Goal: Task Accomplishment & Management: Complete application form

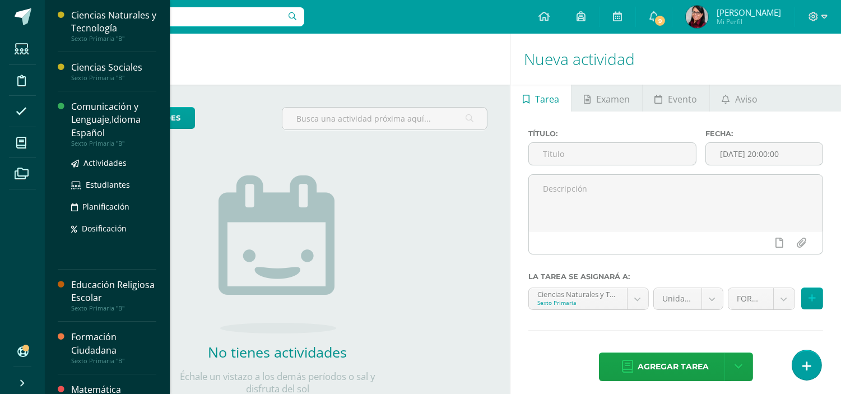
click at [90, 115] on div "Comunicación y Lenguaje,Idioma Español" at bounding box center [113, 119] width 85 height 39
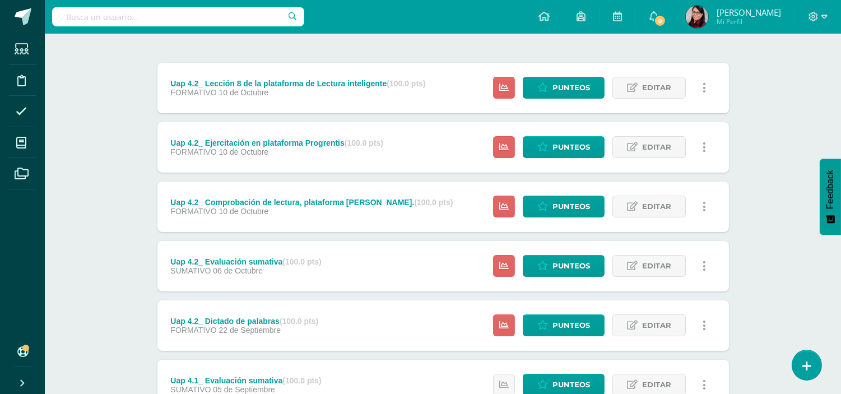
scroll to position [124, 0]
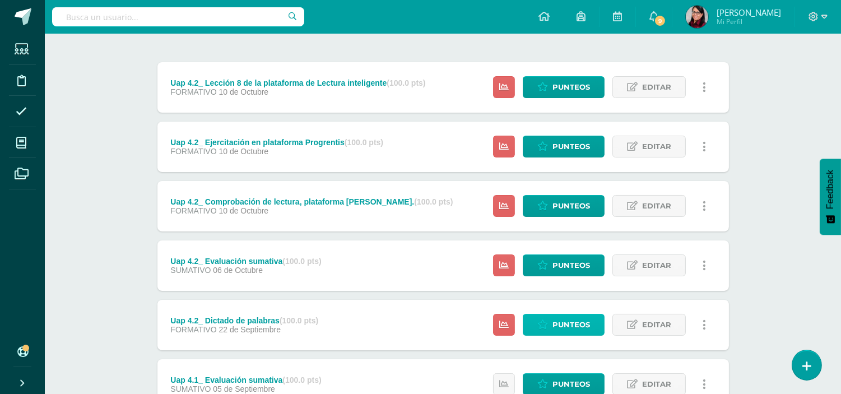
click at [565, 321] on span "Punteos" at bounding box center [572, 324] width 38 height 21
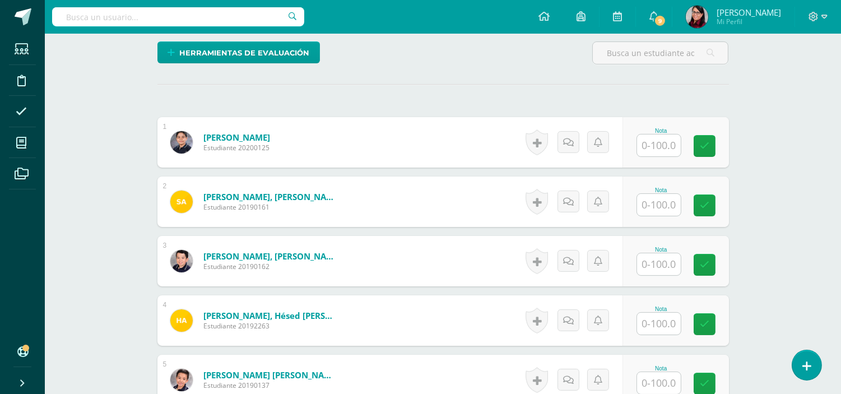
scroll to position [250, 0]
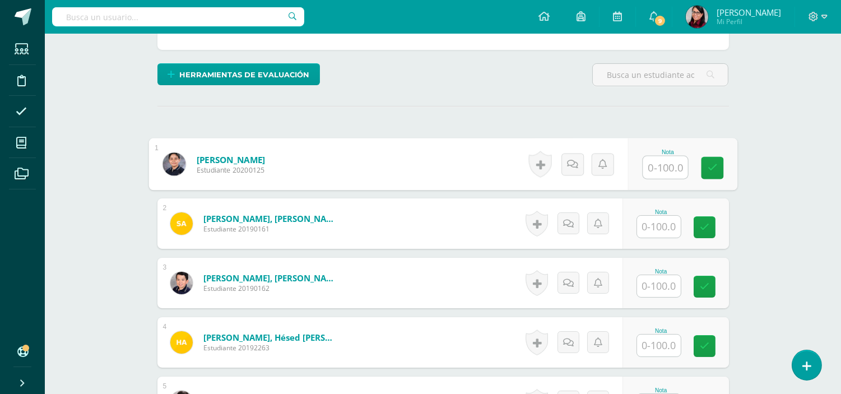
click at [664, 161] on input "text" at bounding box center [665, 167] width 45 height 22
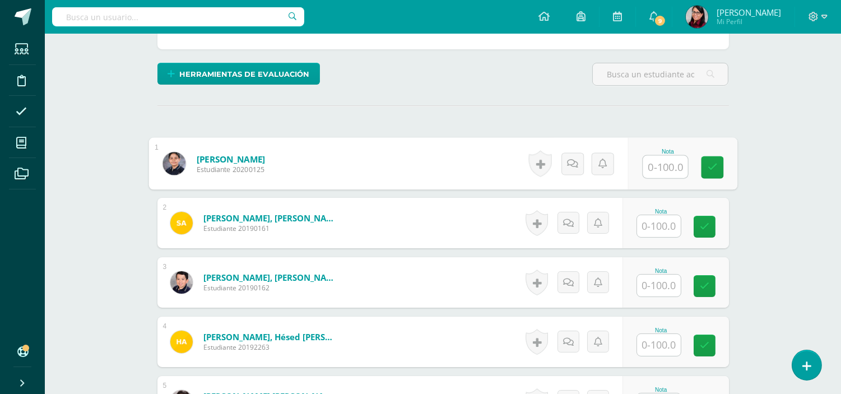
scroll to position [252, 0]
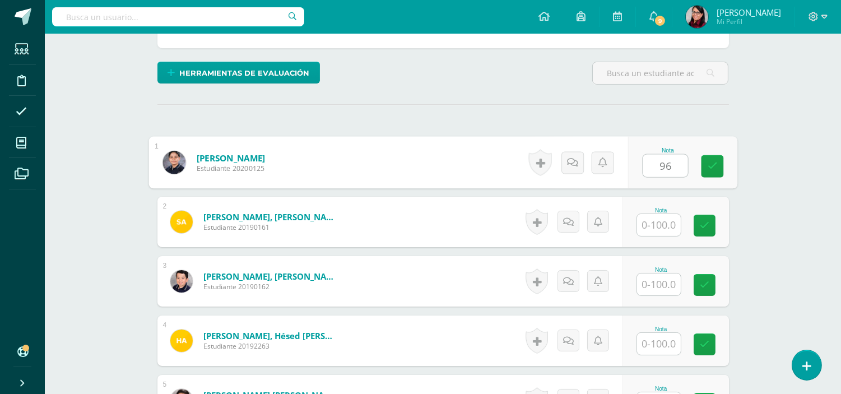
type input "96"
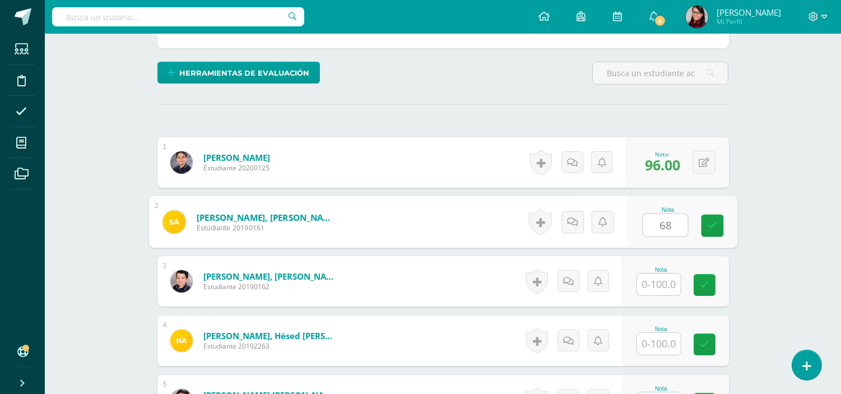
type input "68"
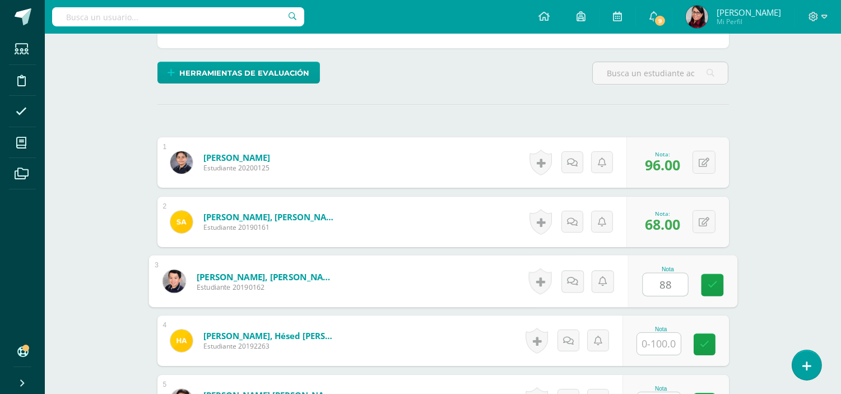
type input "88"
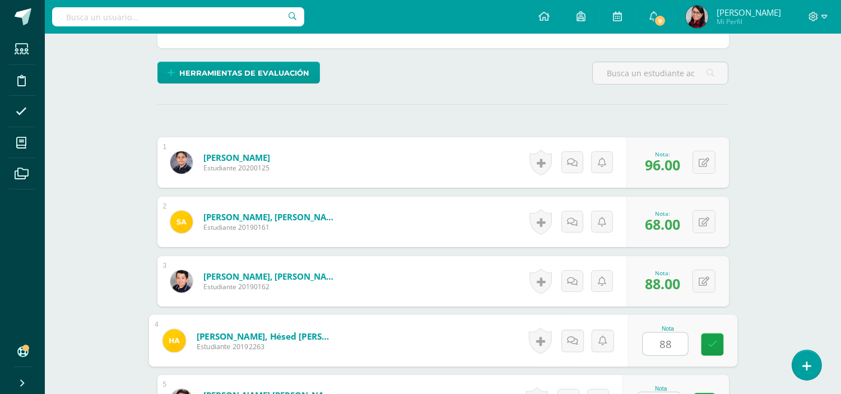
type input "88"
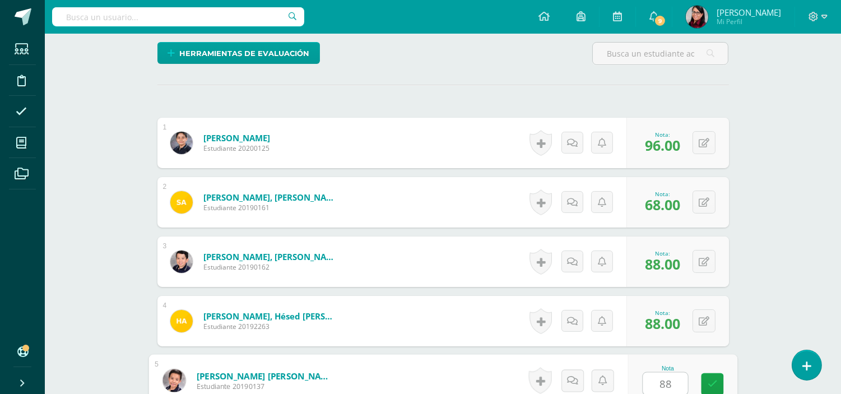
type input "88"
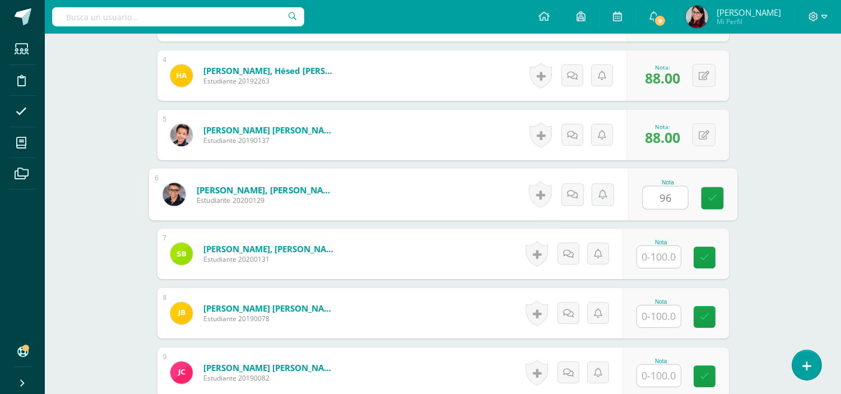
type input "96"
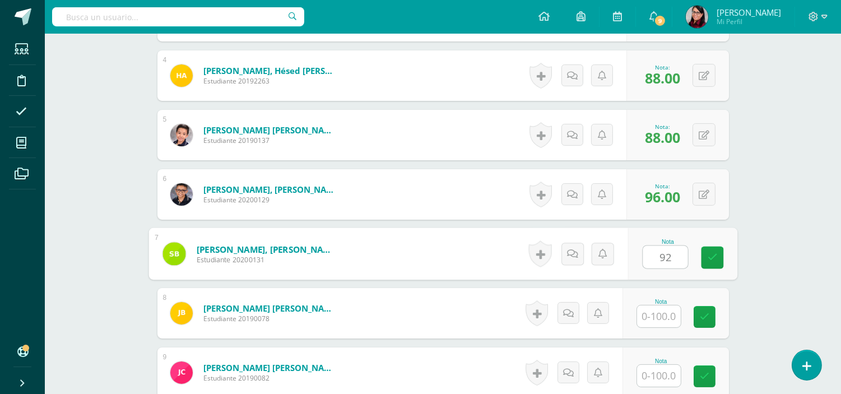
type input "92"
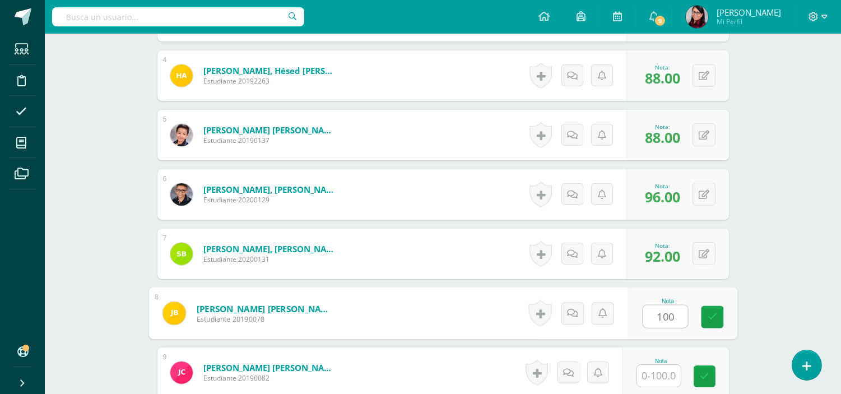
type input "100"
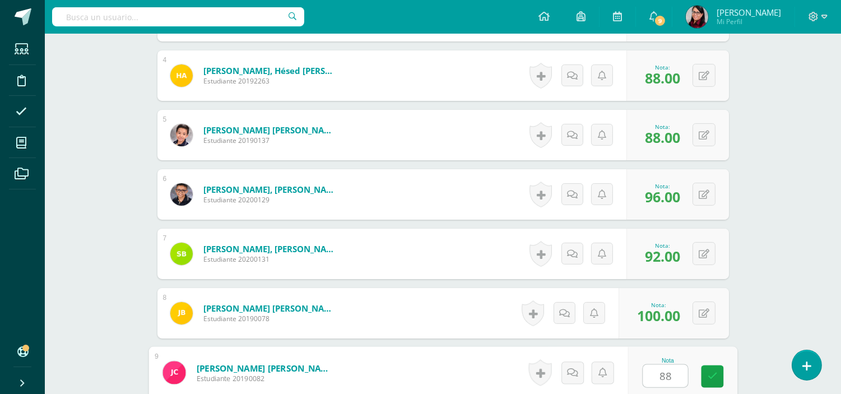
type input "88"
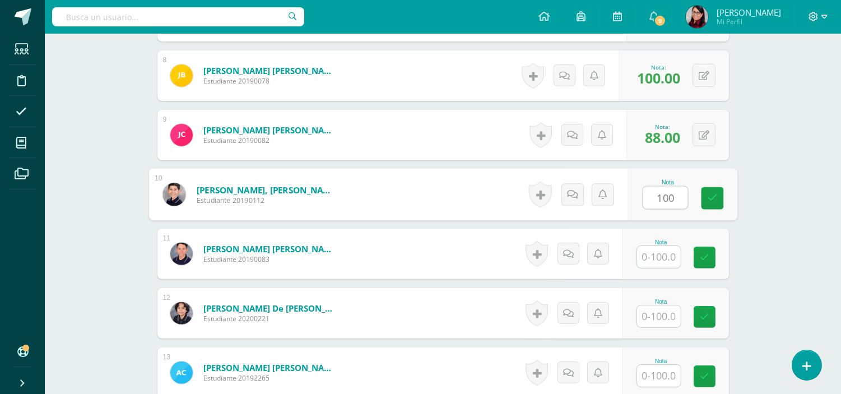
type input "100"
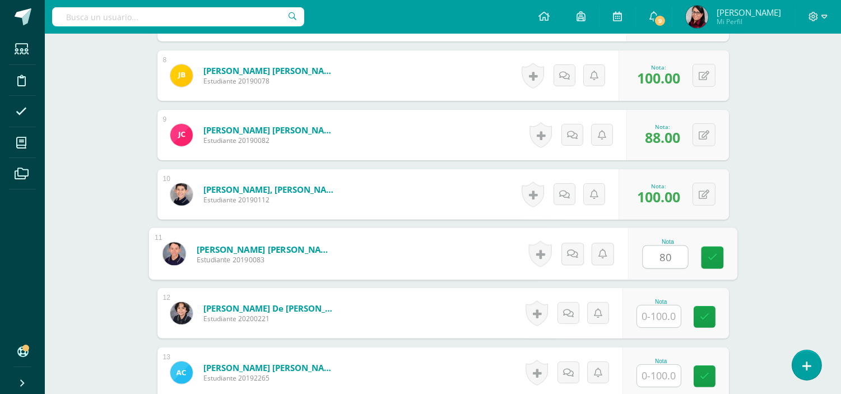
type input "80"
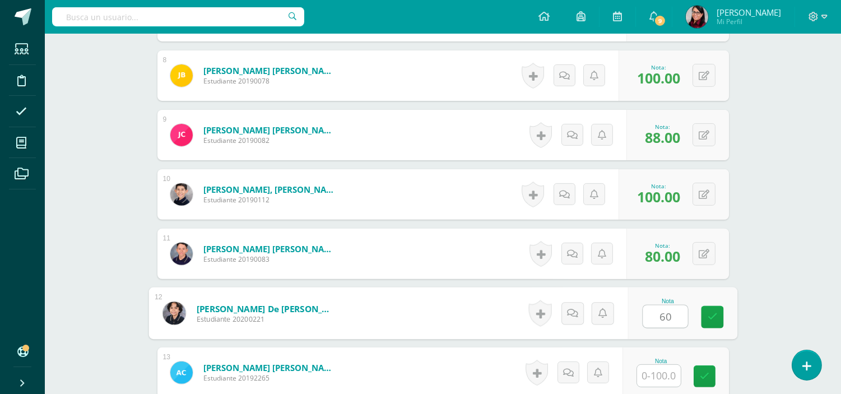
type input "60"
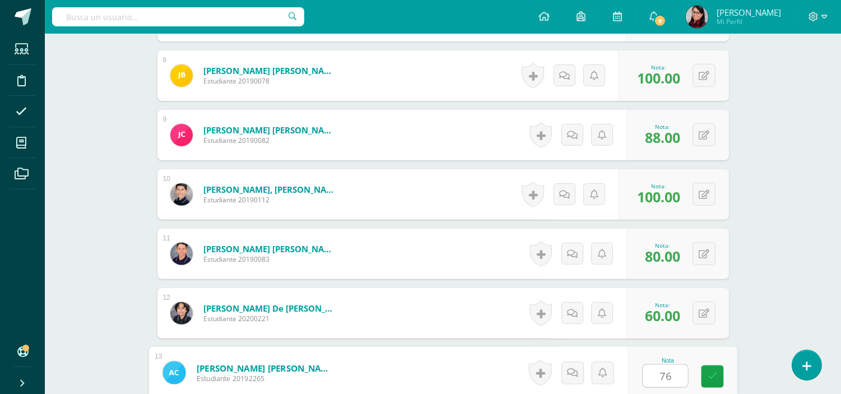
type input "76"
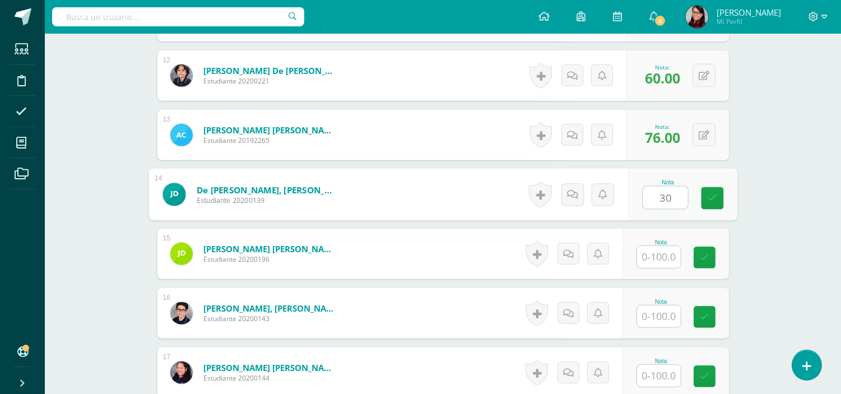
type input "30"
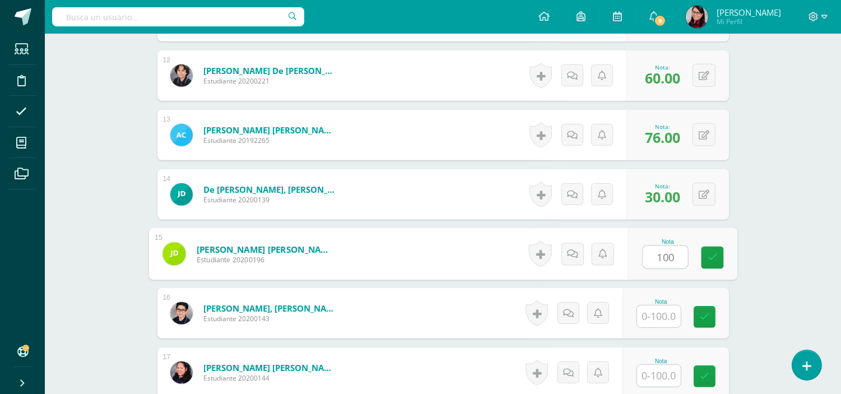
type input "100"
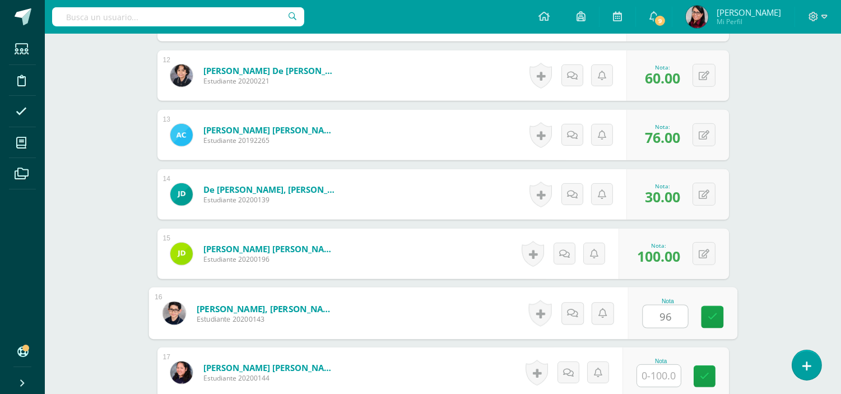
type input "96"
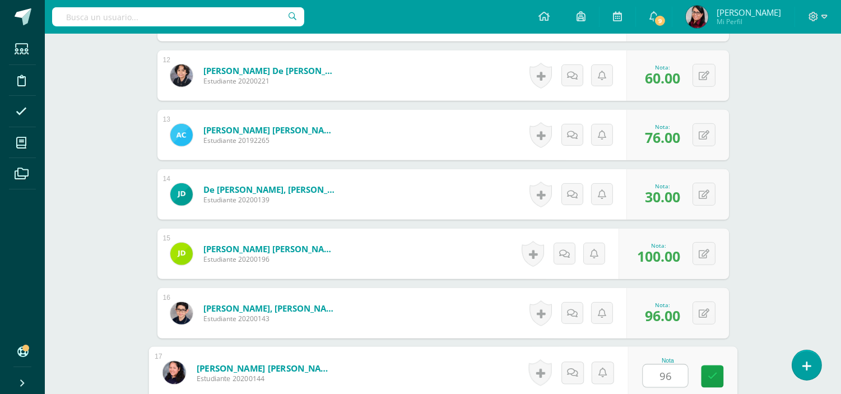
type input "96"
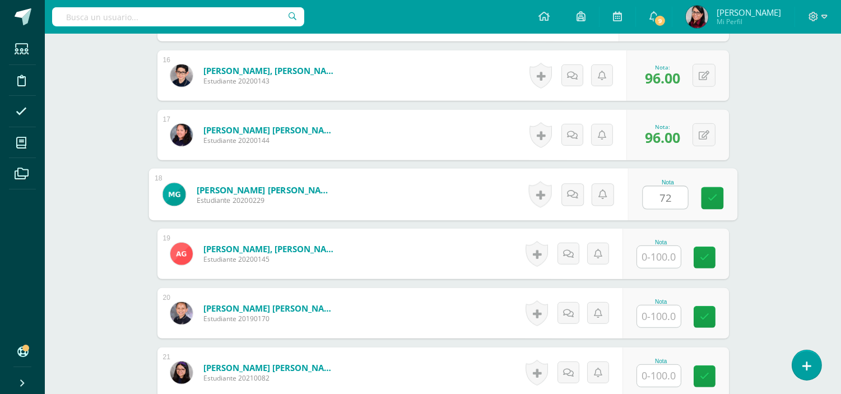
type input "72"
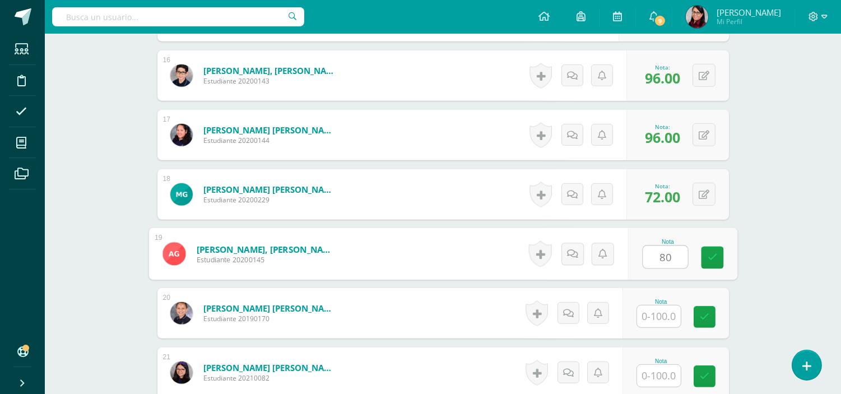
type input "80"
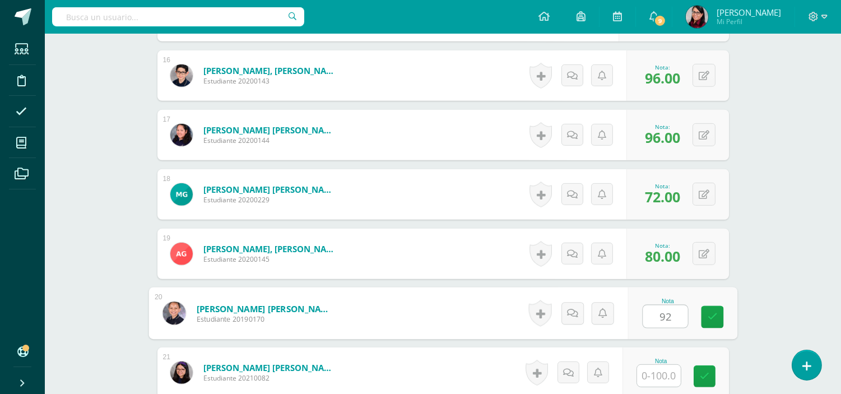
type input "92"
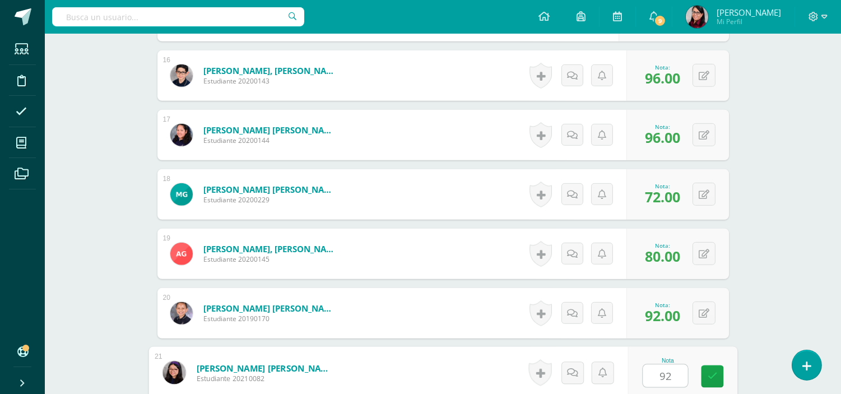
type input "92"
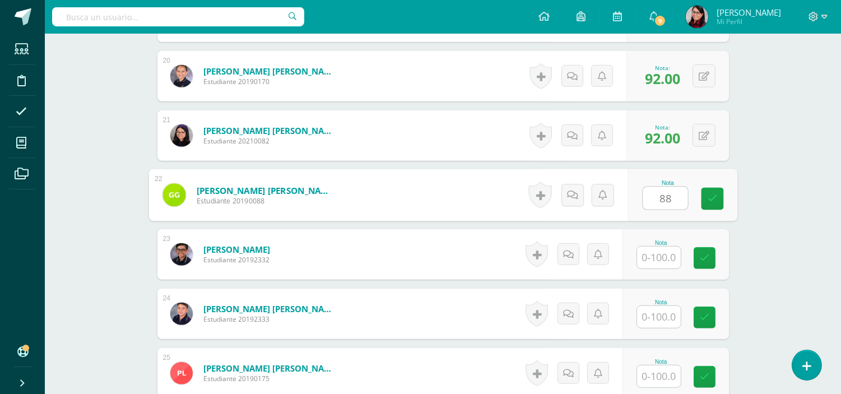
type input "88"
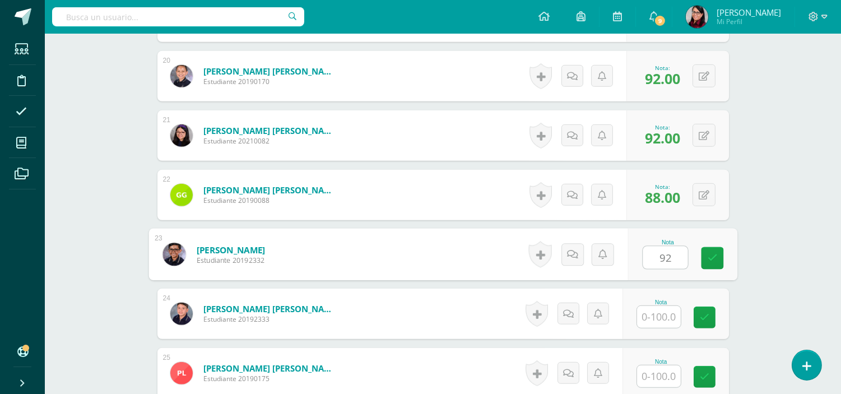
type input "92"
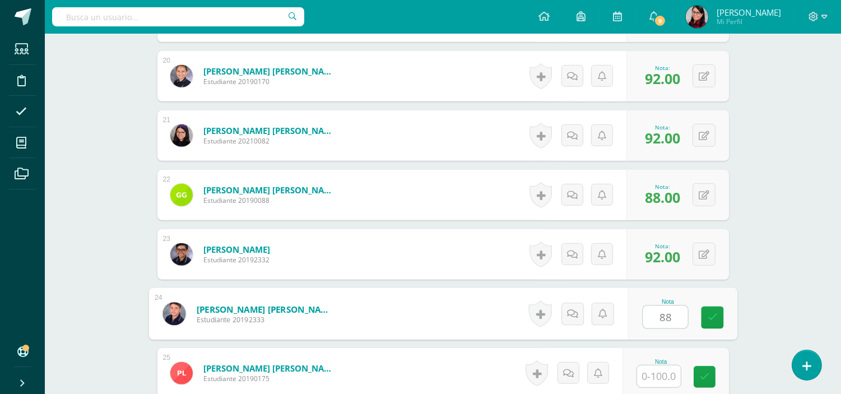
type input "88"
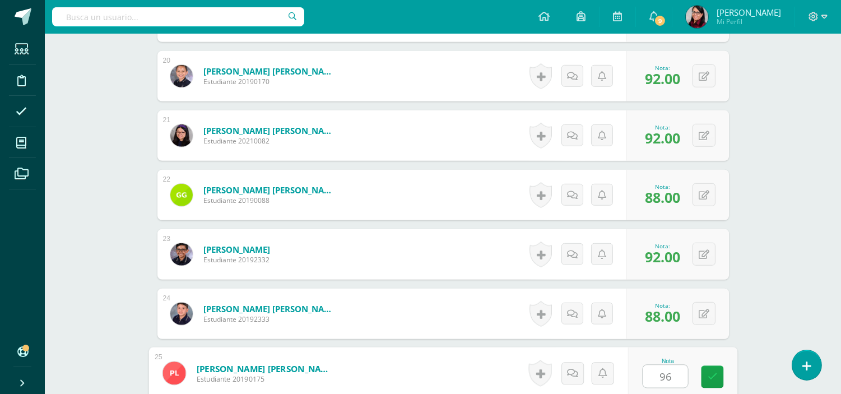
type input "96"
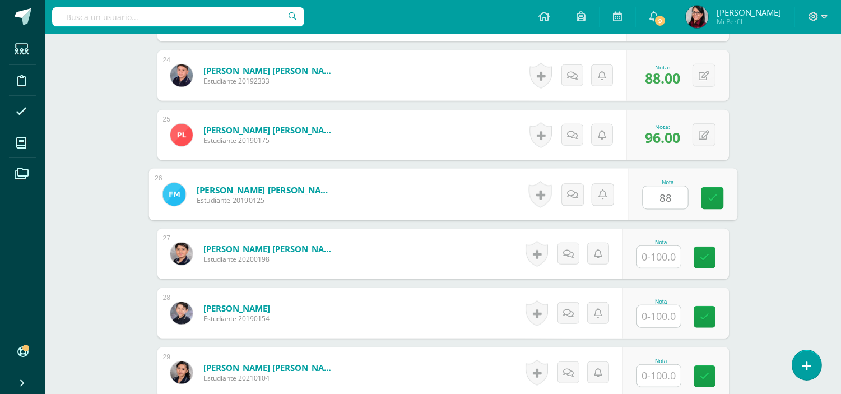
type input "88"
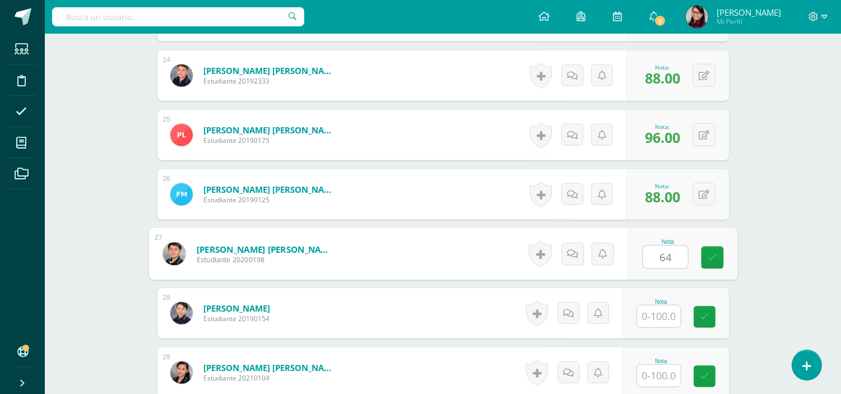
type input "64"
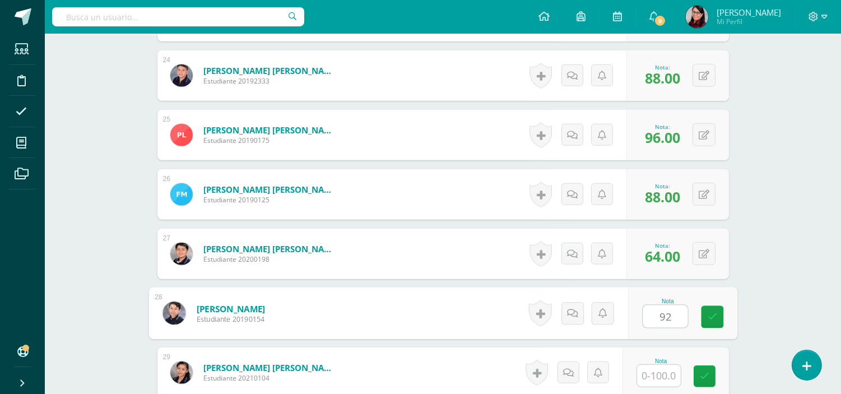
type input "92"
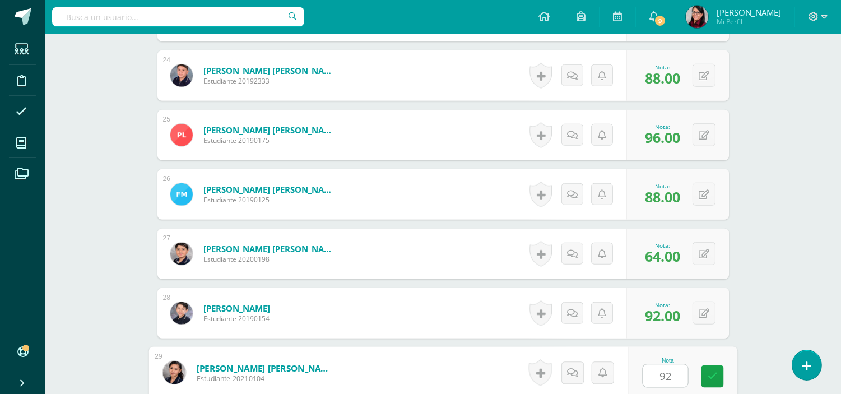
type input "92"
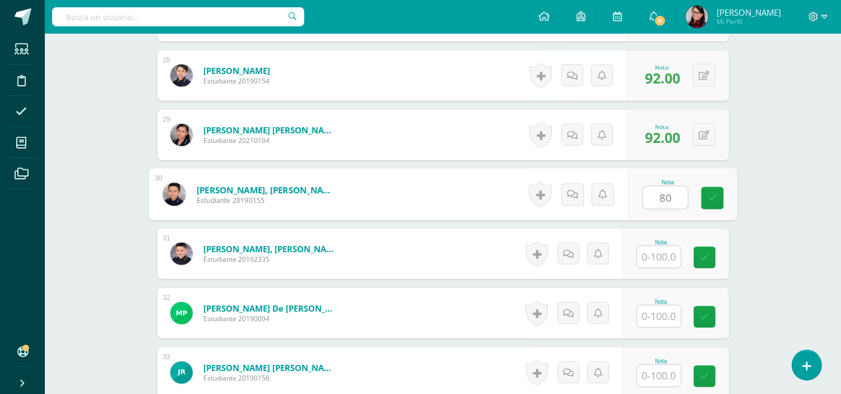
type input "80"
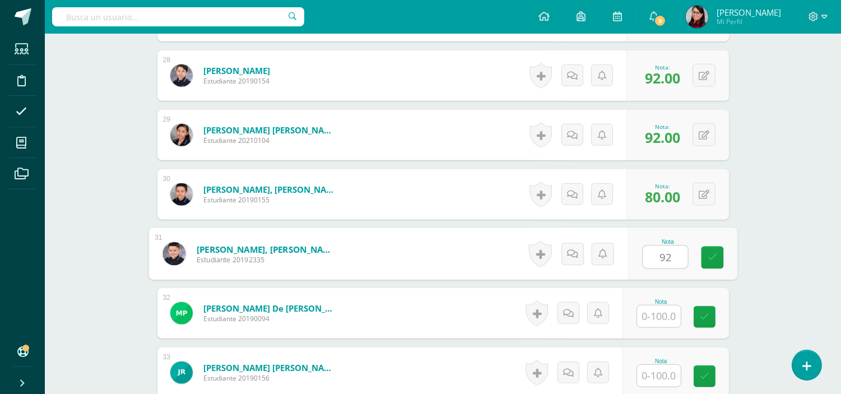
type input "92"
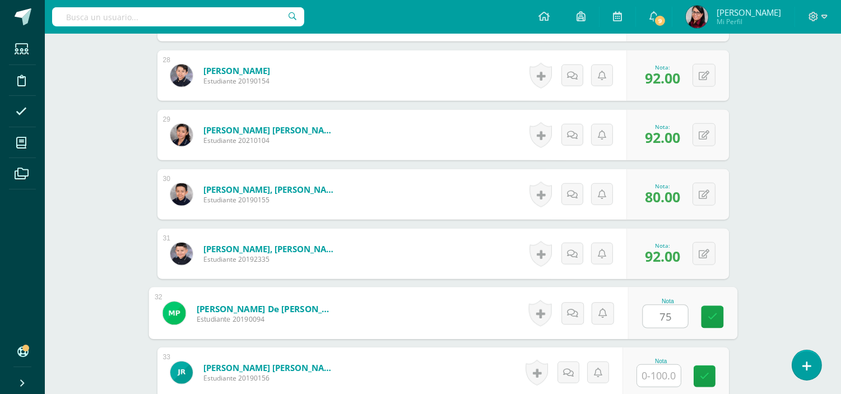
type input "75"
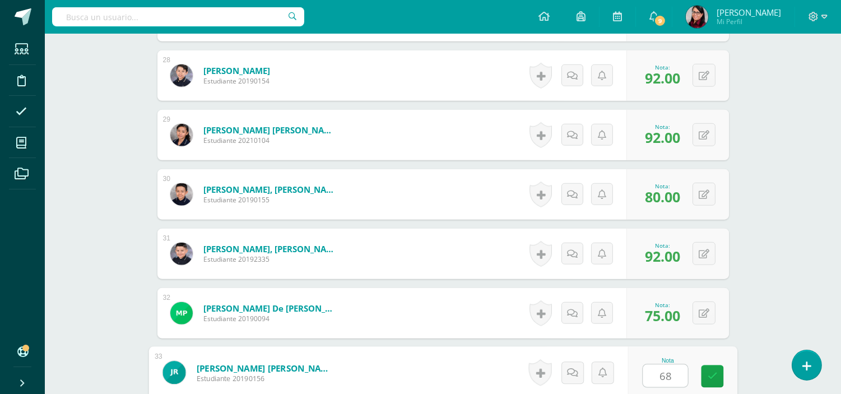
type input "68"
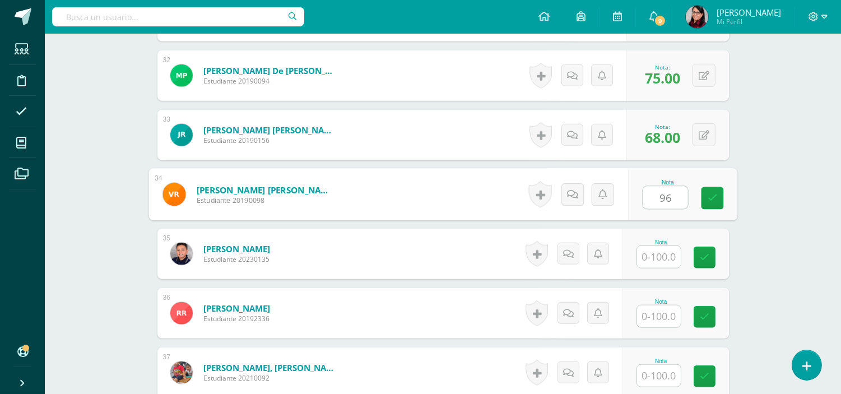
type input "96"
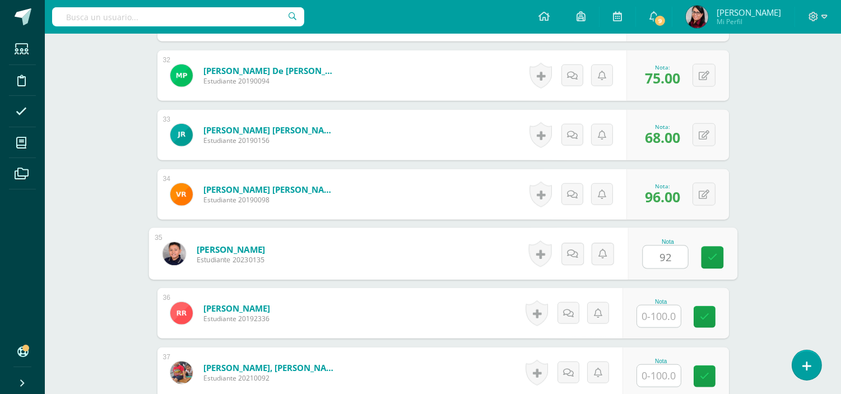
type input "92"
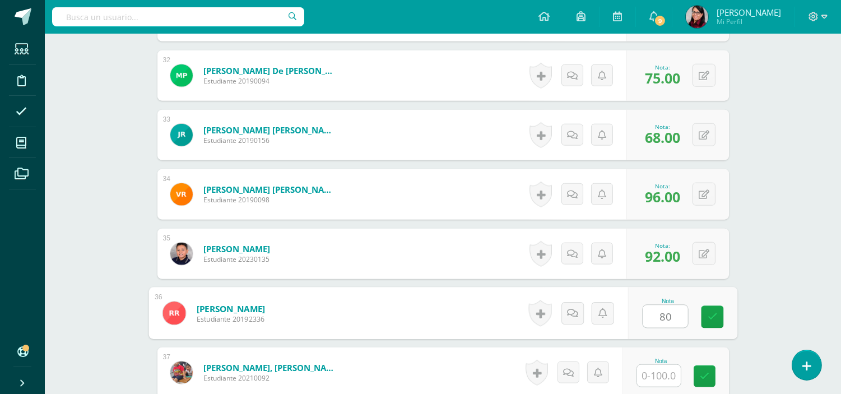
type input "80"
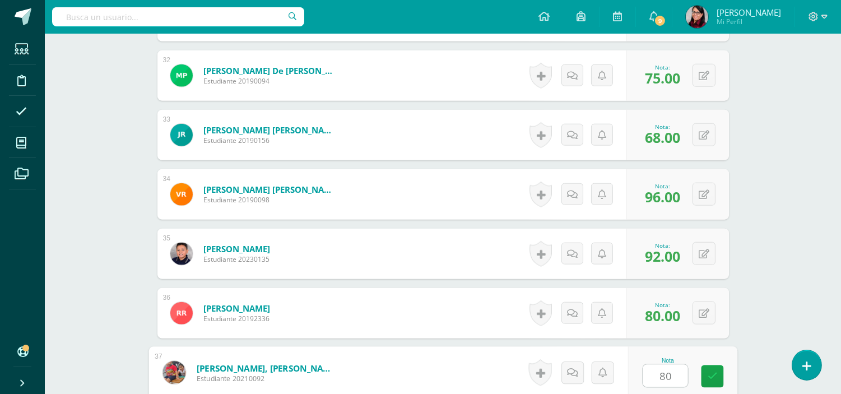
type input "80"
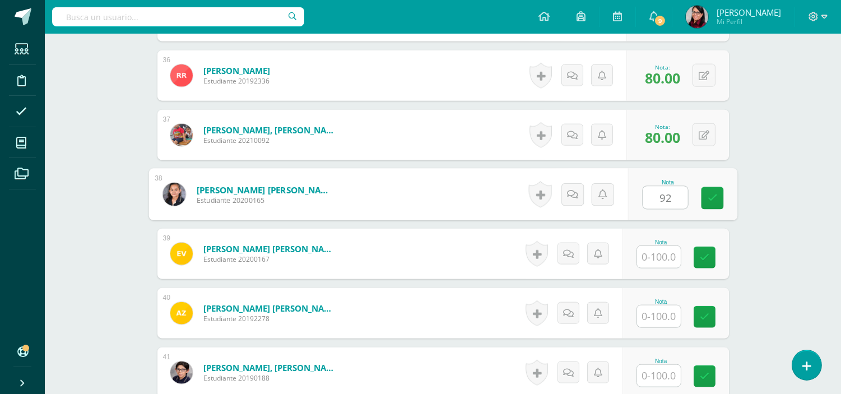
type input "92"
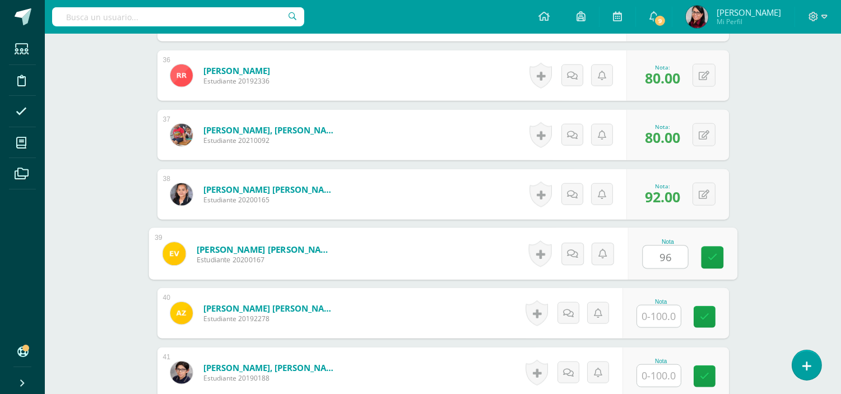
type input "96"
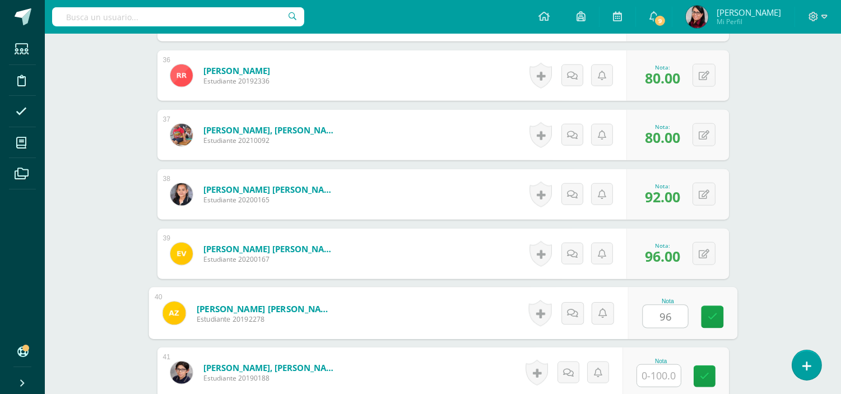
type input "96"
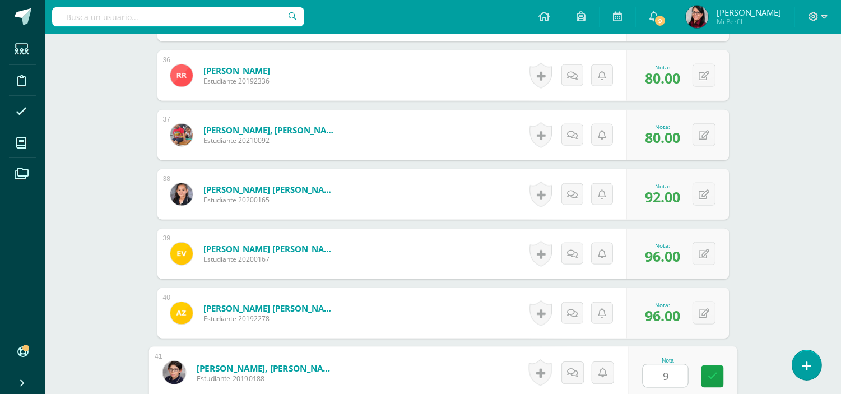
type input "96"
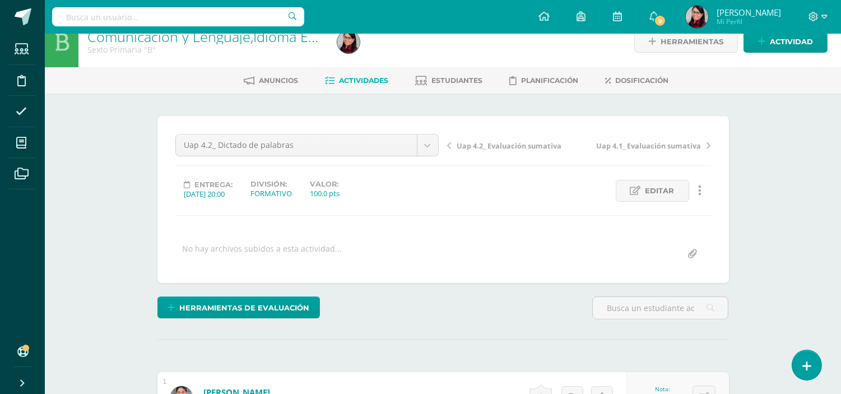
scroll to position [0, 0]
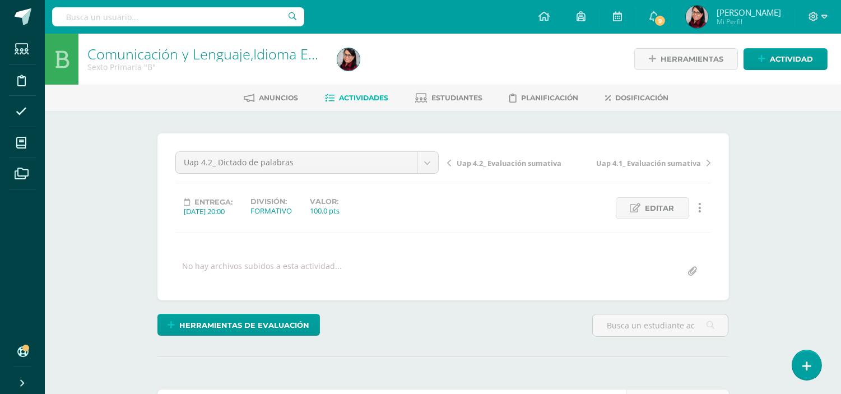
click at [374, 98] on span "Actividades" at bounding box center [364, 98] width 49 height 8
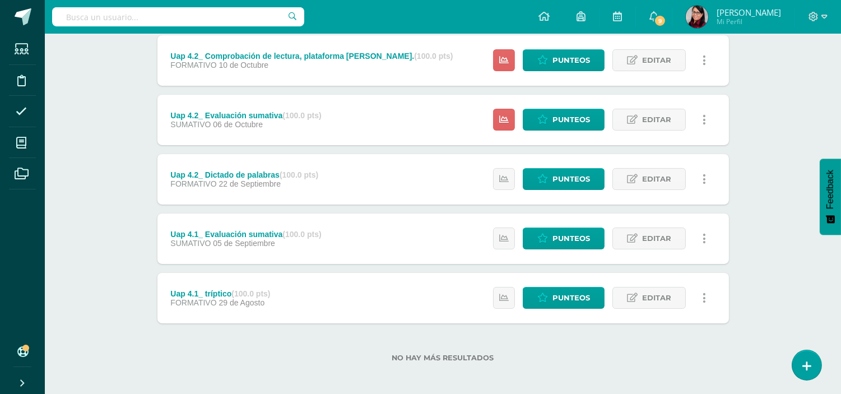
scroll to position [273, 0]
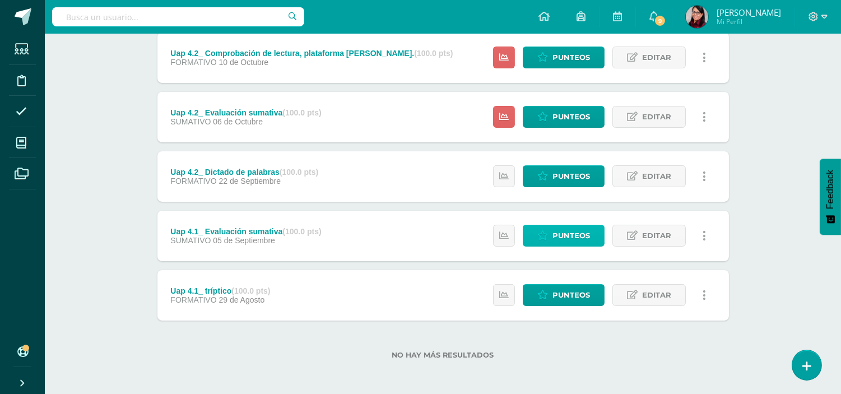
click at [563, 231] on span "Punteos" at bounding box center [572, 235] width 38 height 21
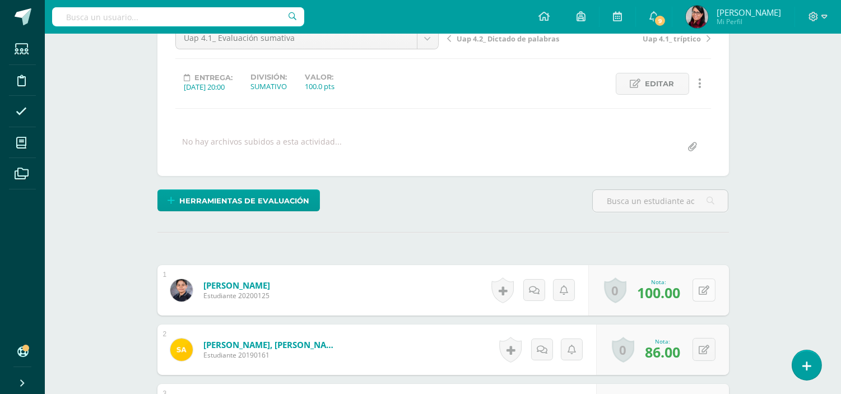
scroll to position [125, 0]
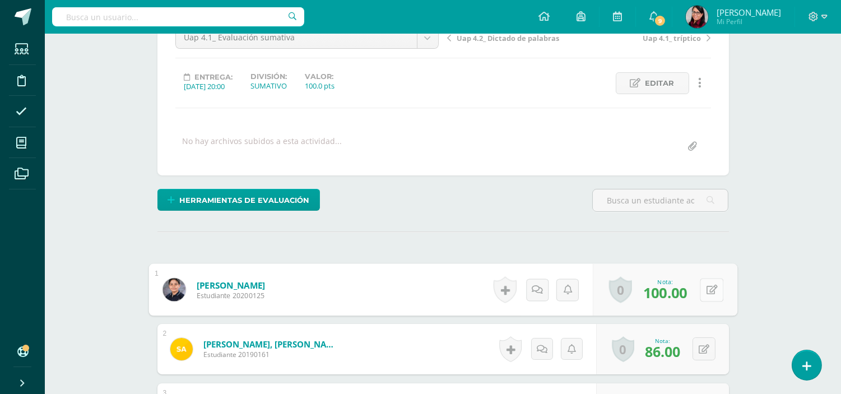
click at [704, 291] on button at bounding box center [712, 290] width 24 height 24
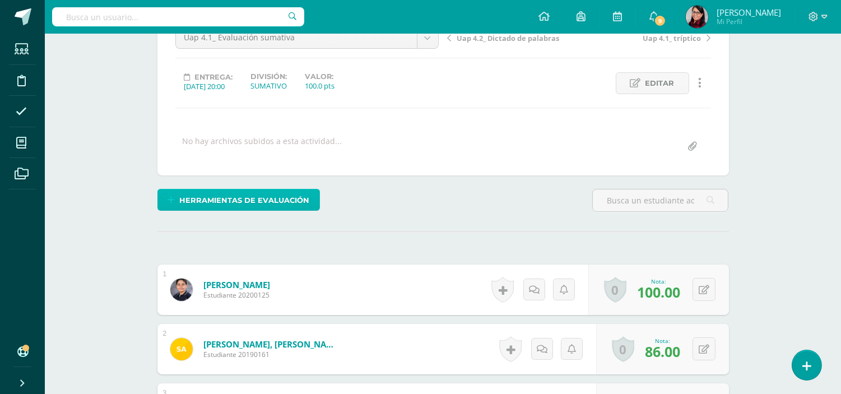
click at [259, 197] on span "Herramientas de evaluación" at bounding box center [244, 200] width 130 height 21
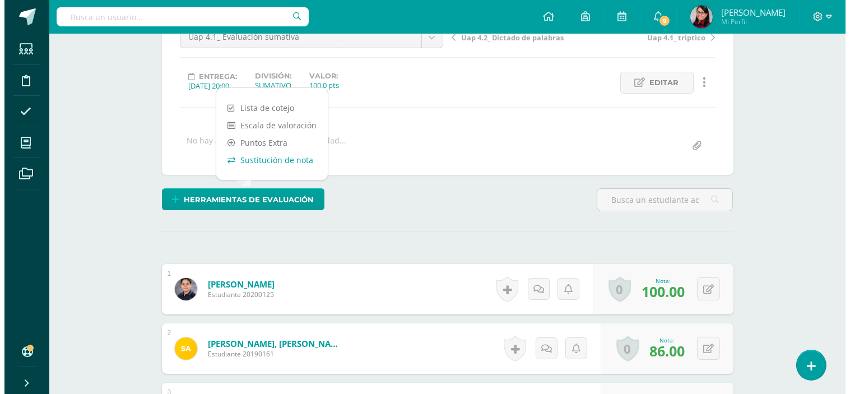
scroll to position [126, 0]
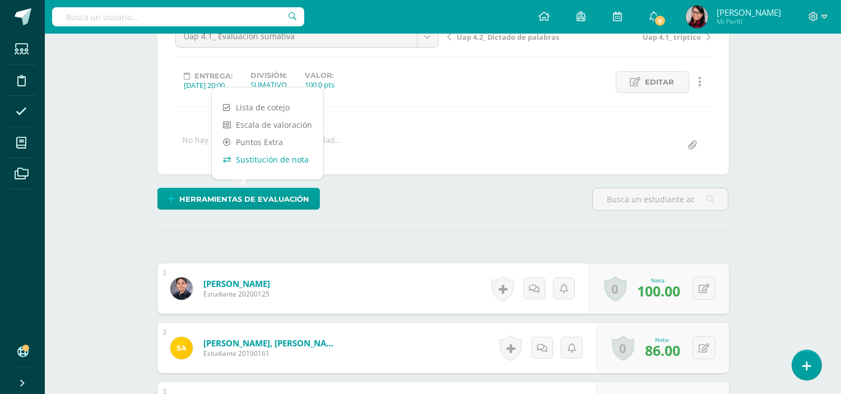
click at [259, 161] on link "Sustitución de nota" at bounding box center [268, 159] width 112 height 17
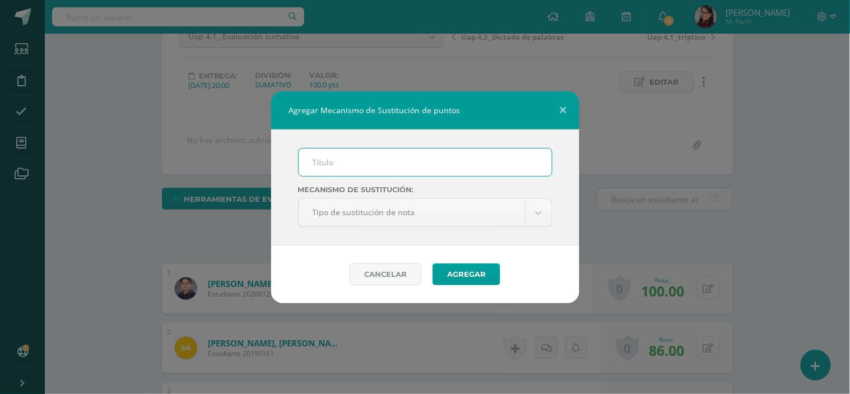
click at [321, 161] on input "text" at bounding box center [425, 161] width 253 height 27
type input "PMA"
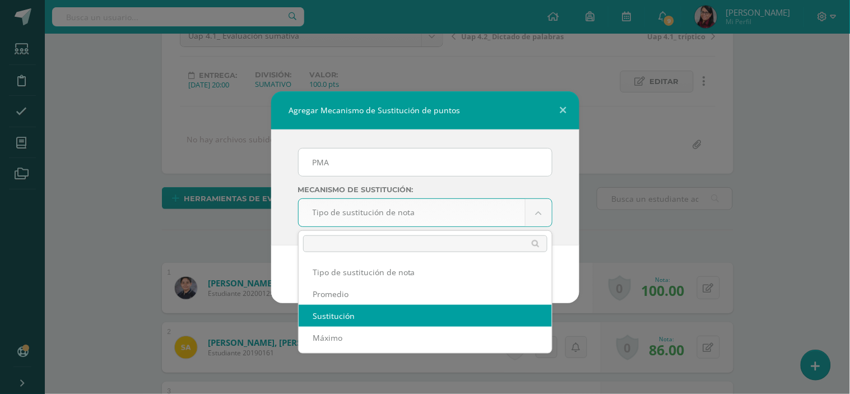
scroll to position [127, 0]
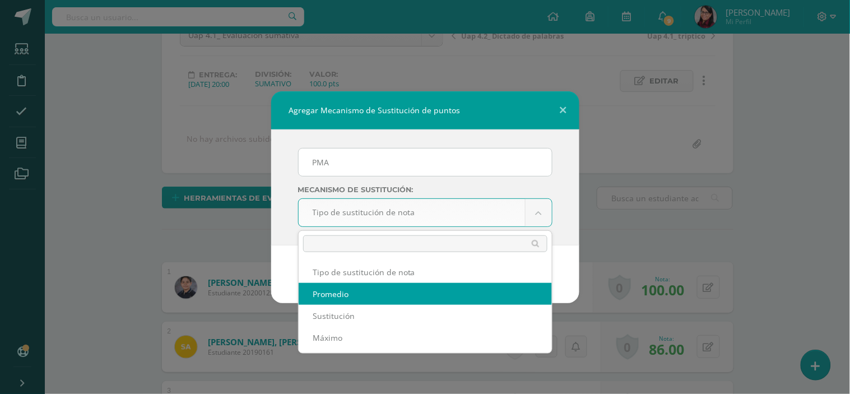
select select "average"
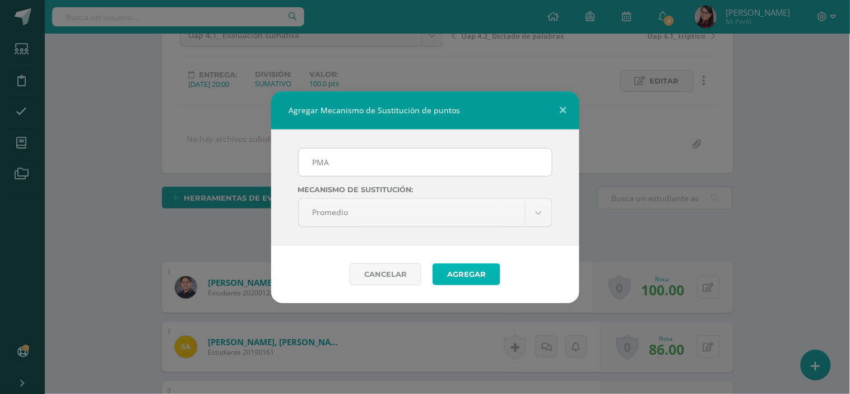
click at [458, 277] on button "Agregar" at bounding box center [467, 274] width 68 height 22
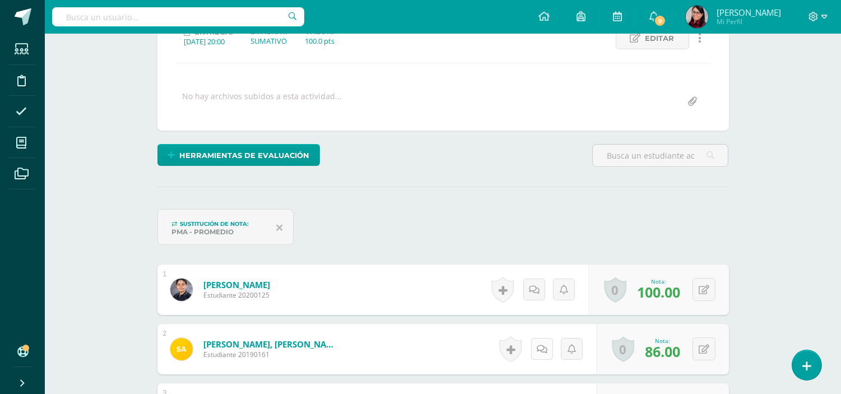
scroll to position [232, 0]
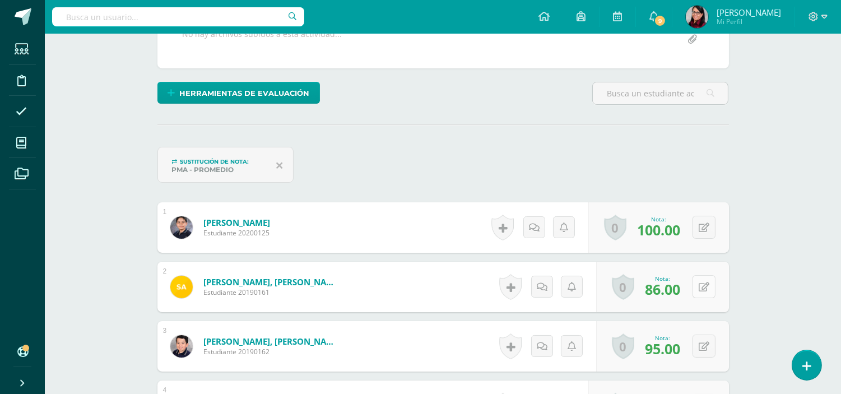
click at [697, 282] on div "0 Logros Logros obtenidos Aún no hay logros agregados Nota: 86.00" at bounding box center [662, 287] width 133 height 50
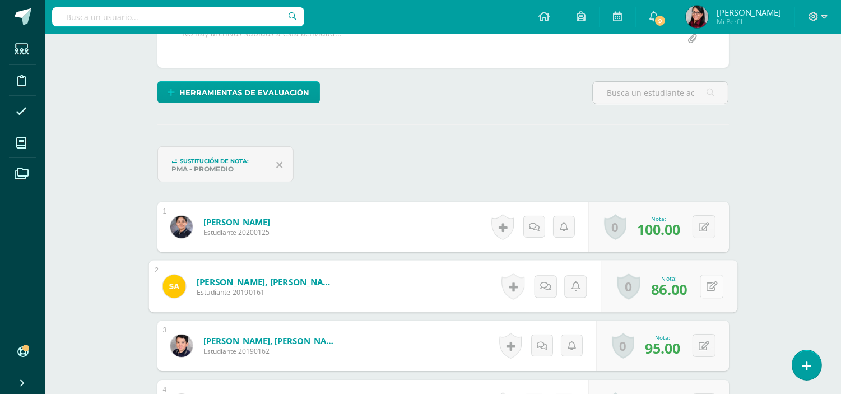
click at [713, 287] on icon at bounding box center [711, 286] width 11 height 10
type input "90"
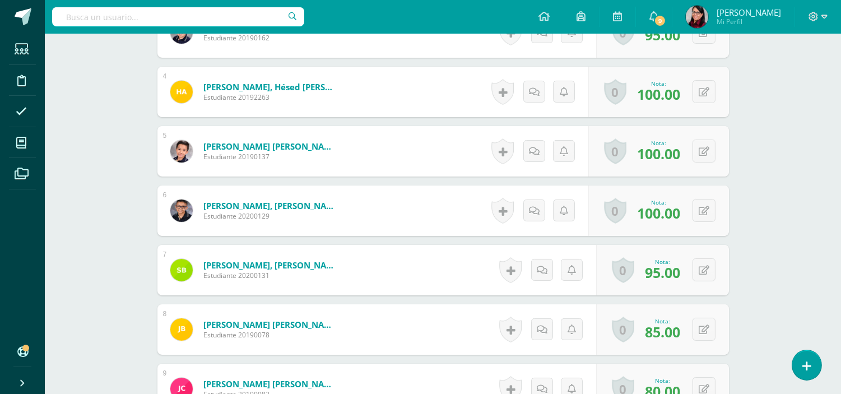
scroll to position [608, 0]
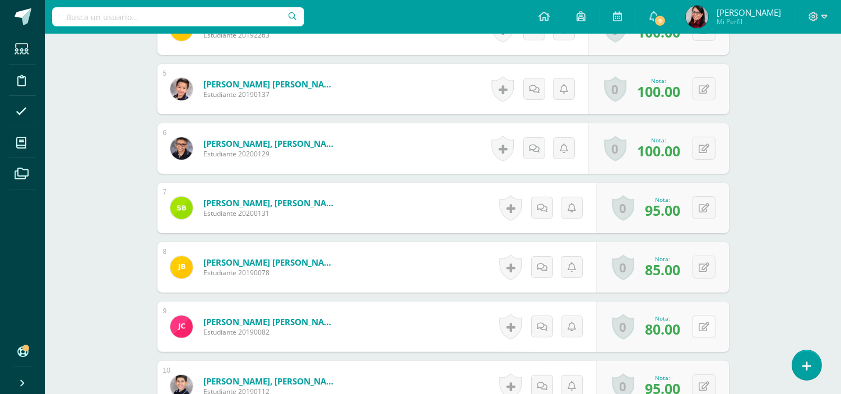
click at [701, 328] on button at bounding box center [704, 326] width 23 height 23
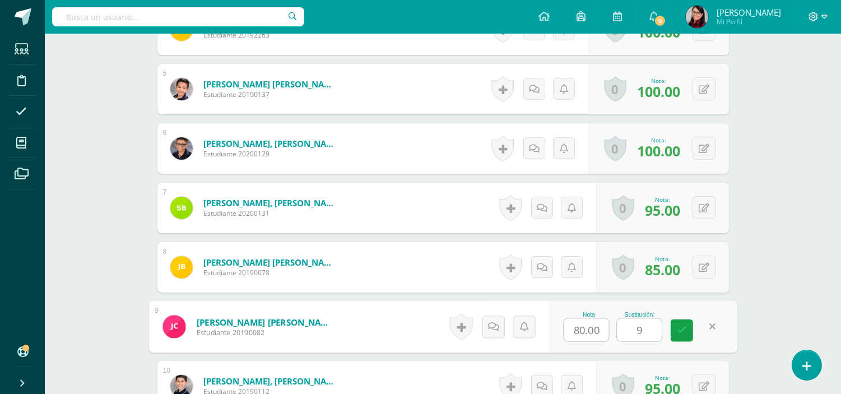
type input "90"
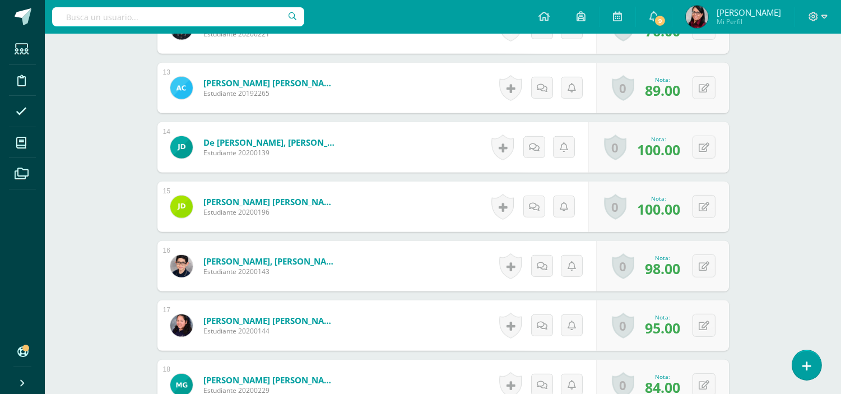
scroll to position [1106, 0]
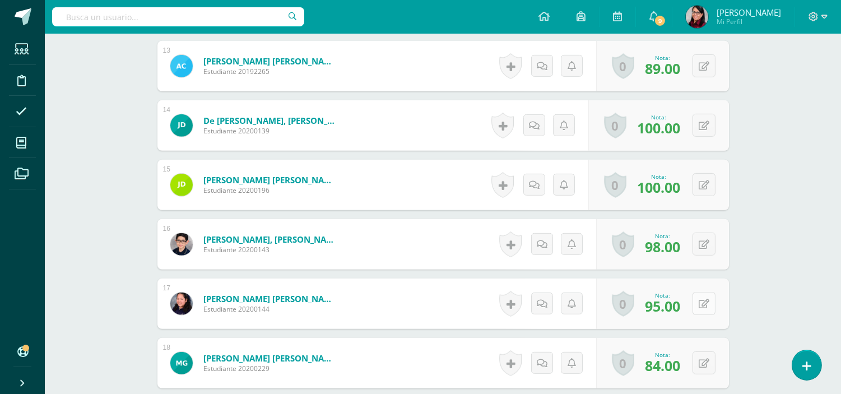
click at [702, 306] on button at bounding box center [704, 303] width 23 height 23
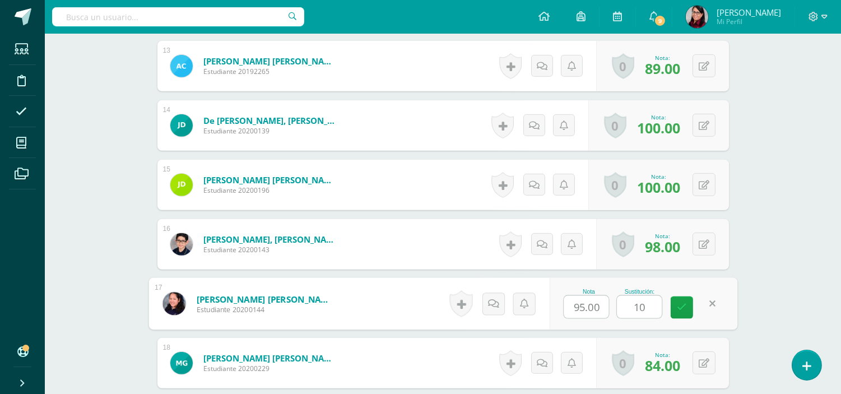
type input "100"
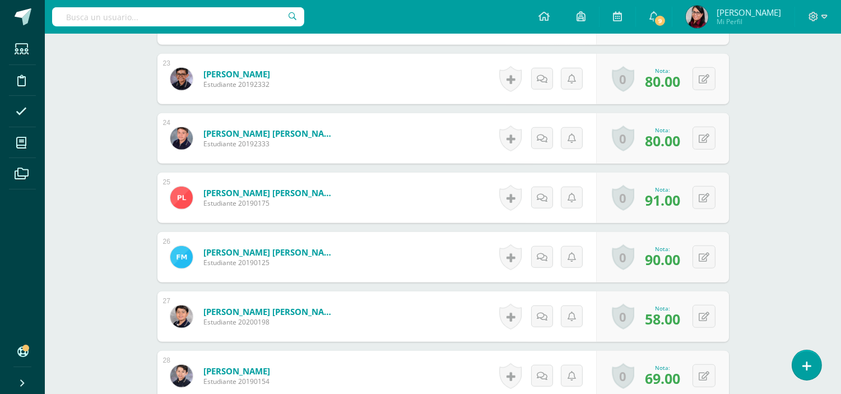
scroll to position [1729, 0]
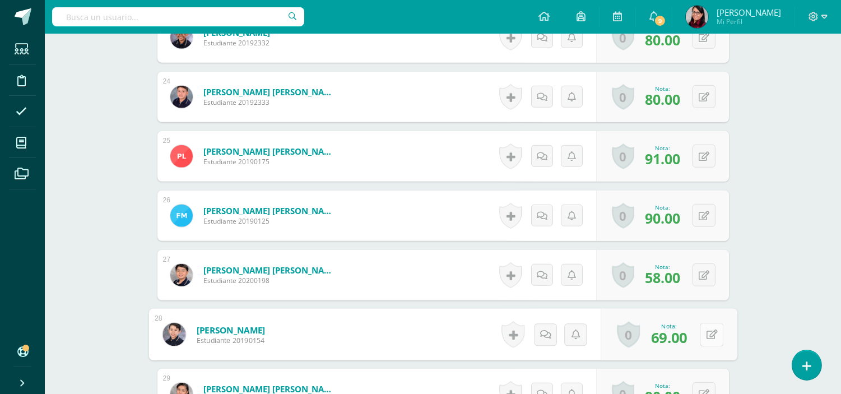
click at [706, 334] on icon at bounding box center [711, 334] width 11 height 10
type input "70"
click at [680, 337] on icon at bounding box center [682, 338] width 10 height 10
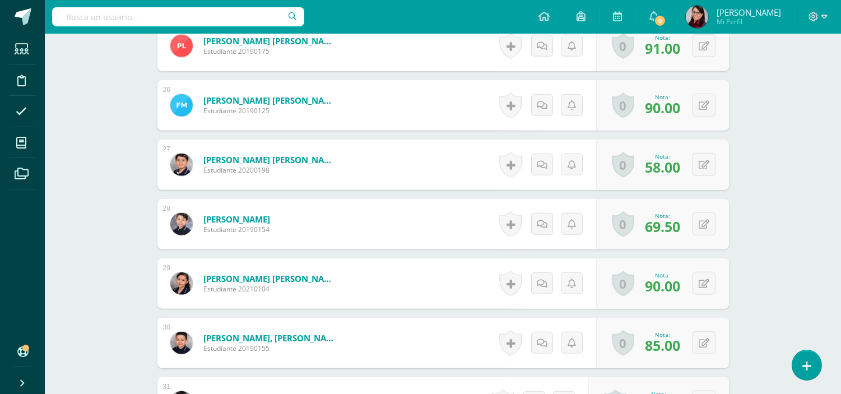
scroll to position [1853, 0]
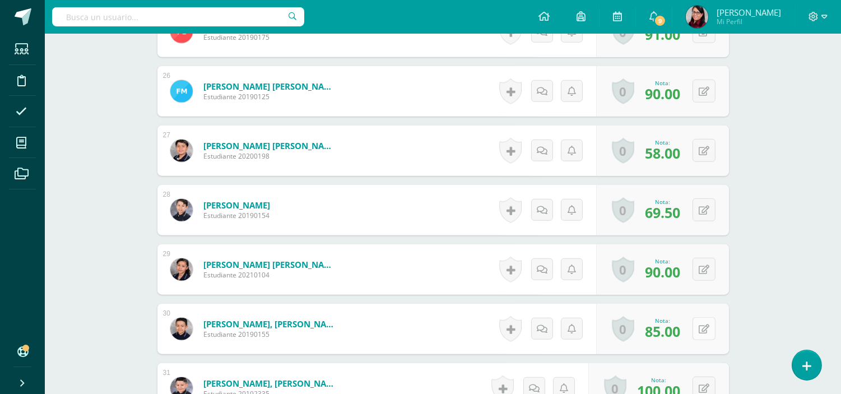
click at [704, 332] on button at bounding box center [704, 328] width 23 height 23
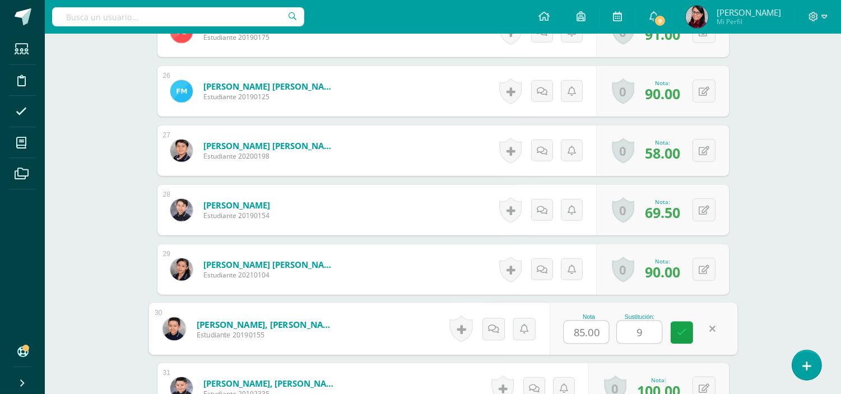
type input "90"
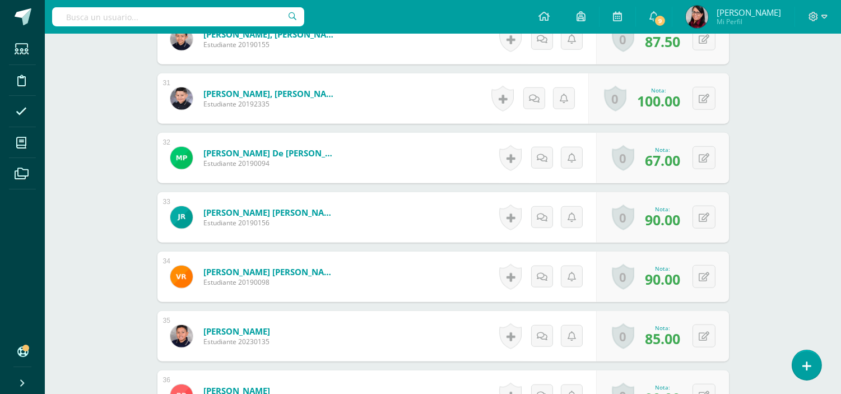
scroll to position [2165, 0]
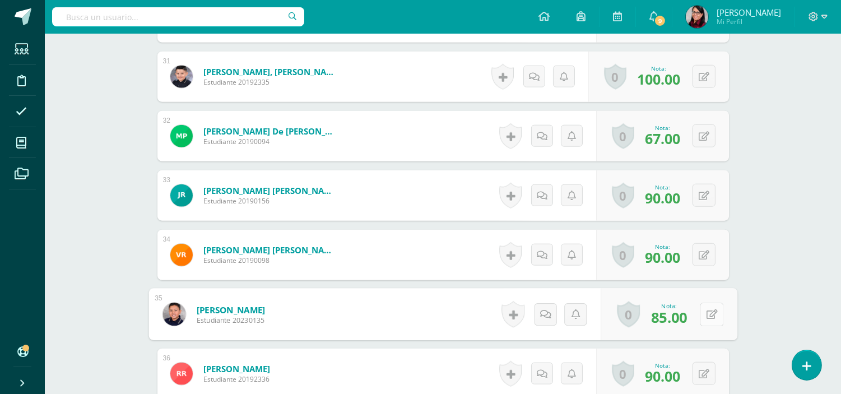
click at [706, 316] on icon at bounding box center [711, 314] width 11 height 10
type input "90"
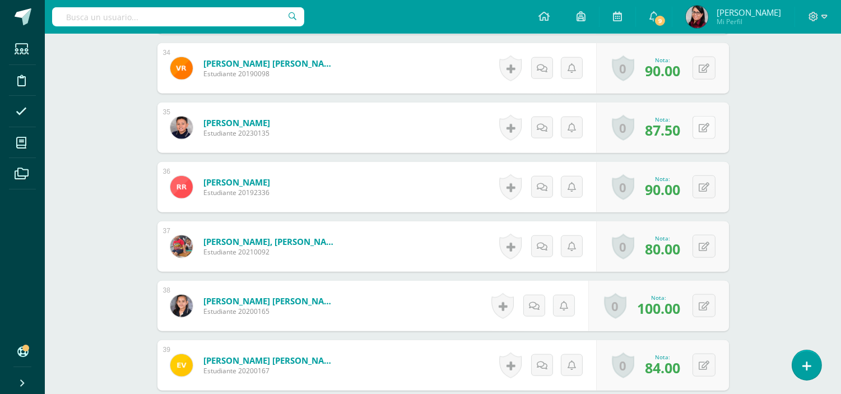
scroll to position [2413, 0]
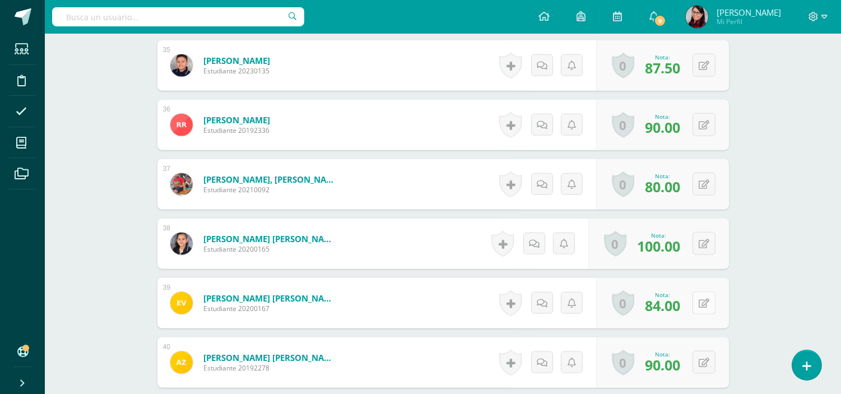
click at [703, 300] on button at bounding box center [704, 302] width 23 height 23
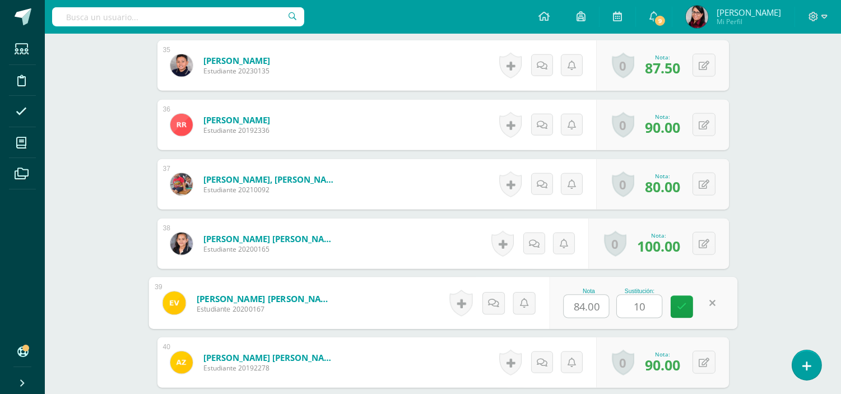
type input "100"
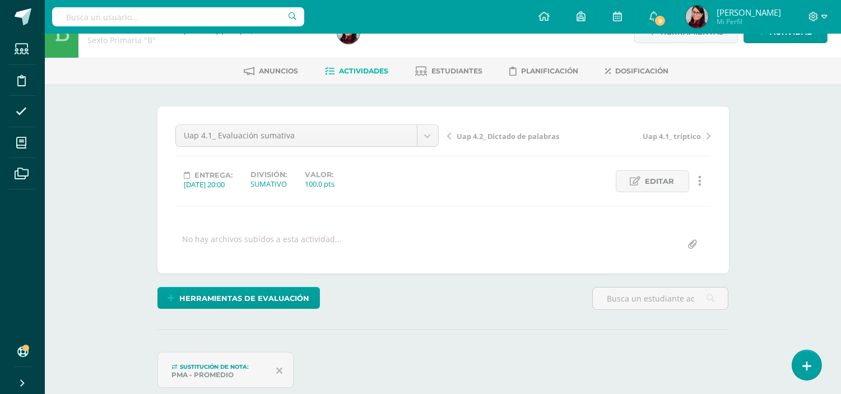
scroll to position [0, 0]
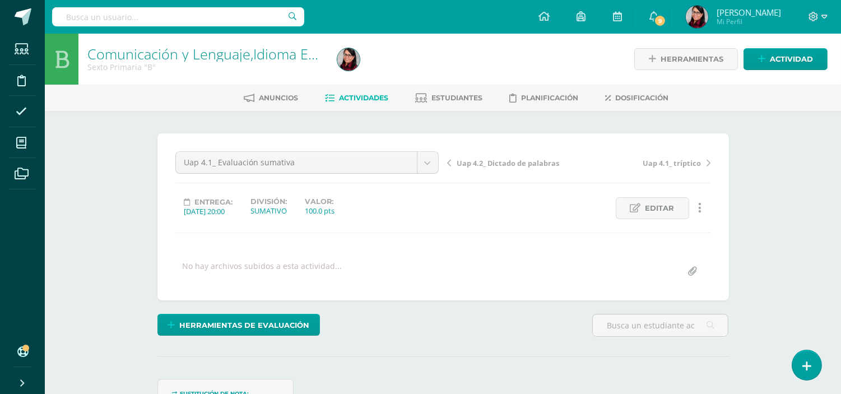
click at [352, 96] on span "Actividades" at bounding box center [364, 98] width 49 height 8
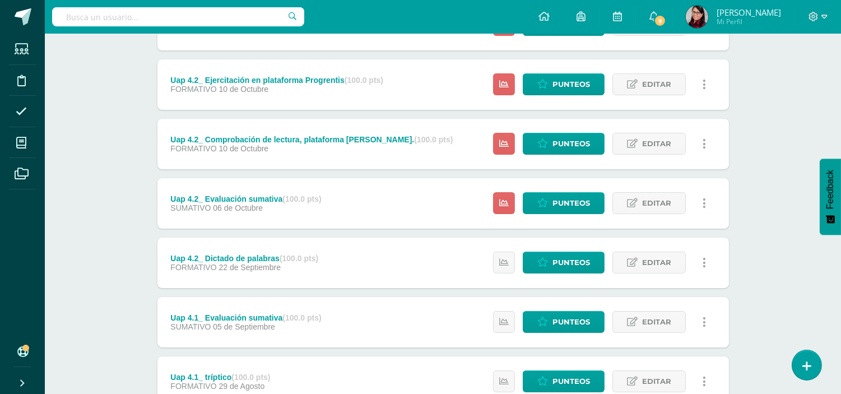
scroll to position [124, 0]
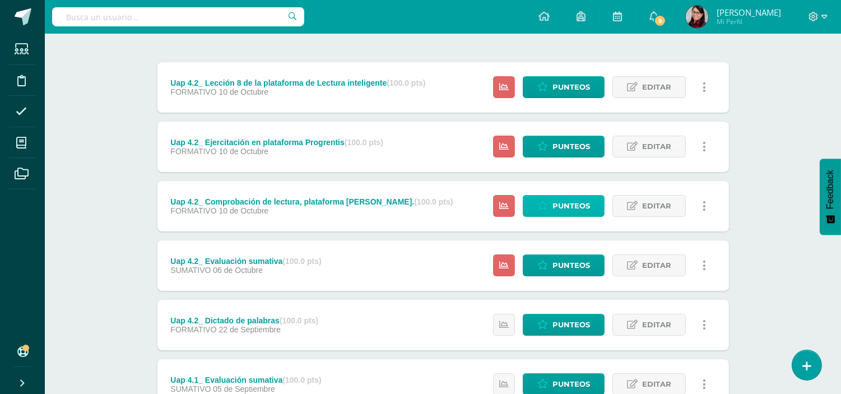
click at [567, 206] on span "Punteos" at bounding box center [572, 206] width 38 height 21
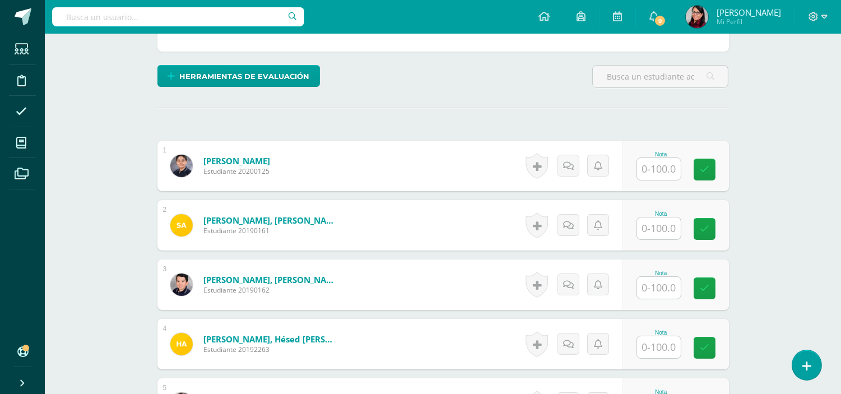
scroll to position [249, 0]
click at [656, 174] on input "text" at bounding box center [659, 168] width 44 height 22
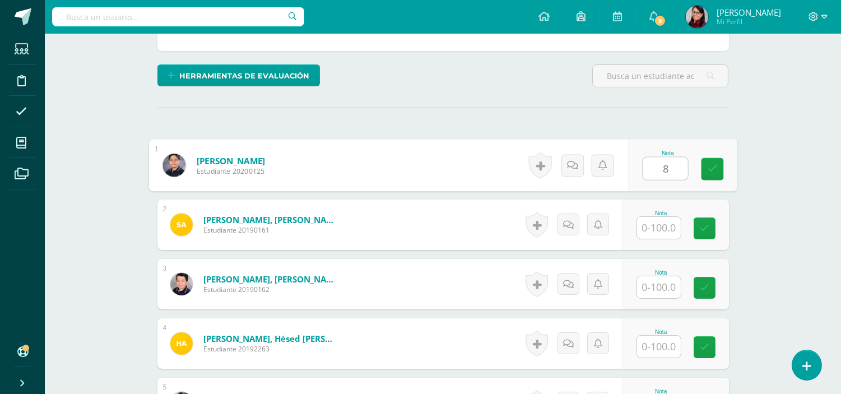
scroll to position [250, 0]
type input "85"
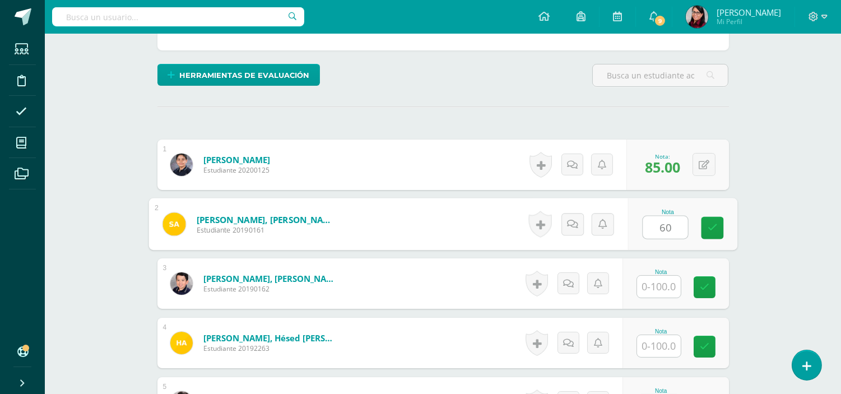
type input "60"
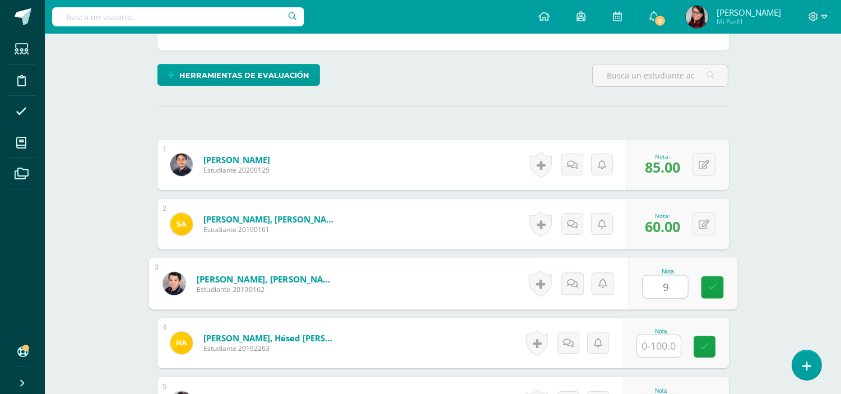
scroll to position [250, 0]
type input "95"
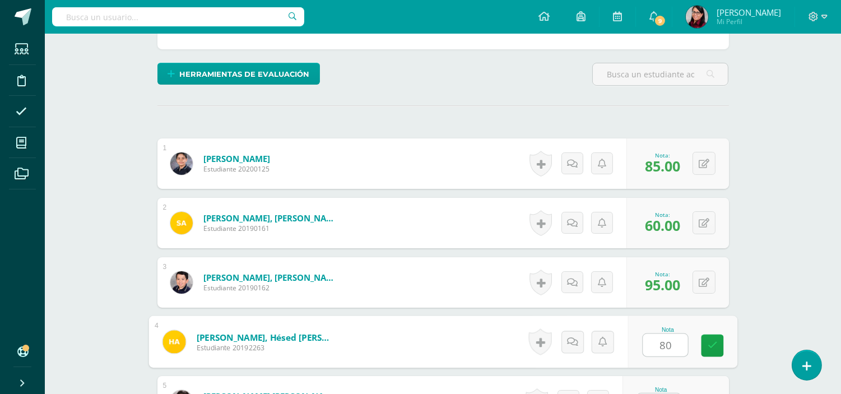
type input "80"
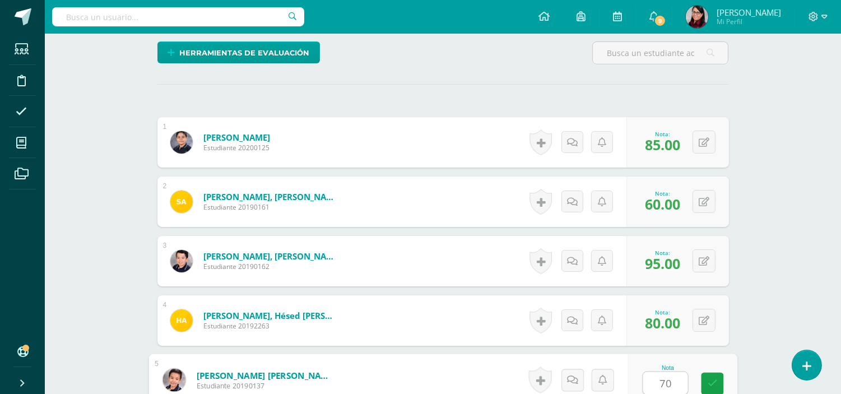
type input "70"
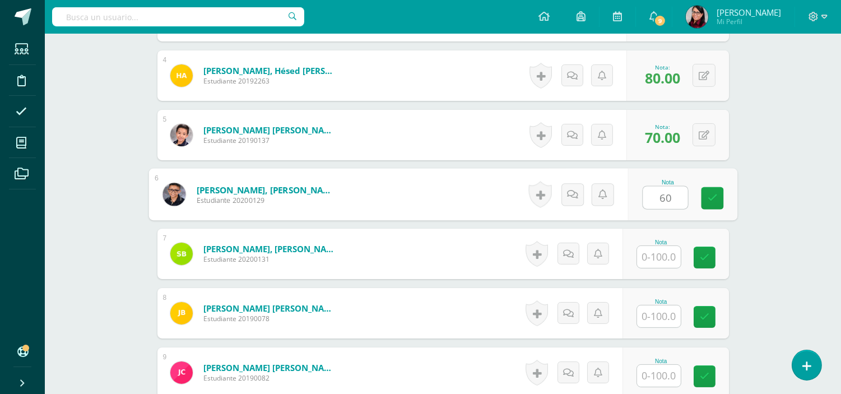
type input "60"
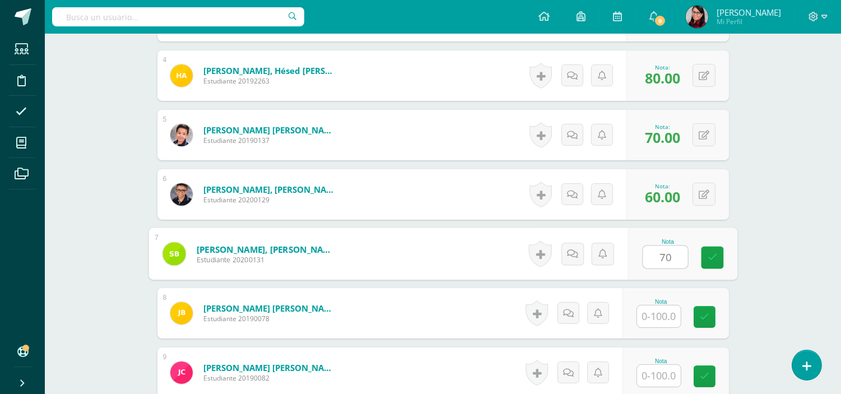
type input "70"
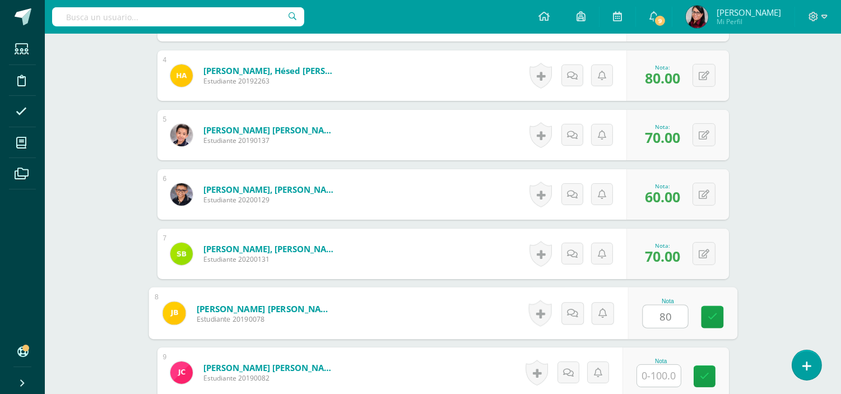
type input "80"
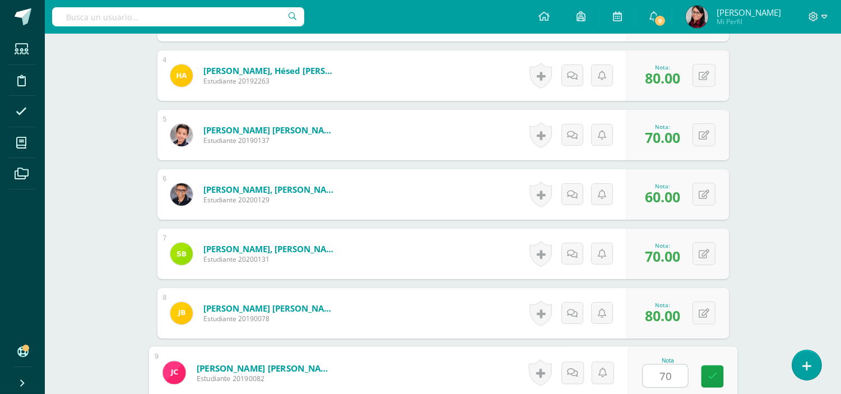
type input "70"
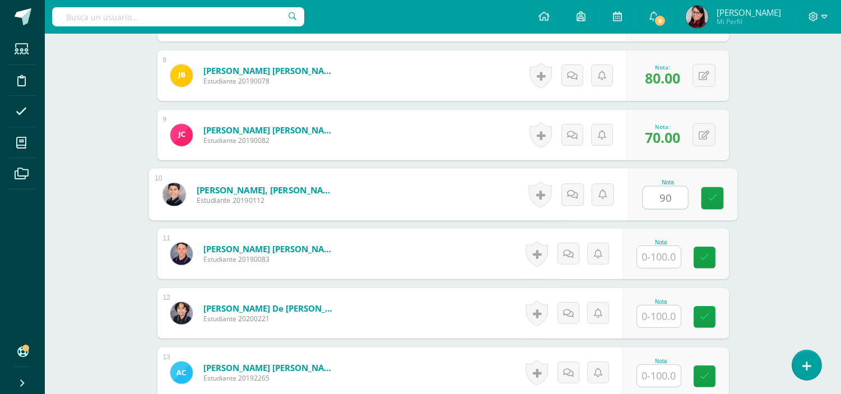
type input "90"
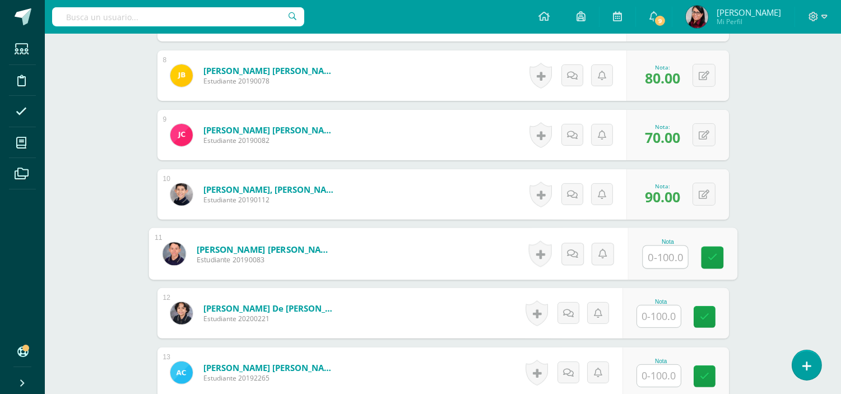
click at [665, 314] on input "text" at bounding box center [659, 316] width 44 height 22
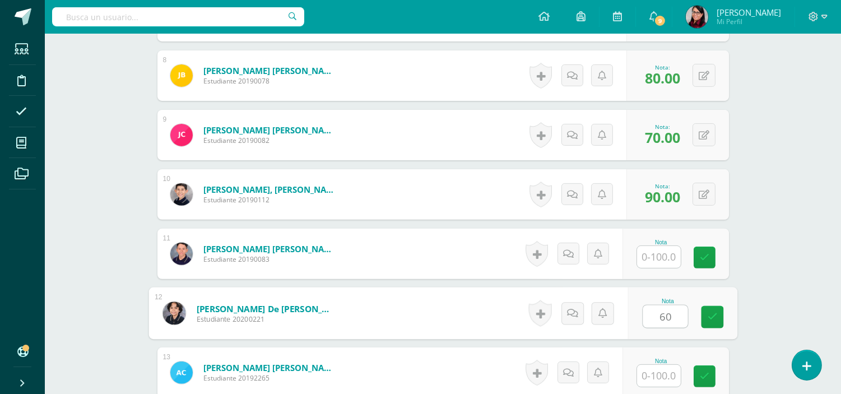
type input "60"
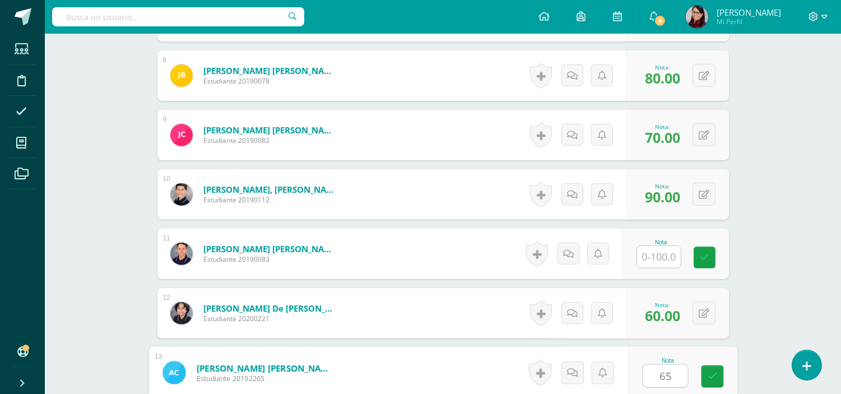
type input "65"
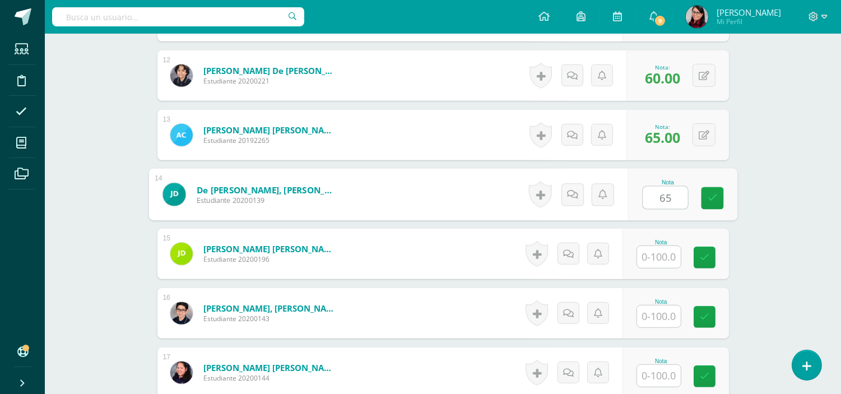
type input "65"
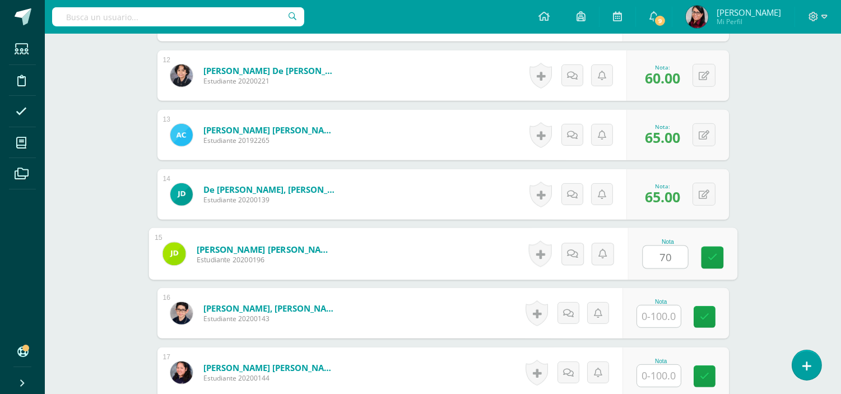
type input "70"
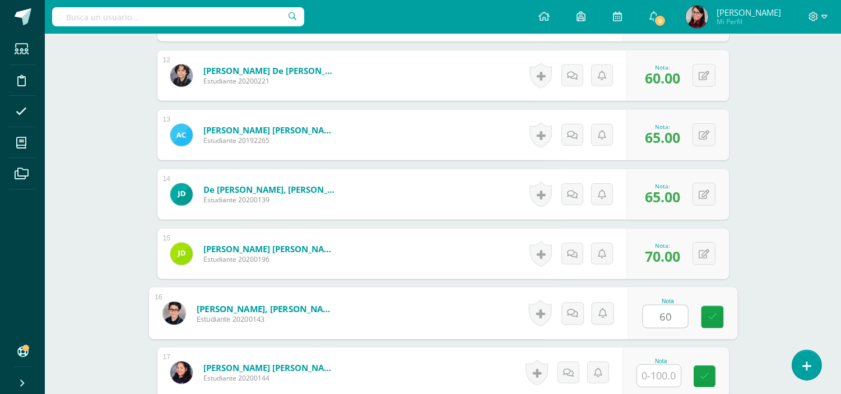
type input "60"
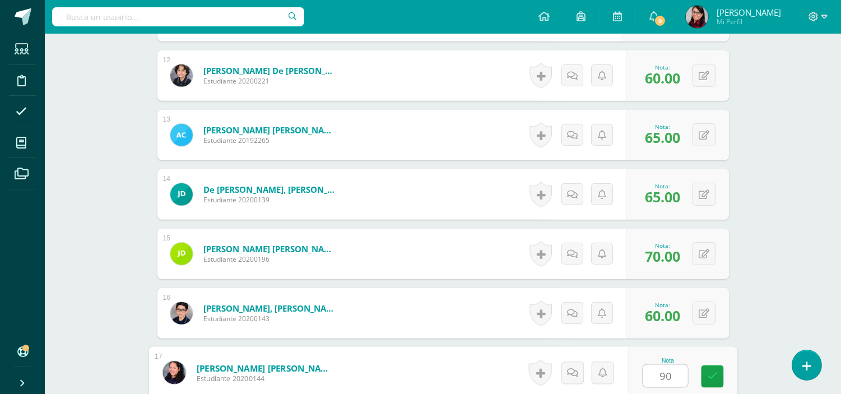
type input "90"
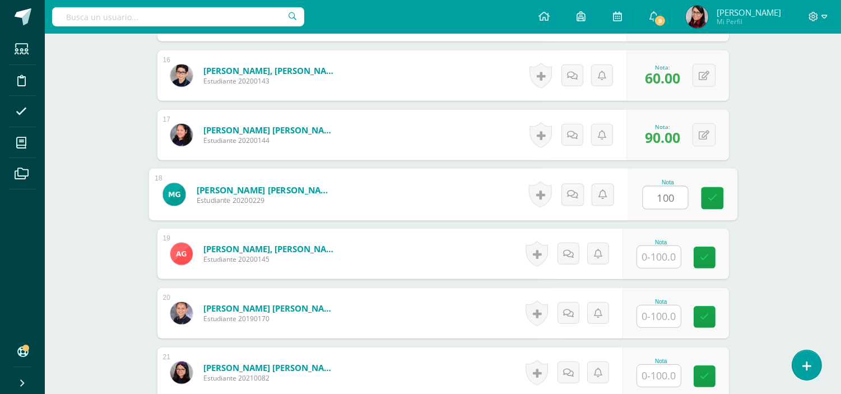
type input "100"
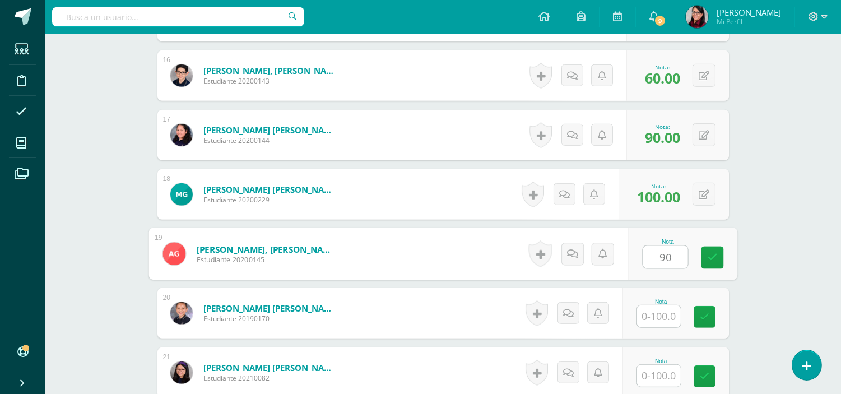
type input "90"
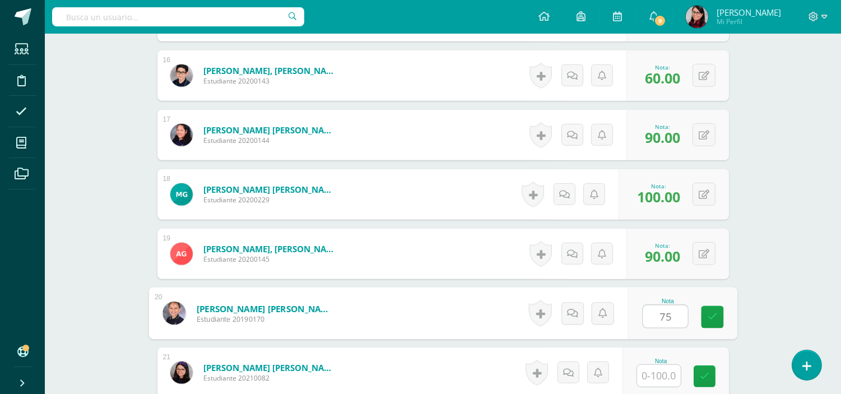
type input "75"
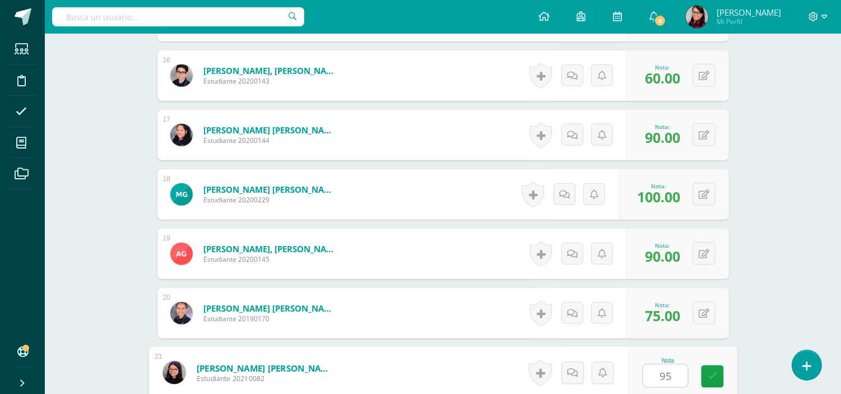
type input "95"
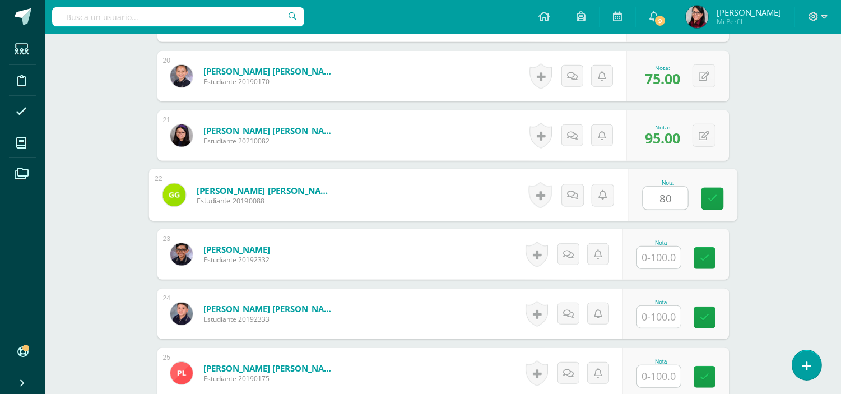
type input "80"
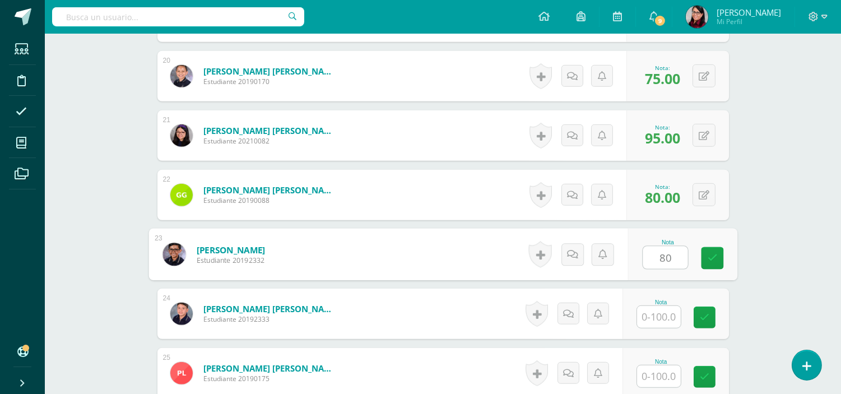
type input "80"
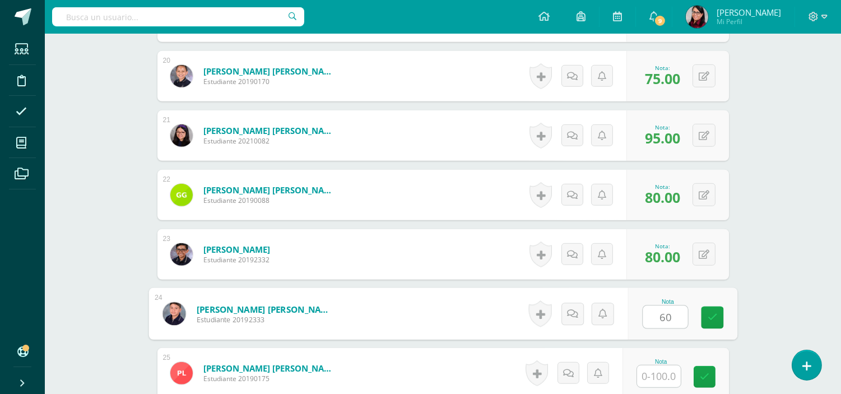
type input "60"
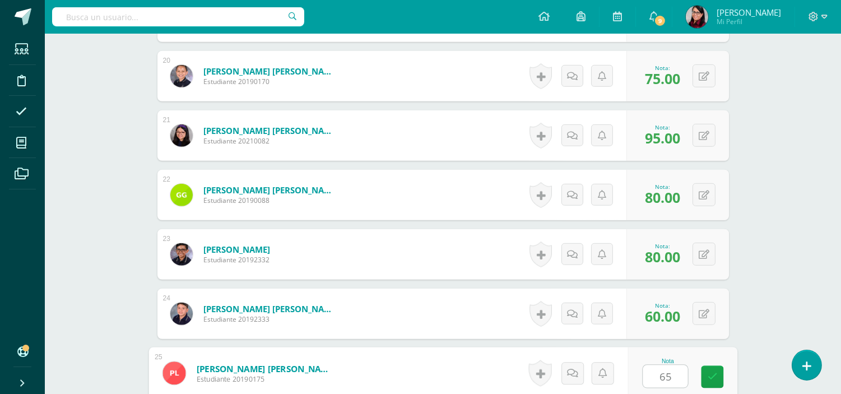
type input "65"
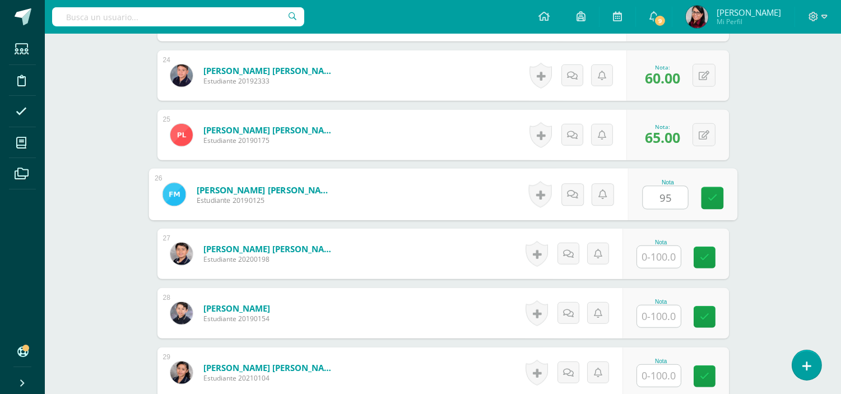
type input "95"
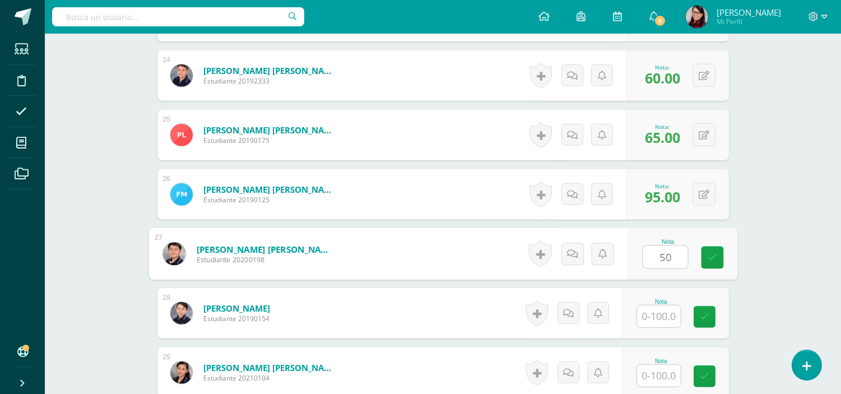
type input "50"
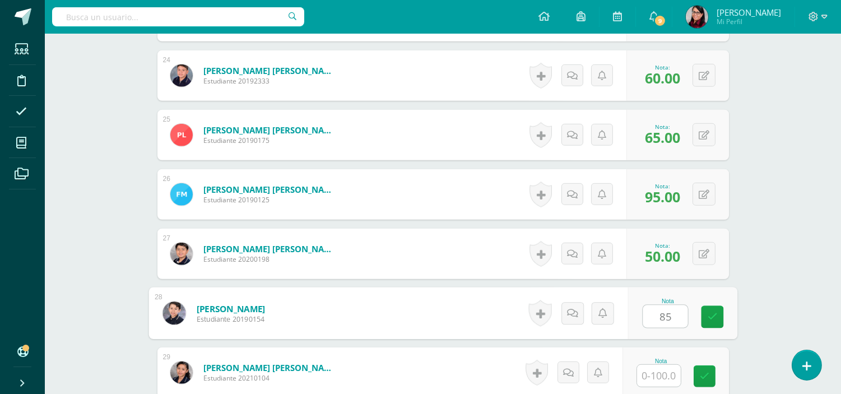
type input "85"
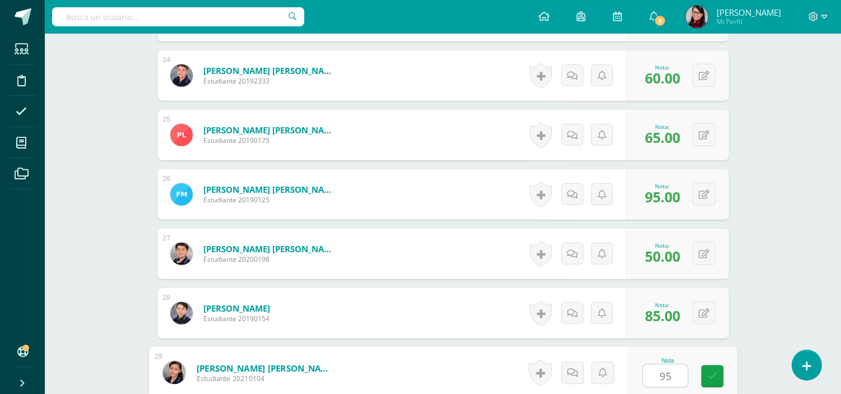
type input "95"
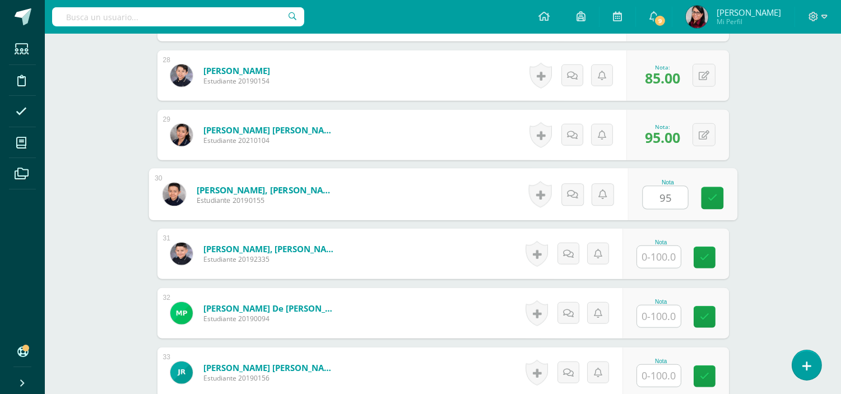
type input "95"
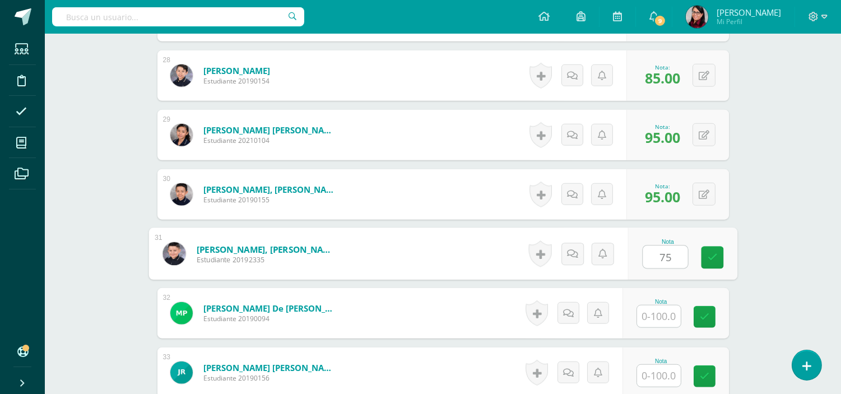
type input "75"
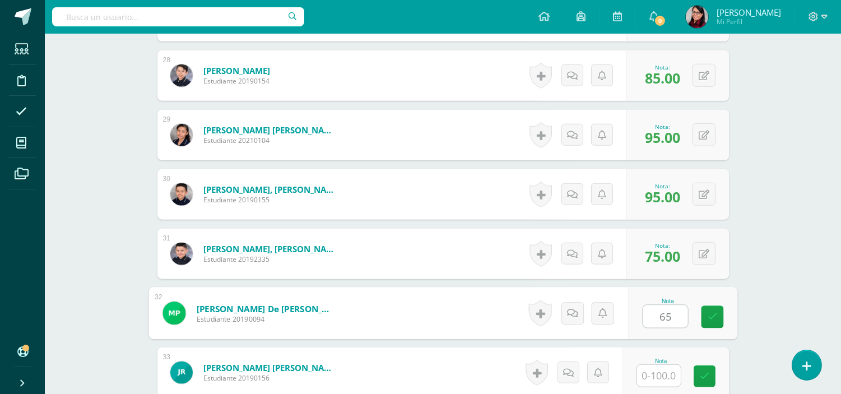
type input "65"
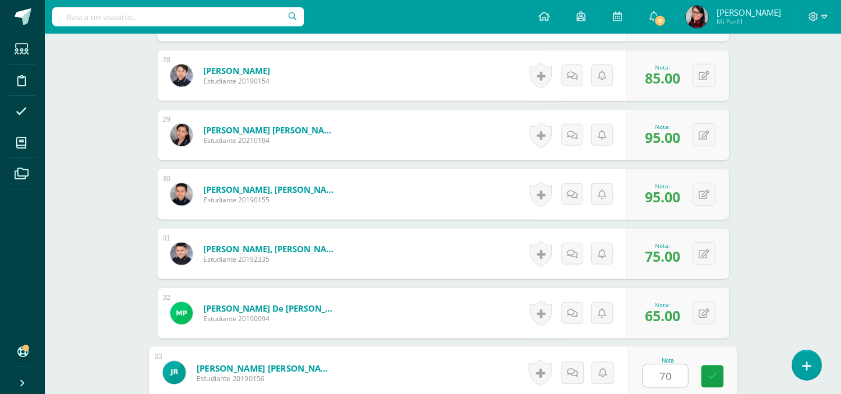
type input "70"
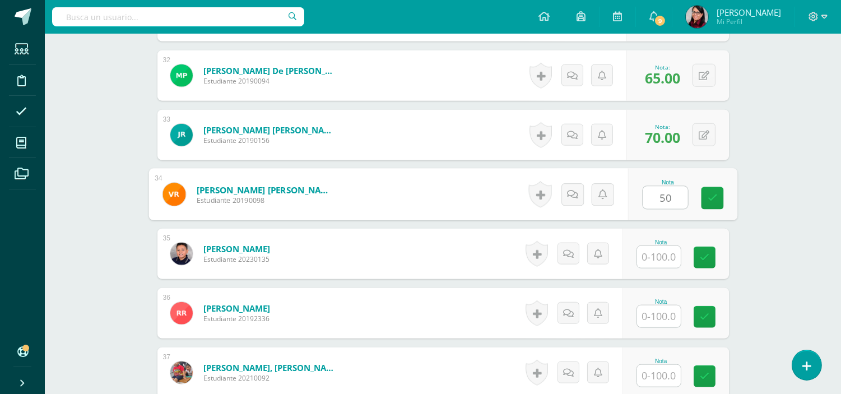
type input "50"
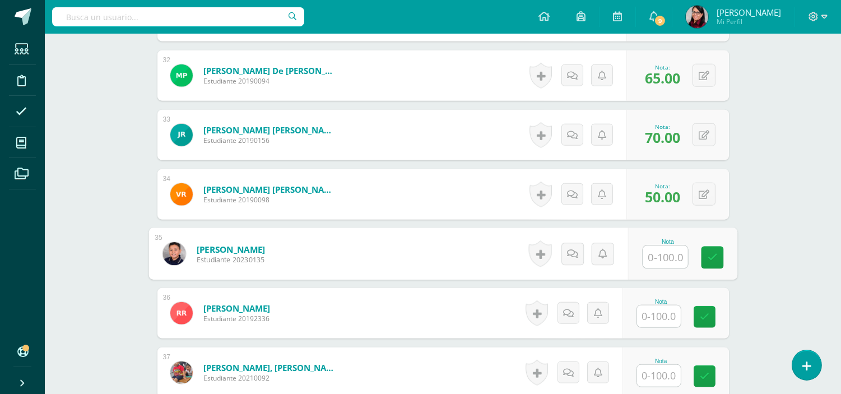
click at [663, 314] on input "text" at bounding box center [659, 316] width 44 height 22
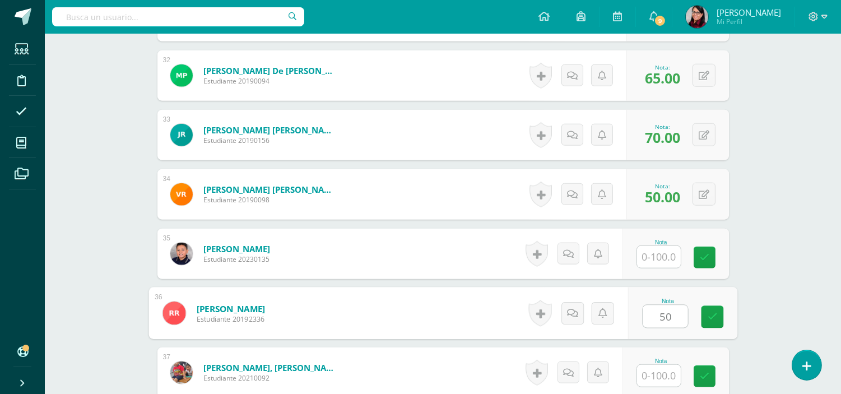
type input "50"
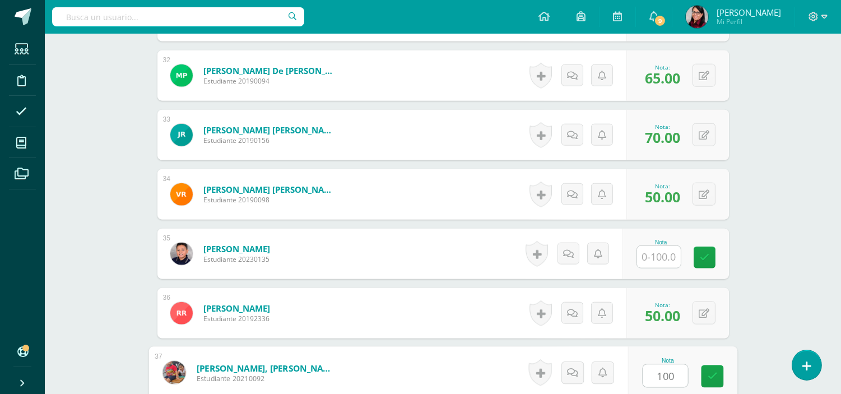
type input "100"
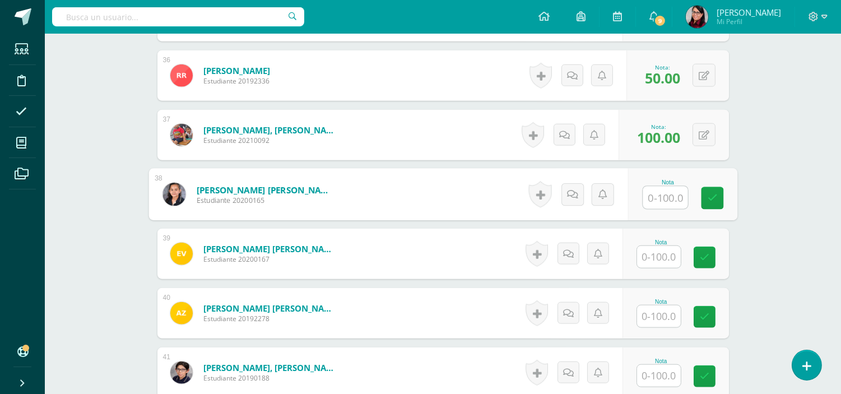
click at [665, 259] on input "text" at bounding box center [659, 257] width 44 height 22
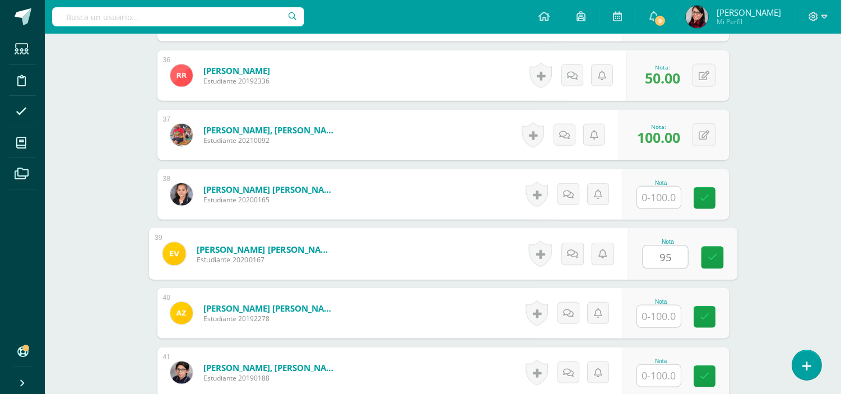
type input "95"
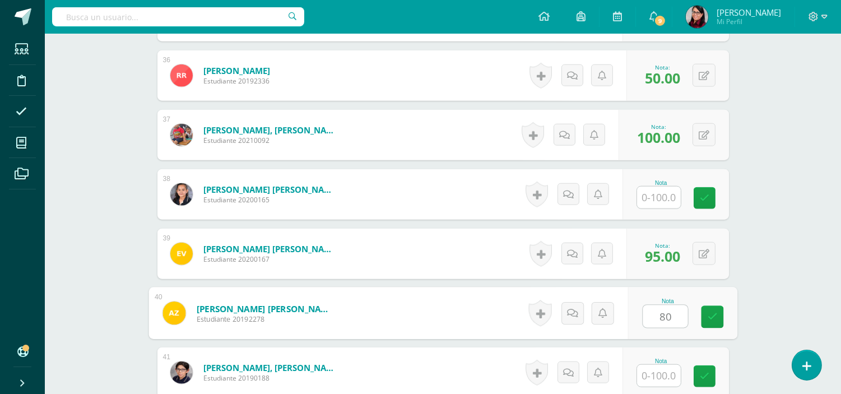
type input "80"
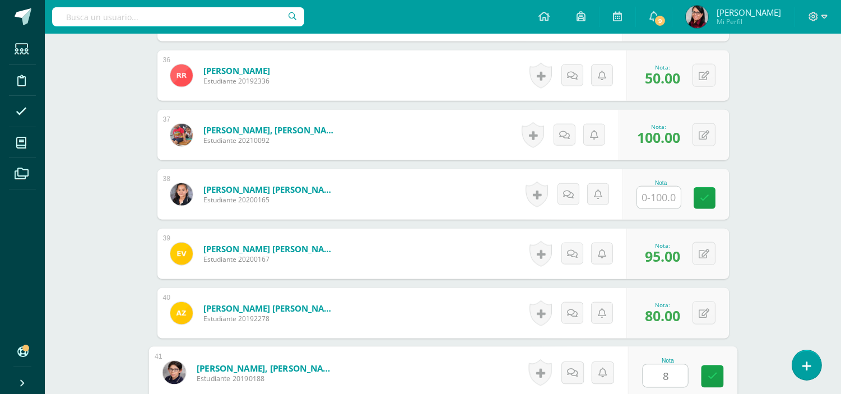
type input "80"
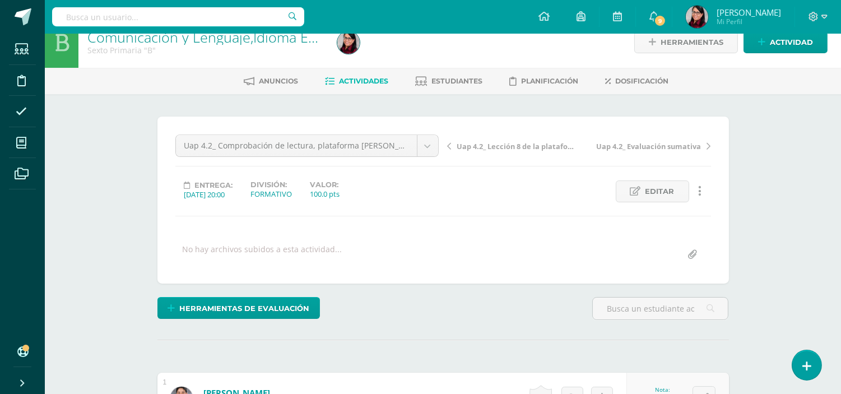
scroll to position [0, 0]
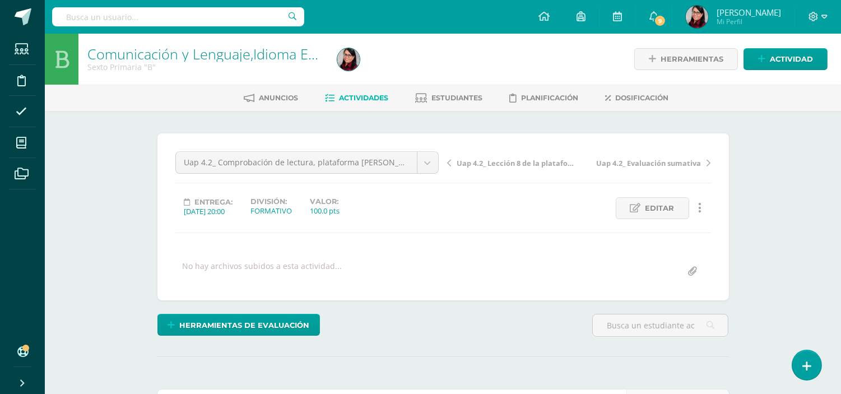
click at [367, 99] on span "Actividades" at bounding box center [364, 98] width 49 height 8
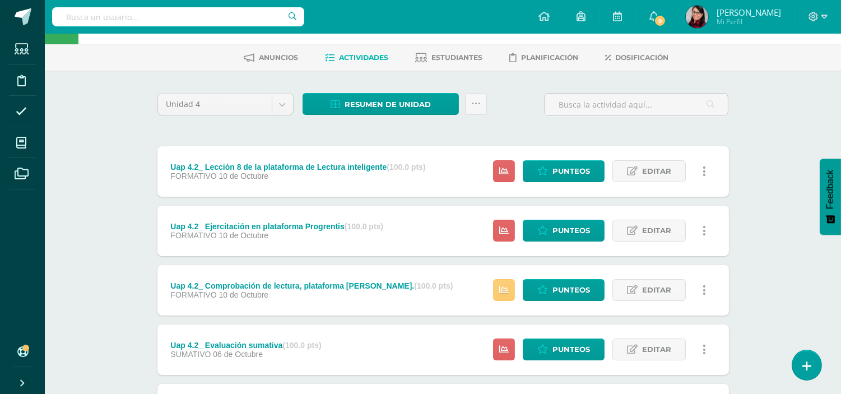
scroll to position [62, 0]
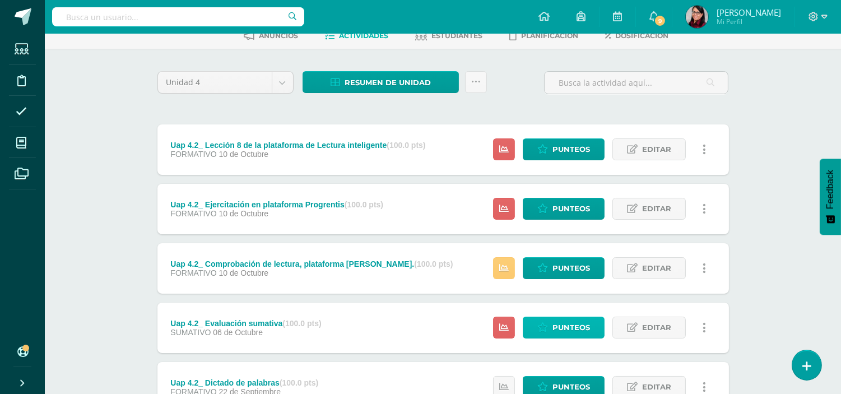
click at [575, 328] on span "Punteos" at bounding box center [572, 327] width 38 height 21
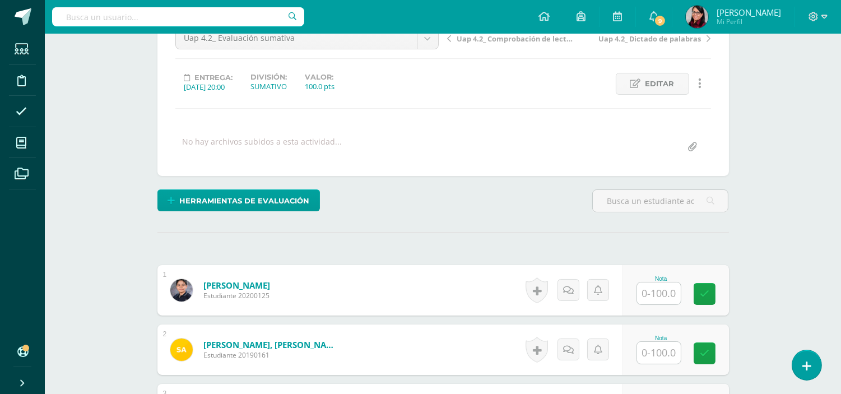
scroll to position [125, 0]
click at [654, 291] on input "text" at bounding box center [659, 293] width 44 height 22
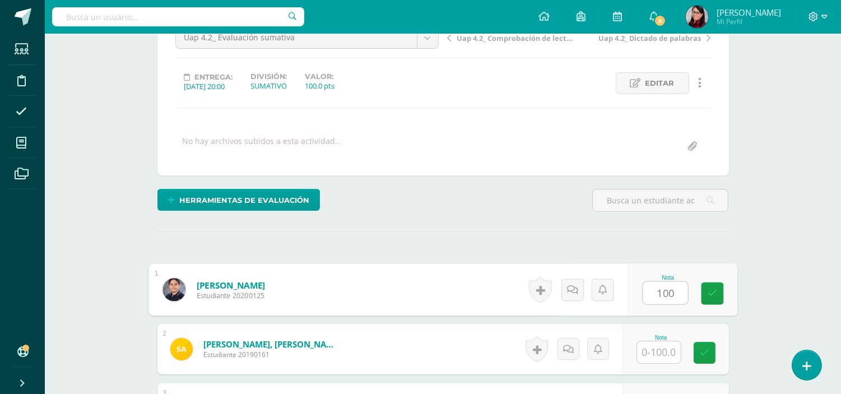
type input "100"
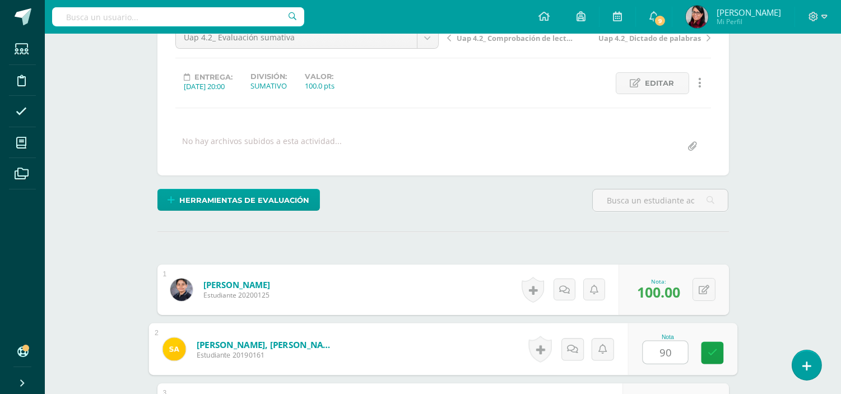
type input "90"
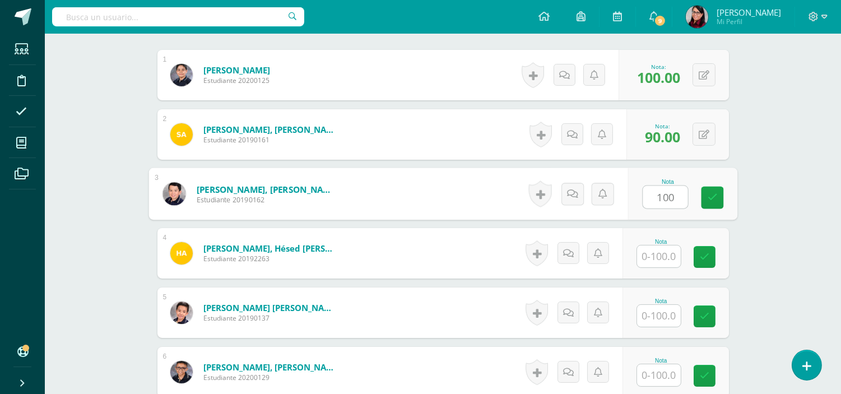
type input "100"
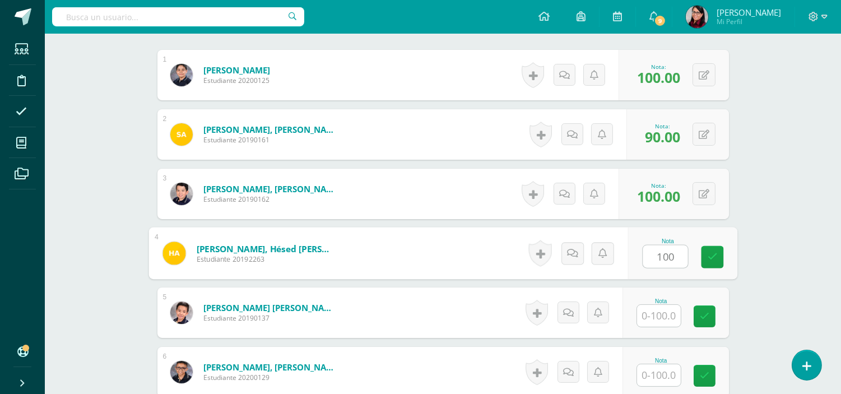
type input "100"
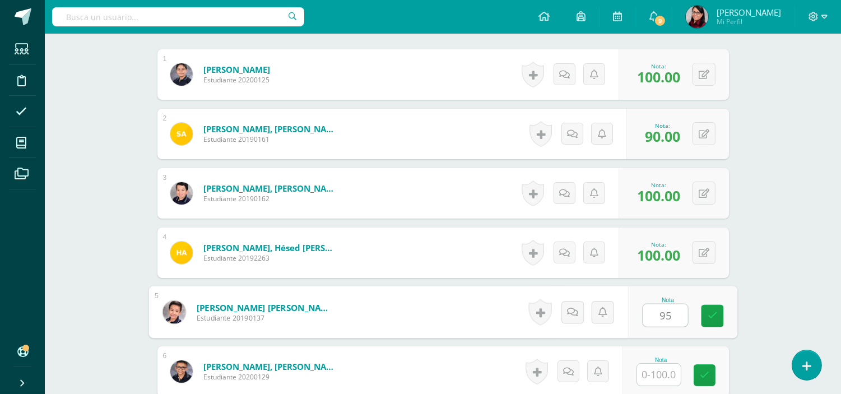
type input "95"
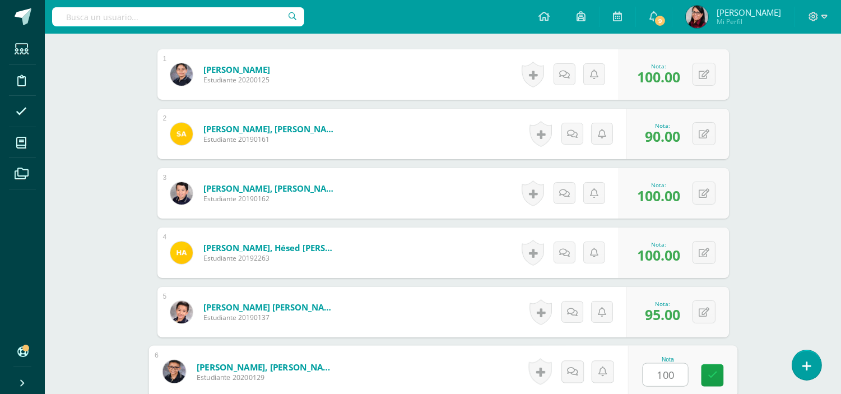
type input "100"
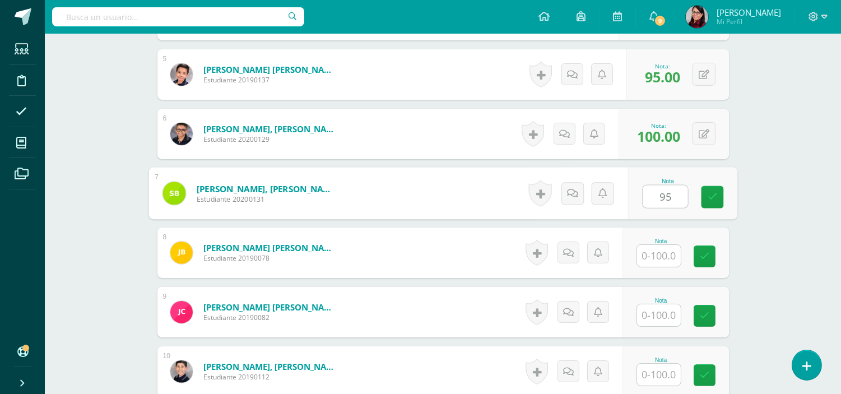
type input "95"
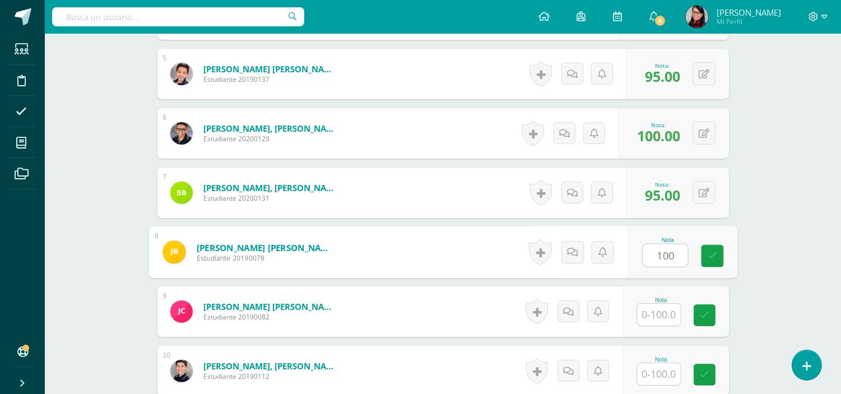
type input "100"
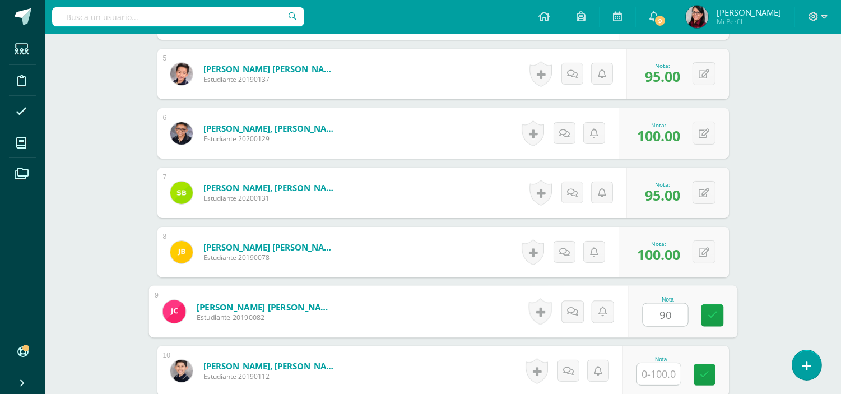
type input "90"
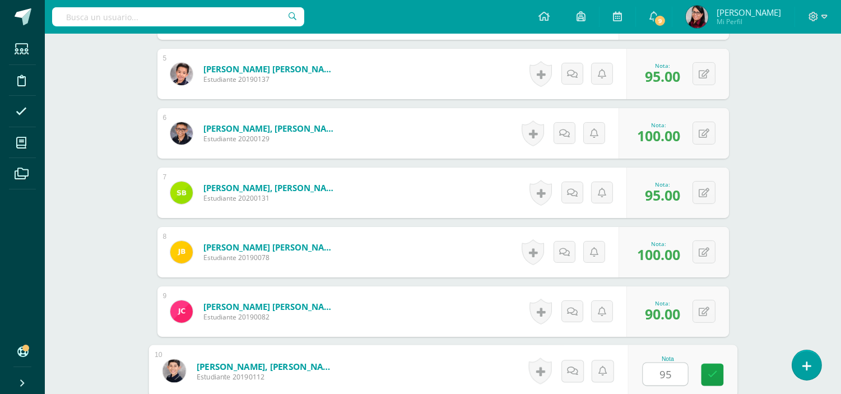
type input "95"
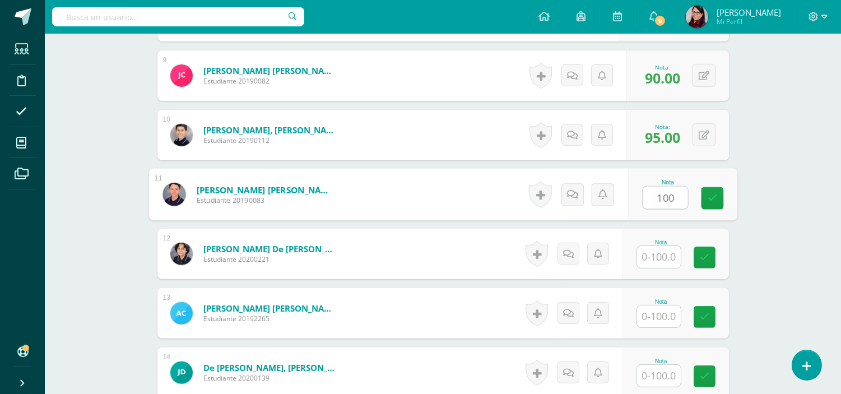
type input "100"
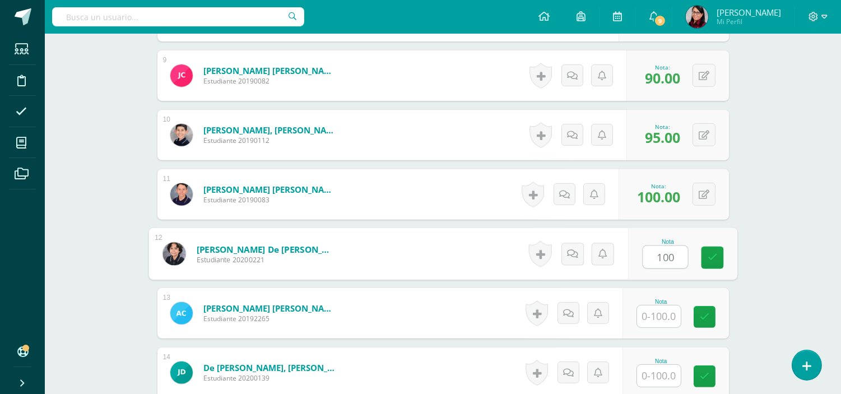
type input "100"
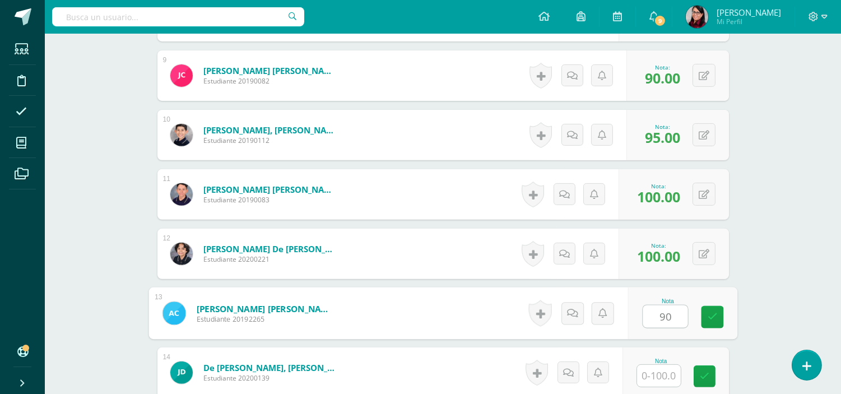
type input "90"
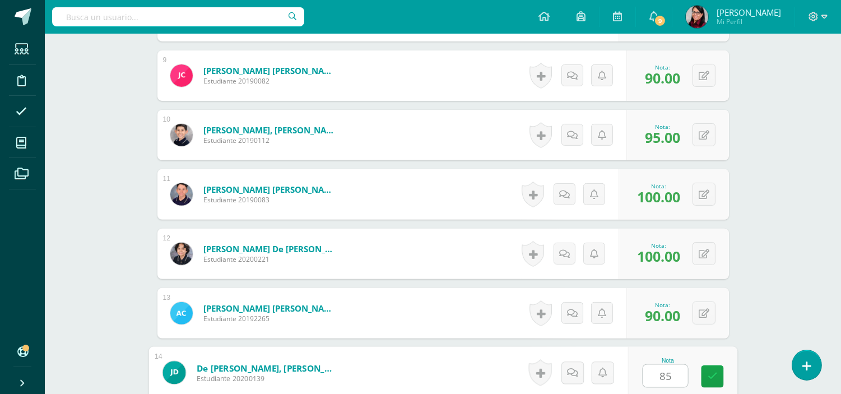
type input "85"
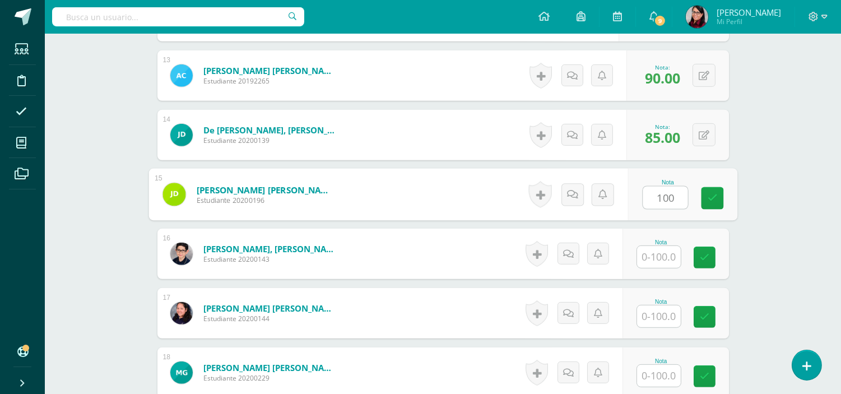
type input "100"
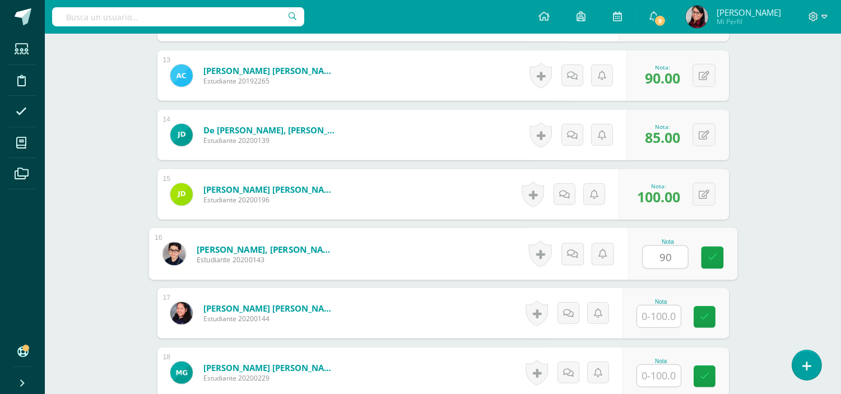
type input "90"
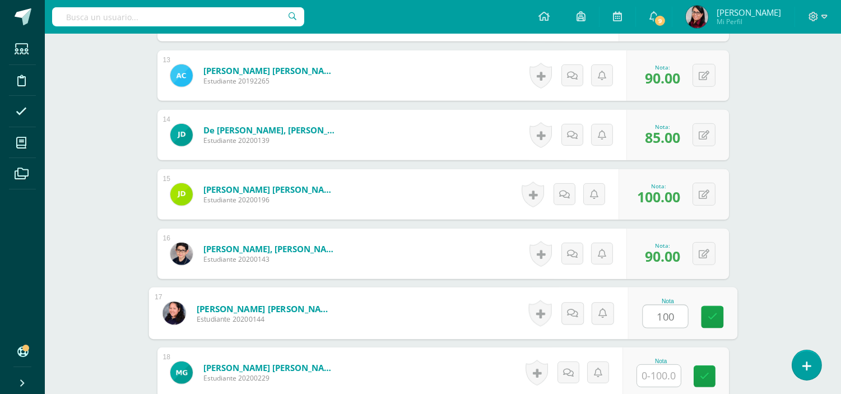
type input "100"
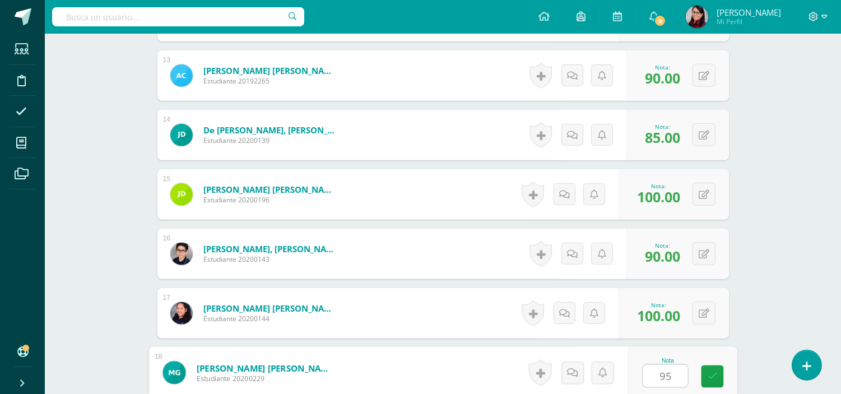
type input "95"
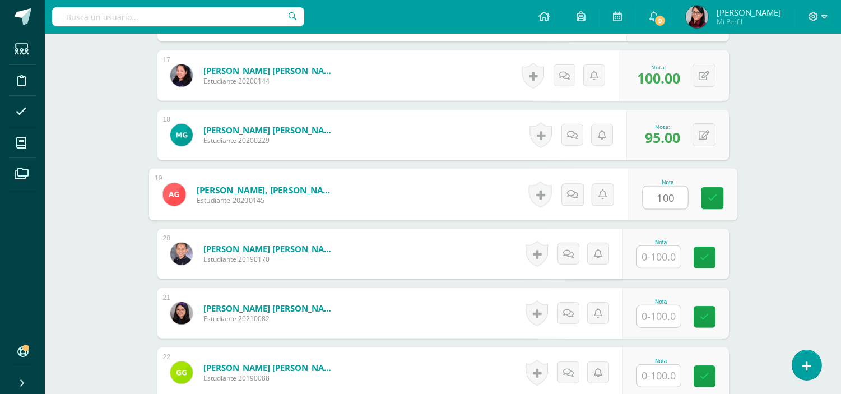
type input "100"
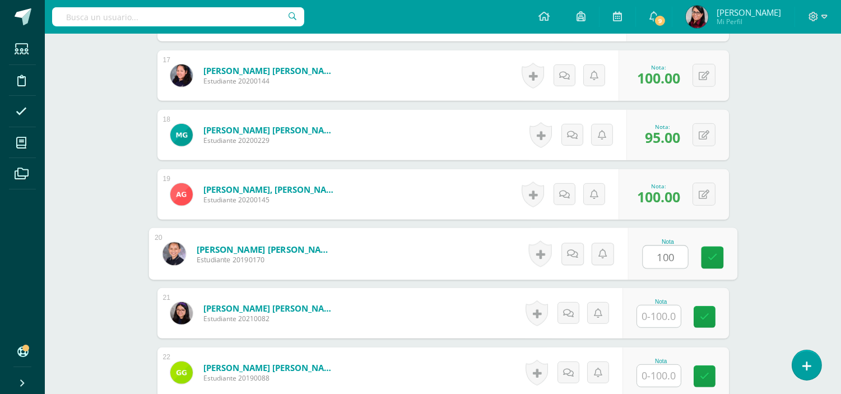
type input "100"
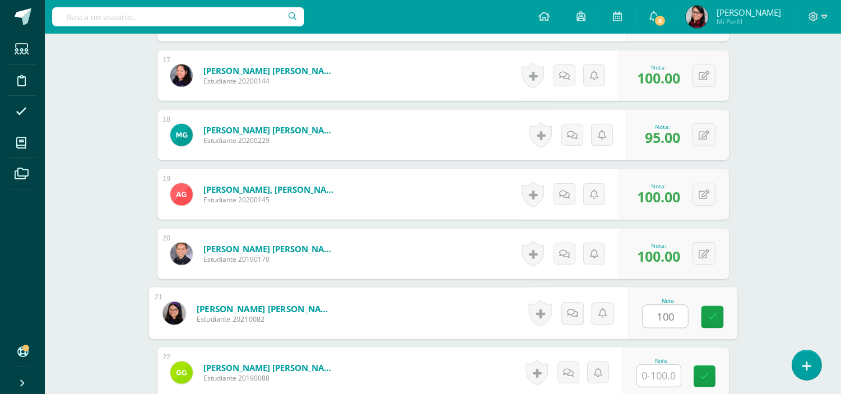
type input "100"
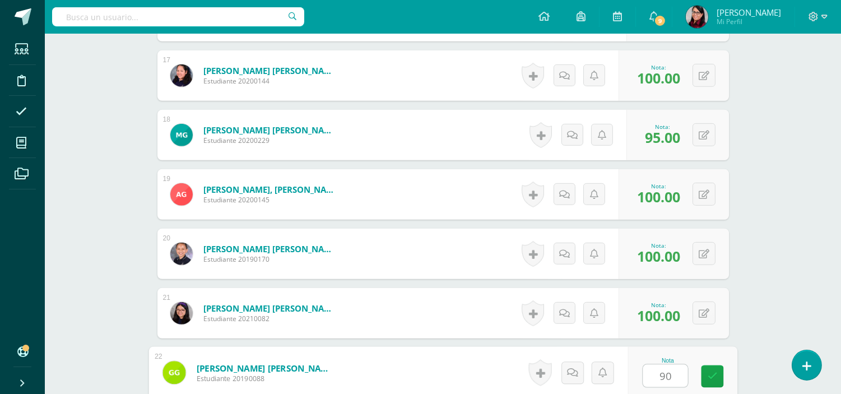
type input "90"
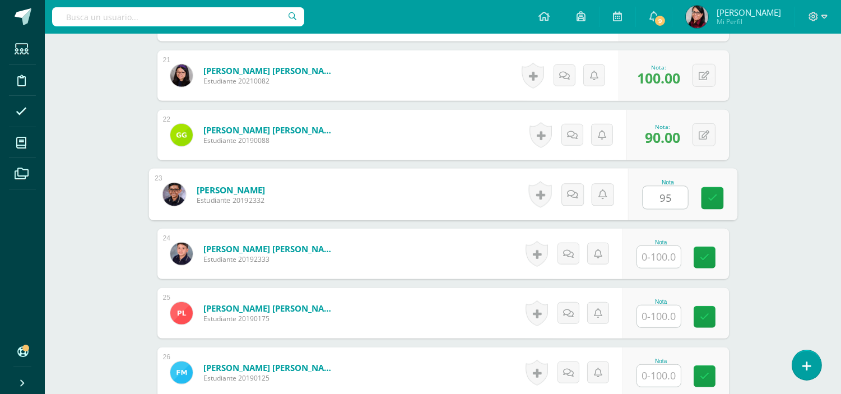
type input "95"
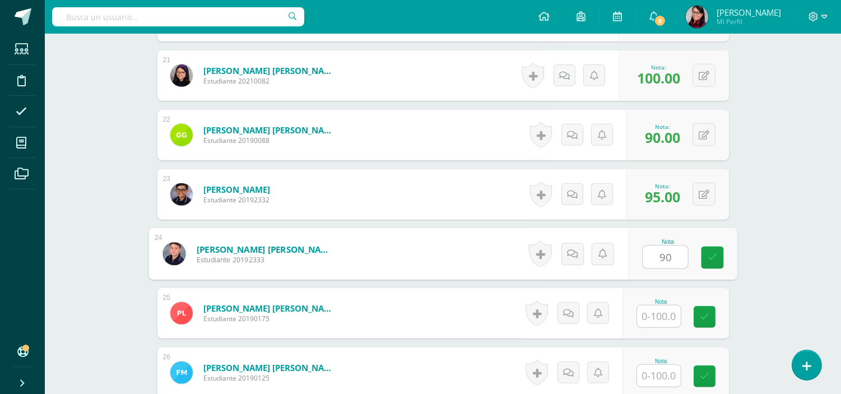
type input "90"
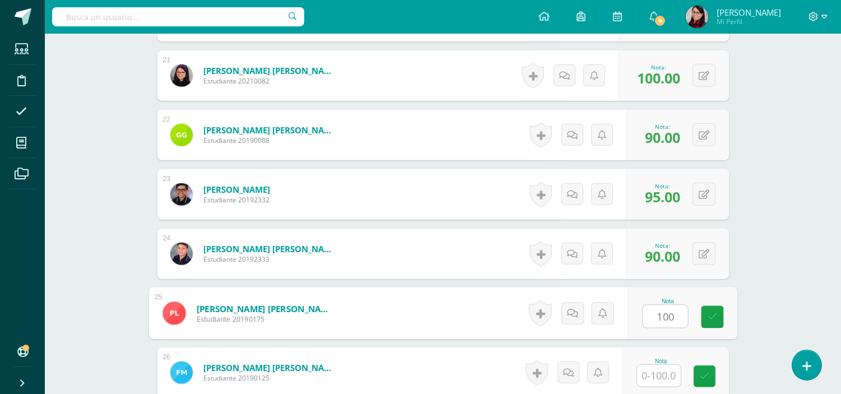
type input "100"
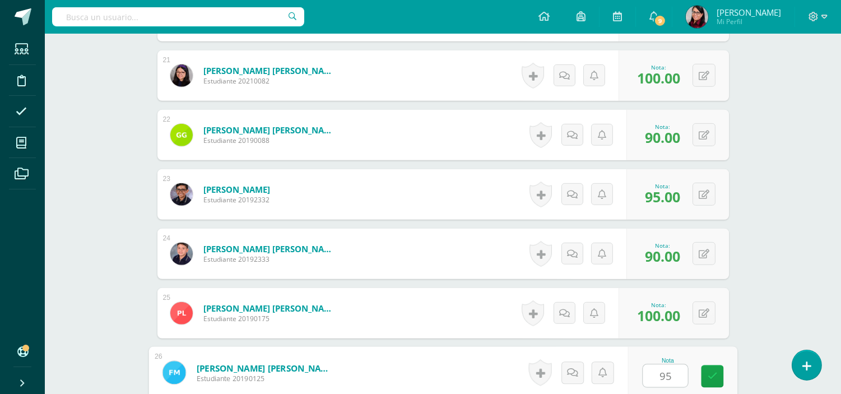
type input "95"
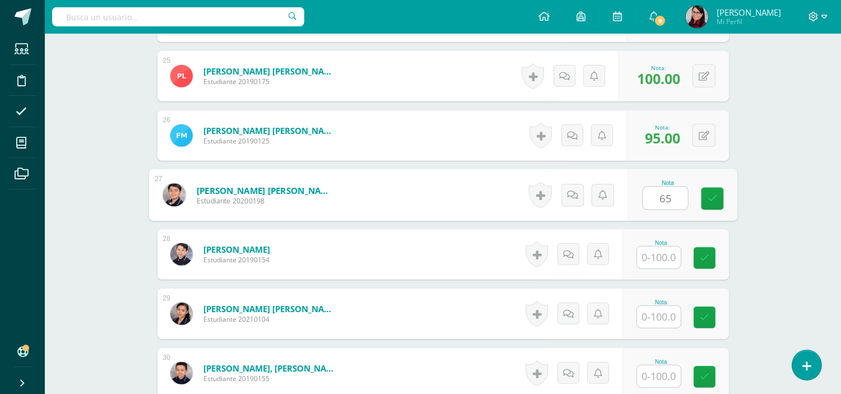
type input "65"
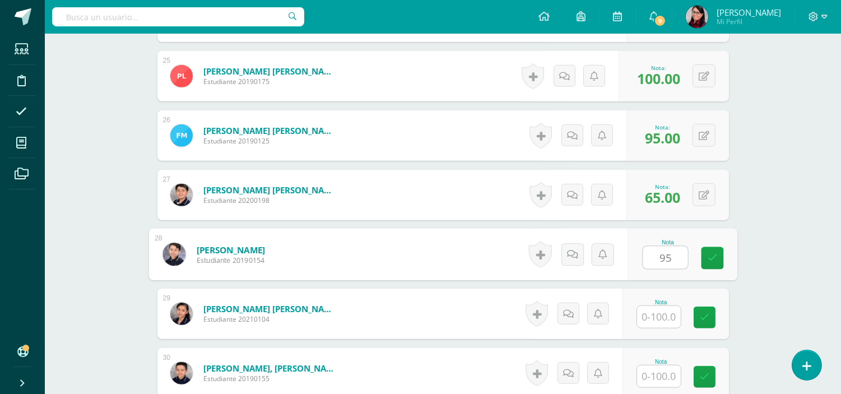
type input "95"
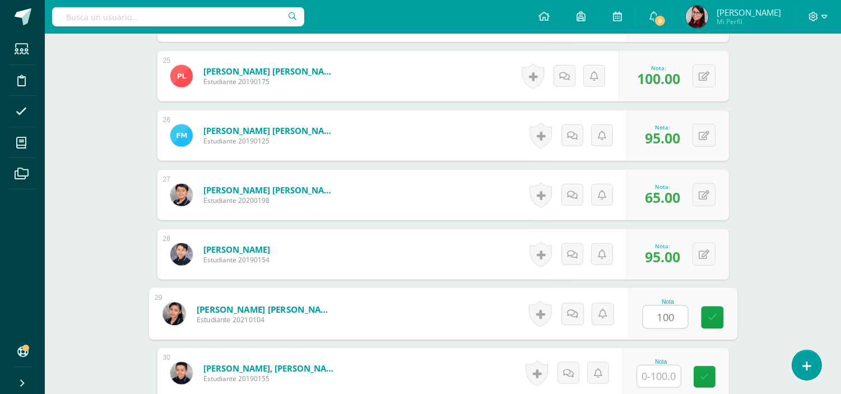
type input "100"
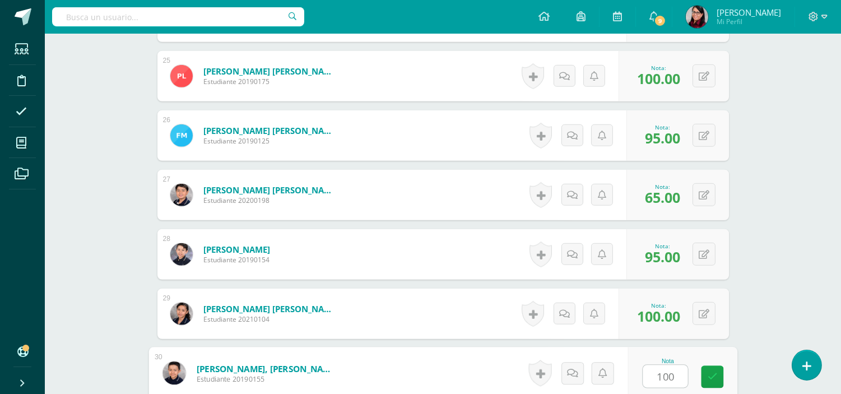
type input "100"
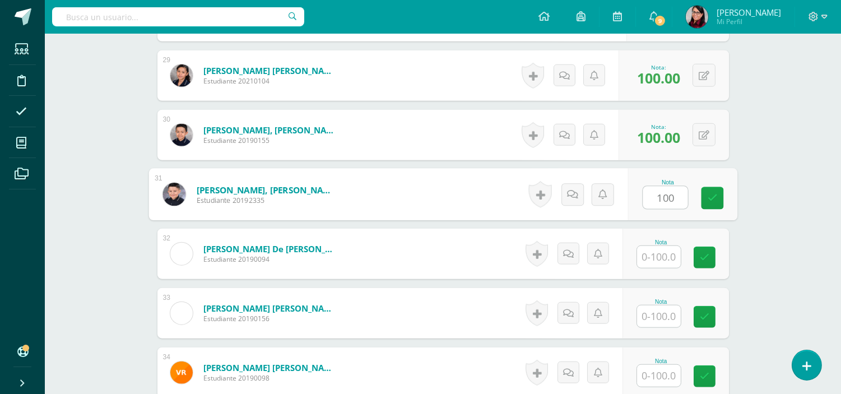
type input "100"
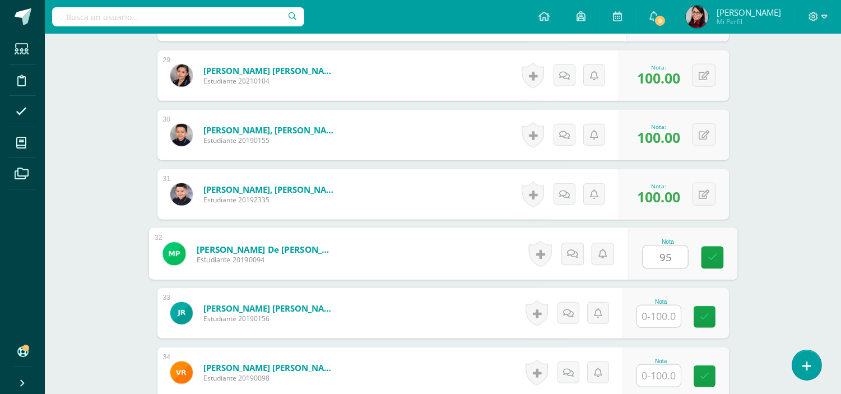
type input "95"
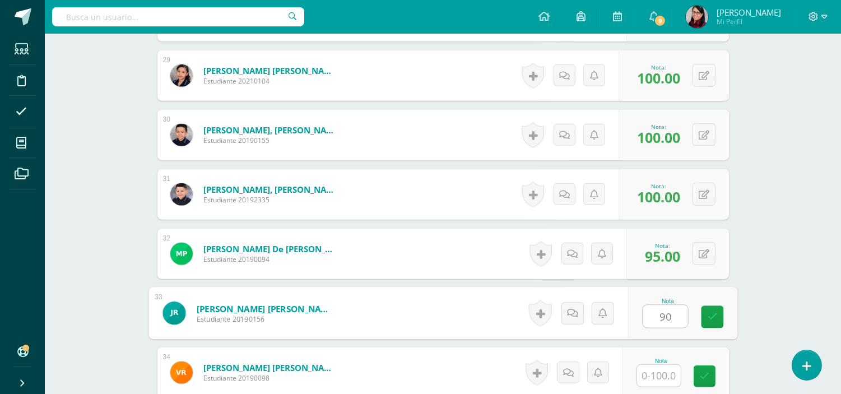
type input "90"
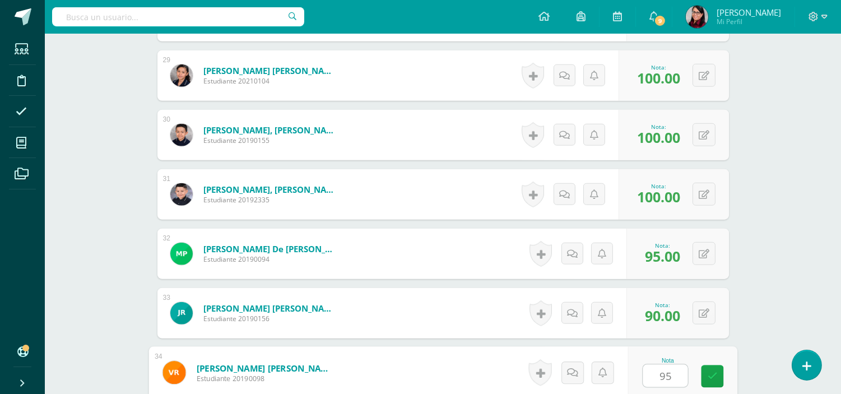
type input "95"
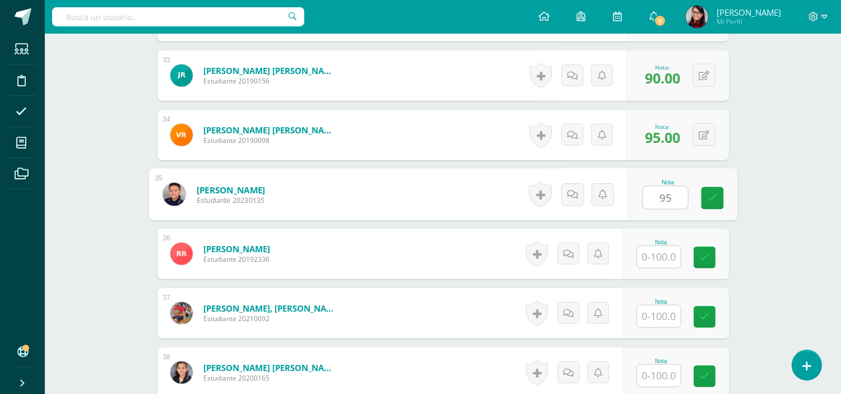
type input "95"
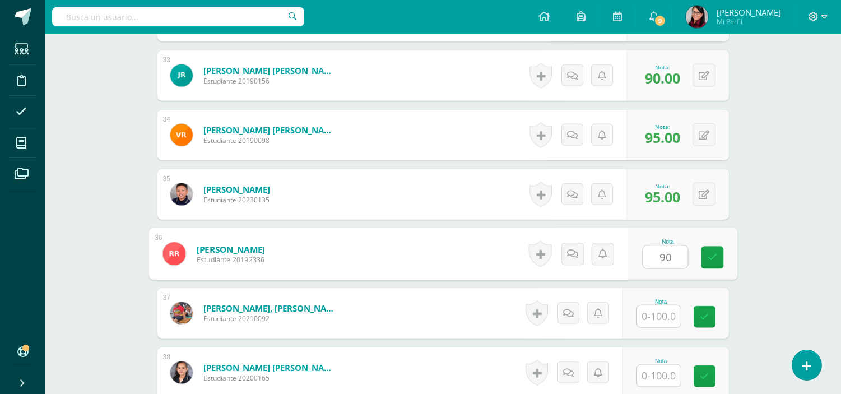
type input "90"
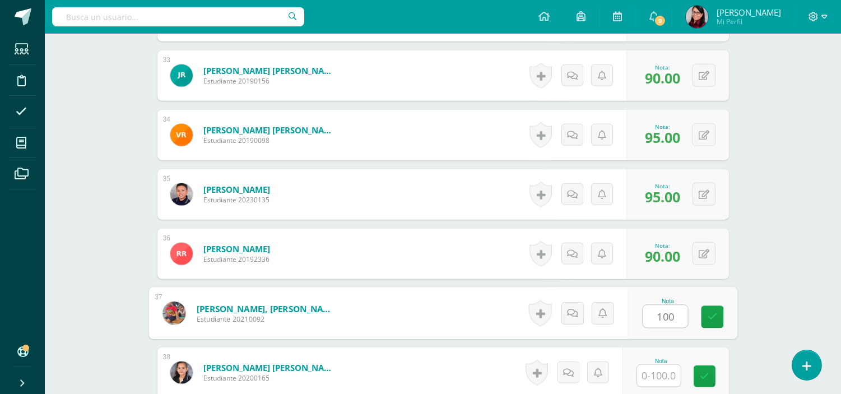
type input "100"
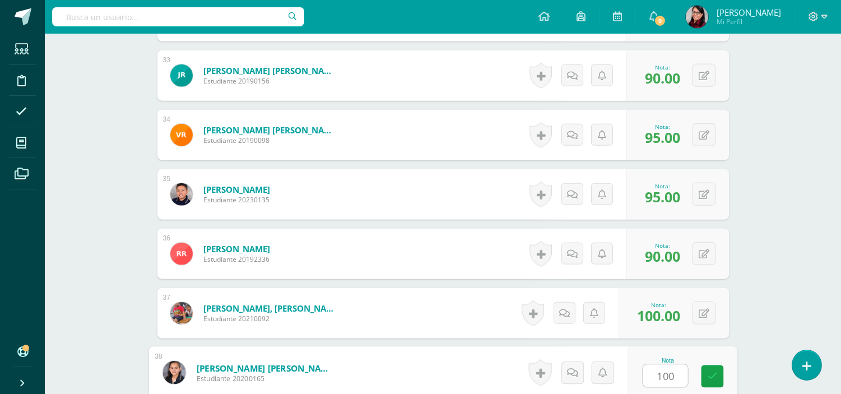
type input "100"
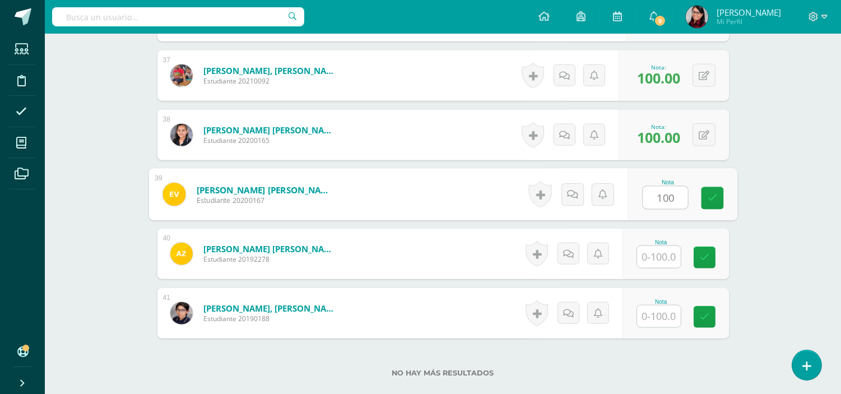
type input "100"
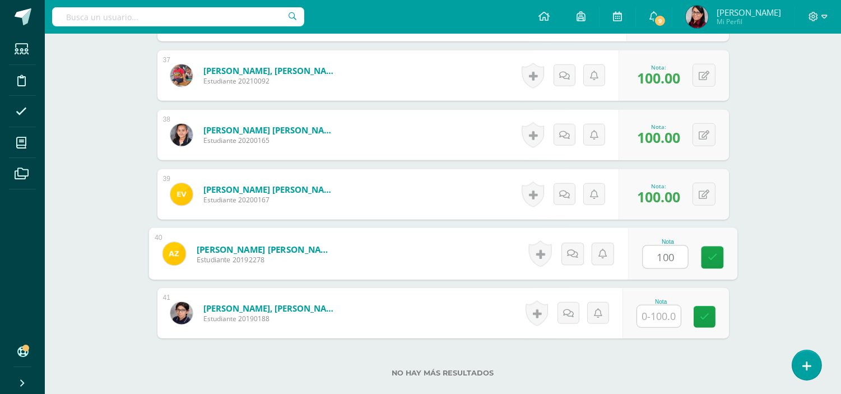
type input "100"
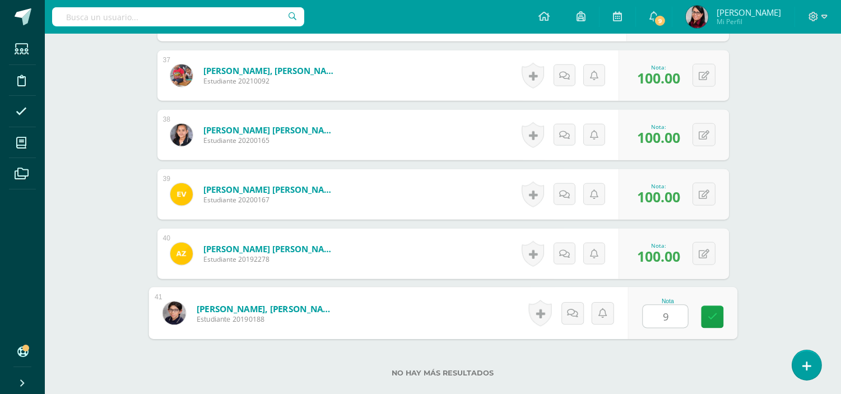
type input "95"
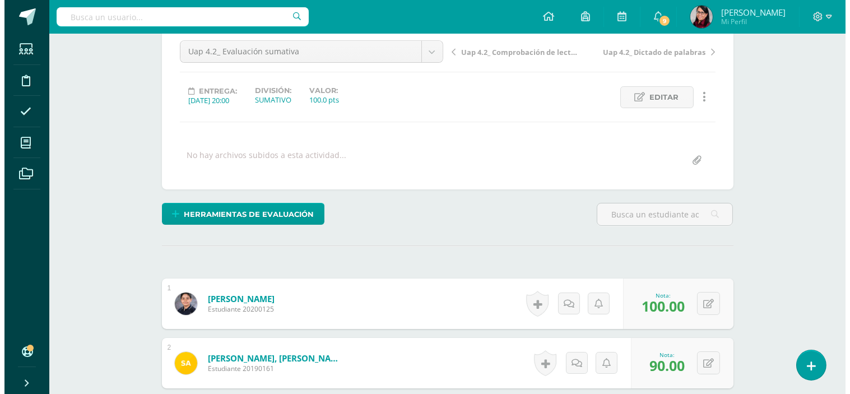
scroll to position [0, 0]
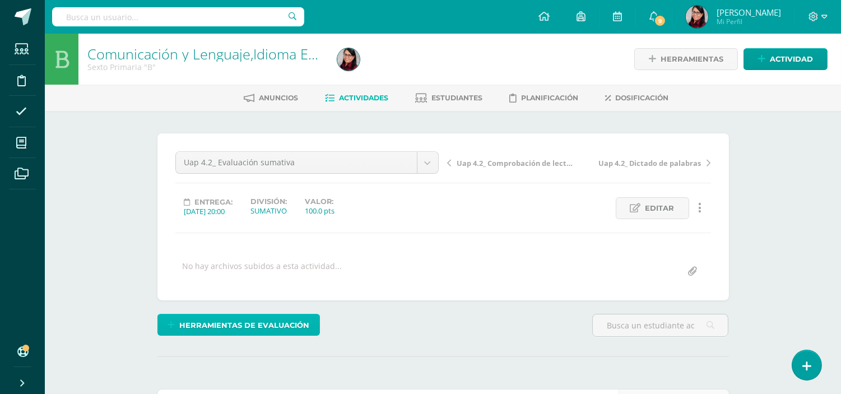
click at [269, 321] on span "Herramientas de evaluación" at bounding box center [244, 325] width 130 height 21
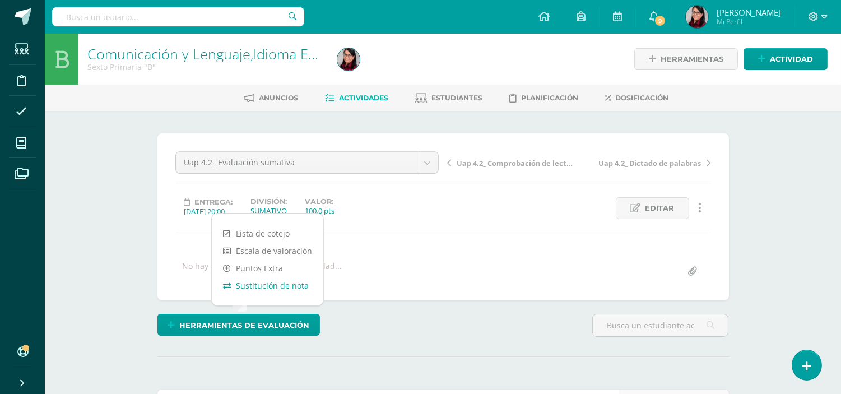
click at [272, 284] on link "Sustitución de nota" at bounding box center [268, 285] width 112 height 17
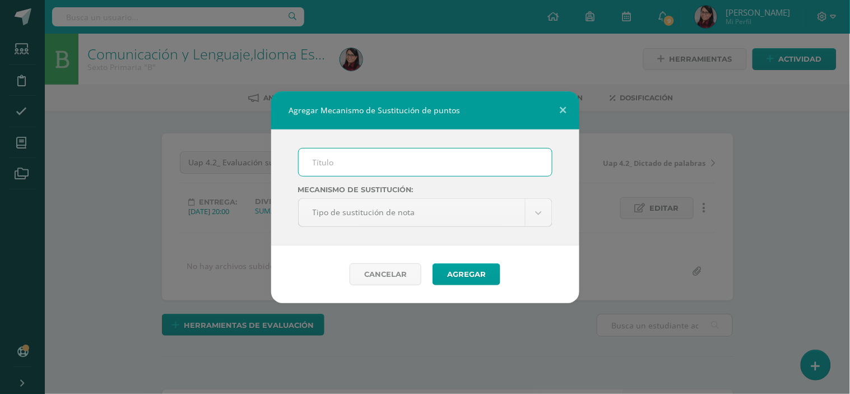
click at [331, 158] on input "text" at bounding box center [425, 161] width 253 height 27
type input "PMA"
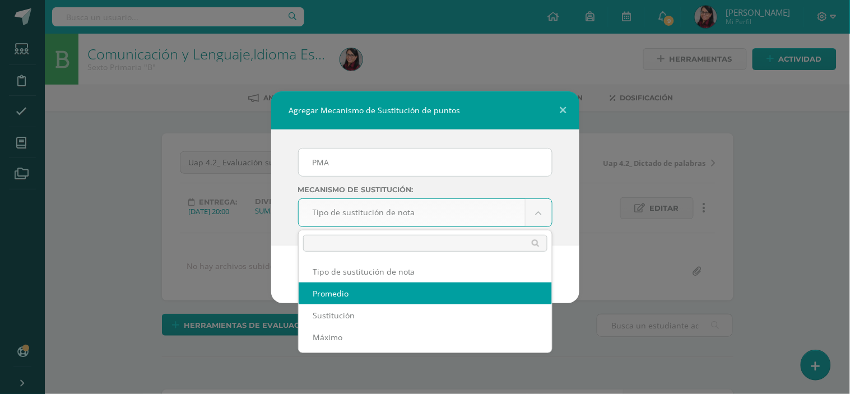
select select "average"
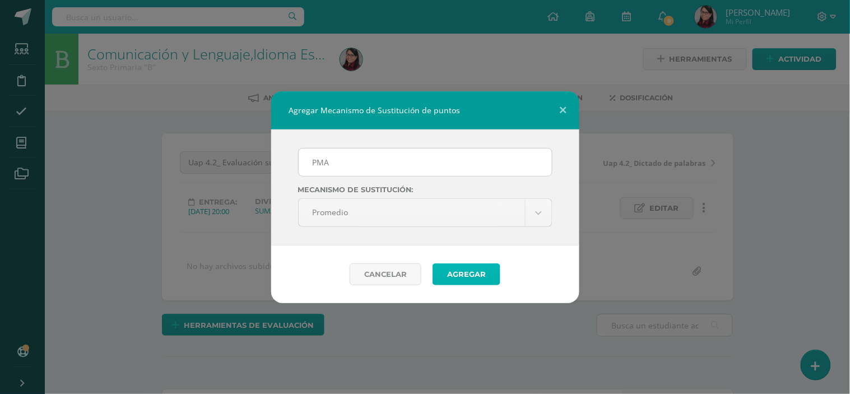
click at [464, 270] on button "Agregar" at bounding box center [467, 274] width 68 height 22
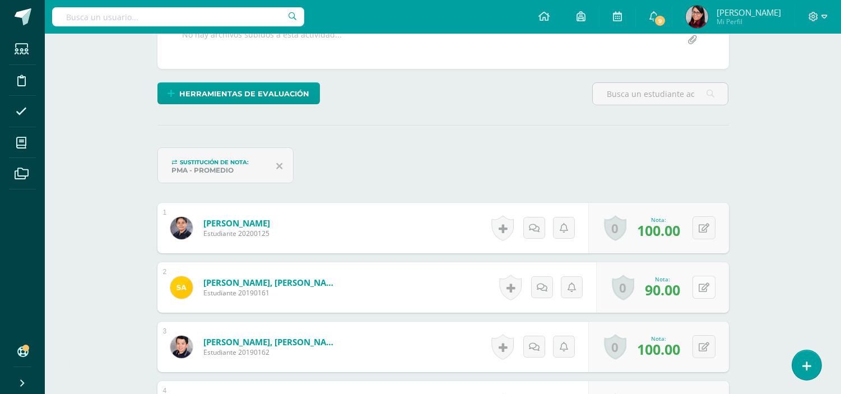
scroll to position [232, 0]
click at [704, 287] on button at bounding box center [704, 286] width 23 height 23
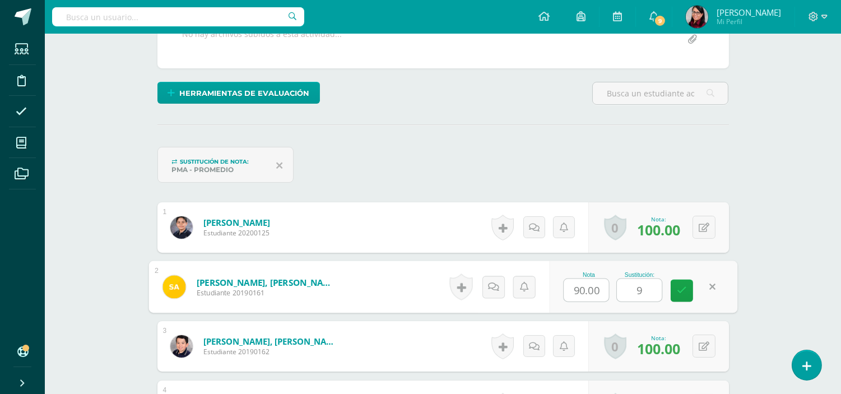
type input "95"
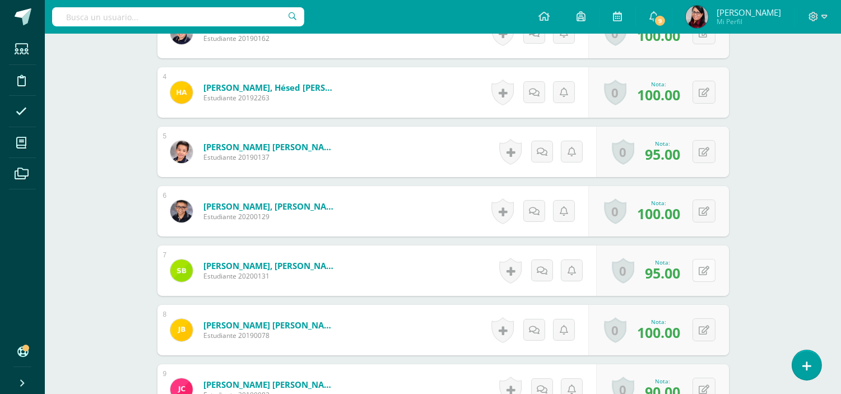
scroll to position [546, 0]
click at [701, 270] on icon at bounding box center [704, 271] width 11 height 10
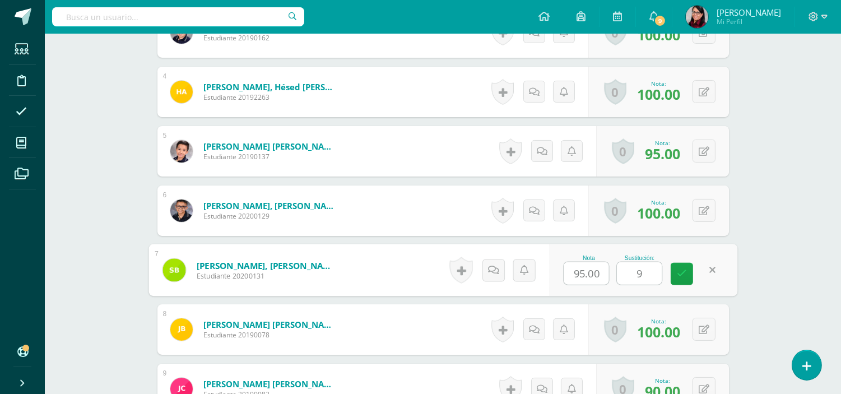
type input "95"
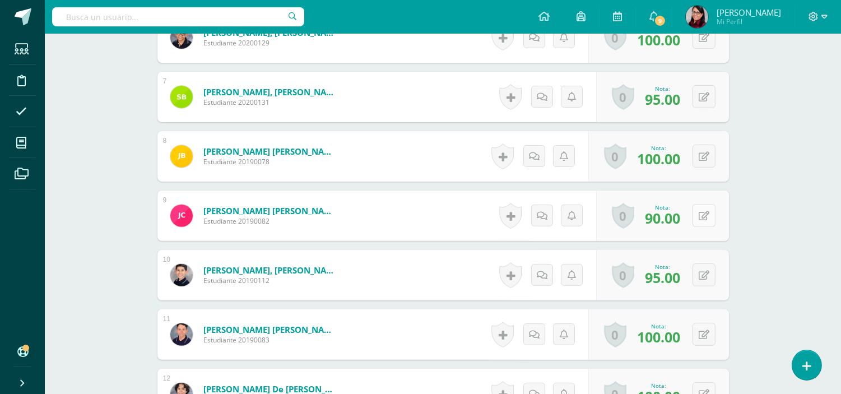
scroll to position [732, 0]
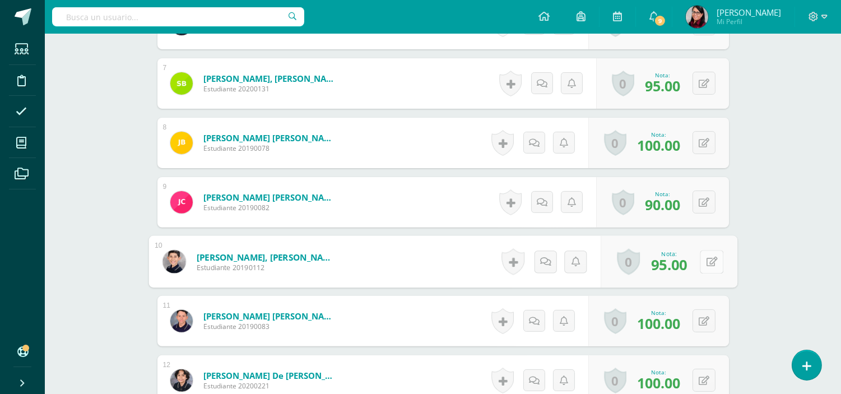
click at [712, 259] on button at bounding box center [712, 262] width 24 height 24
type input "100"
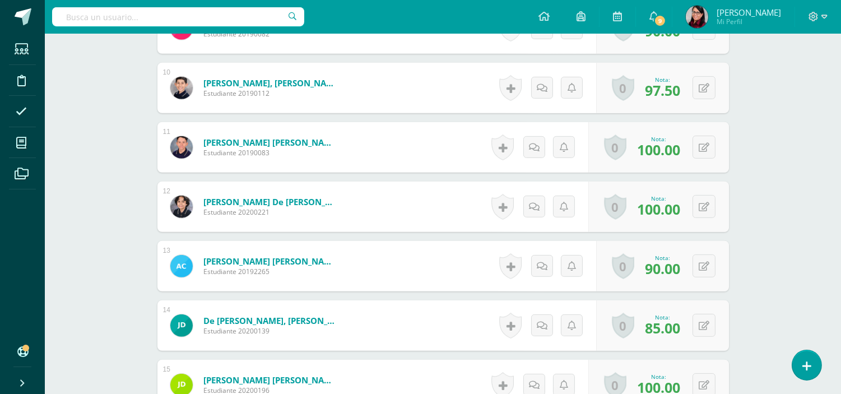
scroll to position [920, 0]
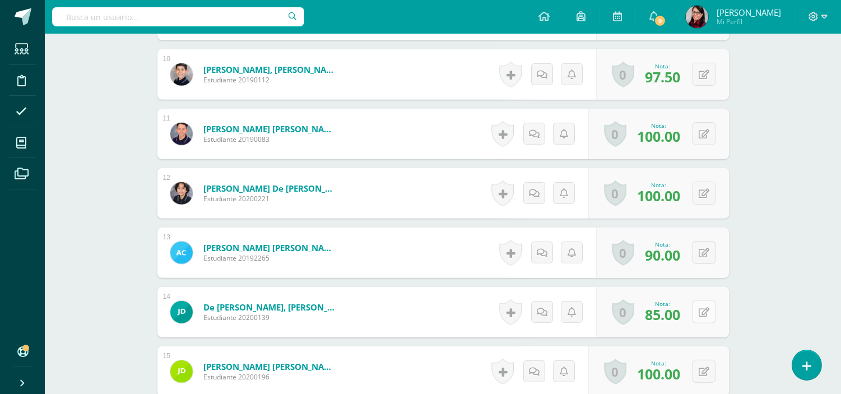
click at [706, 311] on icon at bounding box center [704, 313] width 11 height 10
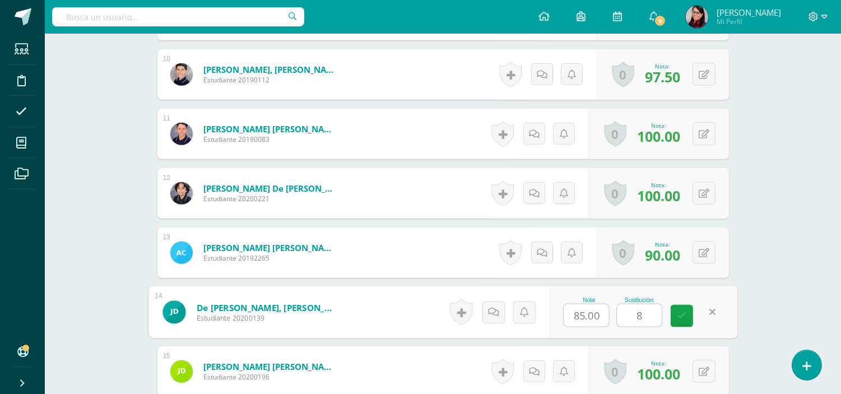
type input "85"
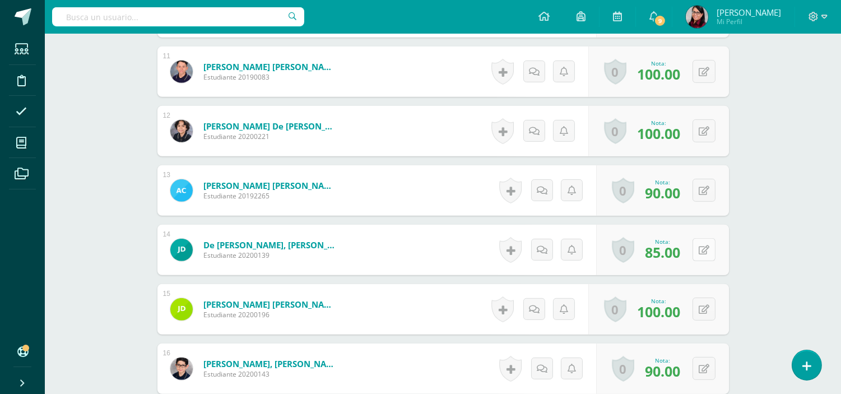
scroll to position [1044, 0]
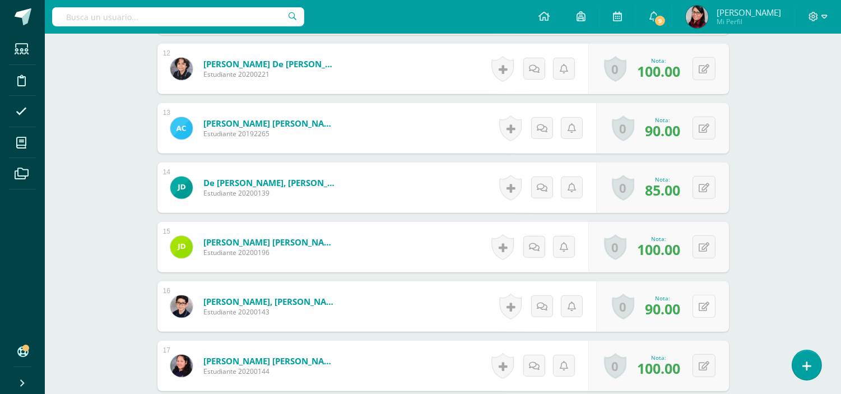
click at [699, 306] on button at bounding box center [704, 306] width 23 height 23
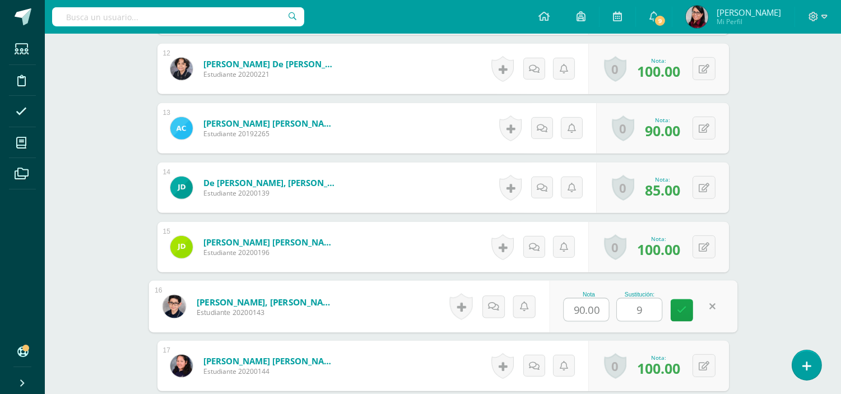
type input "95"
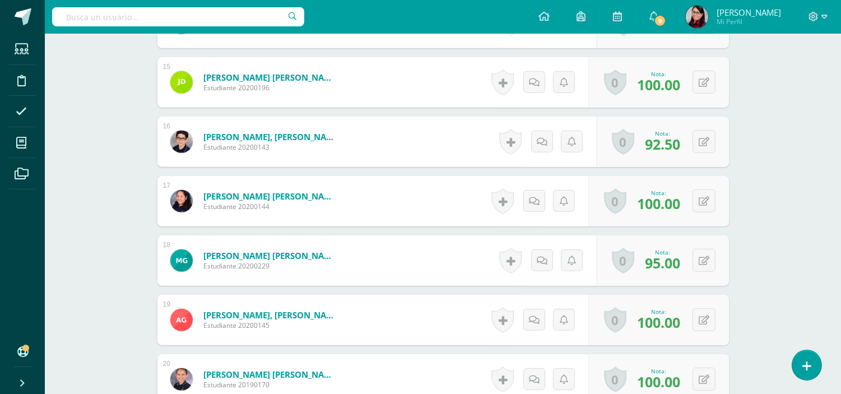
scroll to position [1231, 0]
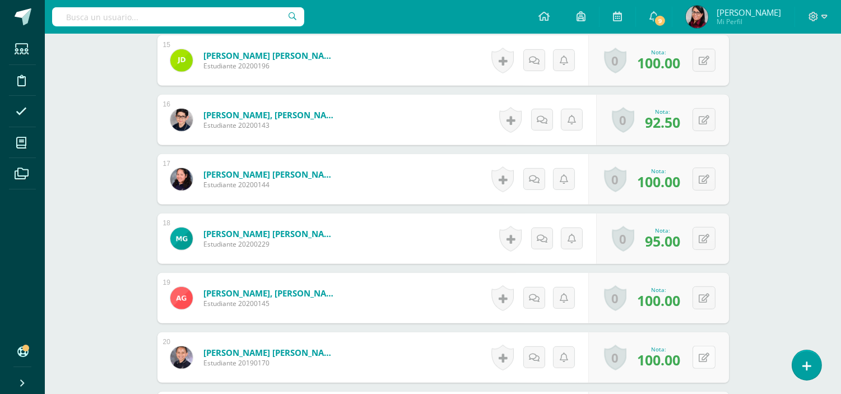
click at [703, 360] on icon at bounding box center [704, 358] width 11 height 10
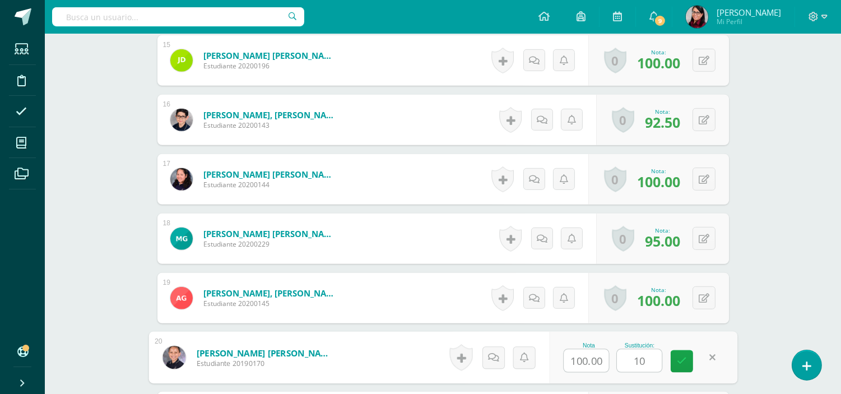
type input "100"
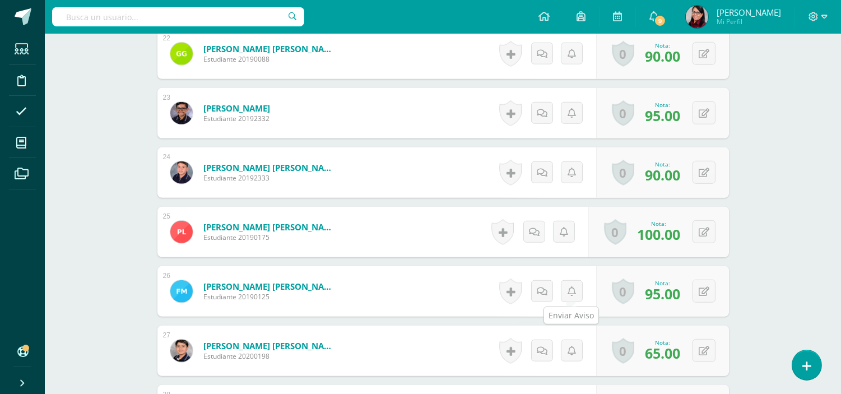
scroll to position [1666, 0]
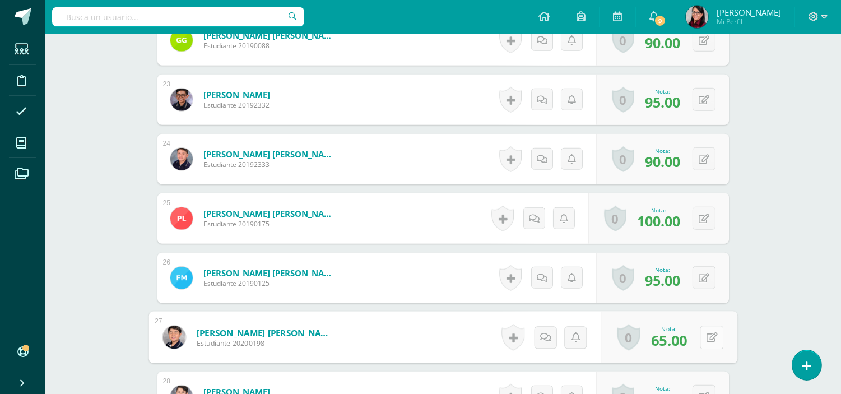
click at [701, 337] on button at bounding box center [712, 338] width 24 height 24
type input "70"
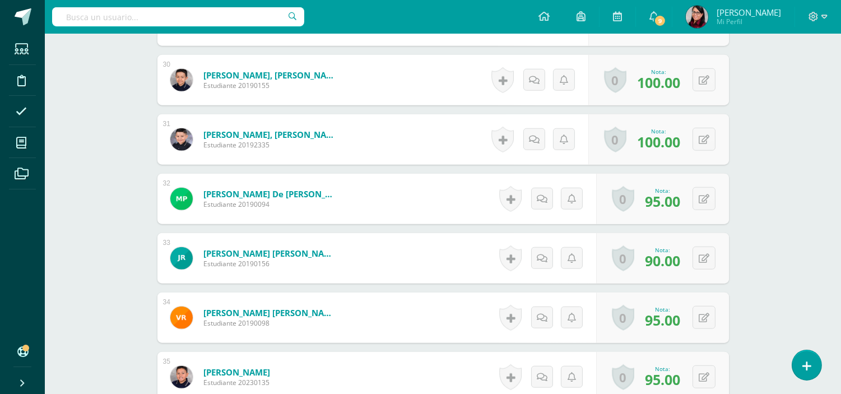
scroll to position [2102, 0]
click at [706, 377] on icon at bounding box center [711, 377] width 11 height 10
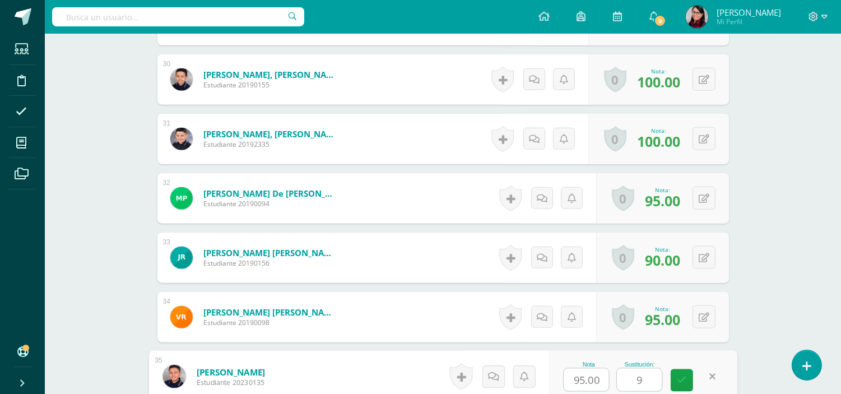
type input "95"
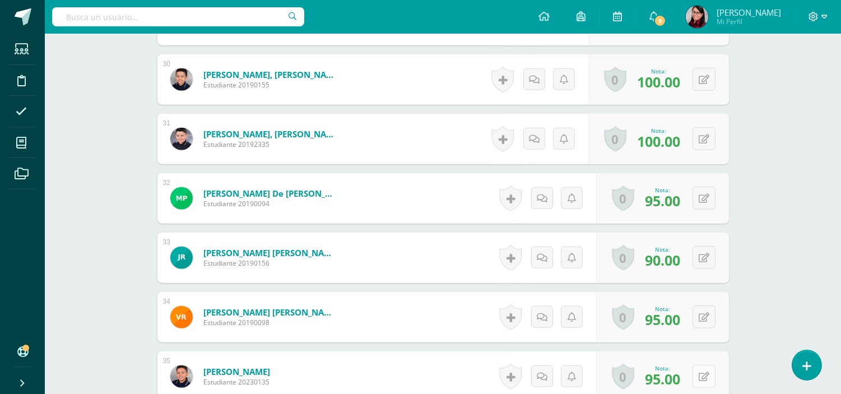
scroll to position [2165, 0]
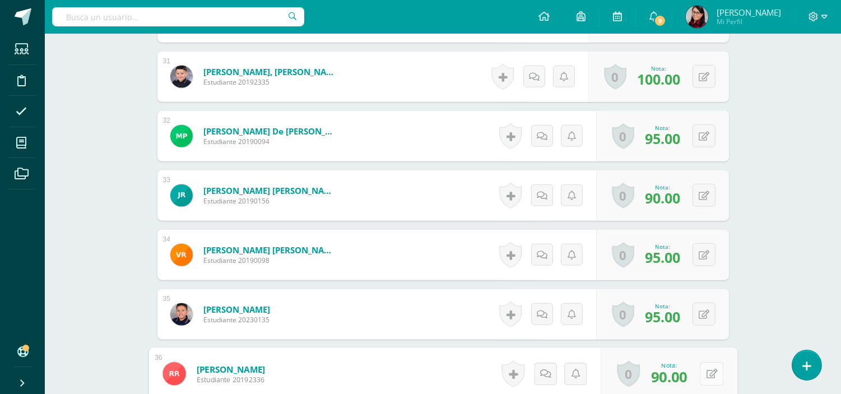
click at [706, 373] on icon at bounding box center [711, 374] width 11 height 10
type input "95"
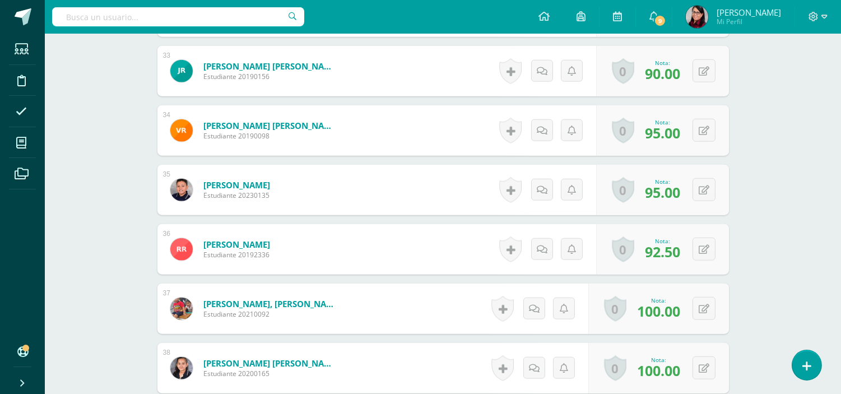
scroll to position [2351, 0]
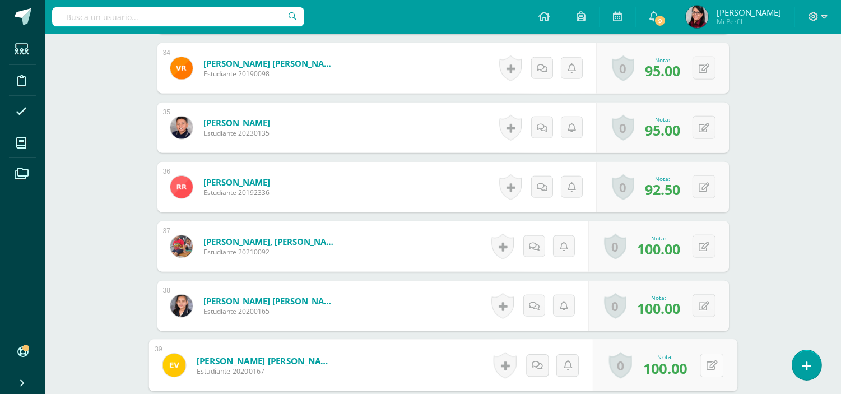
click at [706, 361] on icon at bounding box center [711, 365] width 11 height 10
type input "100"
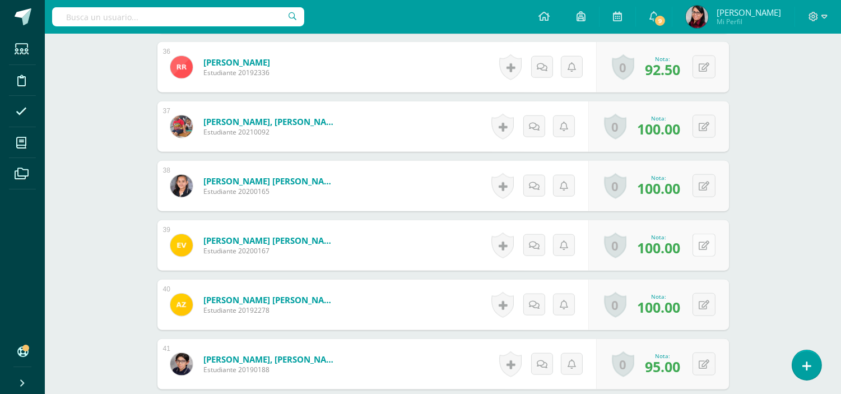
scroll to position [2476, 0]
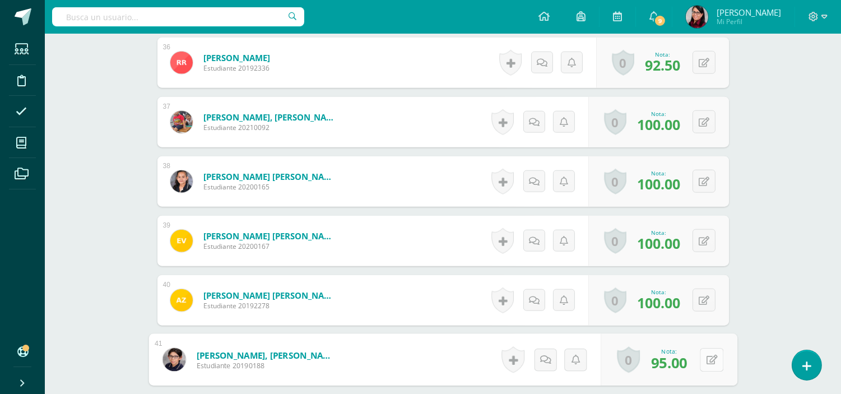
click at [704, 359] on button at bounding box center [712, 360] width 24 height 24
type input "95"
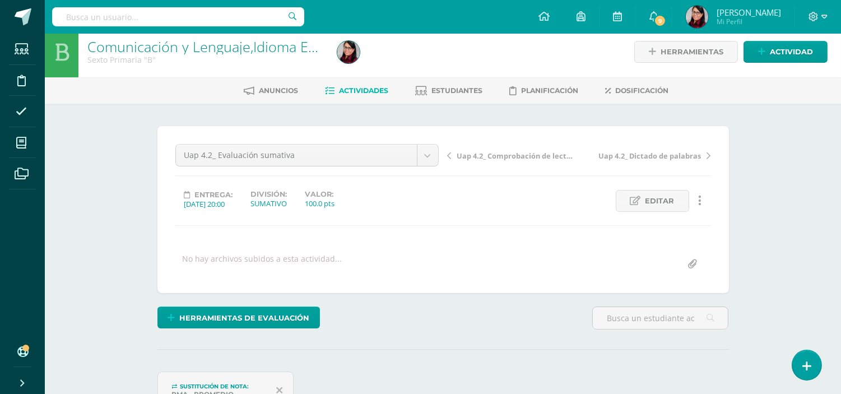
scroll to position [0, 0]
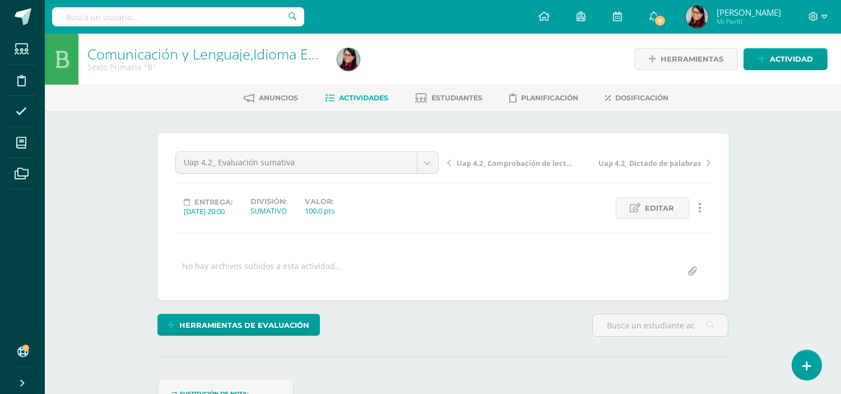
click at [357, 94] on span "Actividades" at bounding box center [364, 98] width 49 height 8
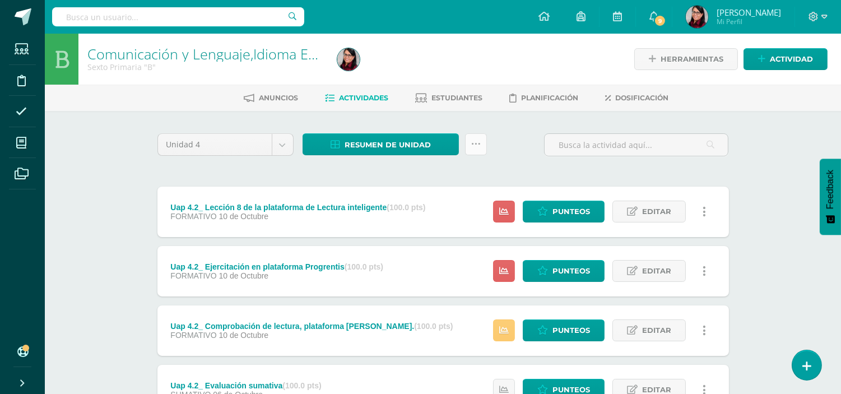
click at [482, 143] on link at bounding box center [476, 144] width 22 height 22
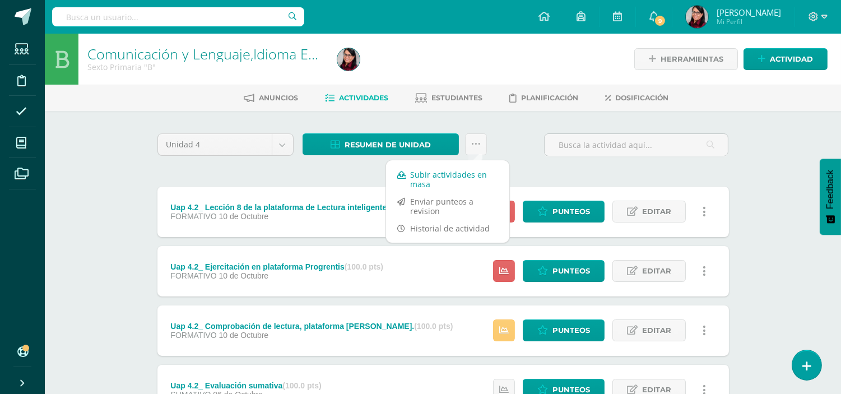
click at [430, 177] on link "Subir actividades en masa" at bounding box center [447, 179] width 123 height 27
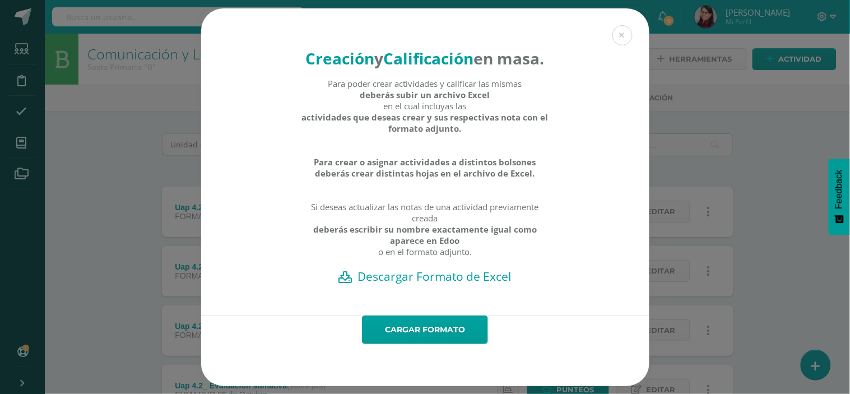
click at [431, 284] on h2 "Descargar Formato de Excel" at bounding box center [425, 276] width 409 height 16
click at [384, 337] on link "Cargar formato" at bounding box center [425, 329] width 126 height 29
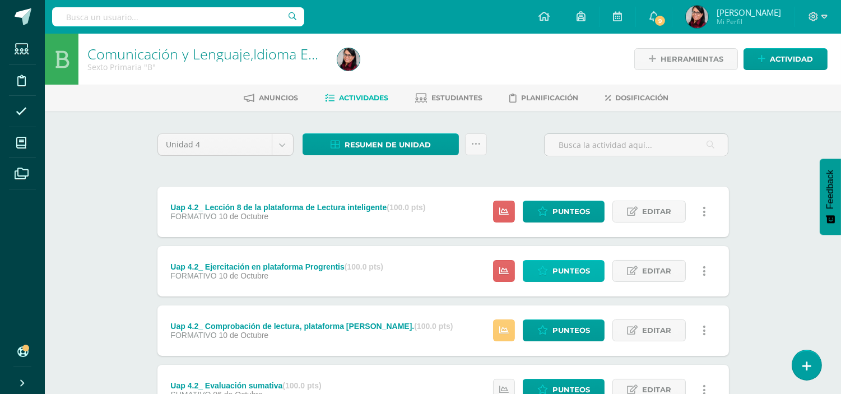
click at [564, 270] on span "Punteos" at bounding box center [572, 271] width 38 height 21
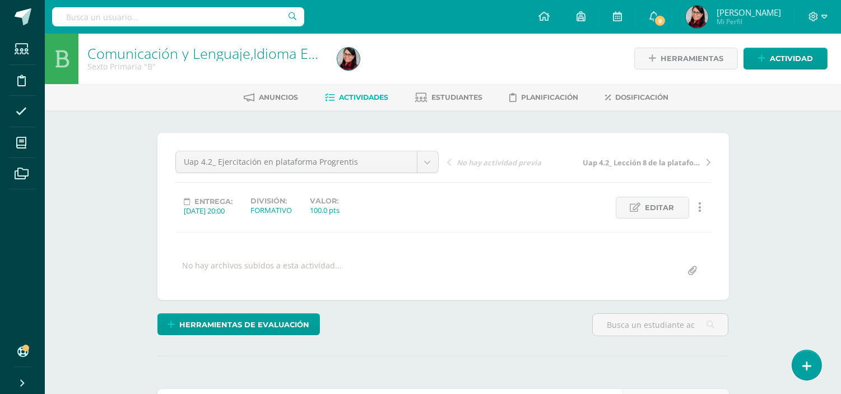
scroll to position [1, 0]
click at [359, 94] on span "Actividades" at bounding box center [364, 96] width 49 height 8
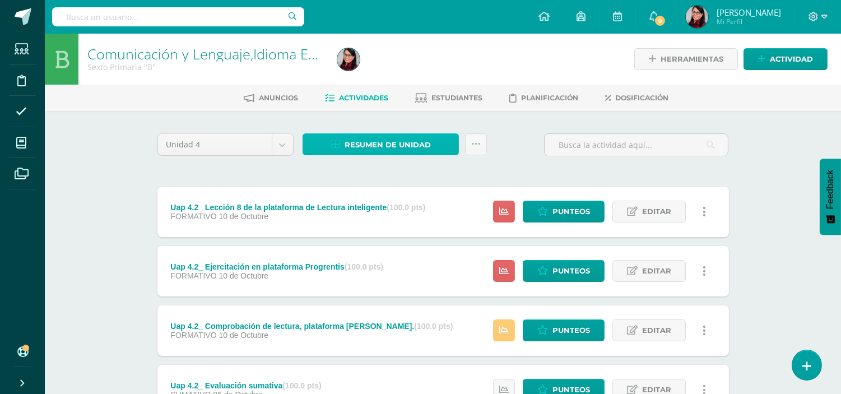
click at [367, 143] on span "Resumen de unidad" at bounding box center [388, 144] width 86 height 21
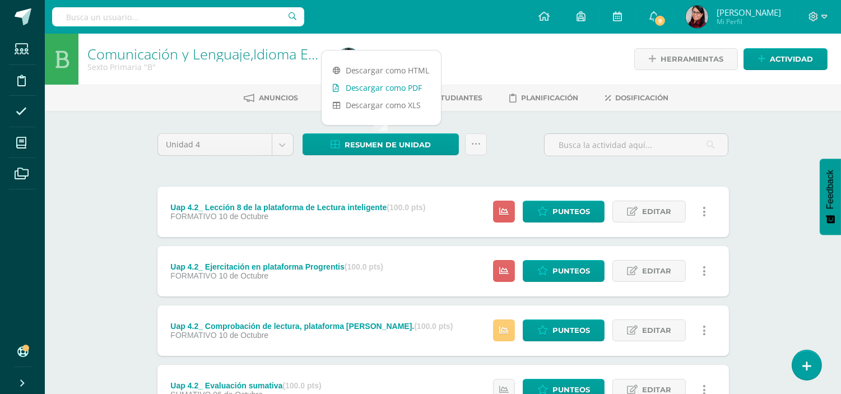
click at [376, 87] on link "Descargar como PDF" at bounding box center [381, 87] width 119 height 17
click at [407, 163] on div "Resumen de unidad Subir actividades en masa Enviar punteos a revision Historial…" at bounding box center [394, 149] width 193 height 32
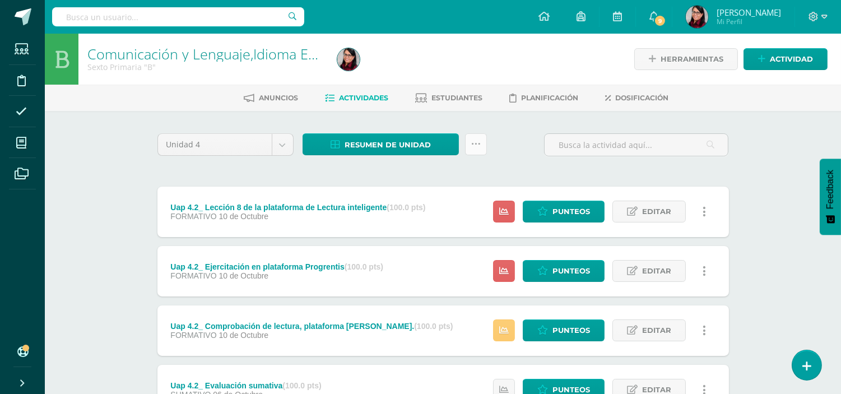
click at [478, 143] on icon at bounding box center [476, 145] width 10 height 10
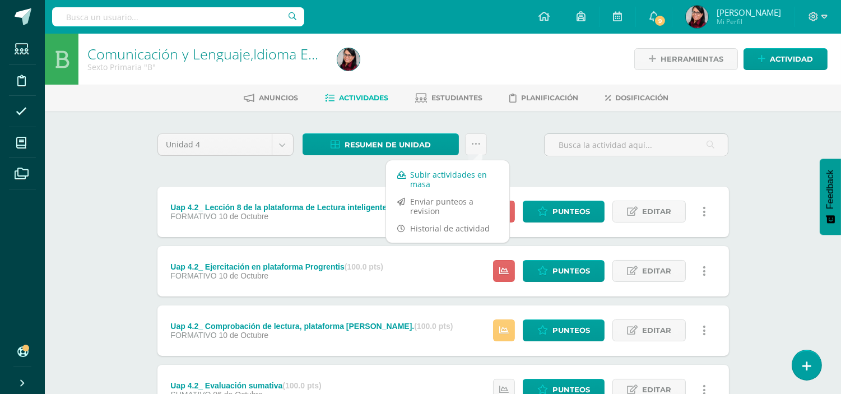
click at [421, 174] on link "Subir actividades en masa" at bounding box center [447, 179] width 123 height 27
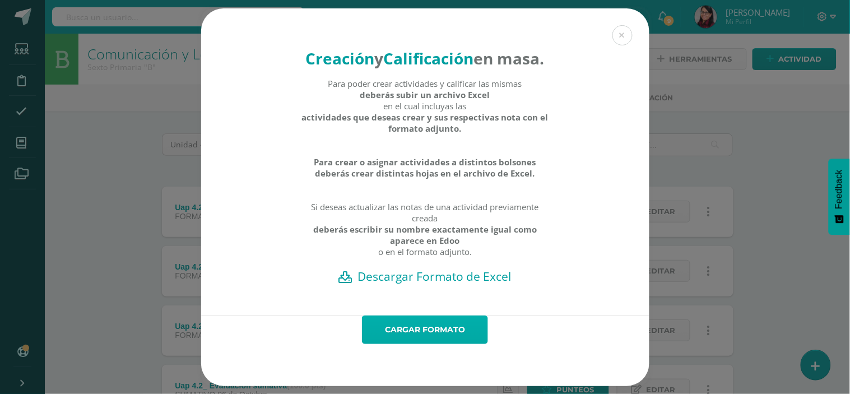
click at [418, 338] on link "Cargar formato" at bounding box center [425, 329] width 126 height 29
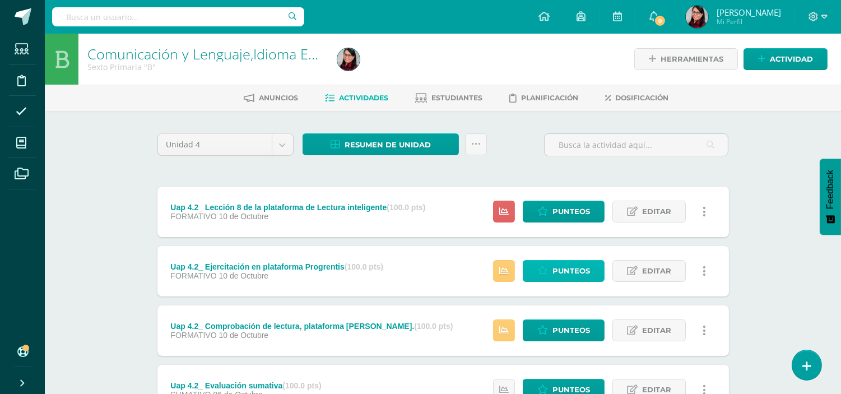
click at [573, 270] on span "Punteos" at bounding box center [572, 271] width 38 height 21
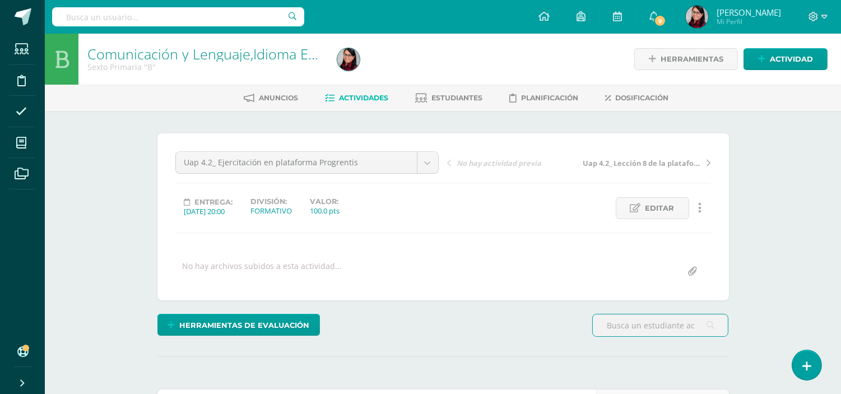
click at [354, 94] on span "Actividades" at bounding box center [364, 98] width 49 height 8
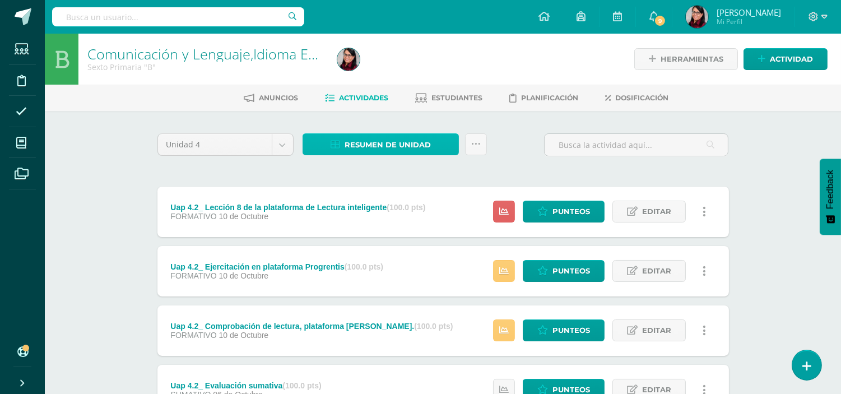
click at [415, 143] on span "Resumen de unidad" at bounding box center [388, 144] width 86 height 21
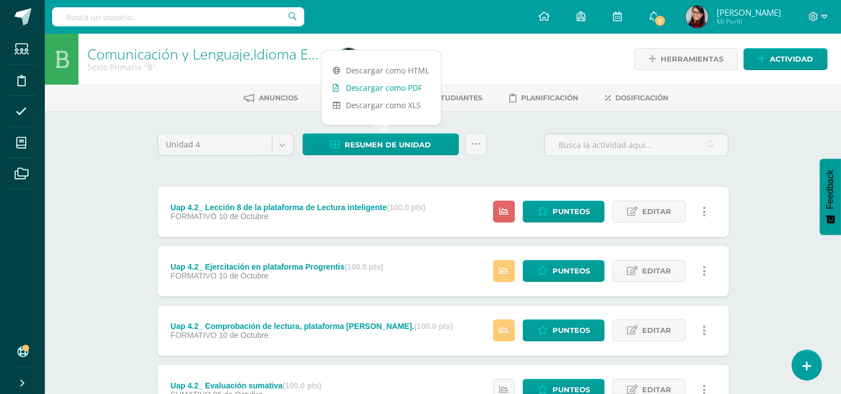
click at [396, 87] on link "Descargar como PDF" at bounding box center [381, 87] width 119 height 17
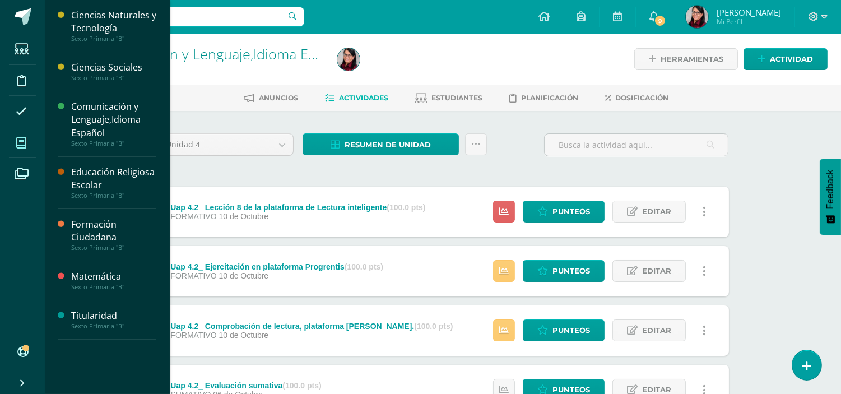
click at [21, 145] on icon at bounding box center [21, 142] width 10 height 11
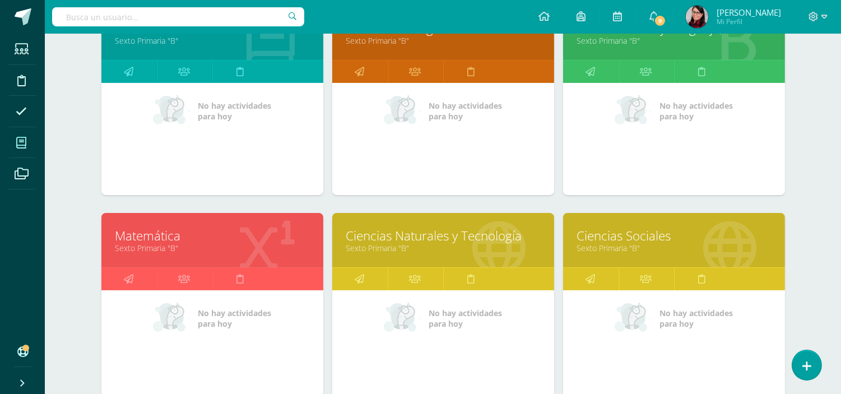
scroll to position [249, 0]
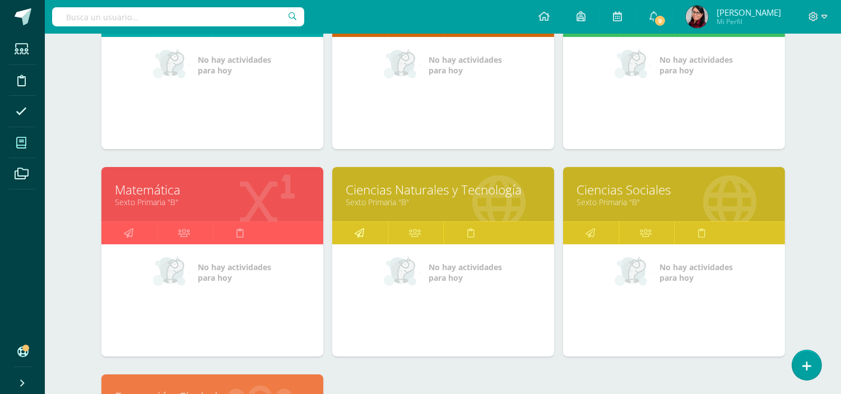
click at [357, 231] on icon at bounding box center [360, 233] width 10 height 22
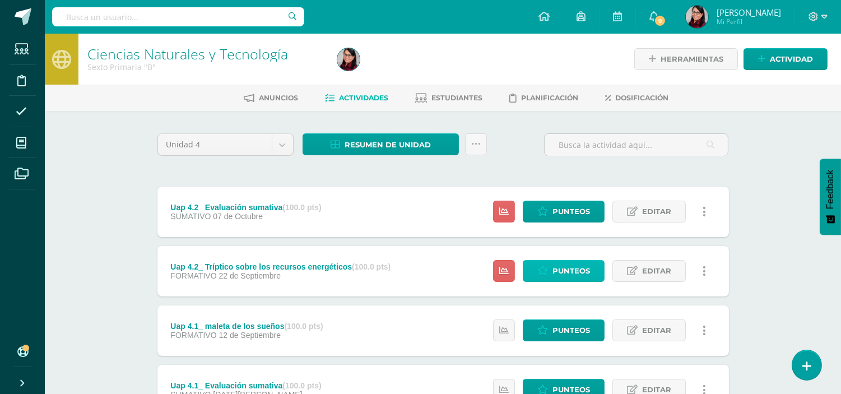
click at [570, 268] on span "Punteos" at bounding box center [572, 271] width 38 height 21
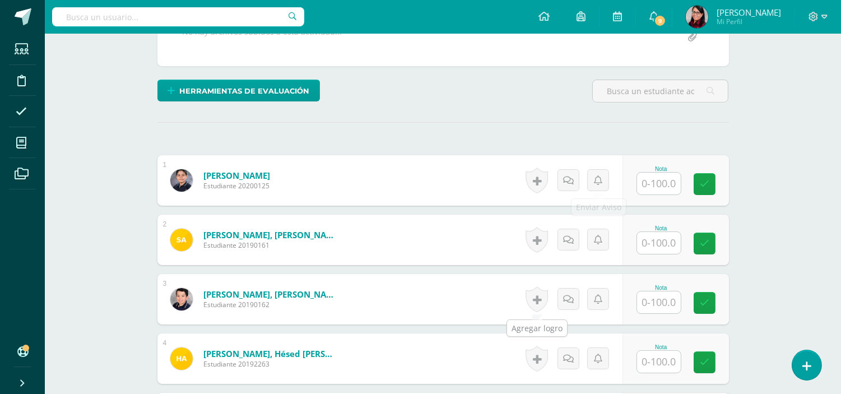
scroll to position [189, 0]
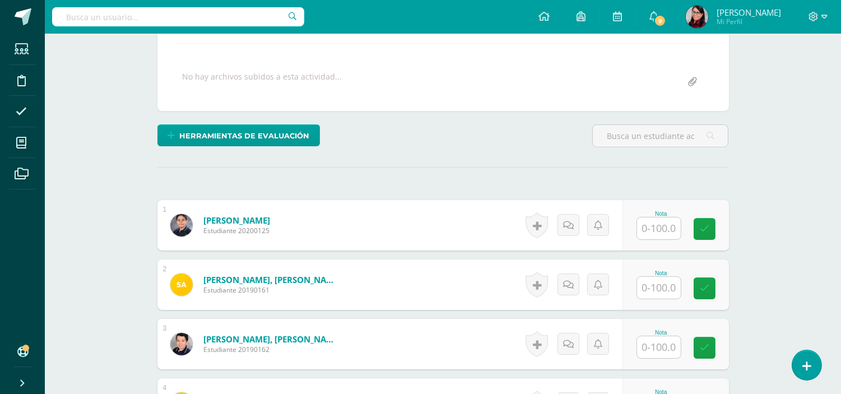
click at [648, 222] on input "text" at bounding box center [659, 228] width 44 height 22
type input "100"
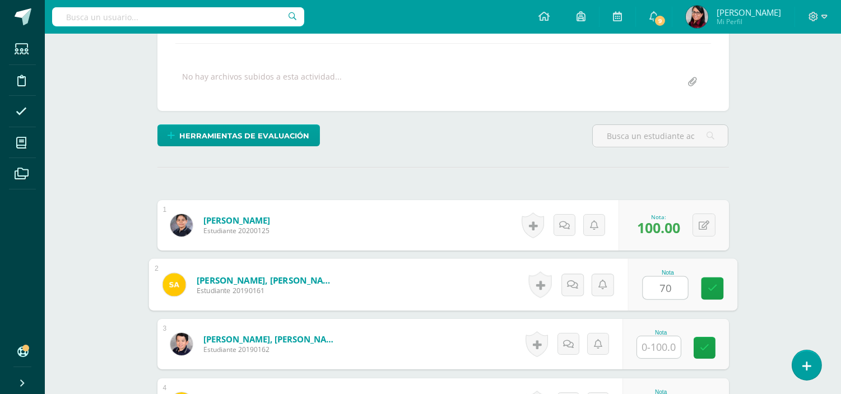
type input "70"
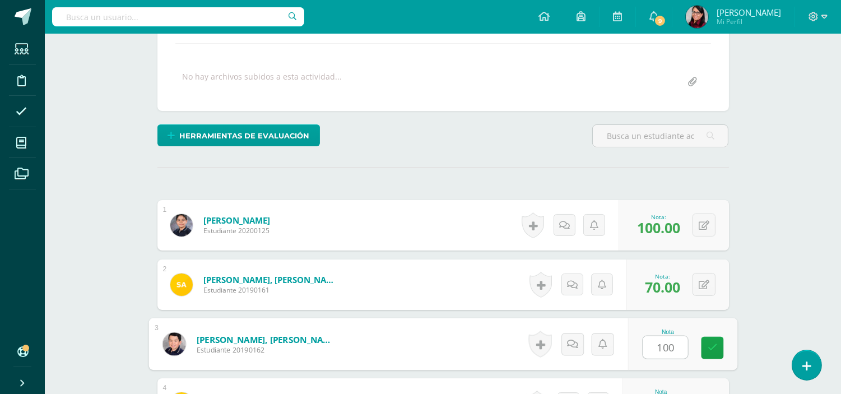
type input "100"
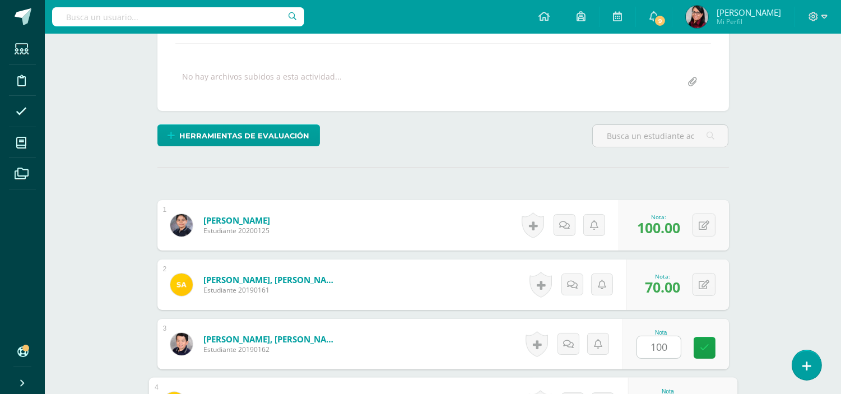
scroll to position [398, 0]
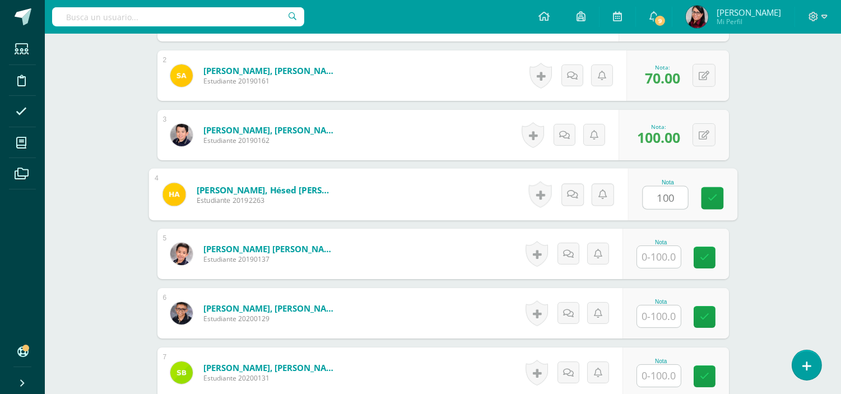
type input "100"
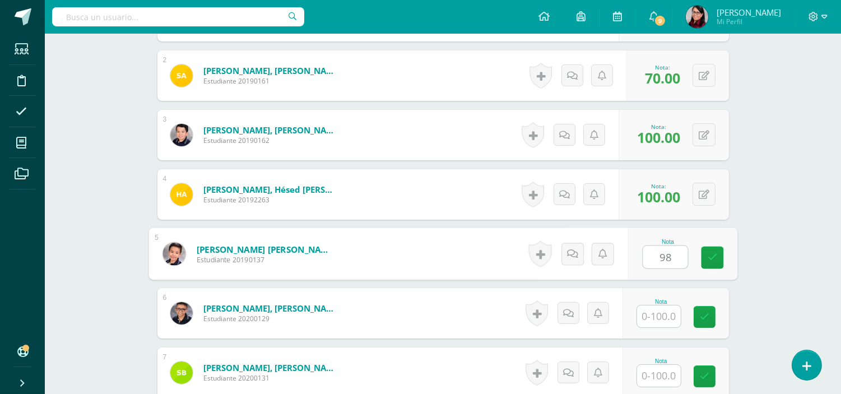
type input "98"
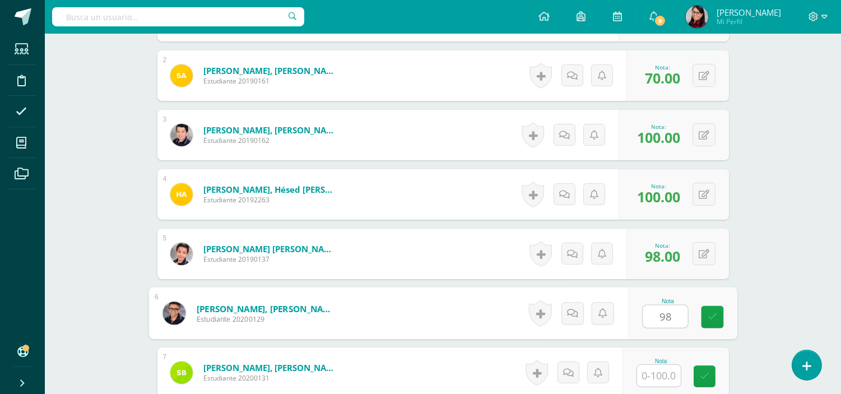
type input "98"
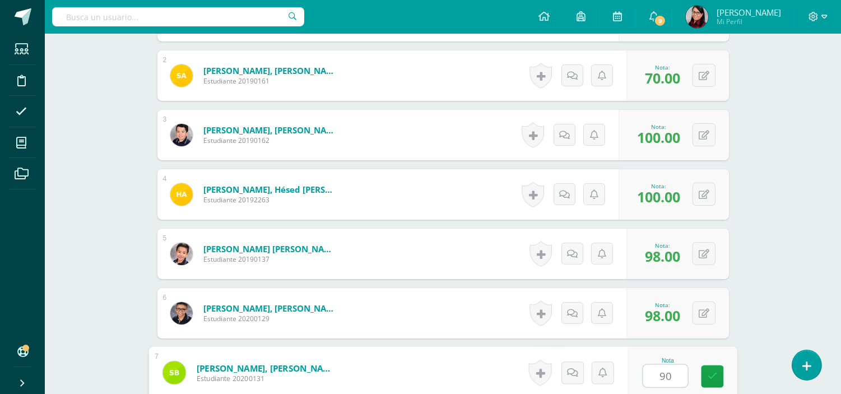
type input "90"
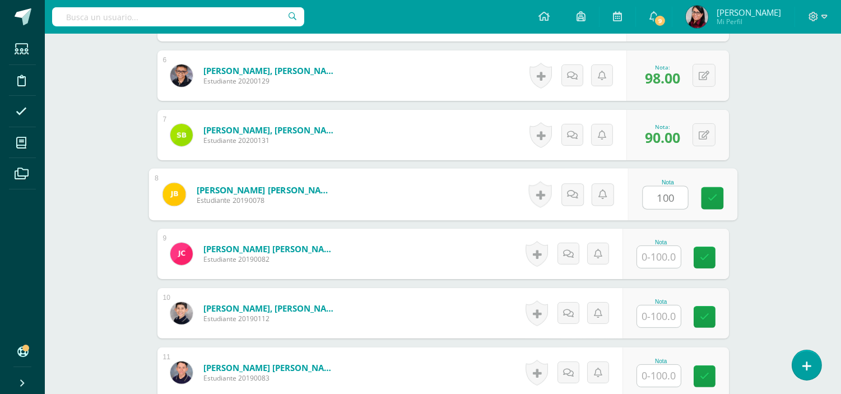
type input "100"
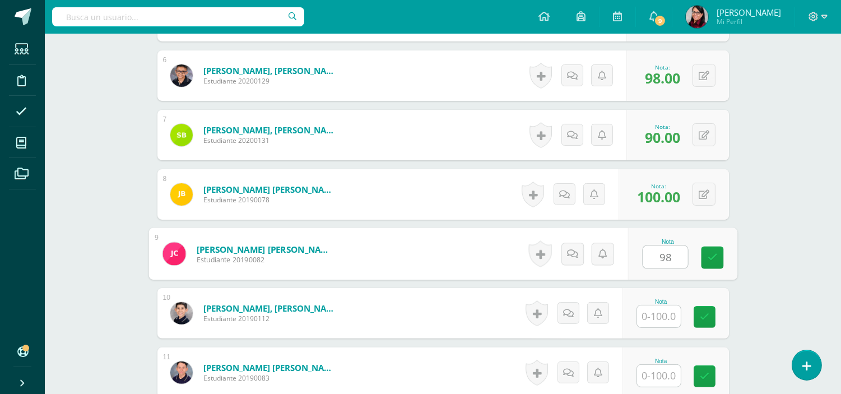
type input "98"
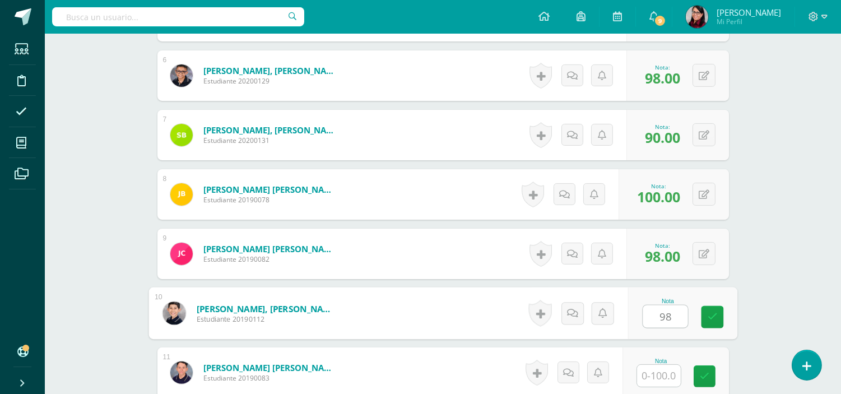
type input "98"
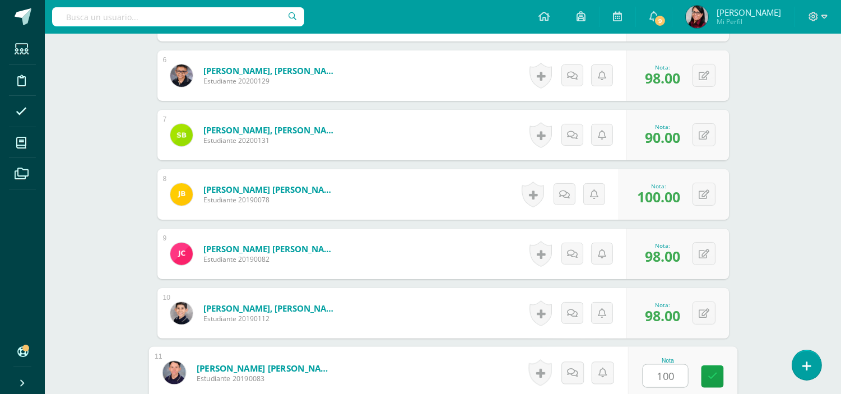
type input "100"
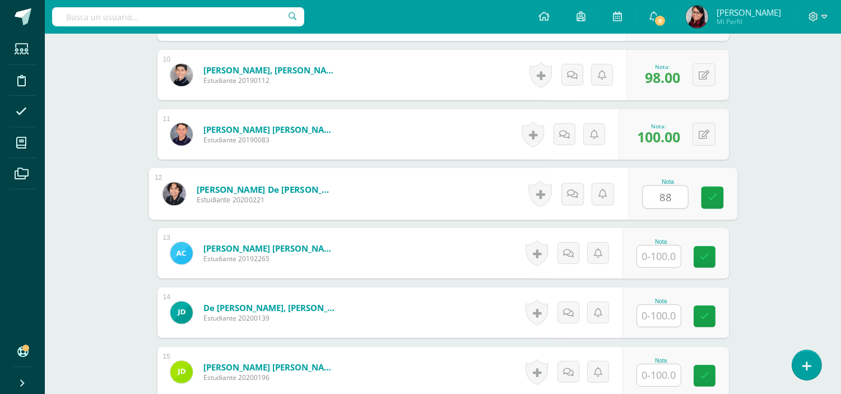
type input "88"
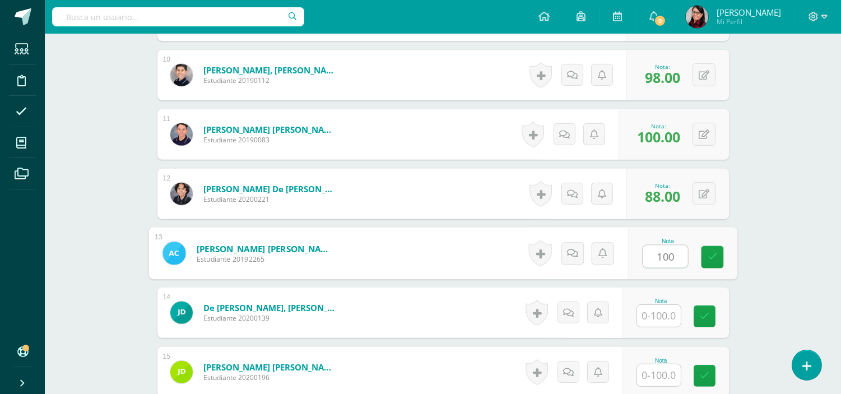
type input "100"
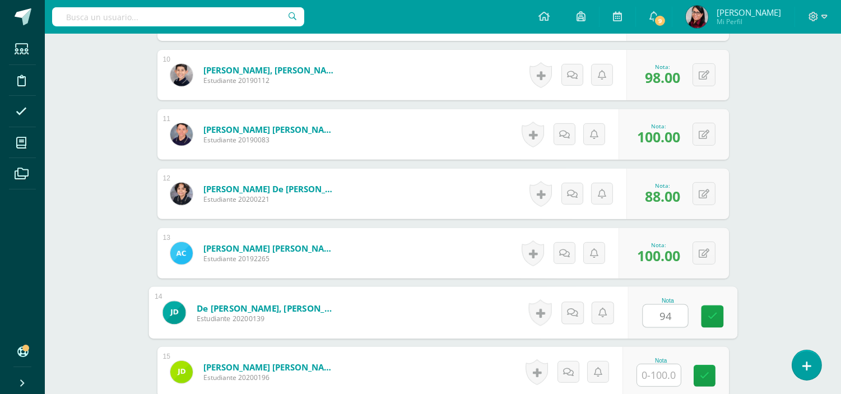
type input "94"
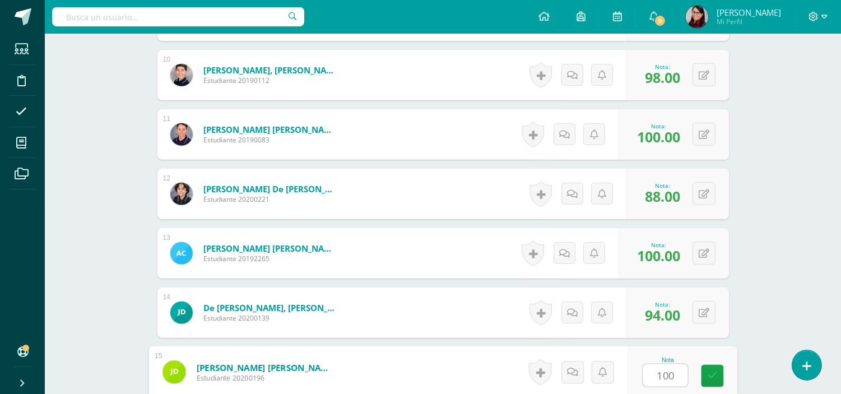
type input "100"
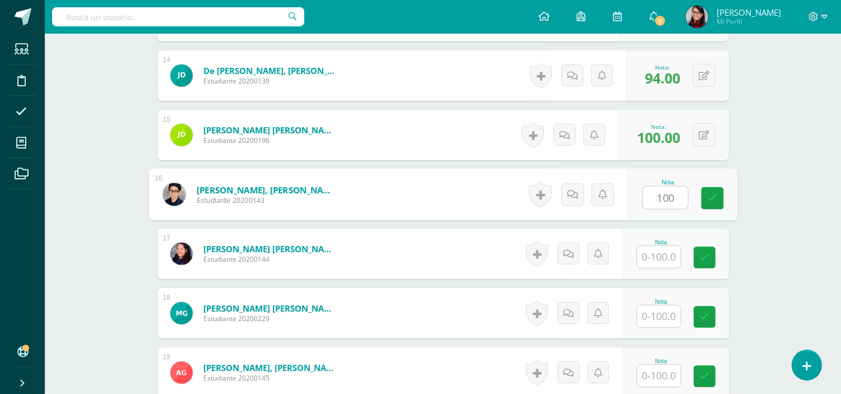
type input "100"
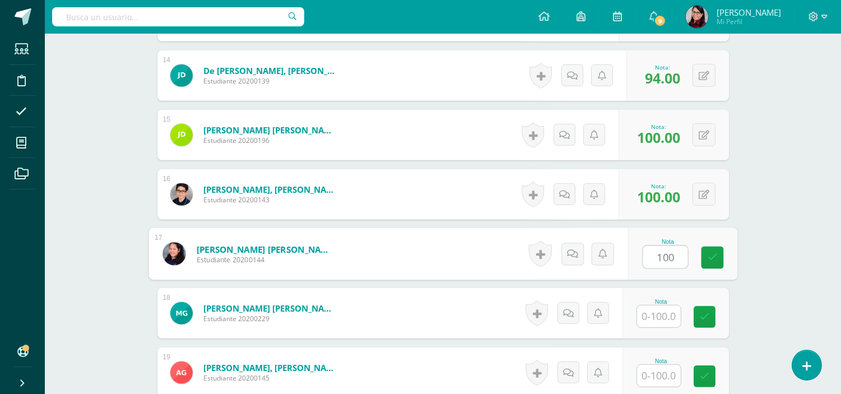
type input "100"
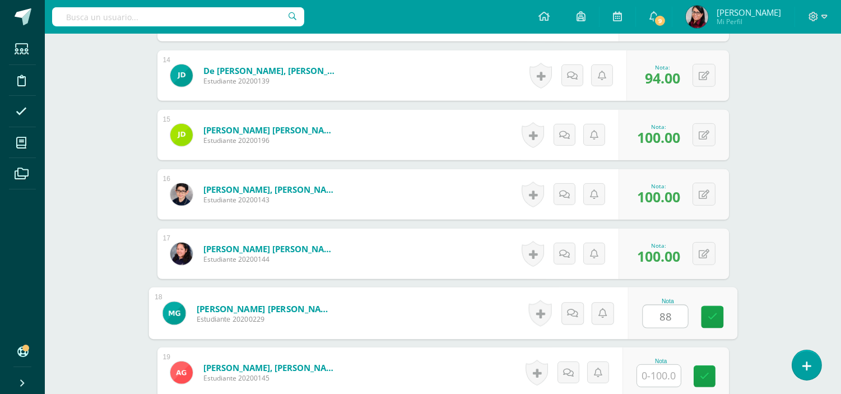
type input "88"
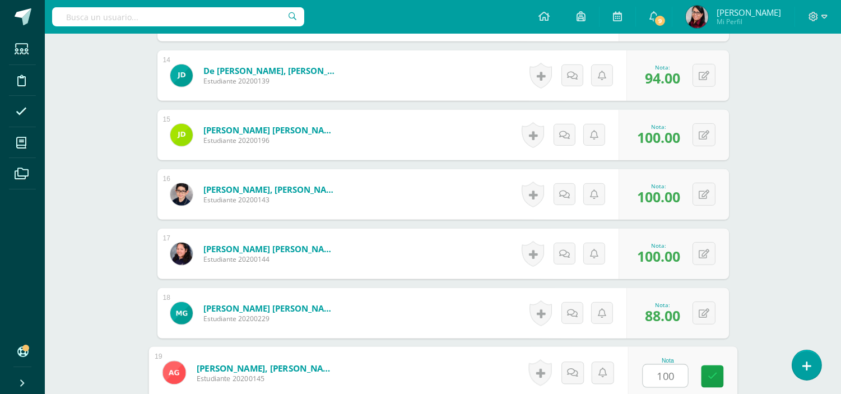
type input "100"
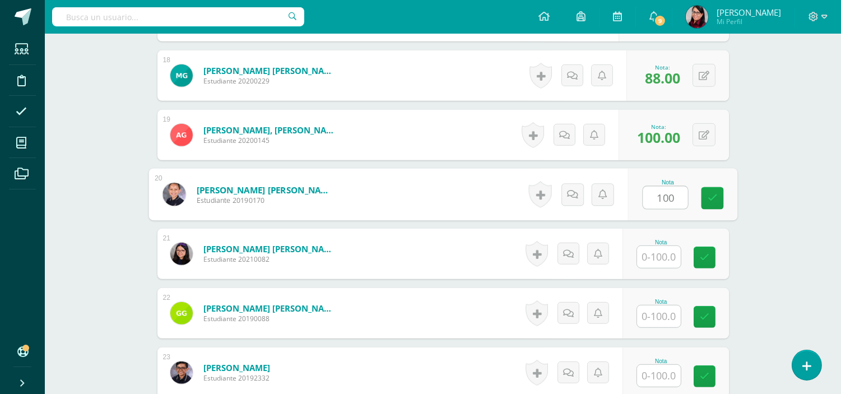
type input "100"
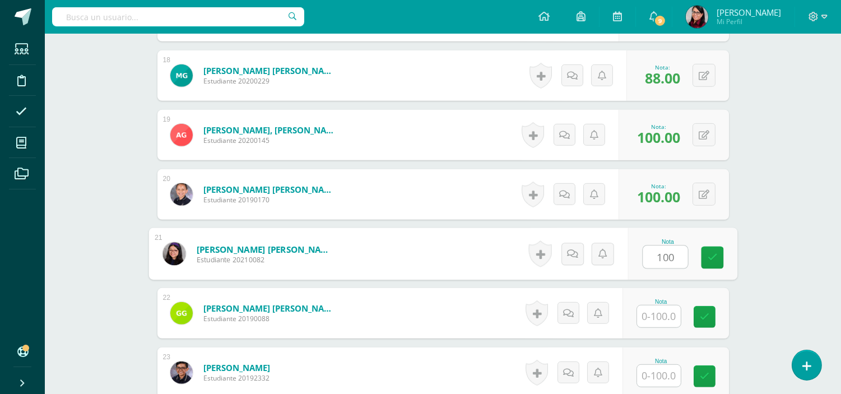
type input "100"
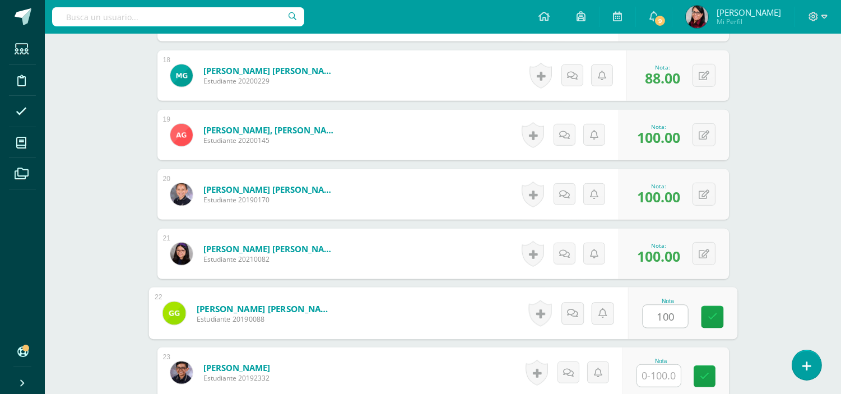
type input "100"
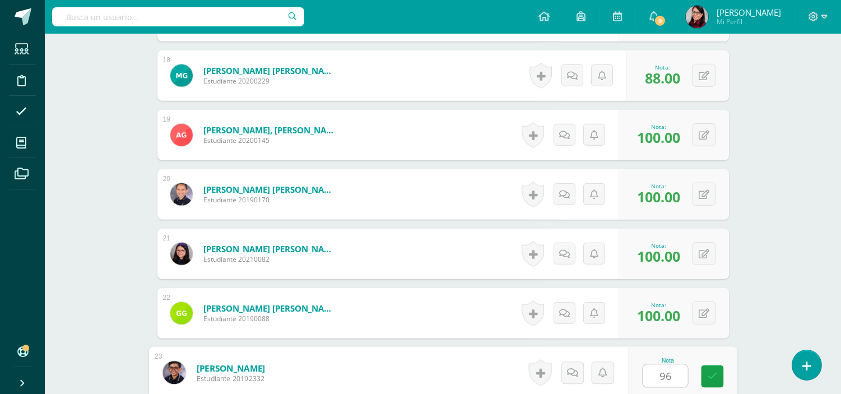
type input "96"
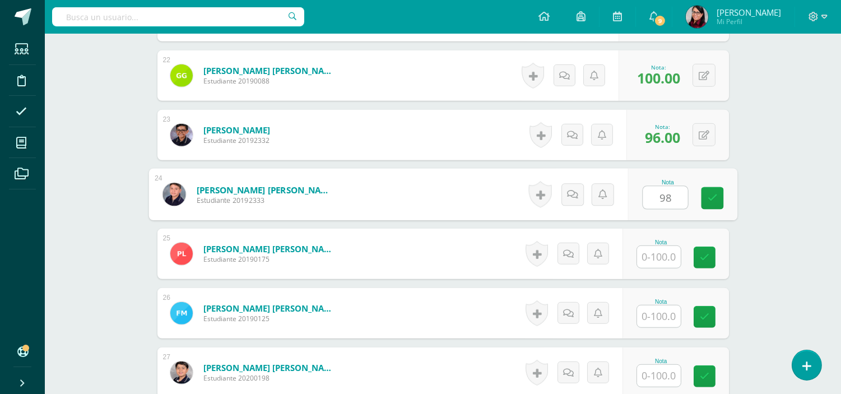
type input "98"
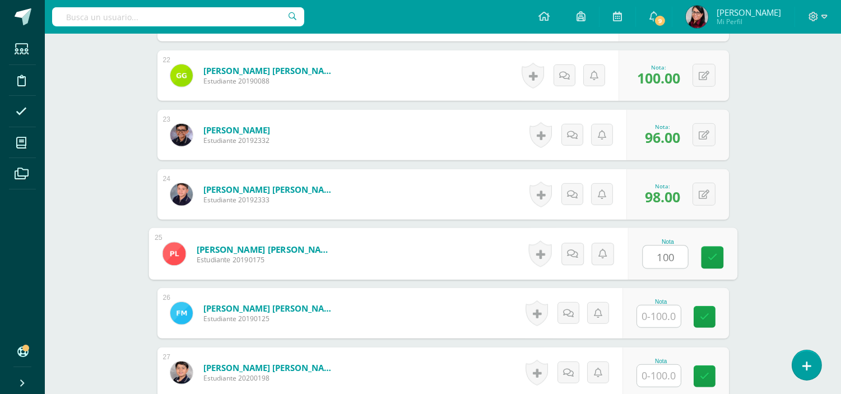
type input "100"
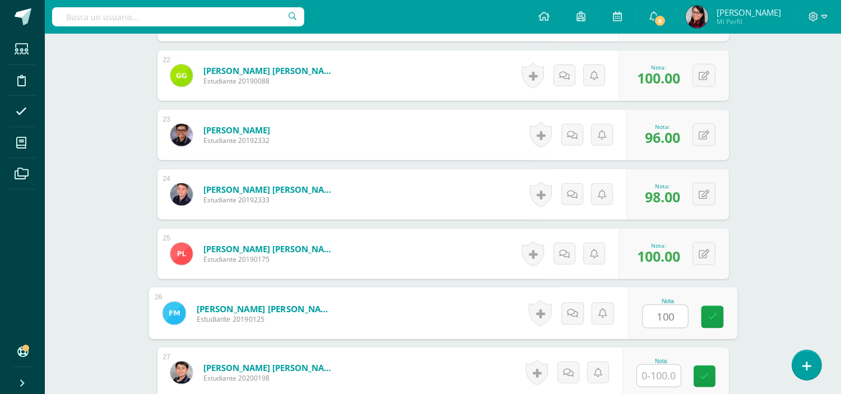
type input "100"
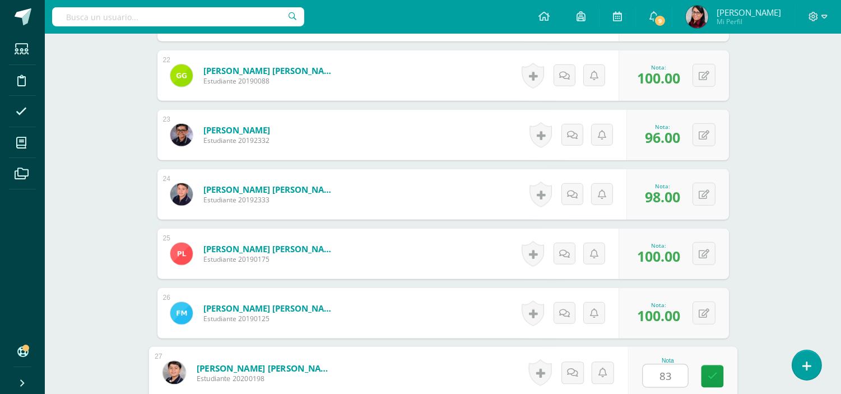
type input "83"
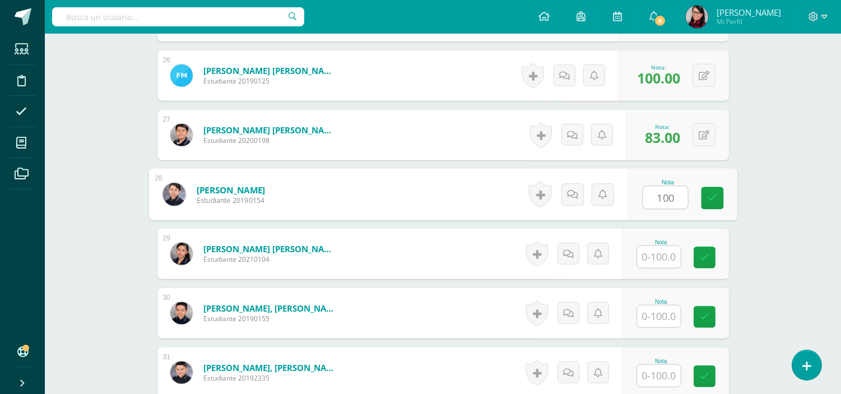
type input "100"
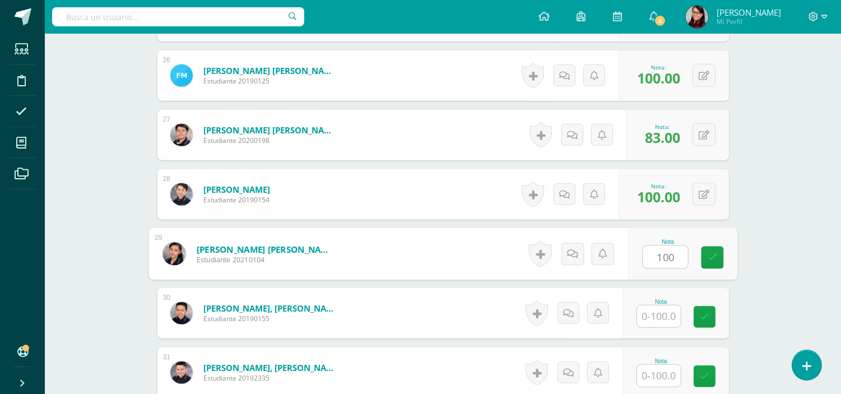
type input "100"
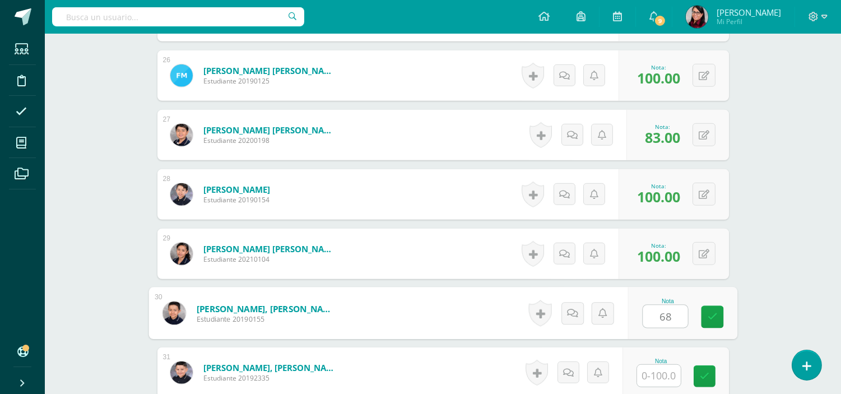
type input "68"
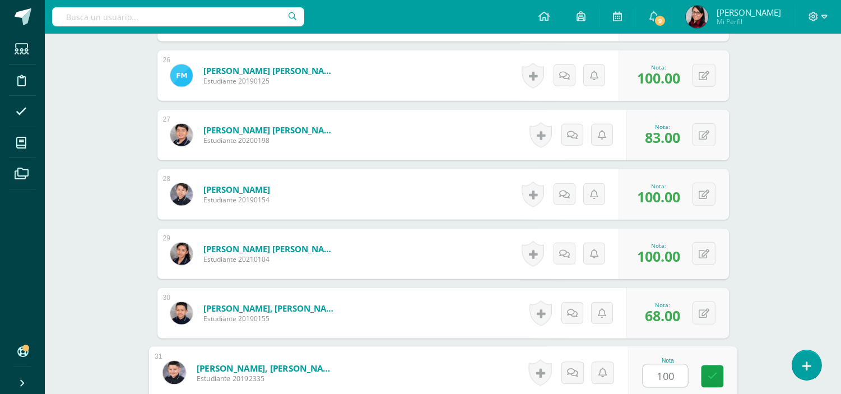
type input "100"
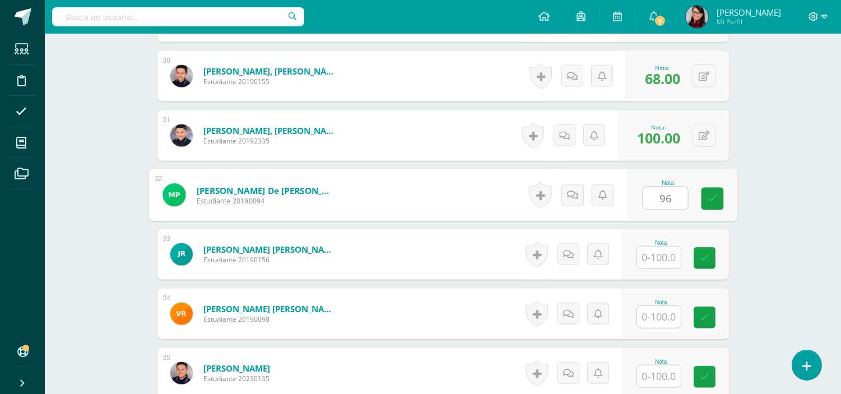
type input "96"
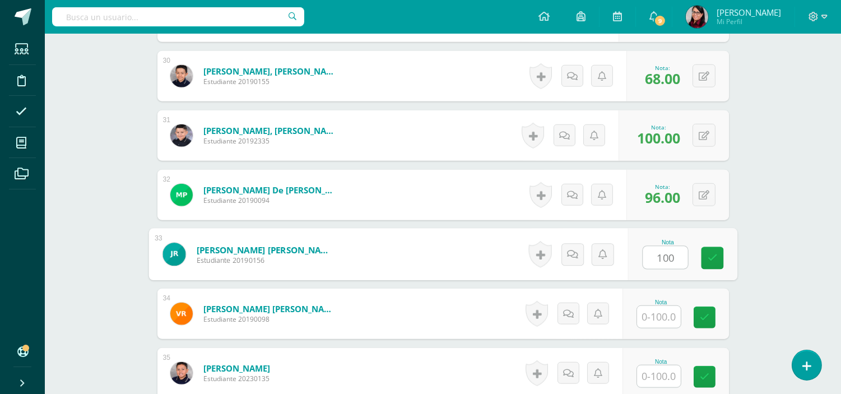
type input "100"
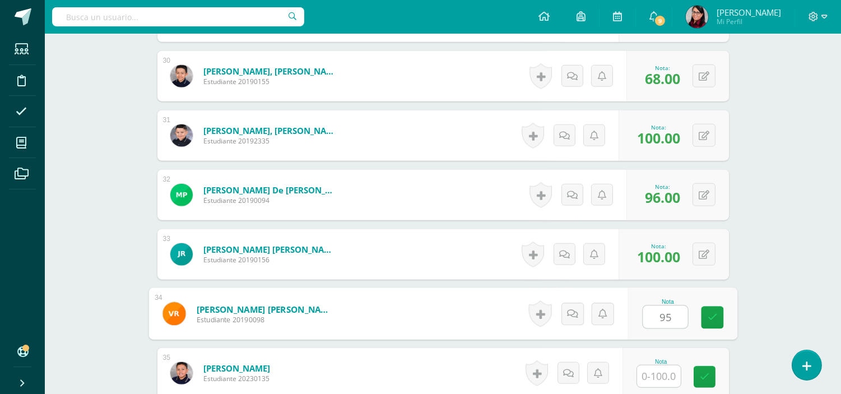
type input "95"
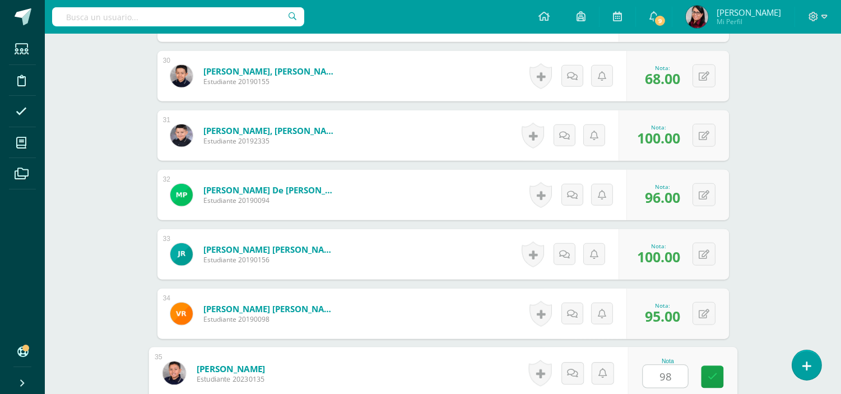
type input "98"
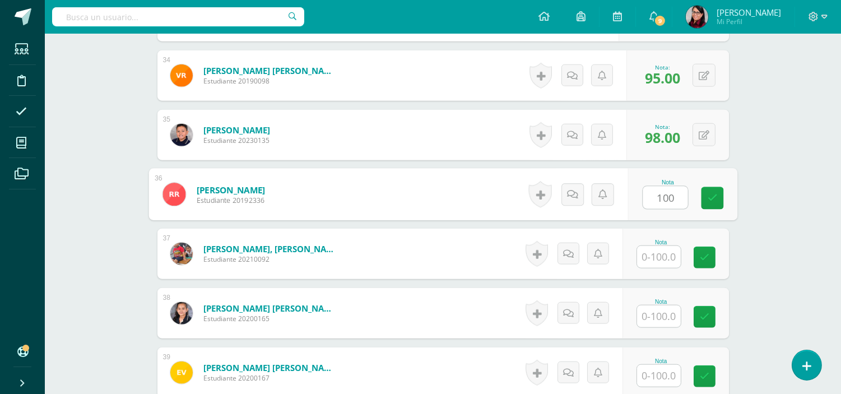
type input "100"
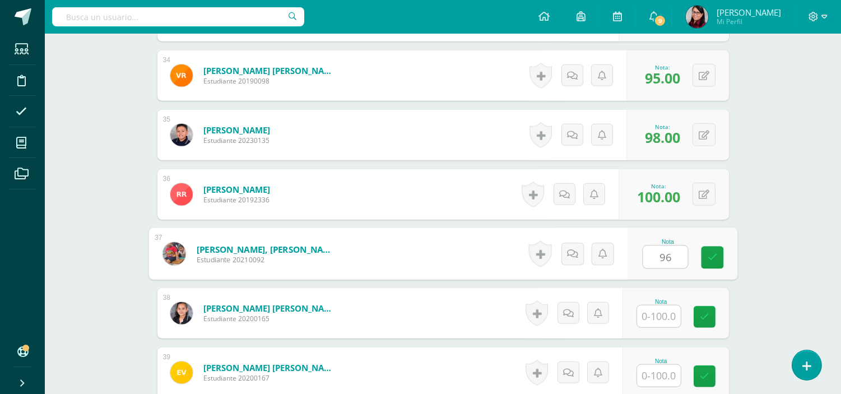
type input "96"
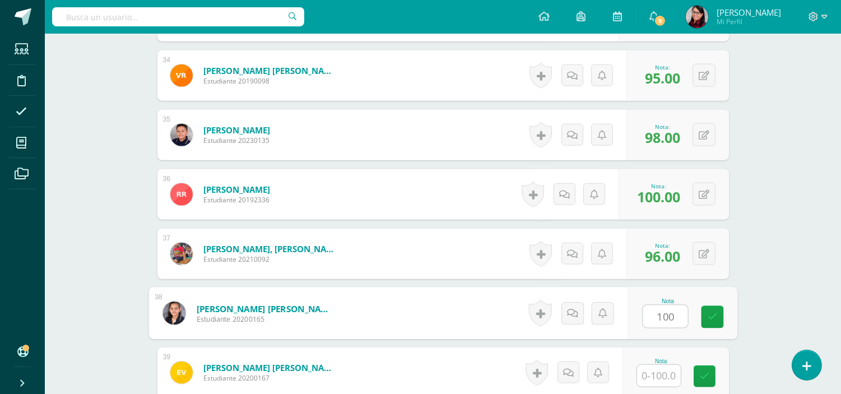
type input "100"
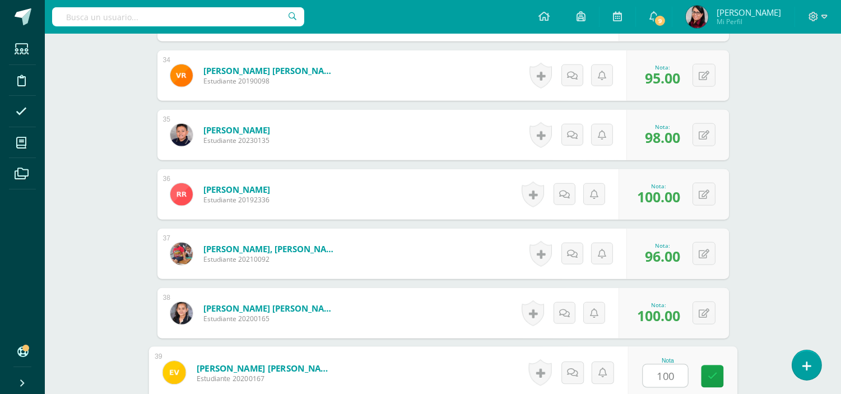
type input "100"
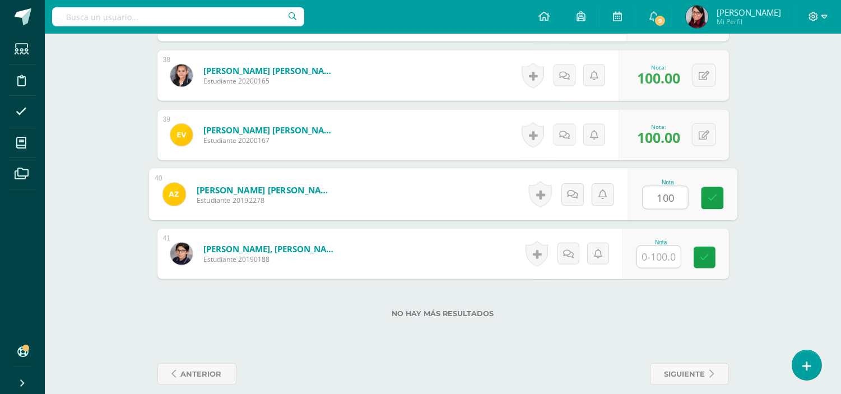
type input "100"
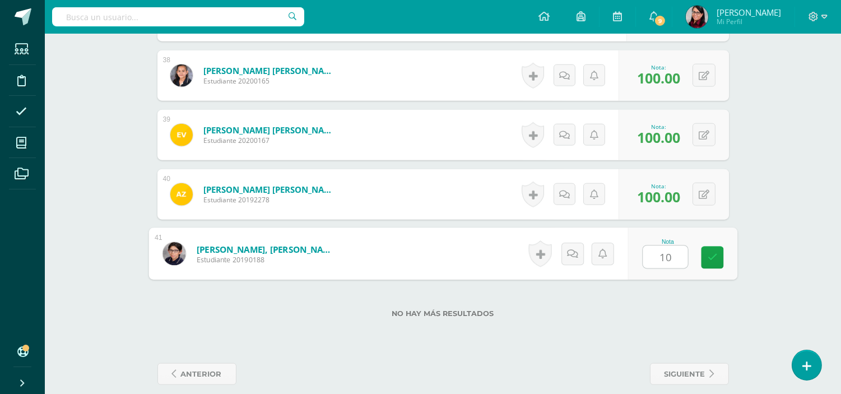
type input "100"
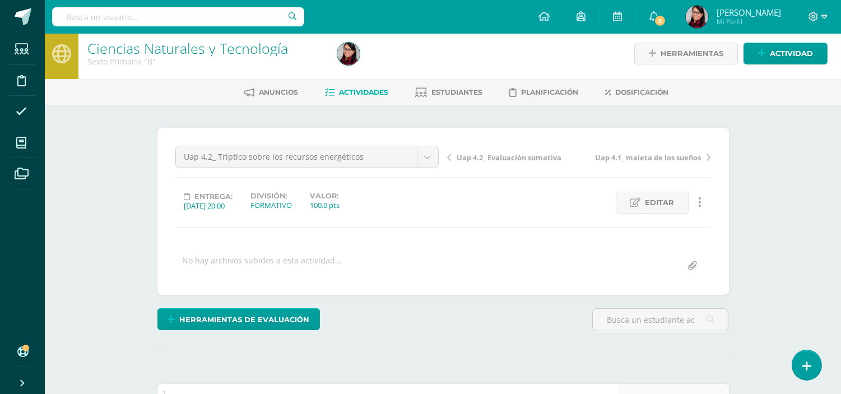
scroll to position [0, 0]
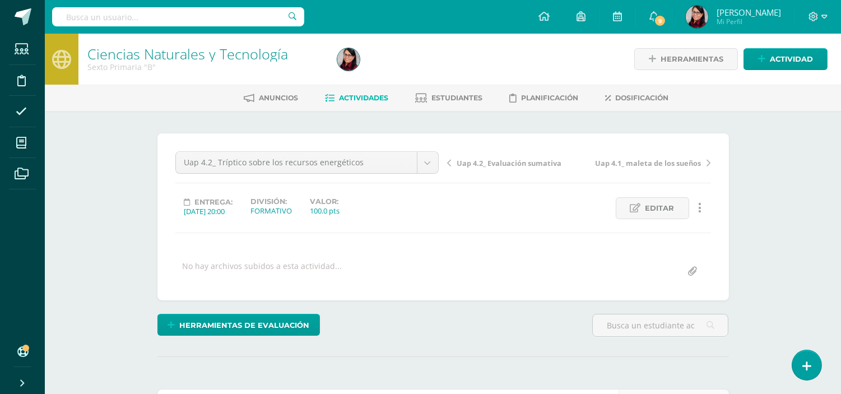
click at [346, 95] on span "Actividades" at bounding box center [364, 98] width 49 height 8
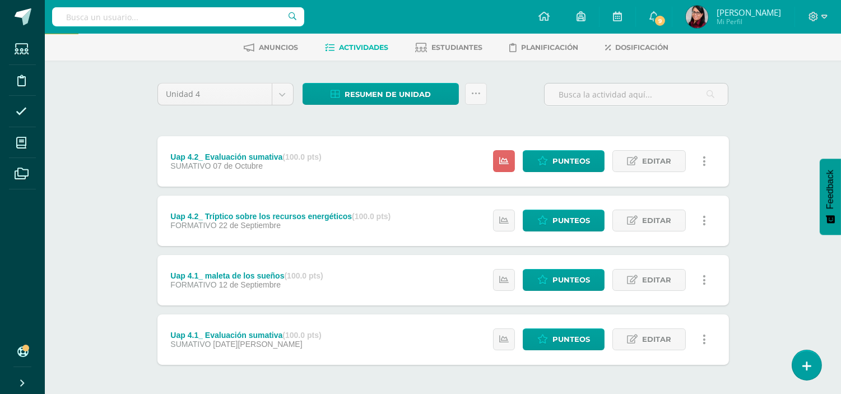
scroll to position [95, 0]
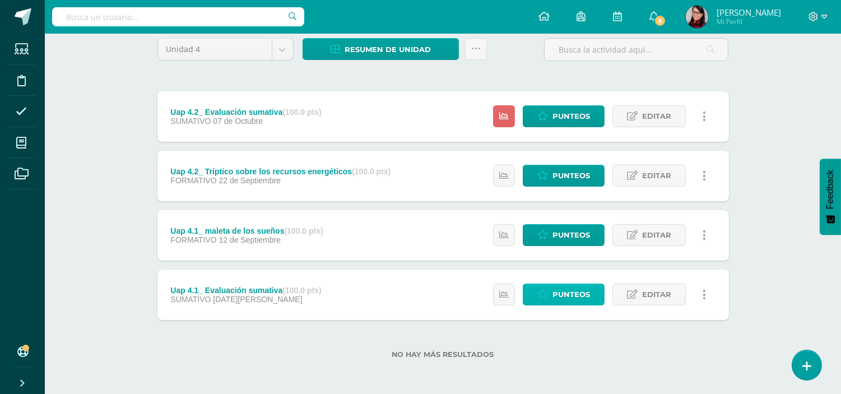
click at [565, 293] on span "Punteos" at bounding box center [572, 294] width 38 height 21
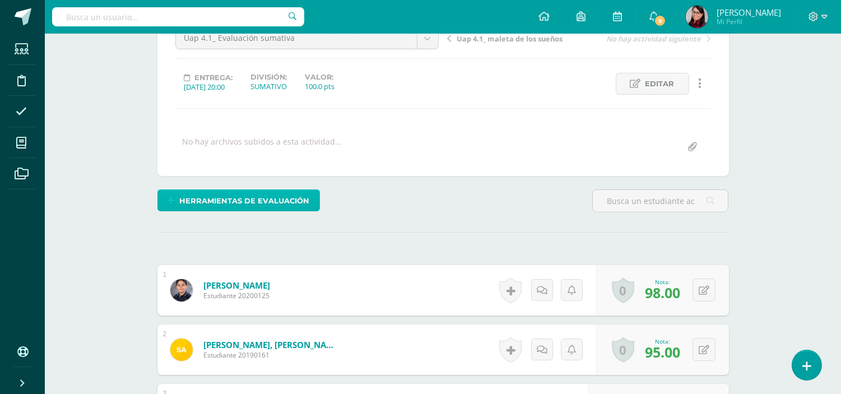
click at [234, 196] on span "Herramientas de evaluación" at bounding box center [244, 201] width 130 height 21
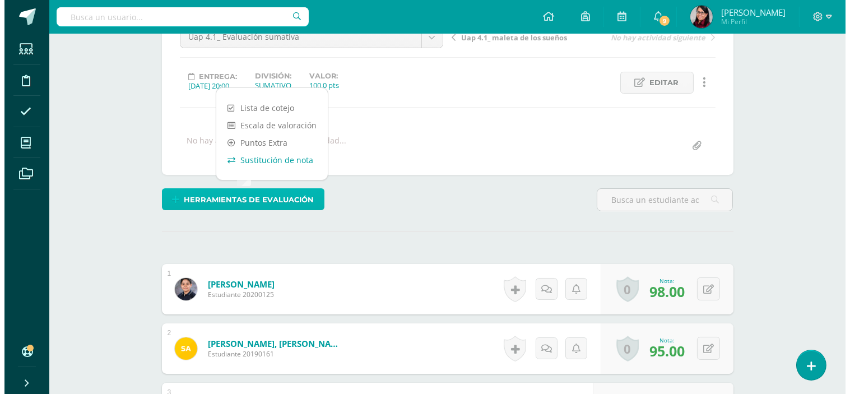
scroll to position [126, 0]
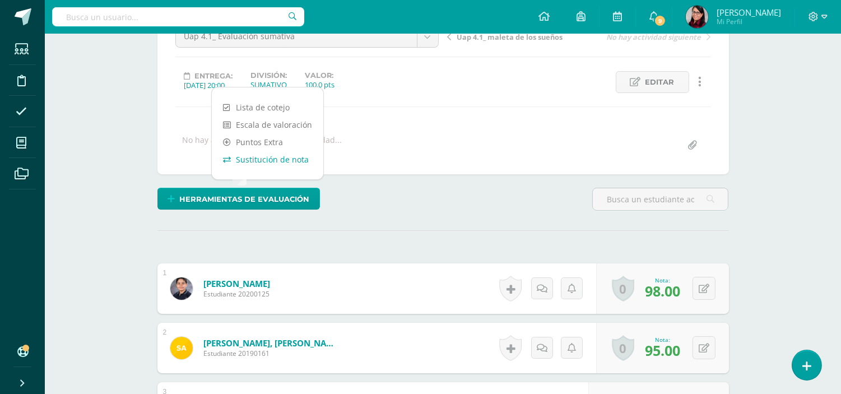
click at [273, 159] on link "Sustitución de nota" at bounding box center [268, 159] width 112 height 17
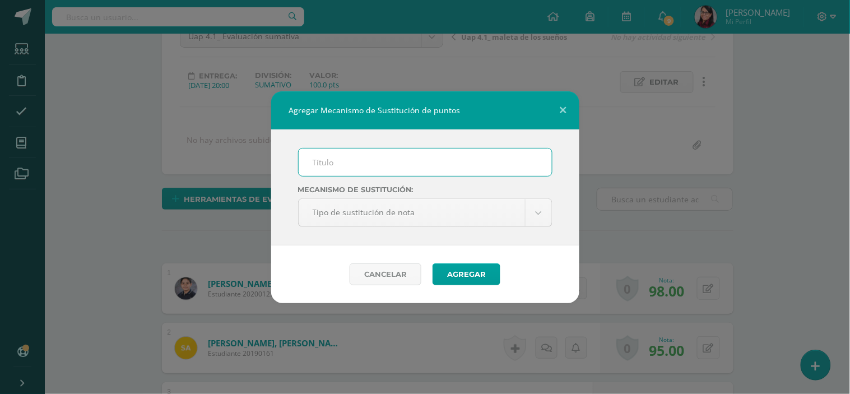
drag, startPoint x: 312, startPoint y: 160, endPoint x: 355, endPoint y: 182, distance: 48.1
click at [312, 160] on input "text" at bounding box center [425, 161] width 253 height 27
type input "PMA"
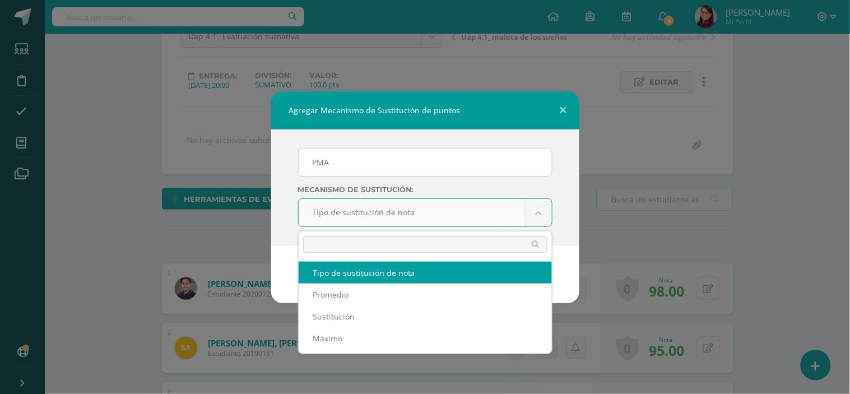
scroll to position [127, 0]
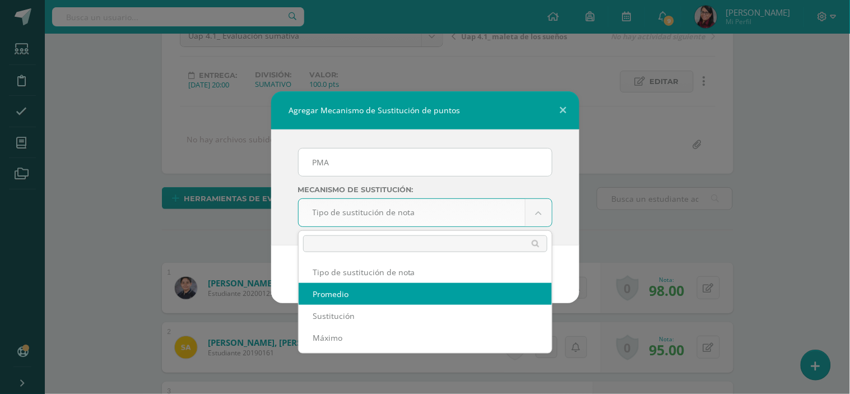
select select "average"
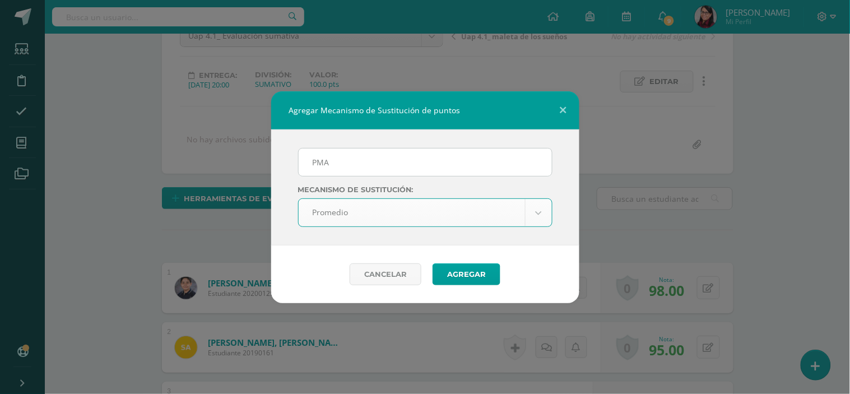
scroll to position [127, 0]
click at [456, 276] on button "Agregar" at bounding box center [467, 274] width 68 height 22
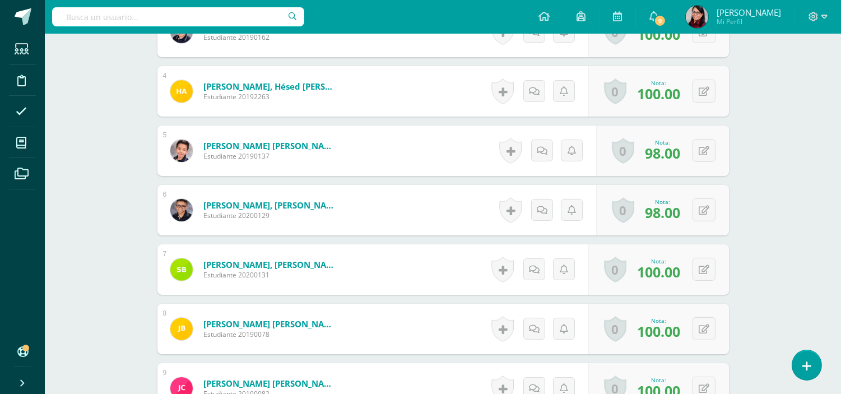
scroll to position [607, 0]
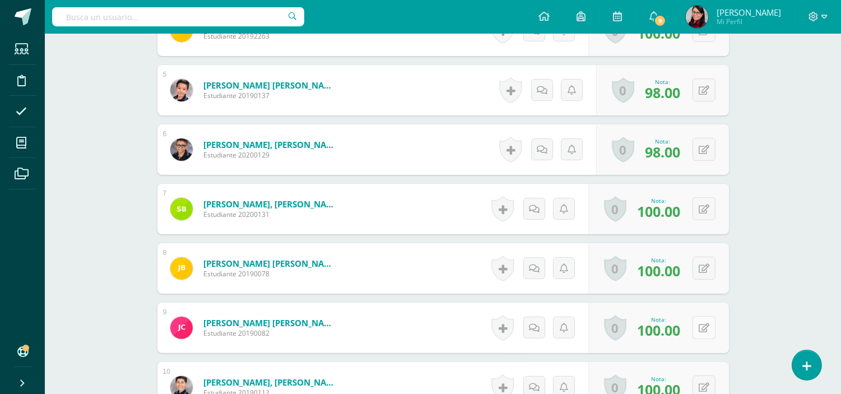
click at [705, 325] on icon at bounding box center [704, 328] width 11 height 10
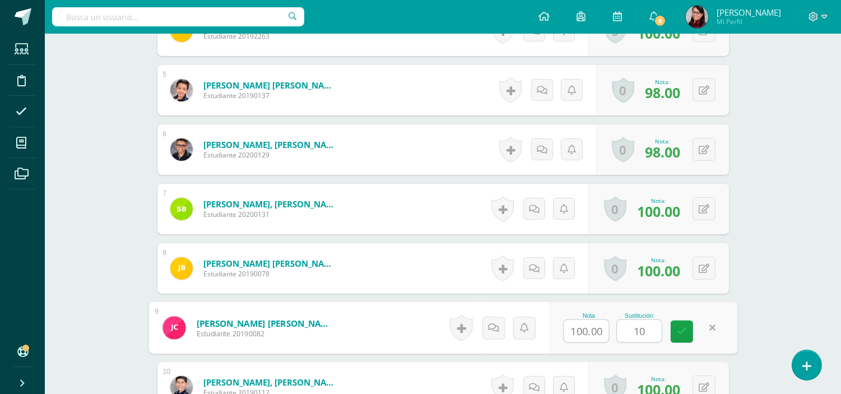
type input "100"
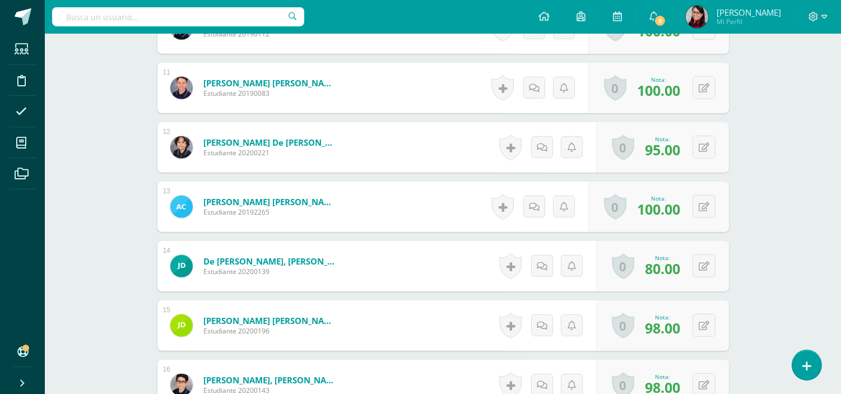
scroll to position [982, 0]
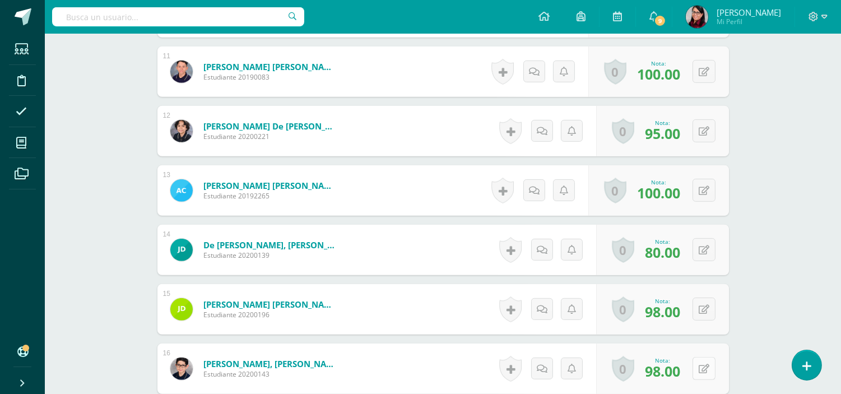
click at [704, 368] on button at bounding box center [704, 368] width 23 height 23
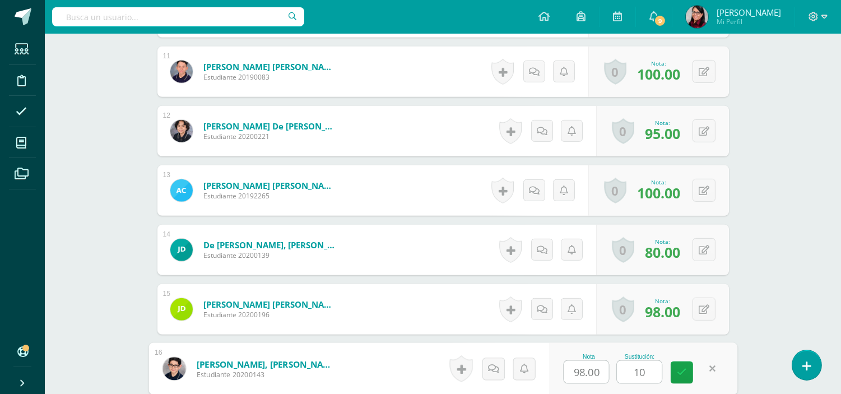
type input "100"
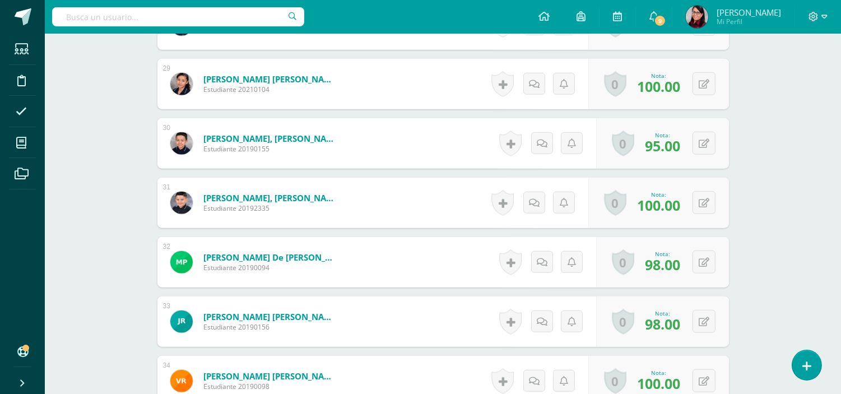
scroll to position [2040, 0]
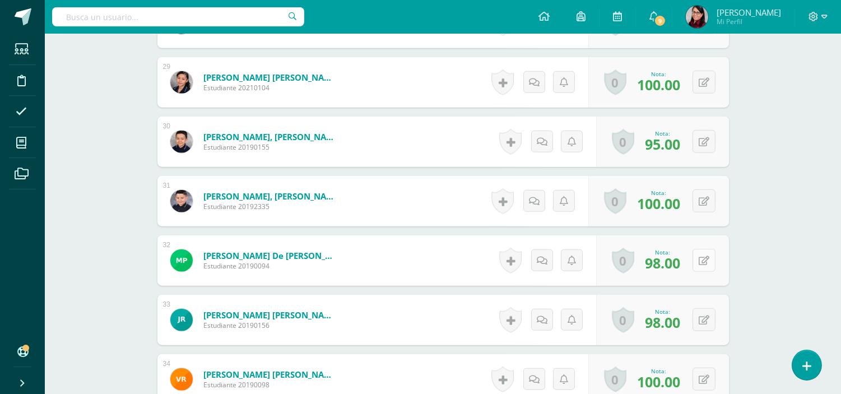
click at [707, 259] on icon at bounding box center [704, 261] width 11 height 10
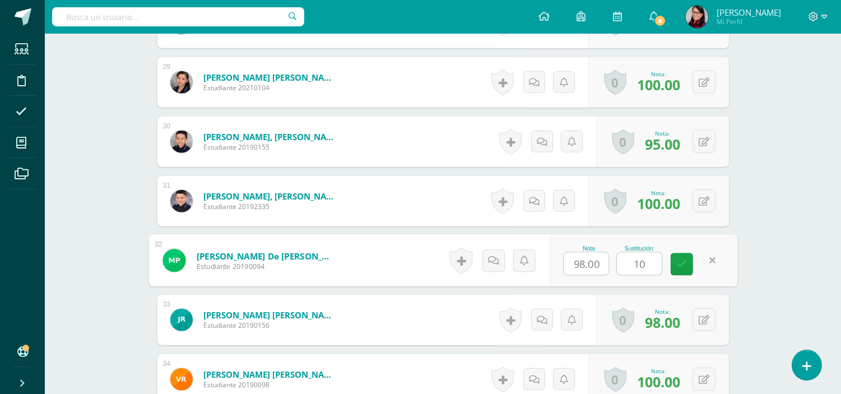
type input "100"
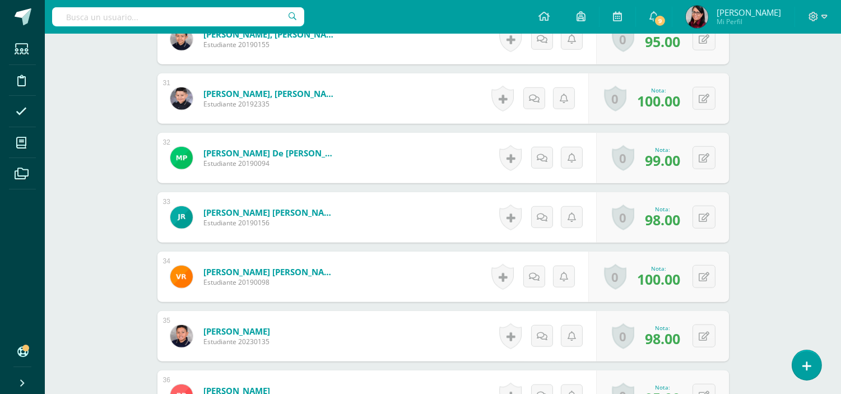
scroll to position [2227, 0]
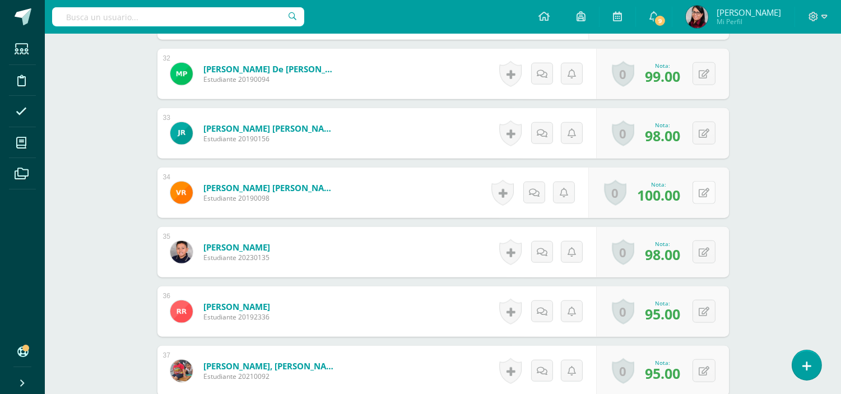
click at [699, 193] on button at bounding box center [704, 192] width 23 height 23
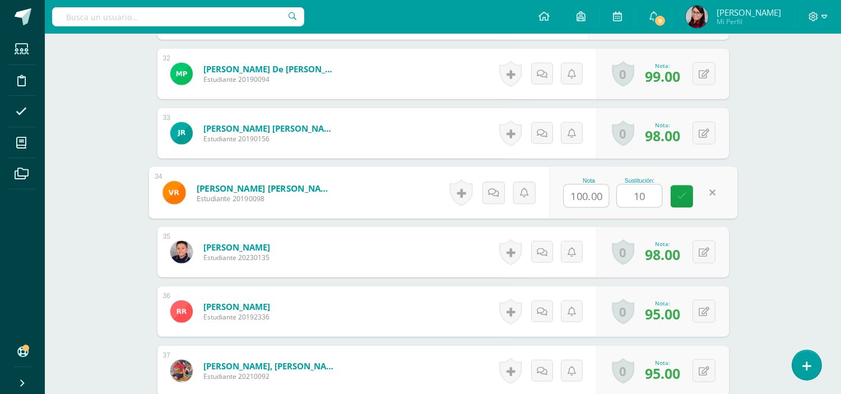
type input "100"
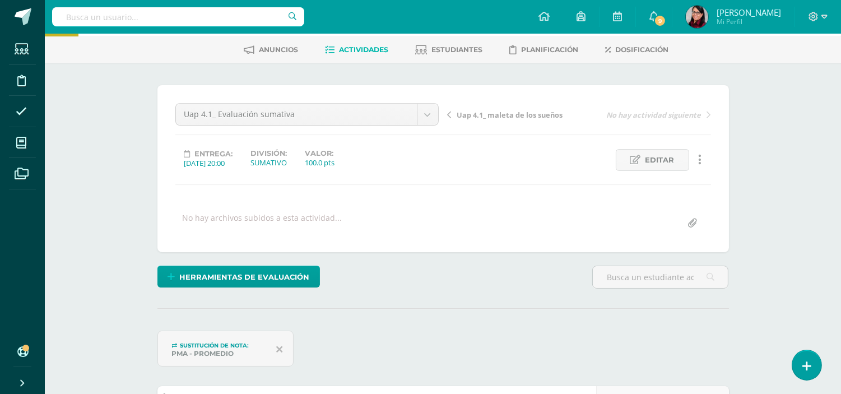
scroll to position [0, 0]
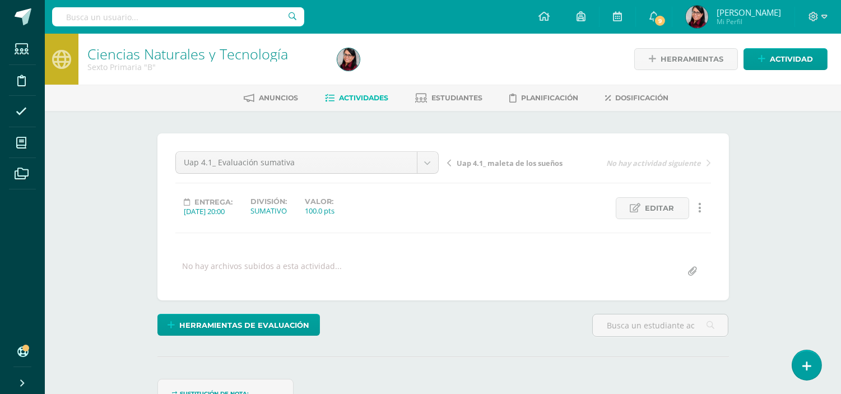
click at [362, 94] on span "Actividades" at bounding box center [364, 98] width 49 height 8
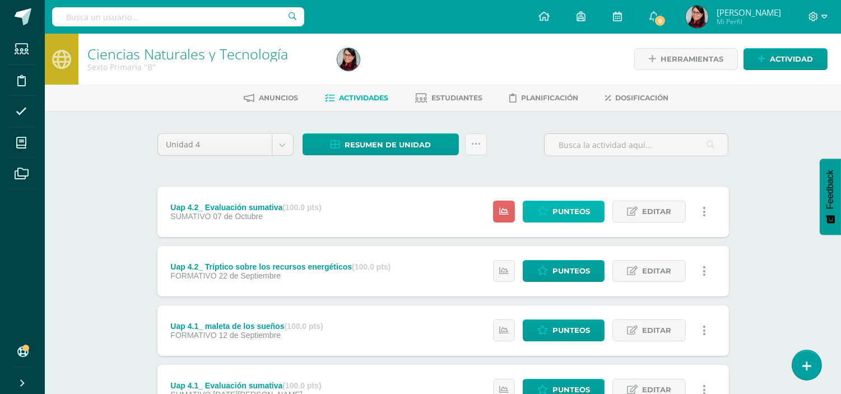
click at [567, 211] on span "Punteos" at bounding box center [572, 211] width 38 height 21
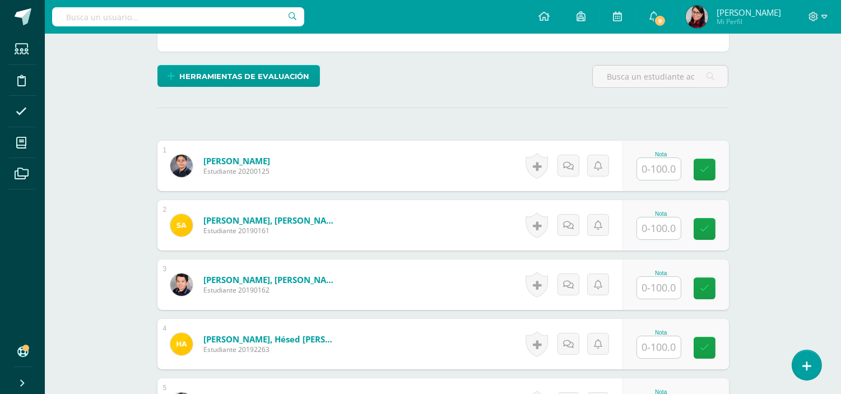
scroll to position [249, 0]
click at [662, 164] on input "text" at bounding box center [659, 168] width 44 height 22
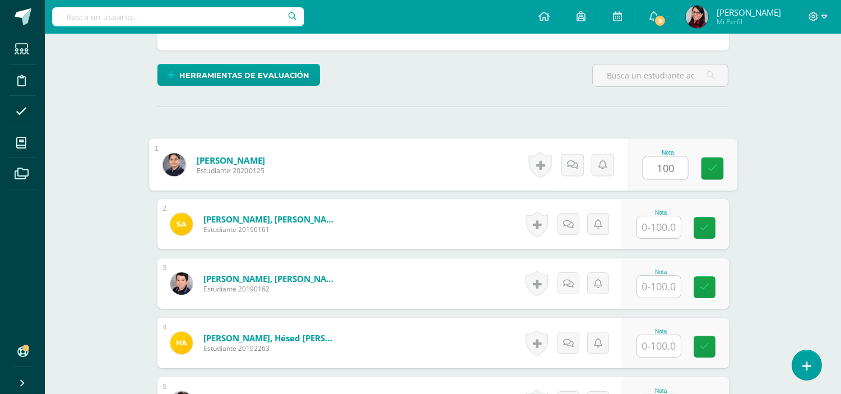
scroll to position [250, 0]
type input "100"
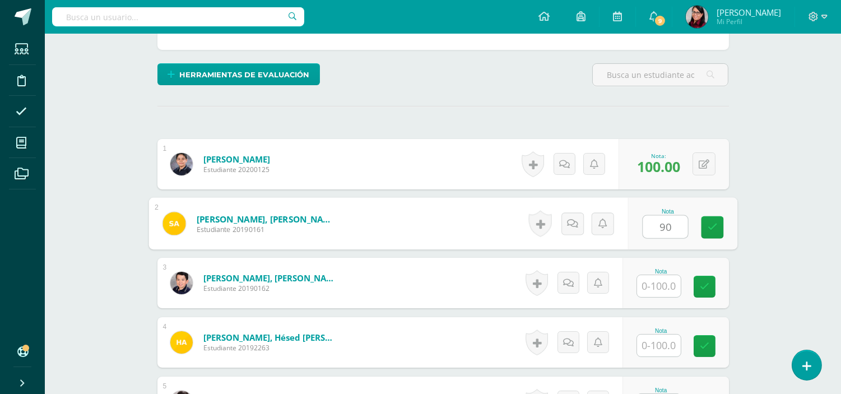
scroll to position [251, 0]
type input "90"
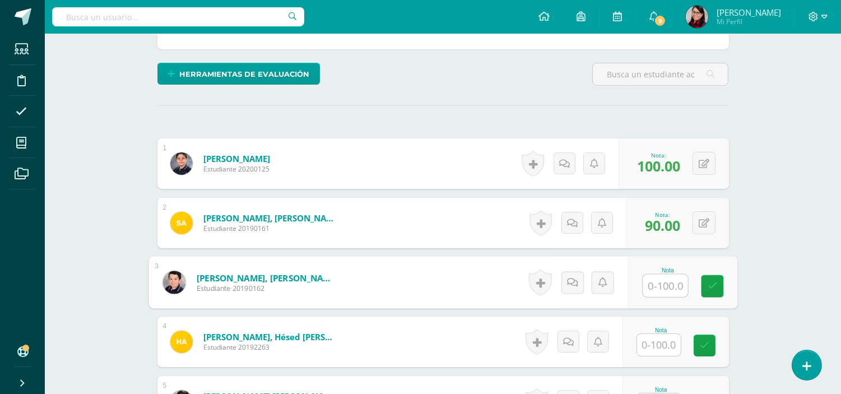
scroll to position [252, 0]
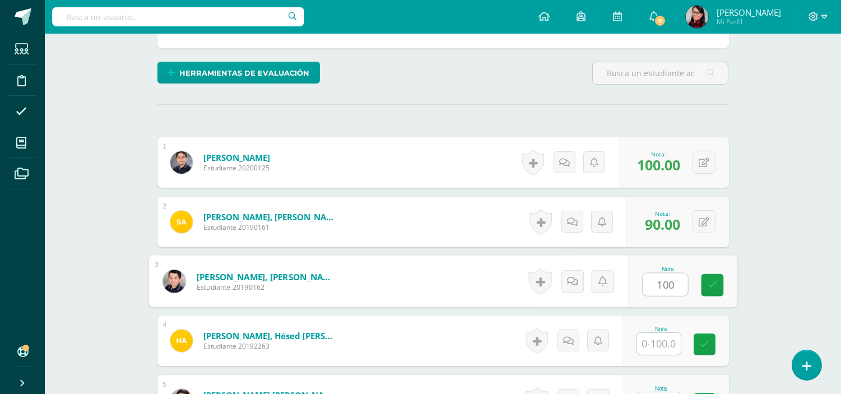
type input "100"
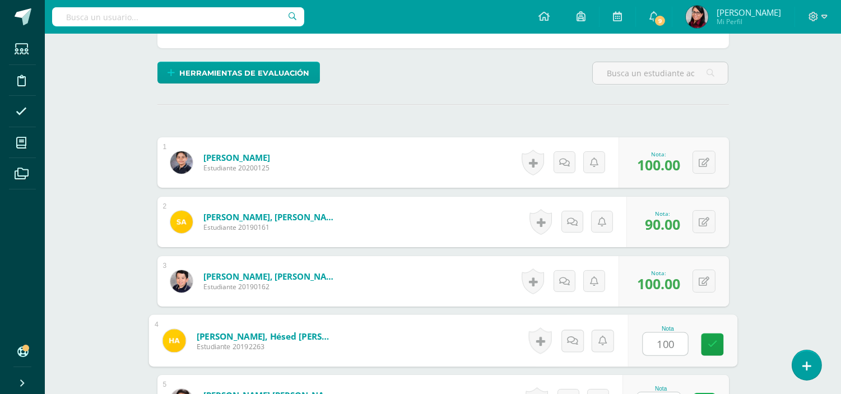
type input "100"
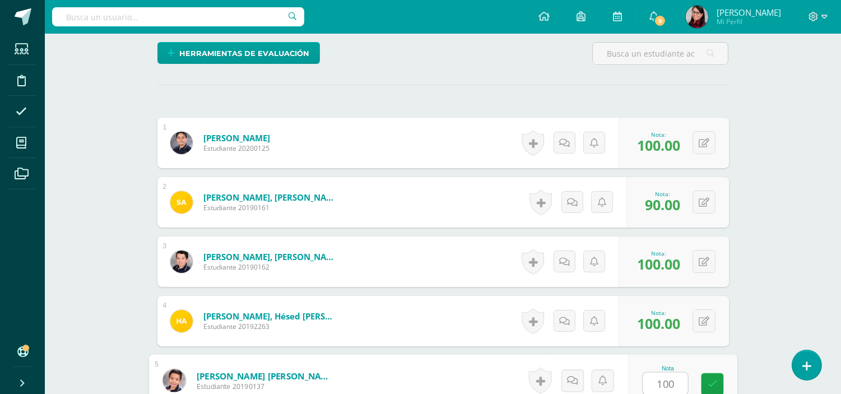
type input "100"
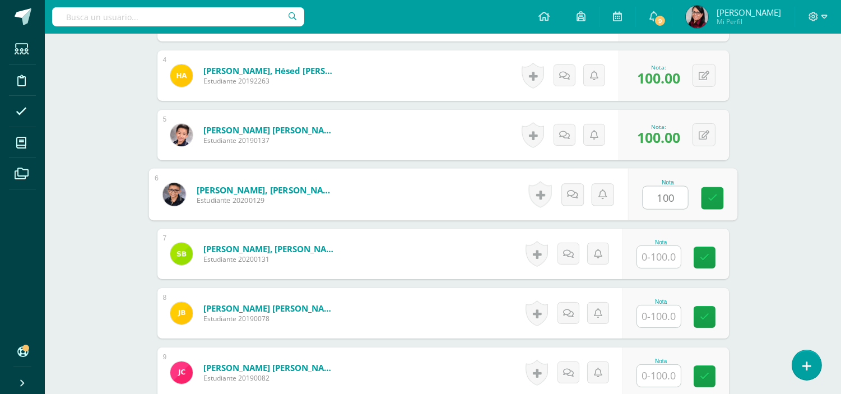
type input "100"
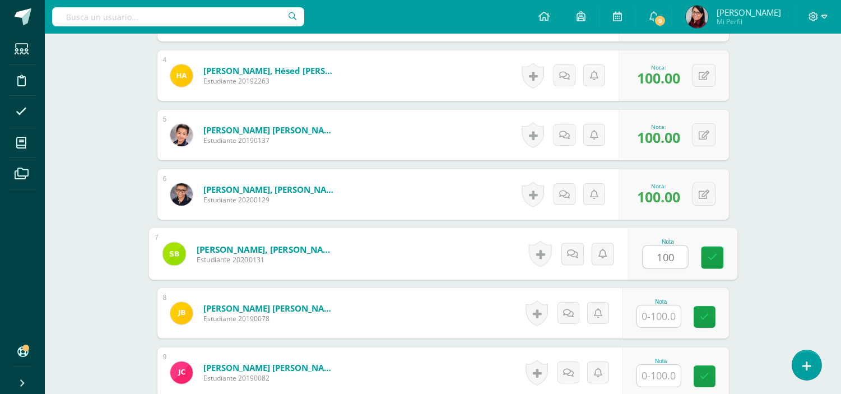
type input "100"
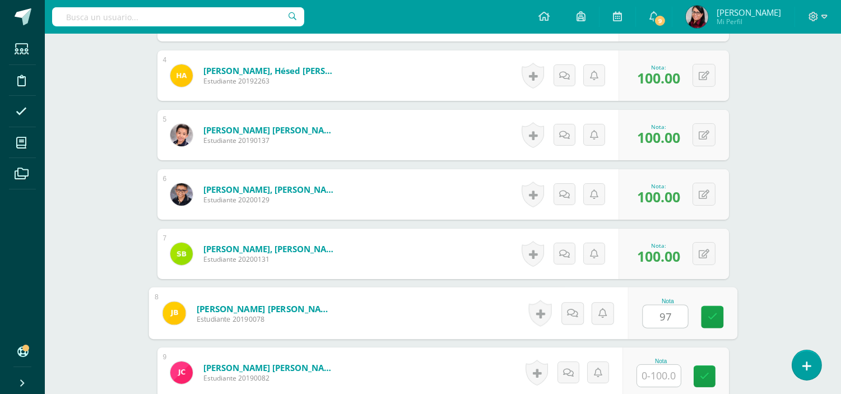
type input "97"
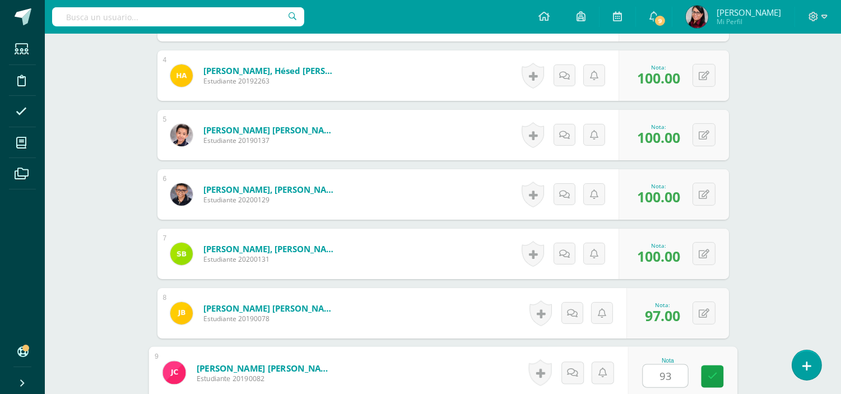
type input "93"
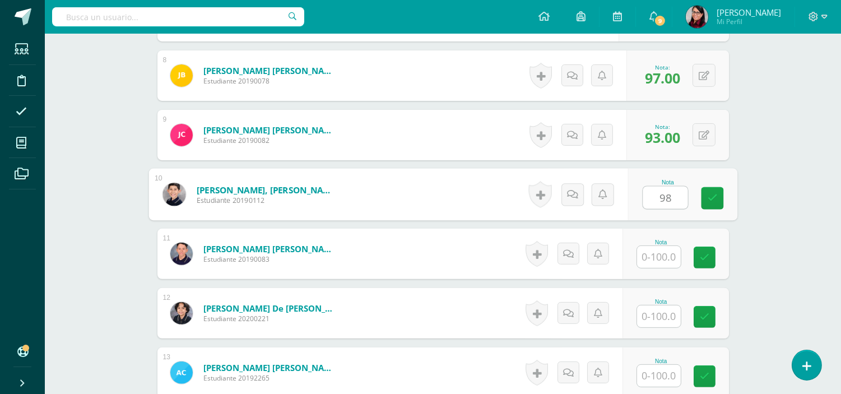
type input "98"
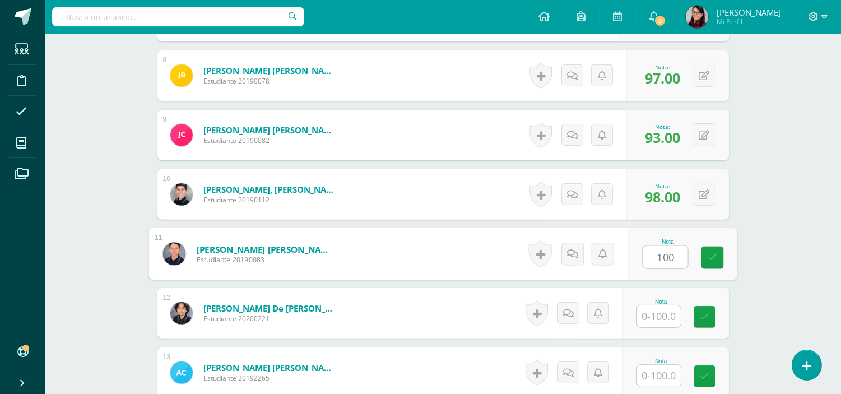
type input "100"
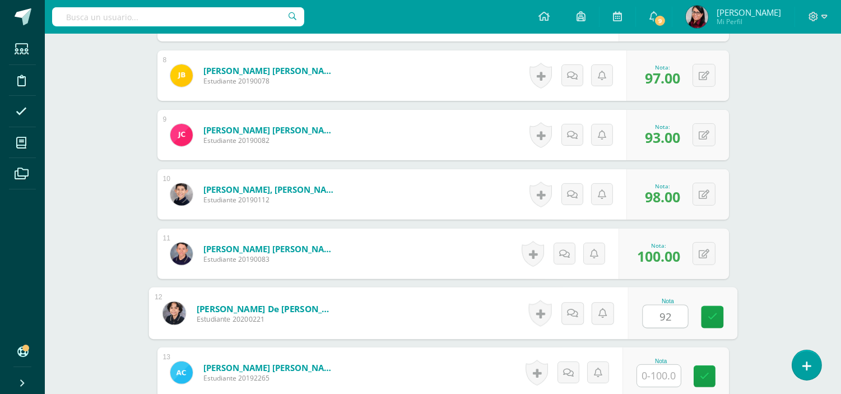
type input "92"
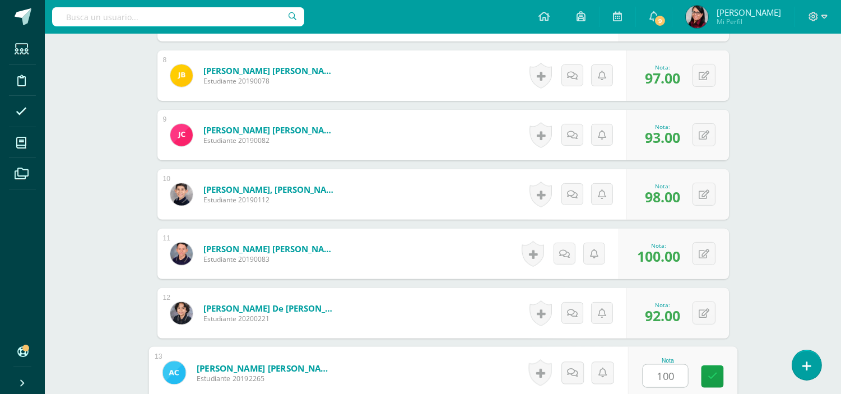
type input "100"
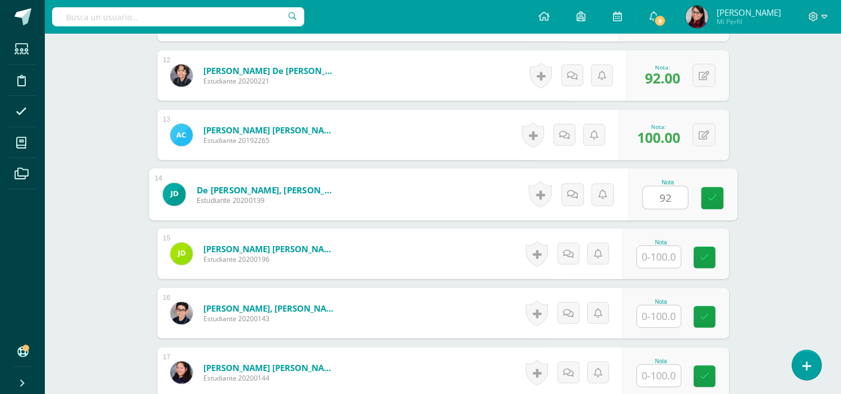
type input "92"
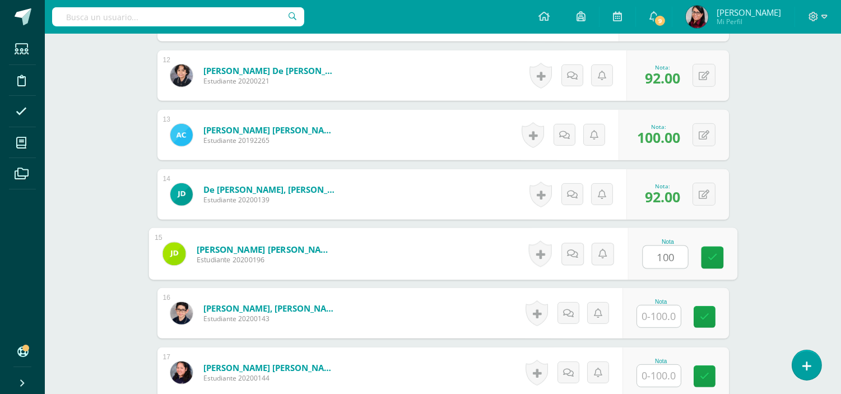
type input "100"
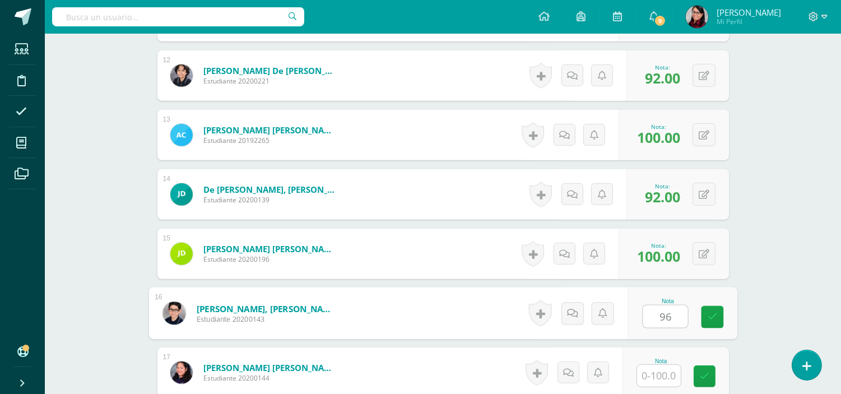
type input "96"
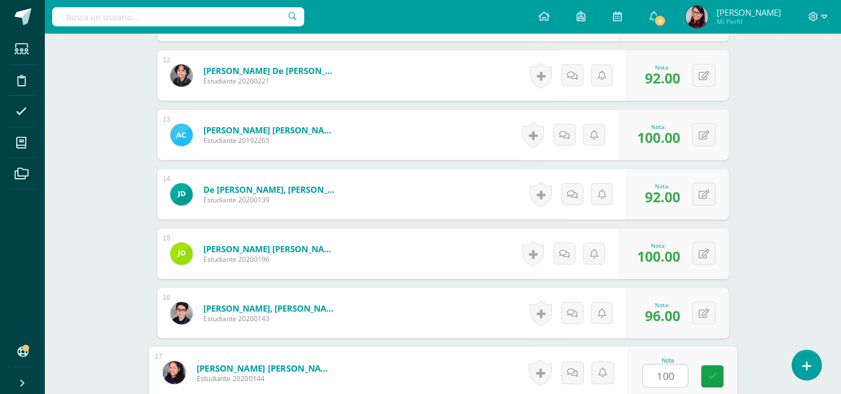
type input "100"
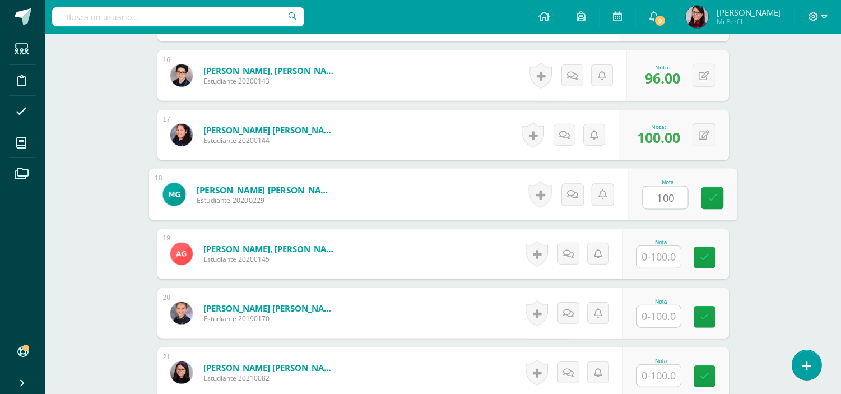
type input "100"
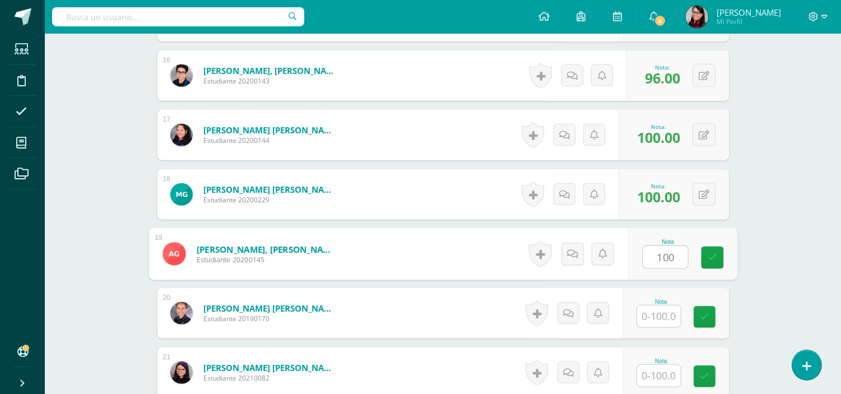
type input "100"
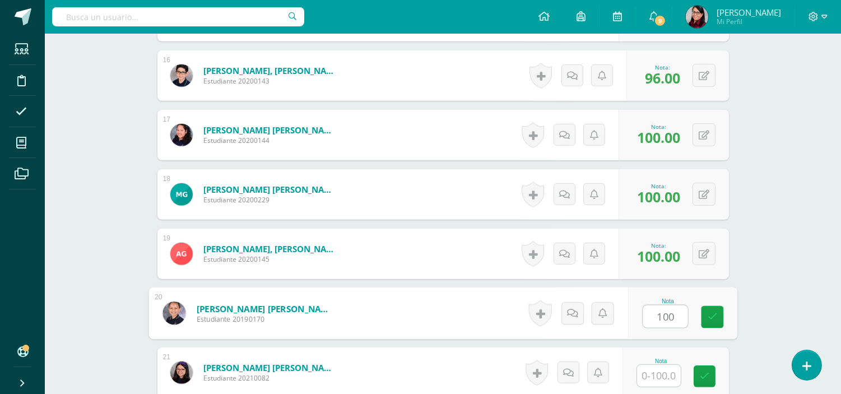
type input "100"
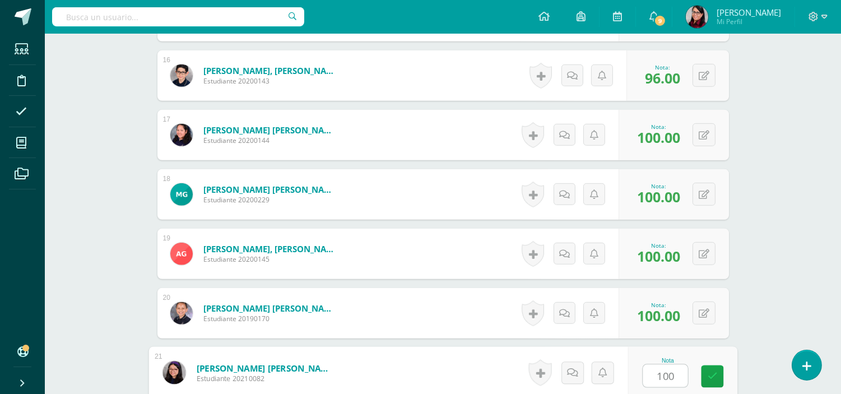
type input "100"
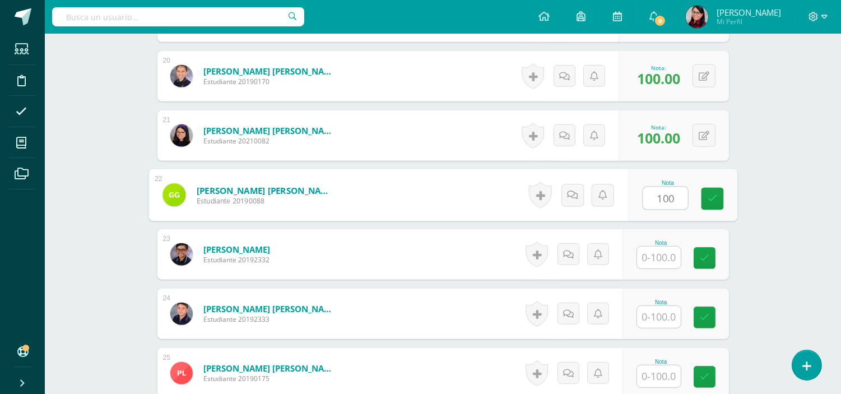
type input "100"
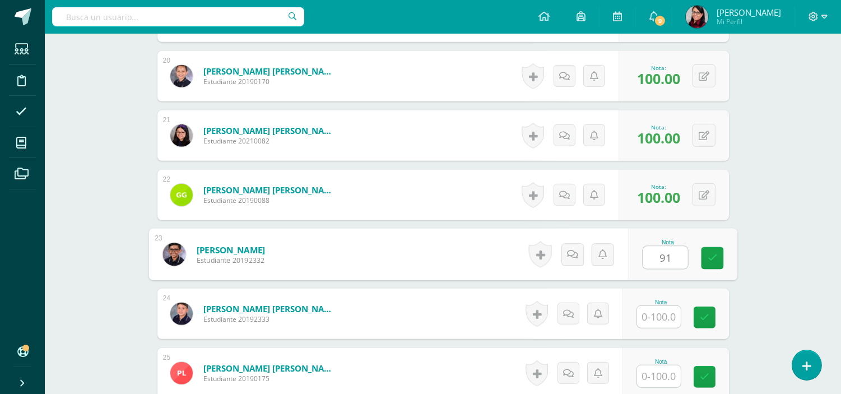
type input "91"
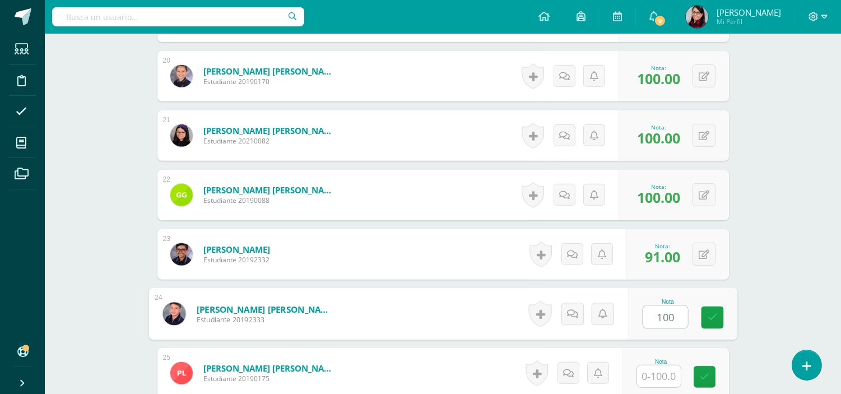
type input "100"
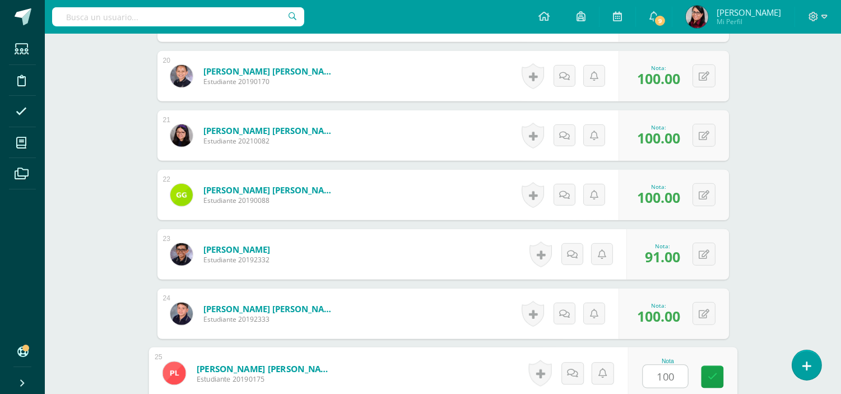
type input "100"
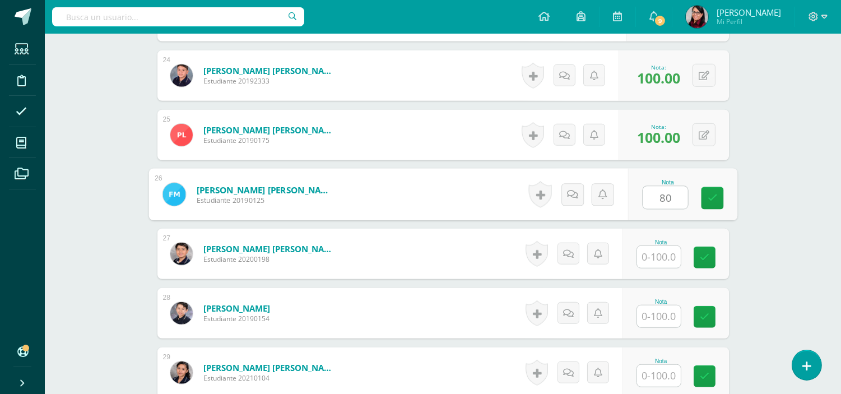
type input "80"
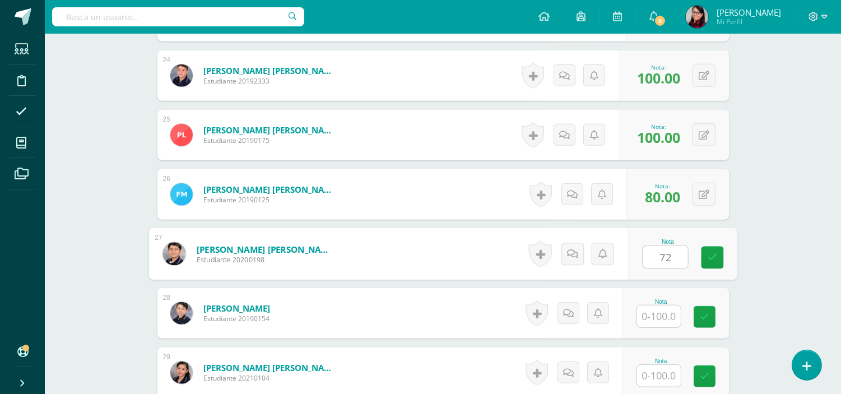
type input "72"
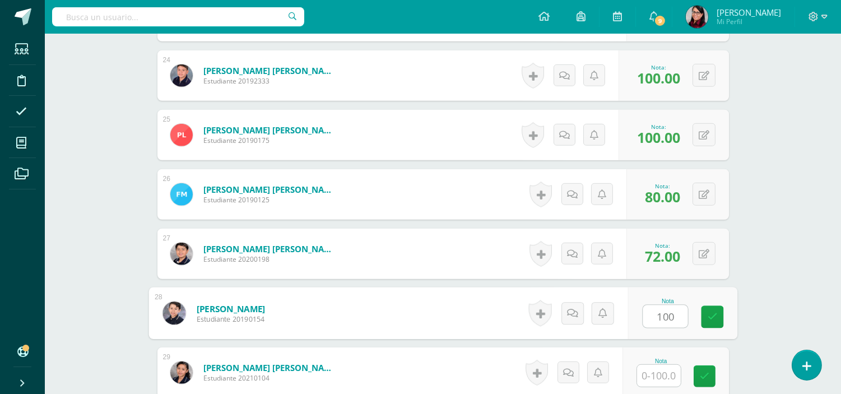
type input "100"
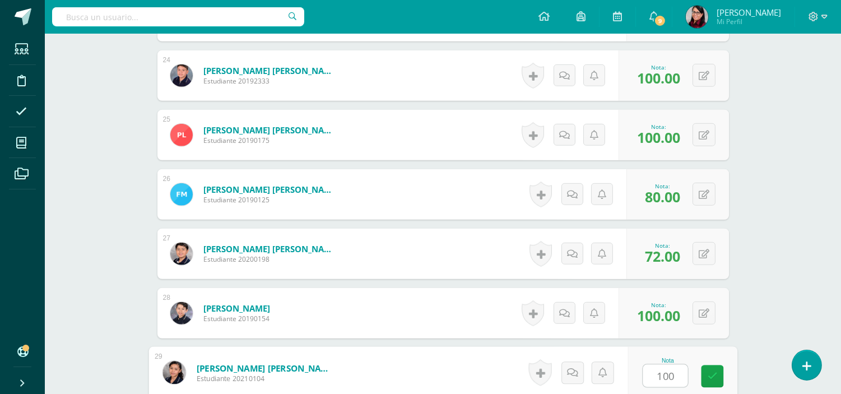
type input "100"
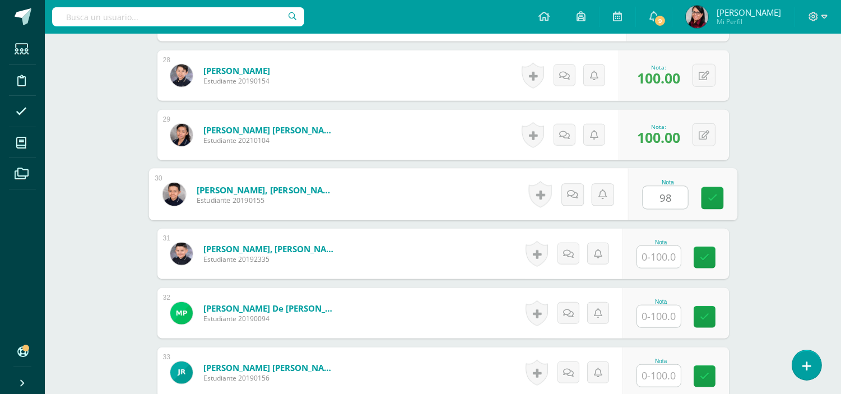
type input "98"
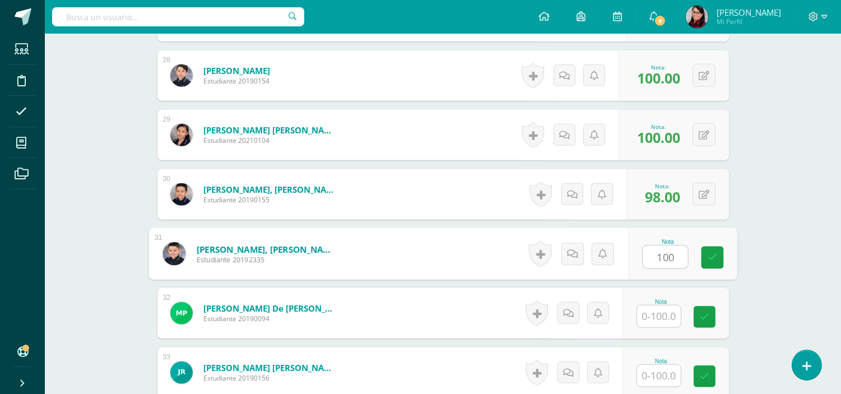
type input "100"
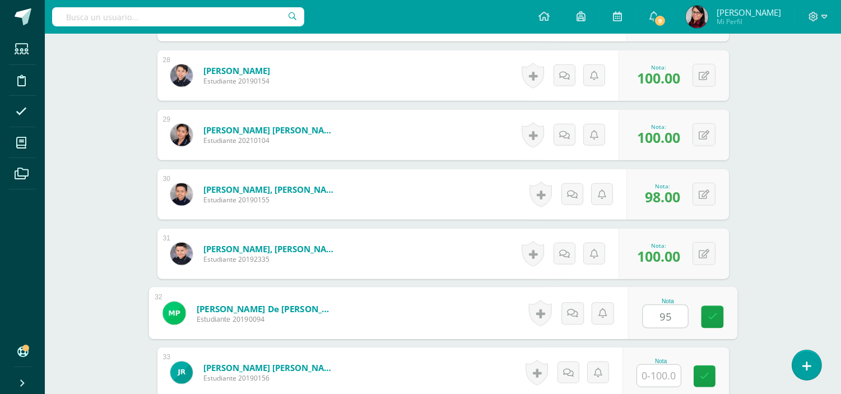
type input "95"
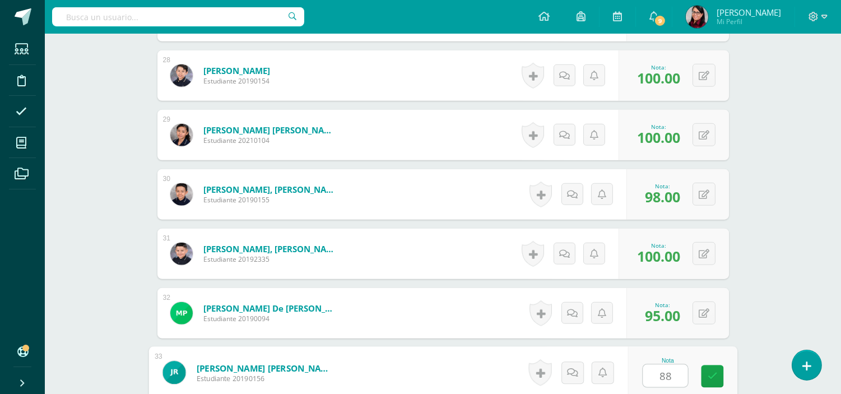
type input "88"
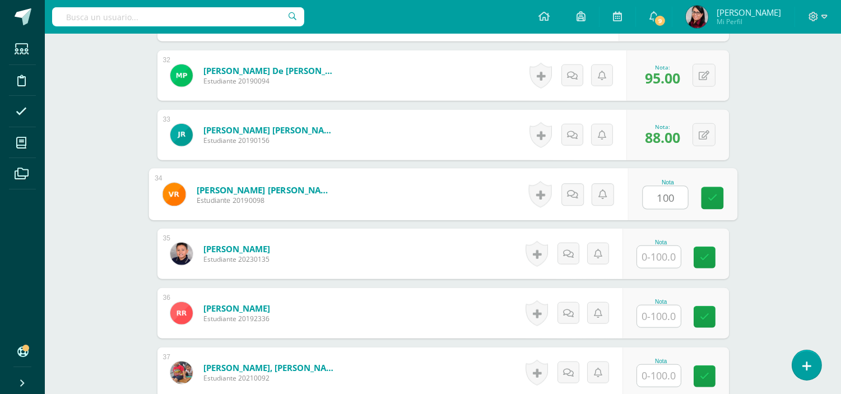
type input "100"
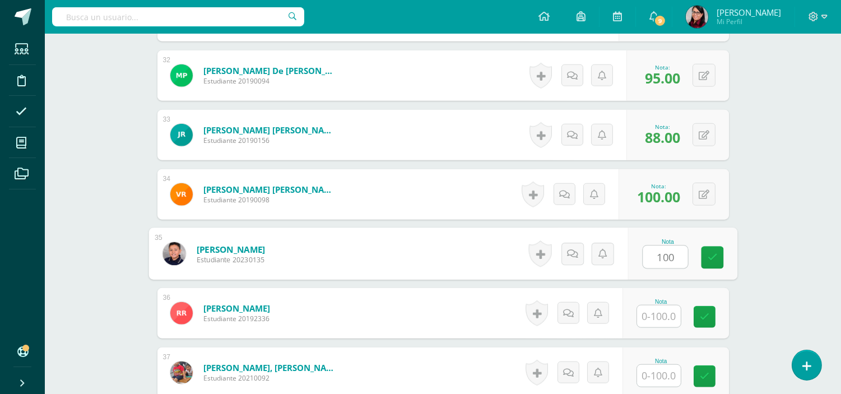
type input "100"
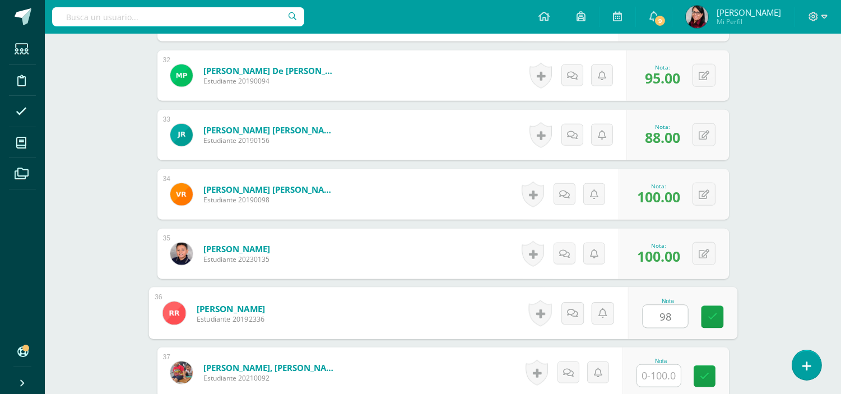
type input "98"
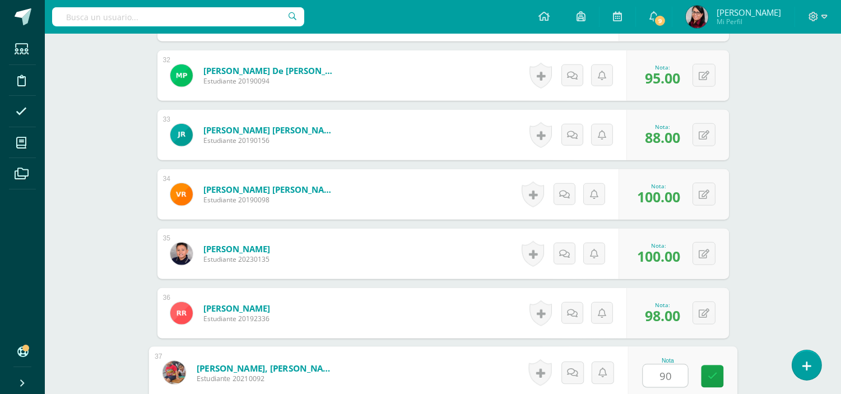
type input "90"
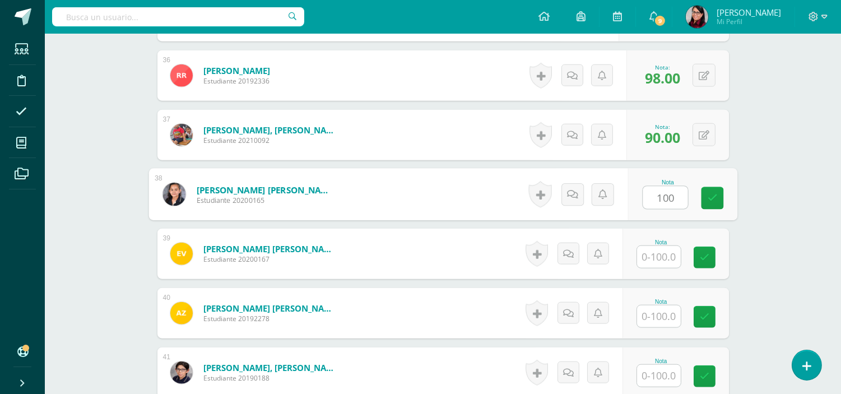
type input "100"
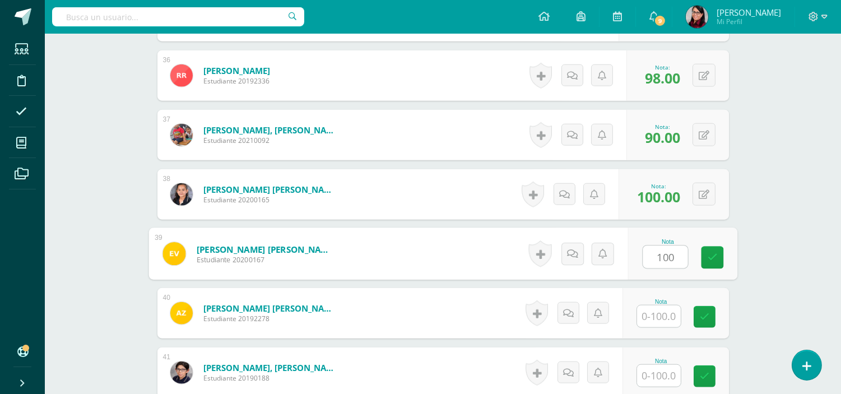
type input "100"
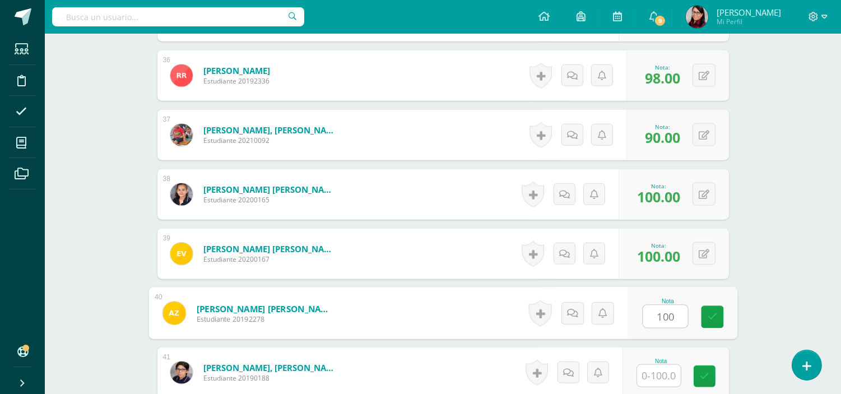
type input "100"
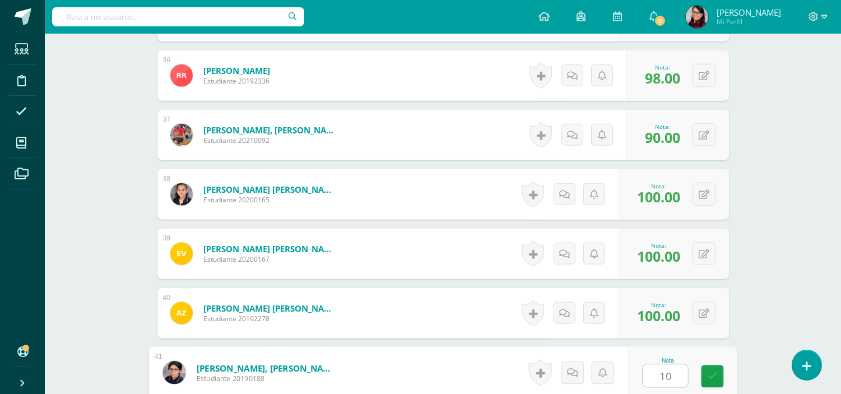
type input "100"
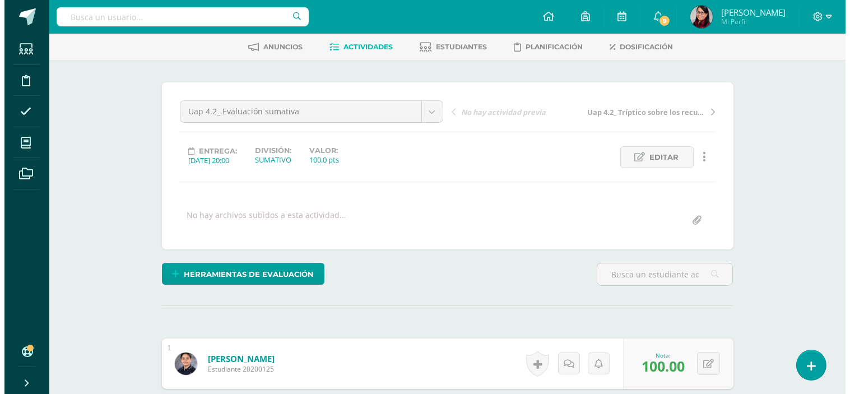
scroll to position [0, 0]
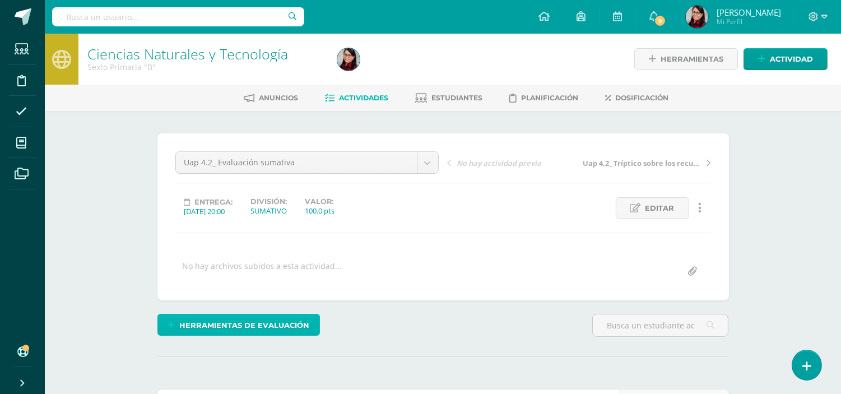
click at [244, 322] on span "Herramientas de evaluación" at bounding box center [244, 325] width 130 height 21
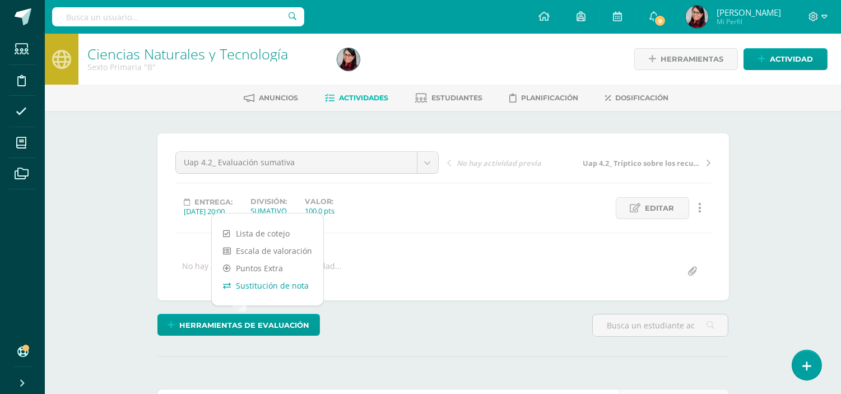
click at [263, 287] on link "Sustitución de nota" at bounding box center [268, 285] width 112 height 17
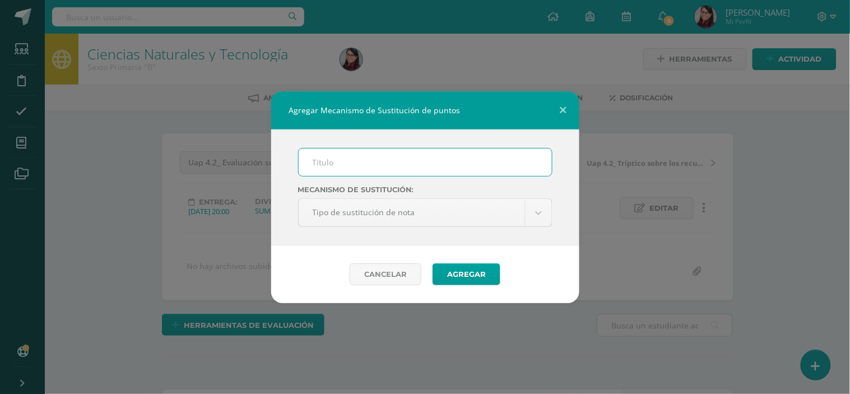
click at [331, 157] on input "text" at bounding box center [425, 161] width 253 height 27
type input "PMA"
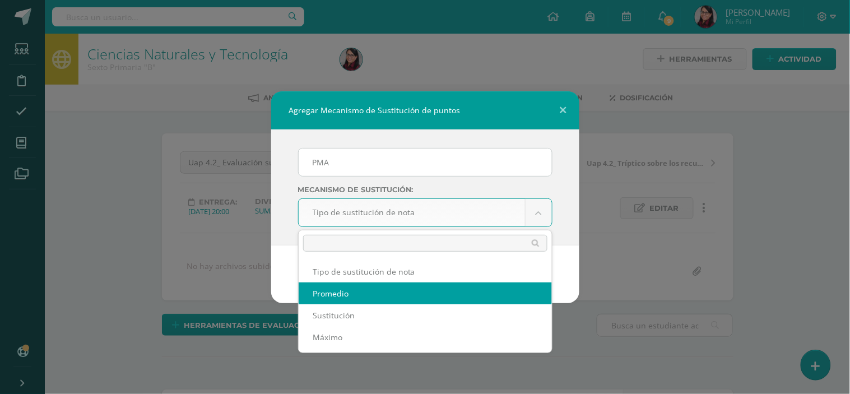
select select "average"
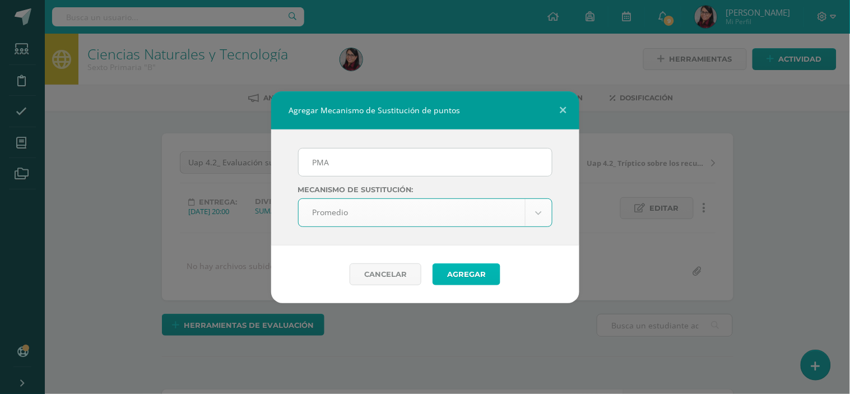
click at [451, 271] on button "Agregar" at bounding box center [467, 274] width 68 height 22
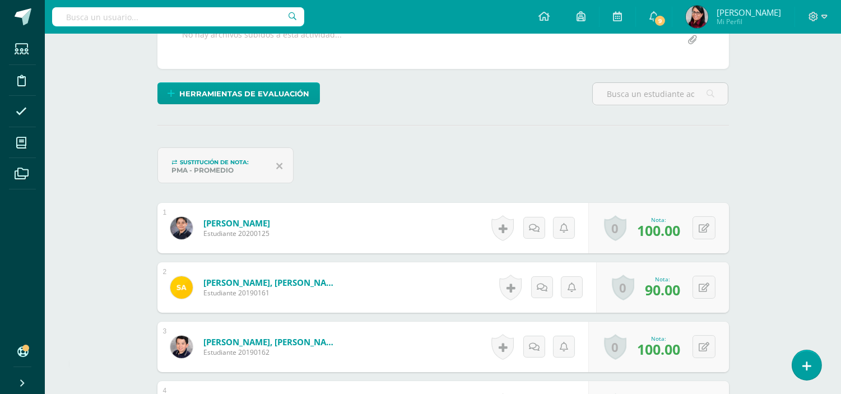
scroll to position [232, 0]
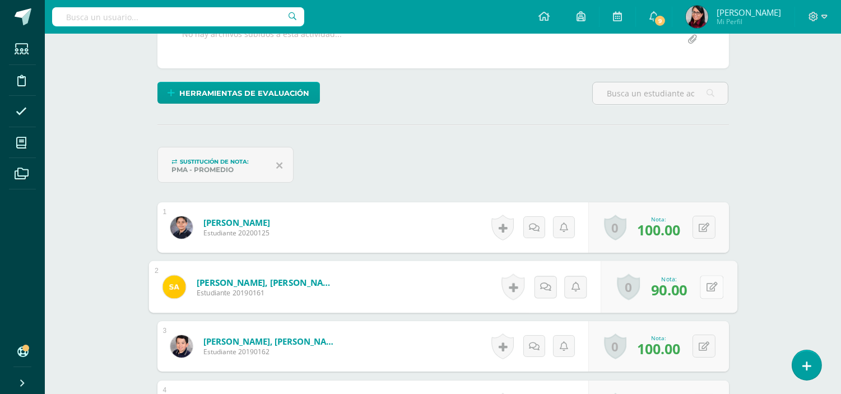
click at [702, 287] on button at bounding box center [712, 287] width 24 height 24
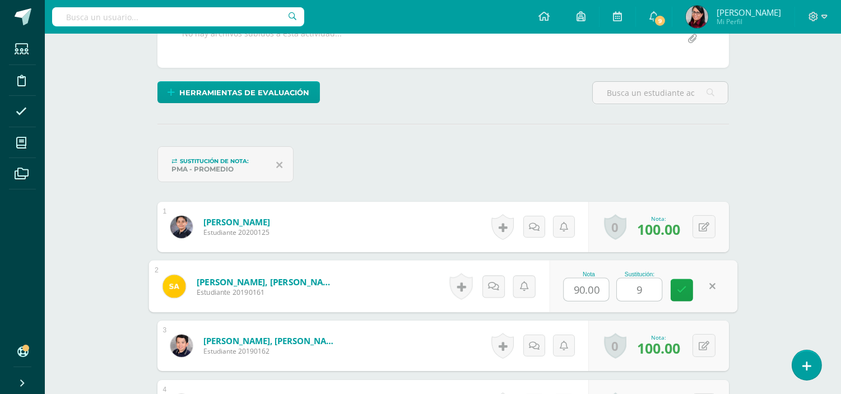
type input "95"
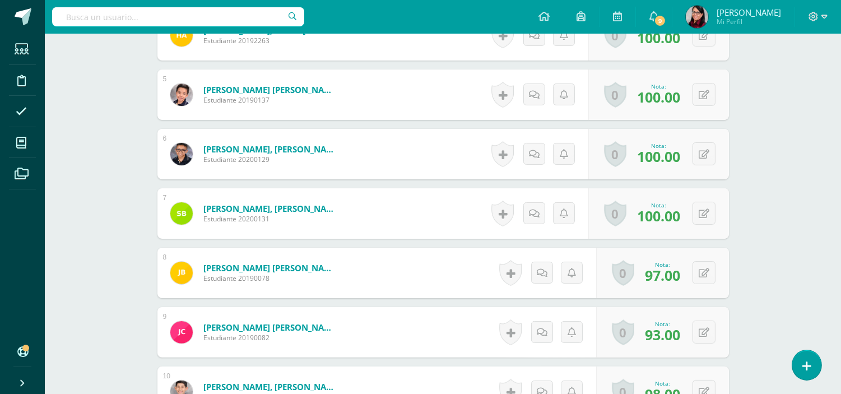
scroll to position [606, 0]
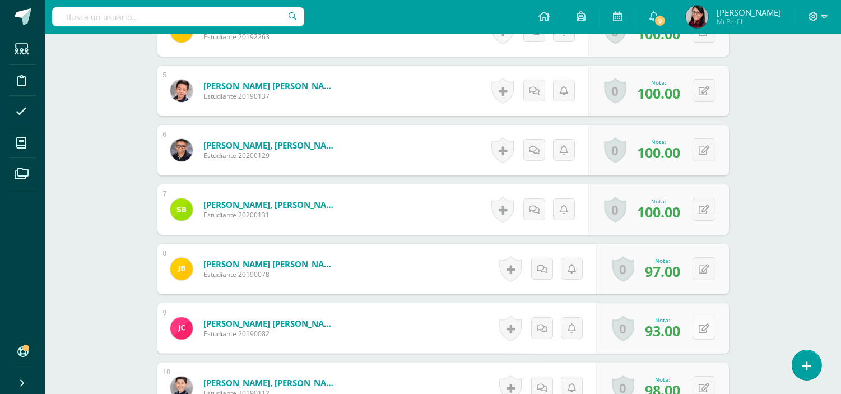
click at [702, 327] on icon at bounding box center [704, 329] width 11 height 10
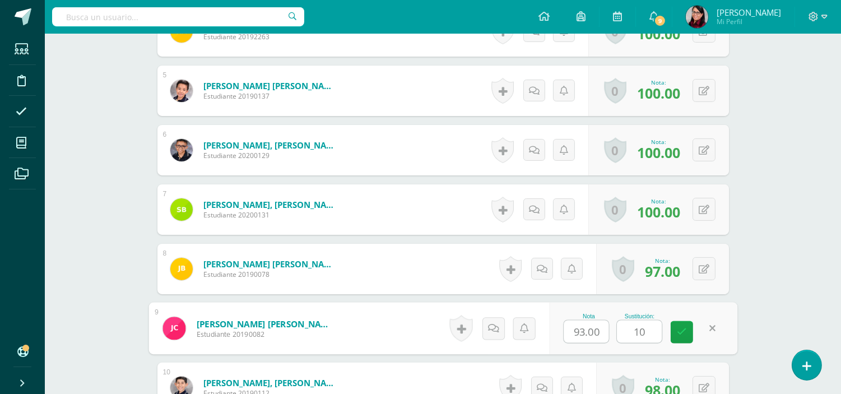
type input "100"
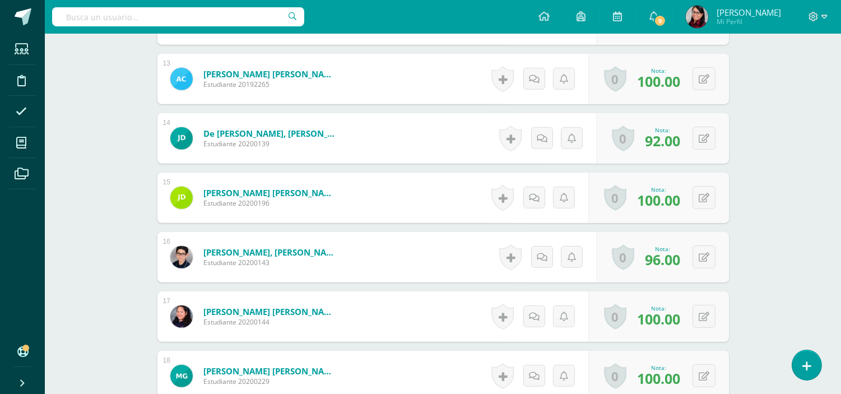
scroll to position [1106, 0]
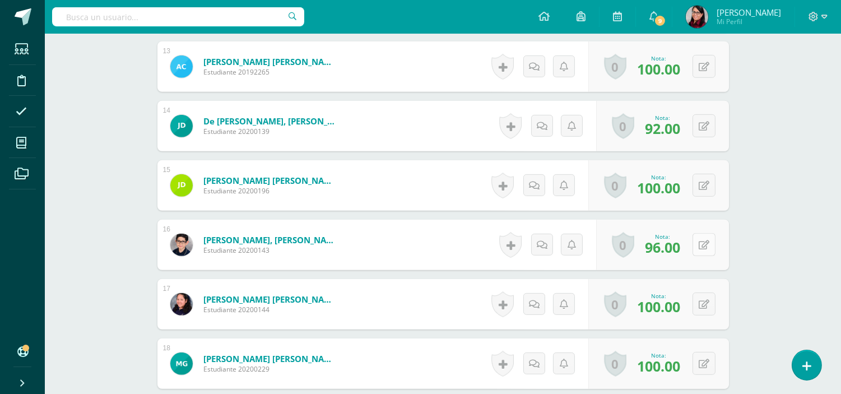
click at [704, 245] on button at bounding box center [704, 244] width 23 height 23
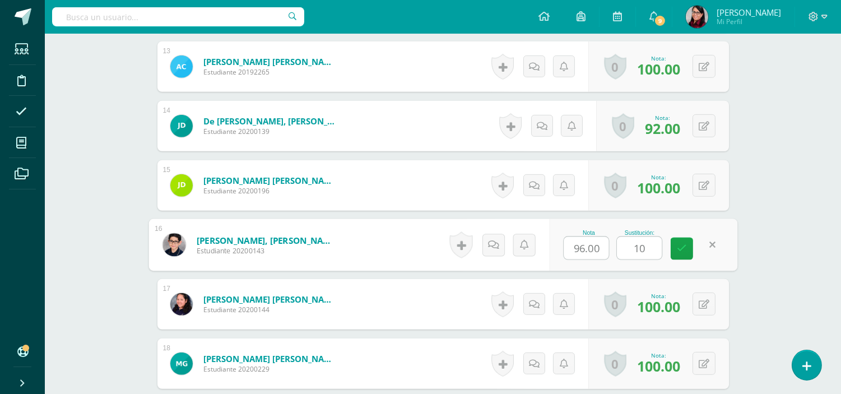
type input "100"
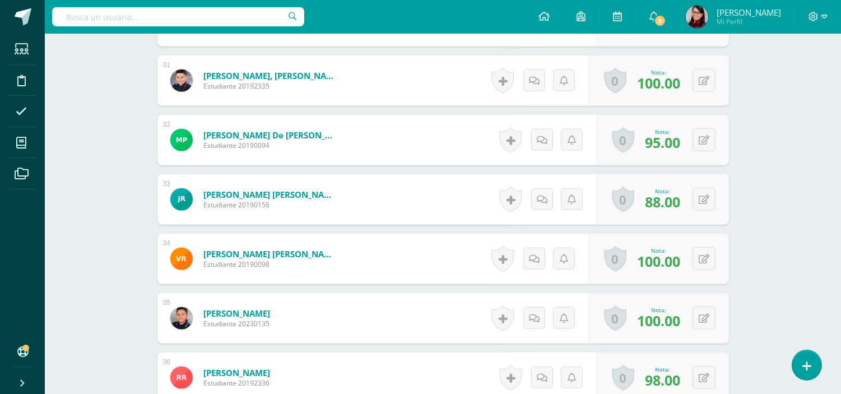
scroll to position [2164, 0]
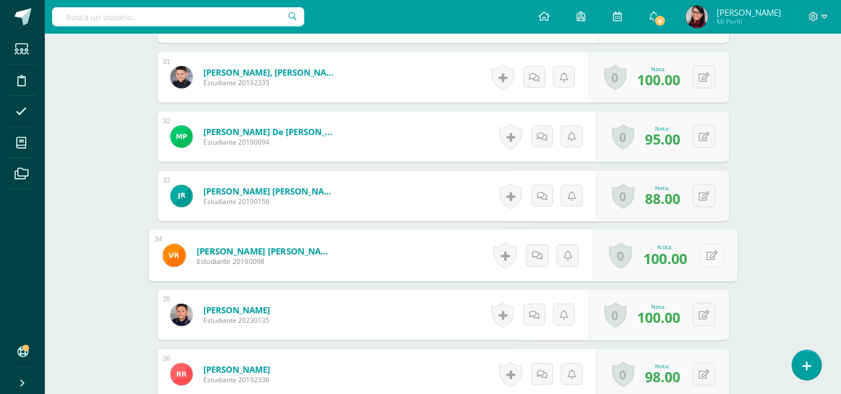
click at [703, 254] on button at bounding box center [712, 256] width 24 height 24
type input "100"
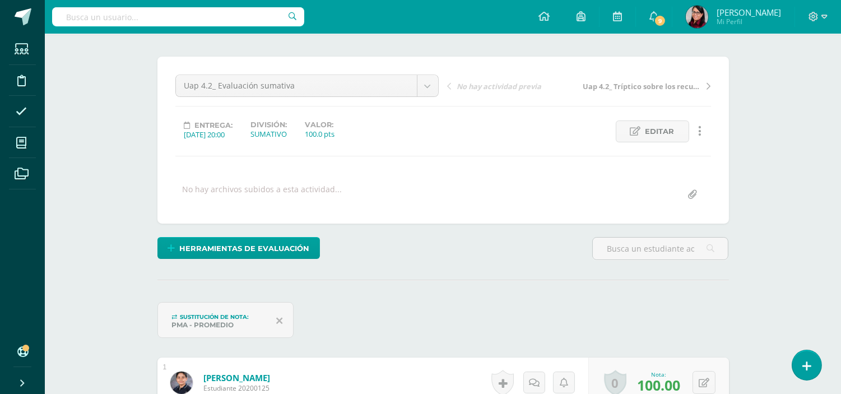
scroll to position [0, 0]
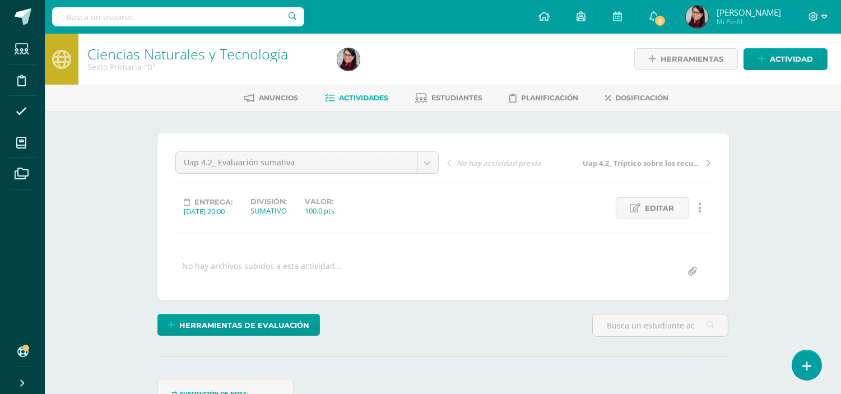
click at [354, 97] on span "Actividades" at bounding box center [364, 98] width 49 height 8
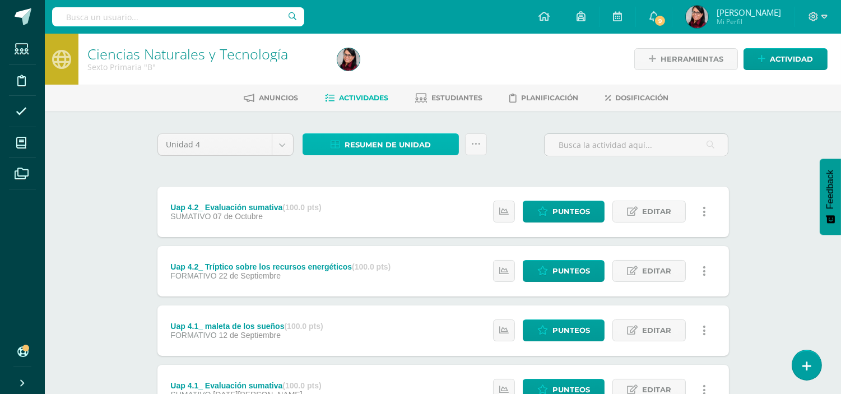
click at [417, 136] on span "Resumen de unidad" at bounding box center [388, 144] width 86 height 21
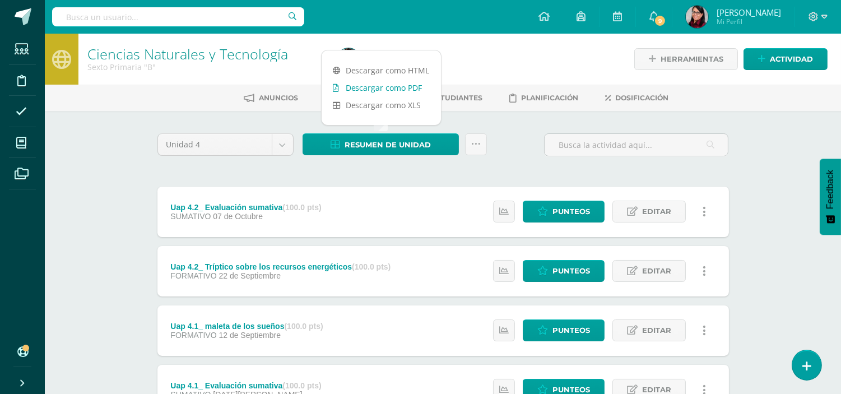
click at [378, 82] on link "Descargar como PDF" at bounding box center [381, 87] width 119 height 17
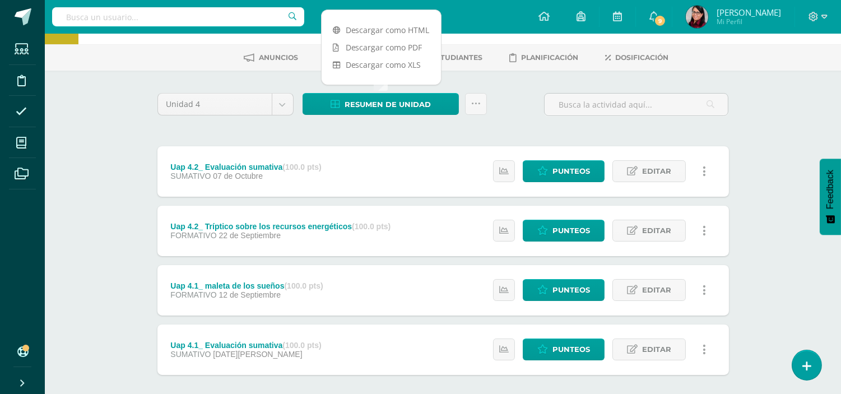
scroll to position [95, 0]
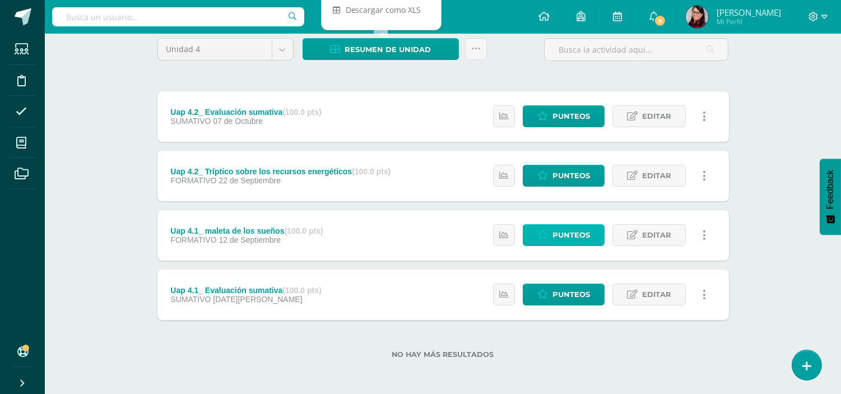
click at [553, 232] on span "Punteos" at bounding box center [572, 235] width 38 height 21
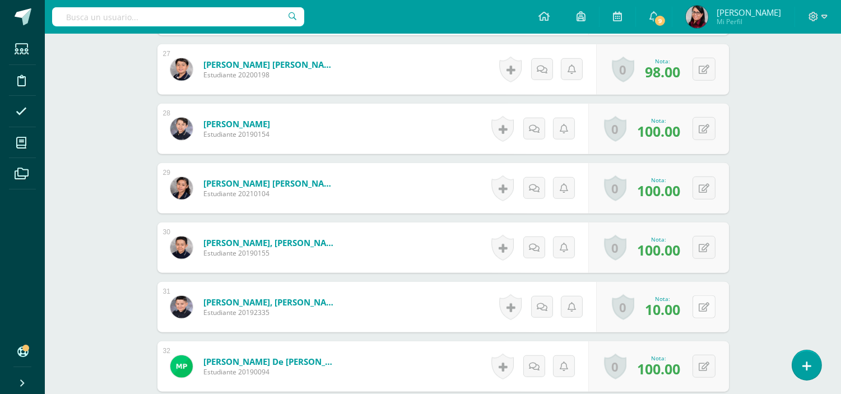
scroll to position [1890, 0]
click at [701, 307] on icon at bounding box center [704, 307] width 11 height 10
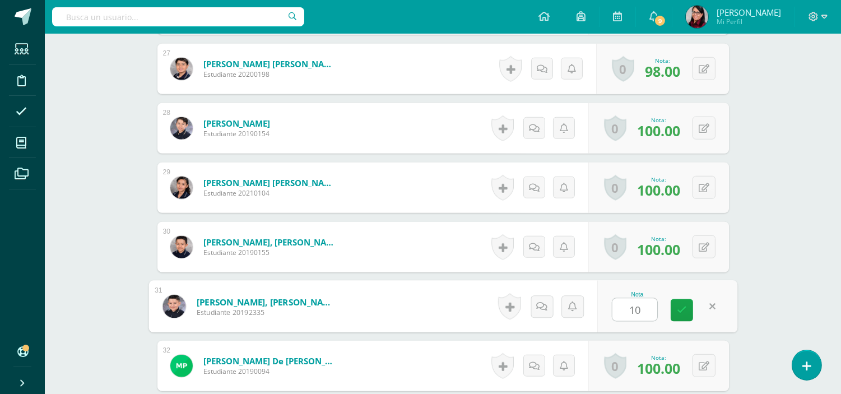
type input "100"
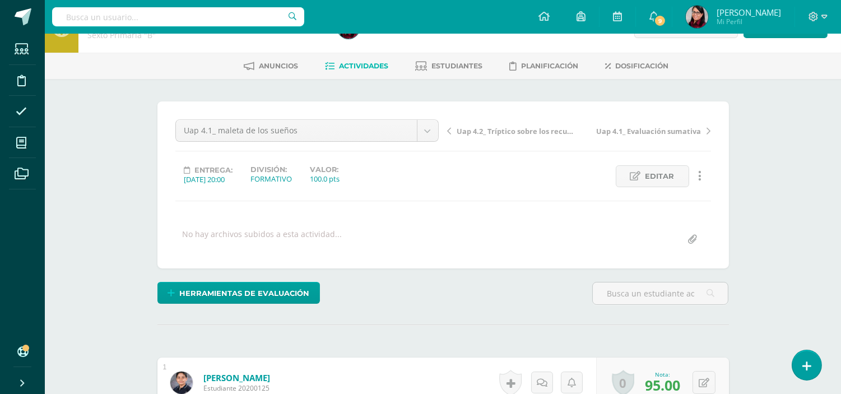
scroll to position [0, 0]
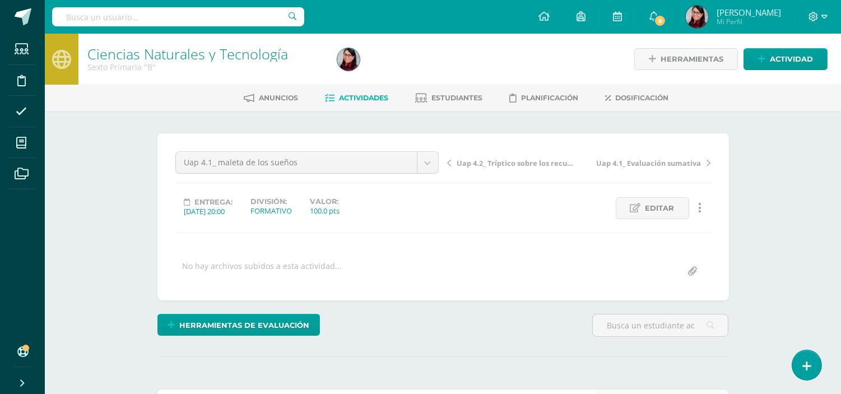
click at [360, 92] on link "Actividades" at bounding box center [357, 98] width 63 height 18
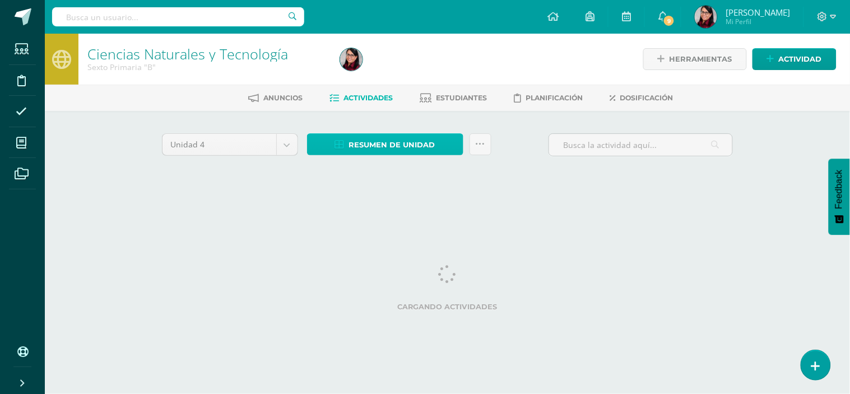
click at [403, 144] on span "Resumen de unidad" at bounding box center [392, 144] width 86 height 21
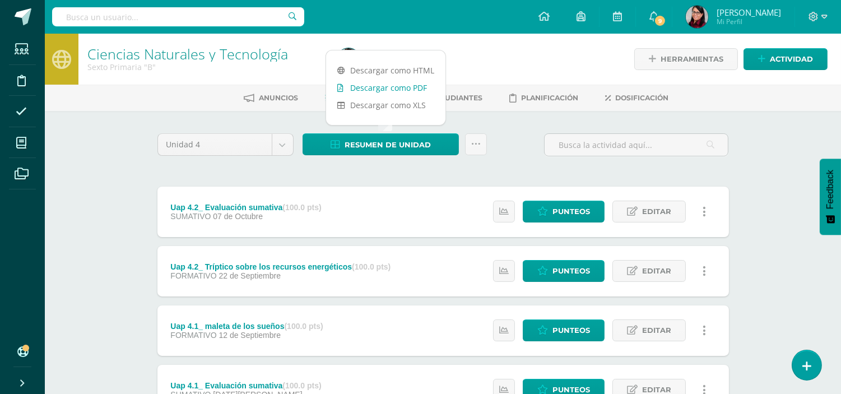
click at [405, 88] on link "Descargar como PDF" at bounding box center [385, 87] width 119 height 17
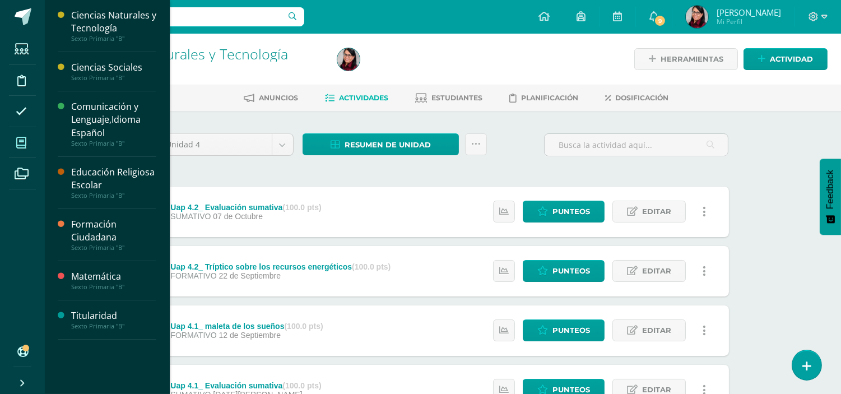
click at [18, 145] on icon at bounding box center [21, 142] width 10 height 11
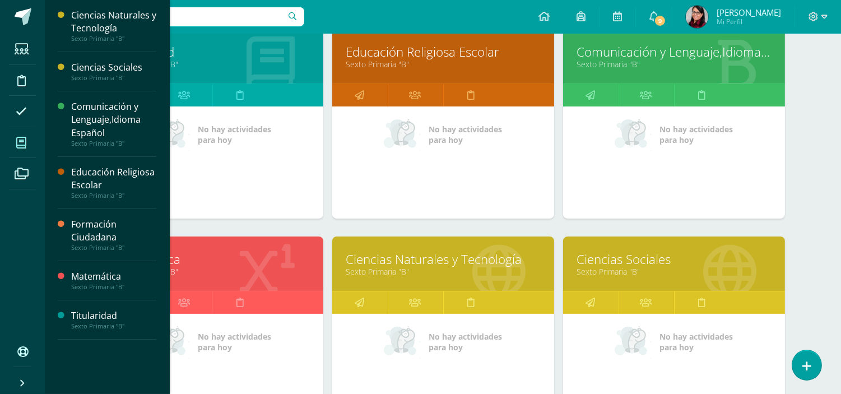
scroll to position [187, 0]
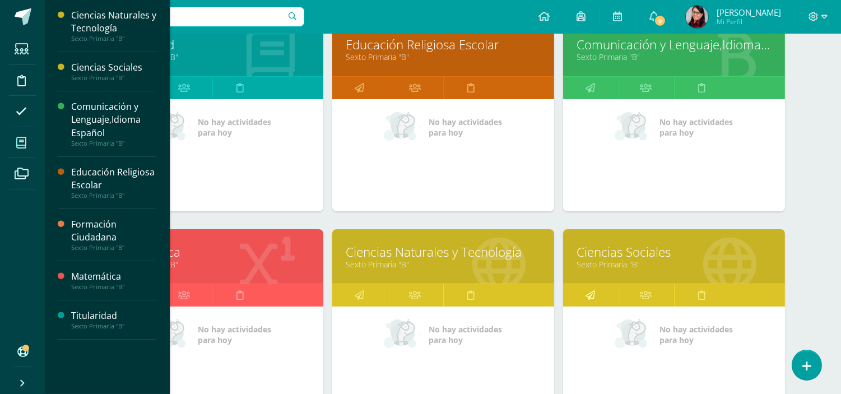
click at [589, 294] on icon at bounding box center [591, 295] width 10 height 22
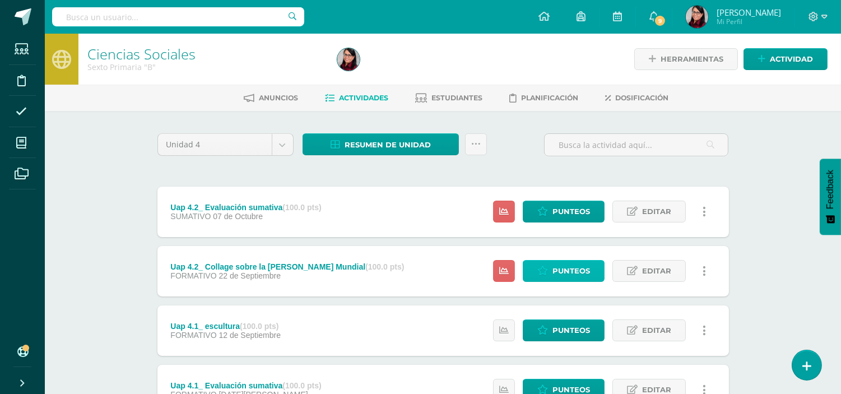
click at [569, 267] on span "Punteos" at bounding box center [572, 271] width 38 height 21
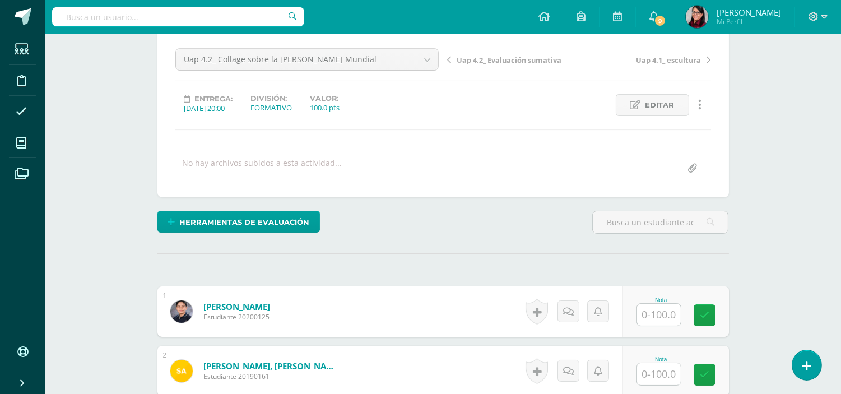
scroll to position [187, 0]
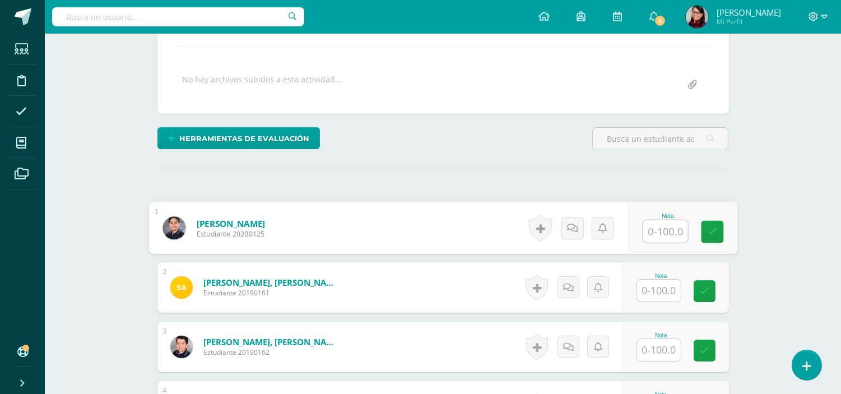
click at [651, 227] on input "text" at bounding box center [665, 231] width 45 height 22
type input "100"
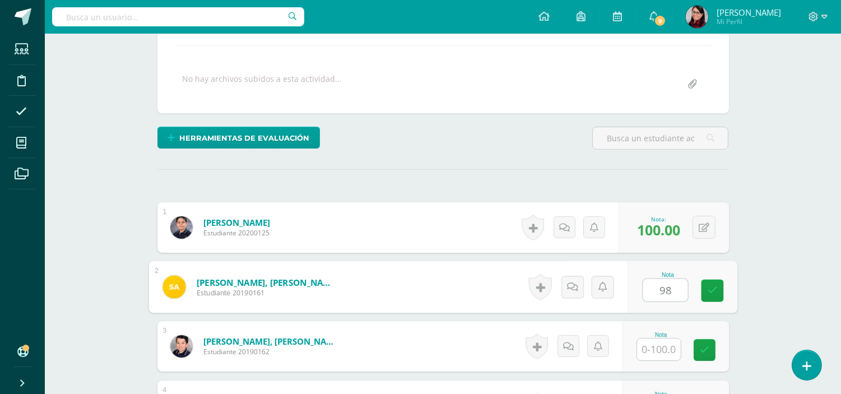
type input "98"
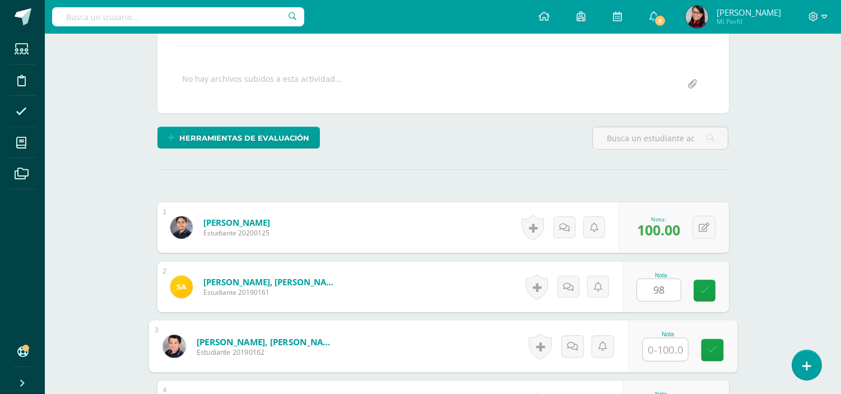
scroll to position [188, 0]
type input "100"
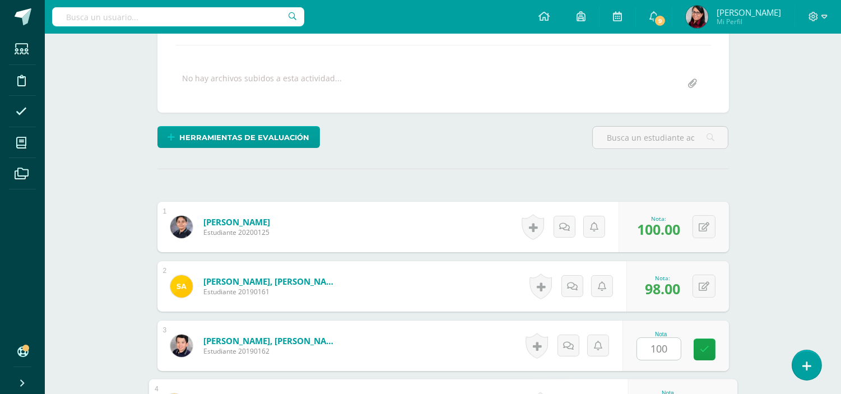
scroll to position [398, 0]
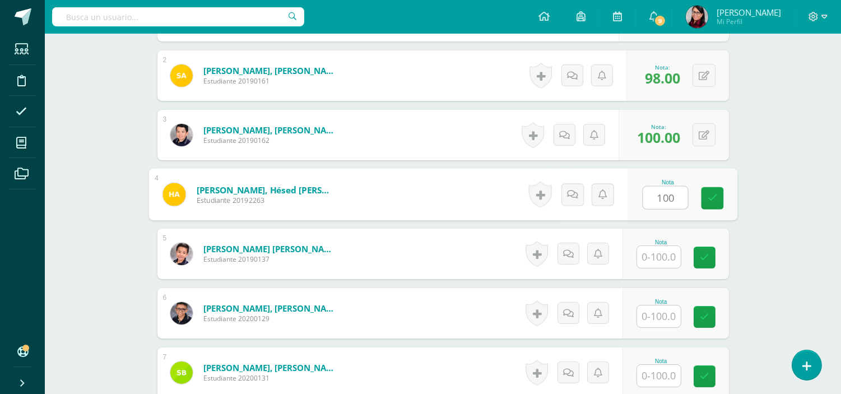
type input "100"
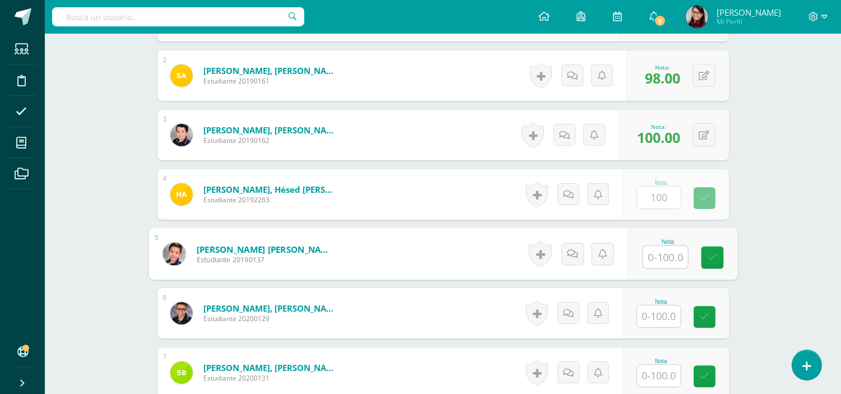
scroll to position [399, 0]
type input "100"
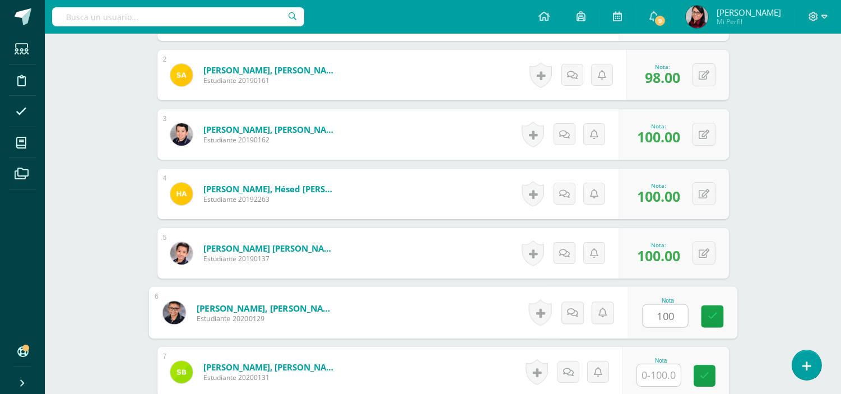
type input "100"
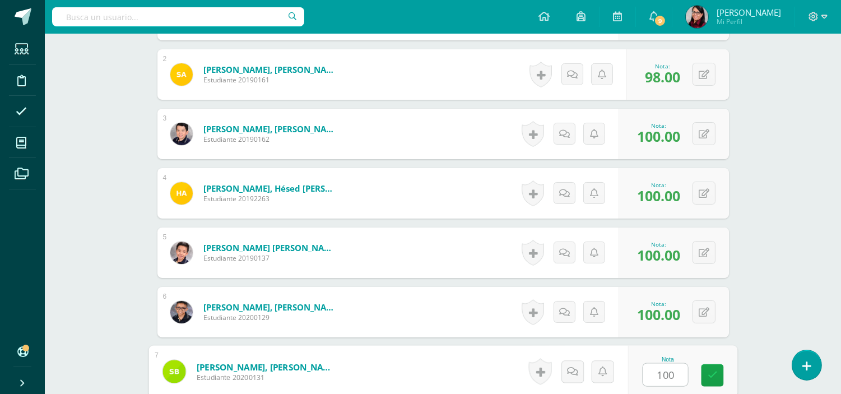
type input "100"
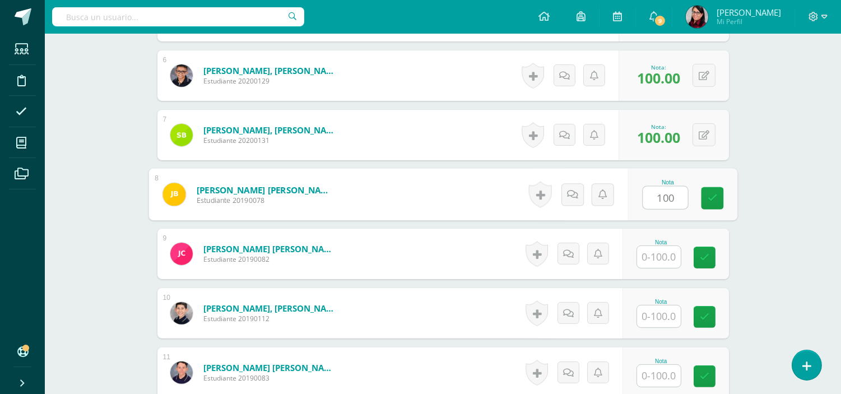
scroll to position [637, 0]
type input "100"
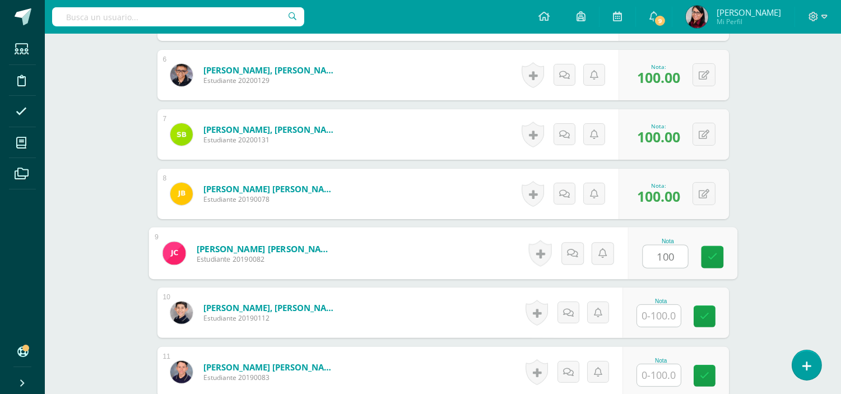
type input "100"
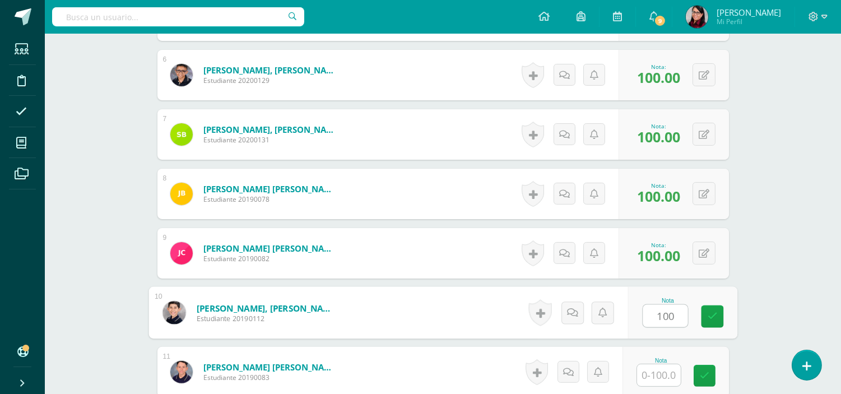
type input "100"
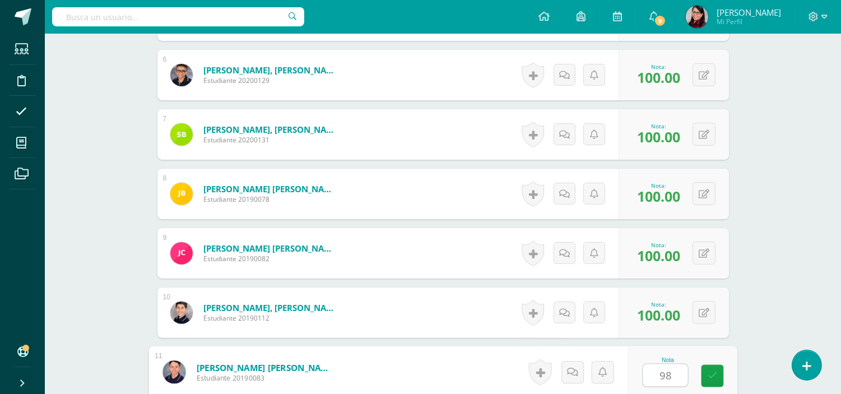
type input "98"
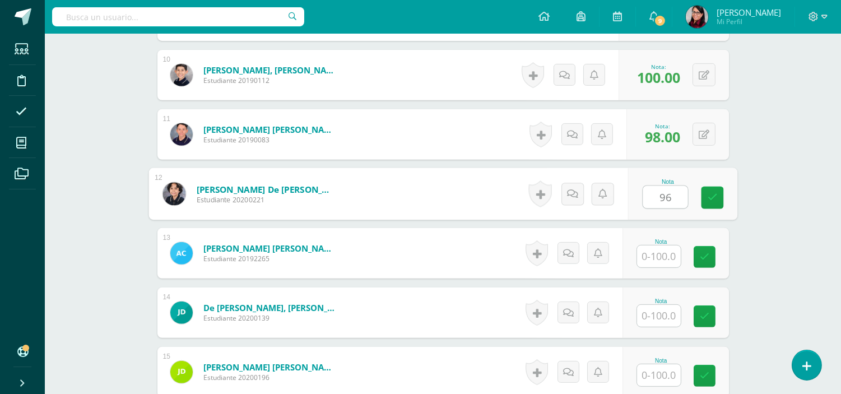
type input "96"
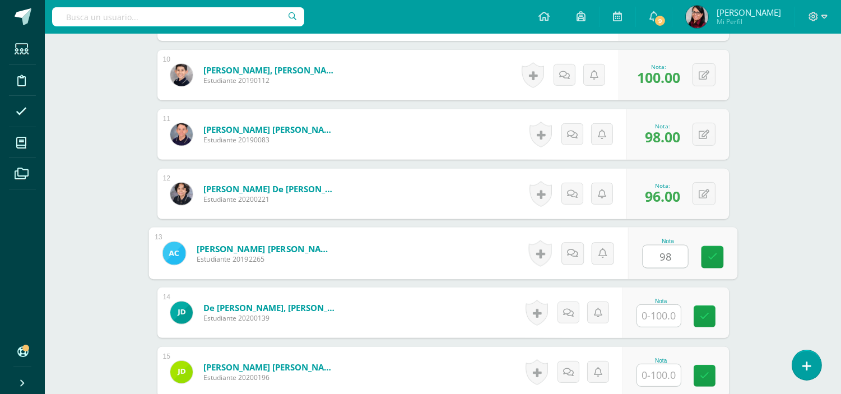
type input "98"
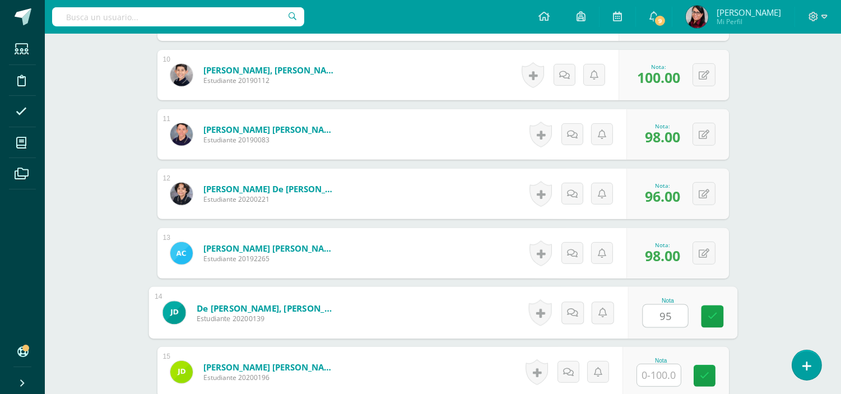
type input "95"
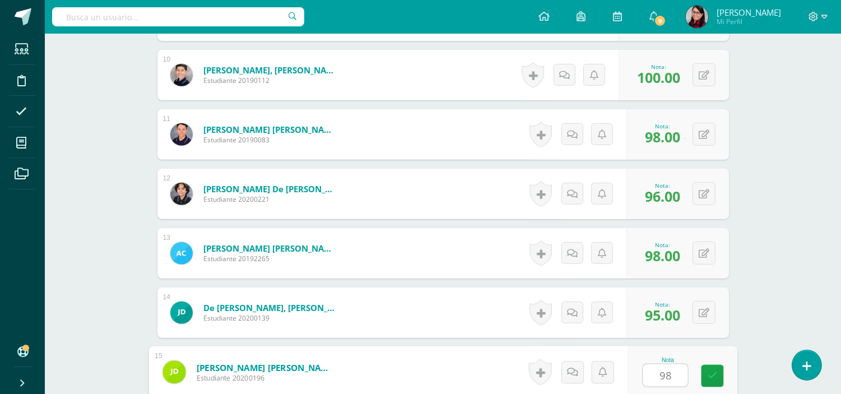
type input "98"
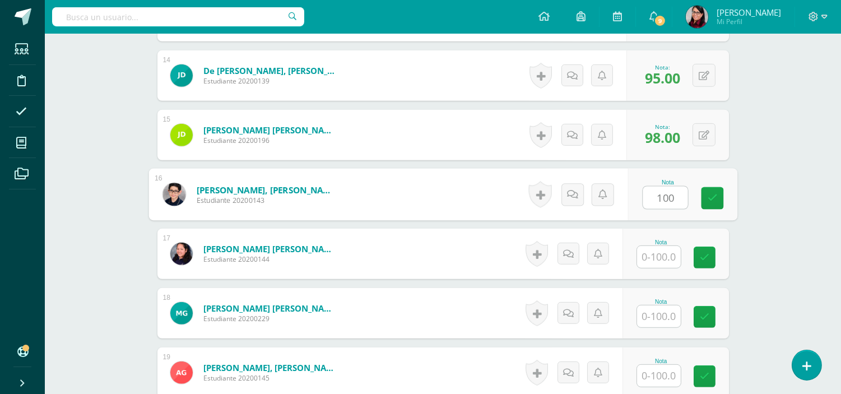
type input "100"
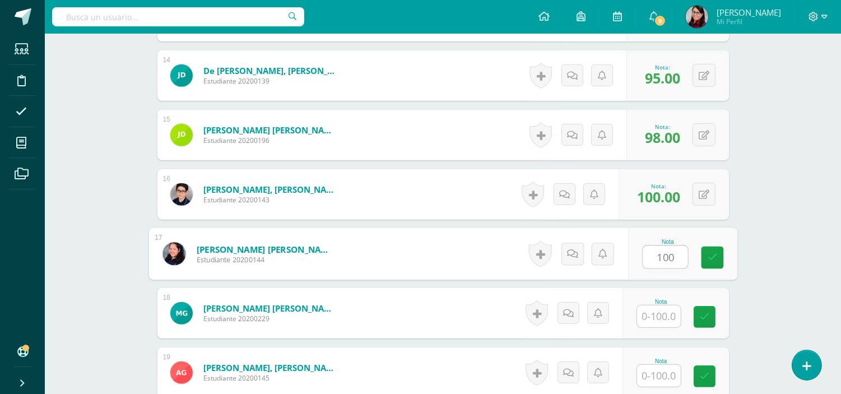
type input "100"
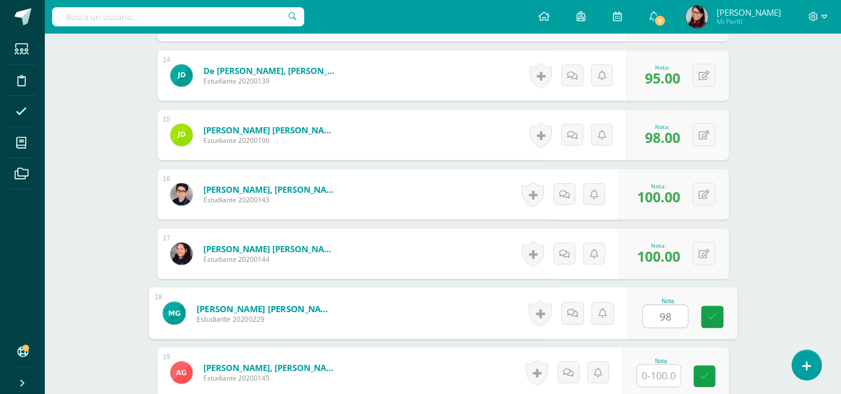
type input "98"
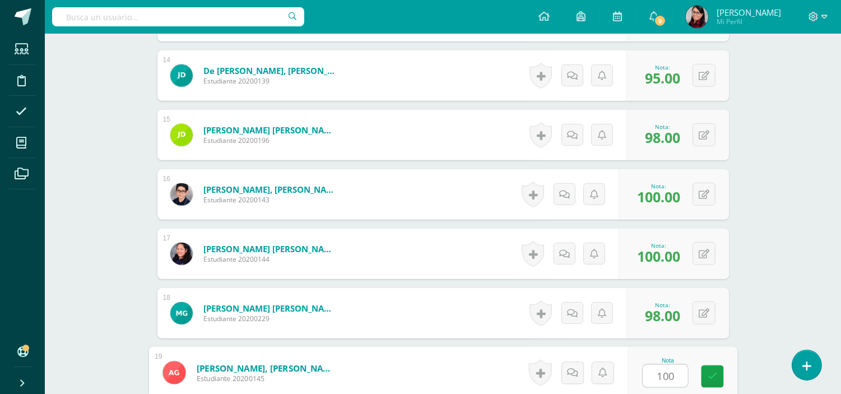
type input "100"
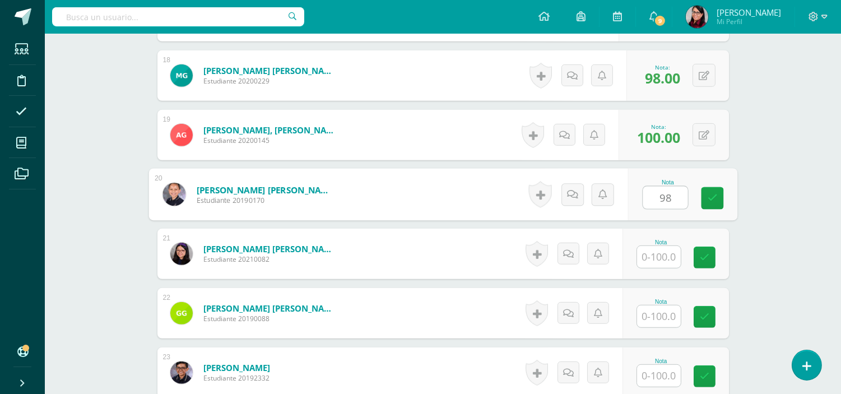
type input "98"
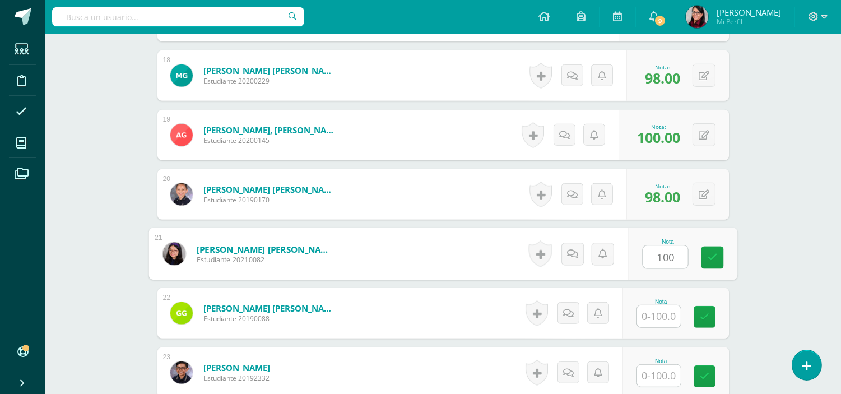
type input "100"
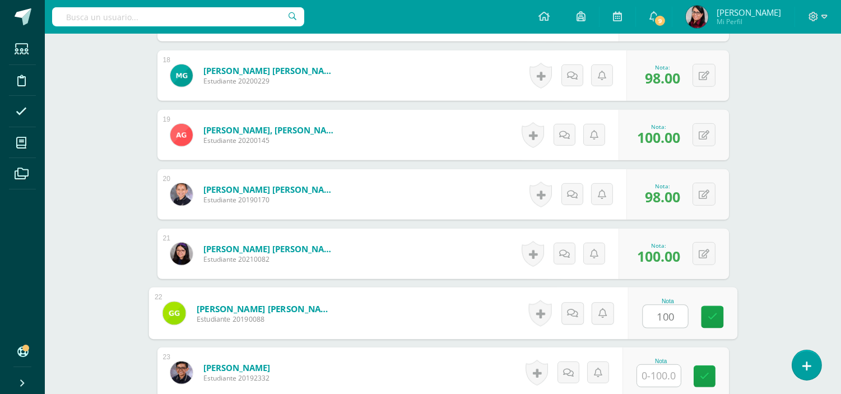
type input "100"
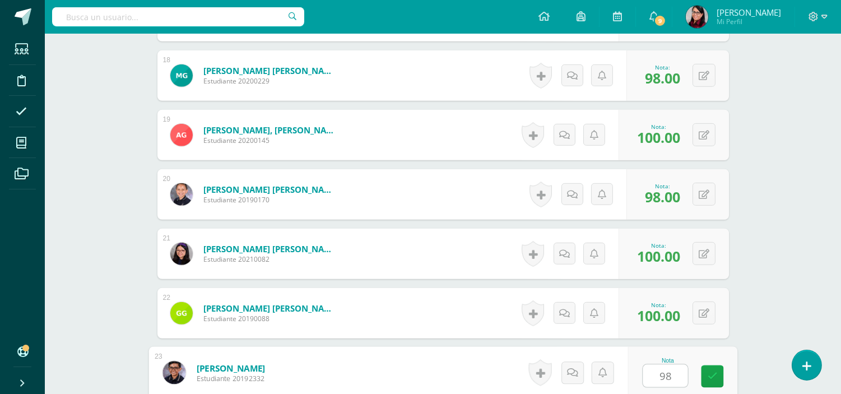
type input "98"
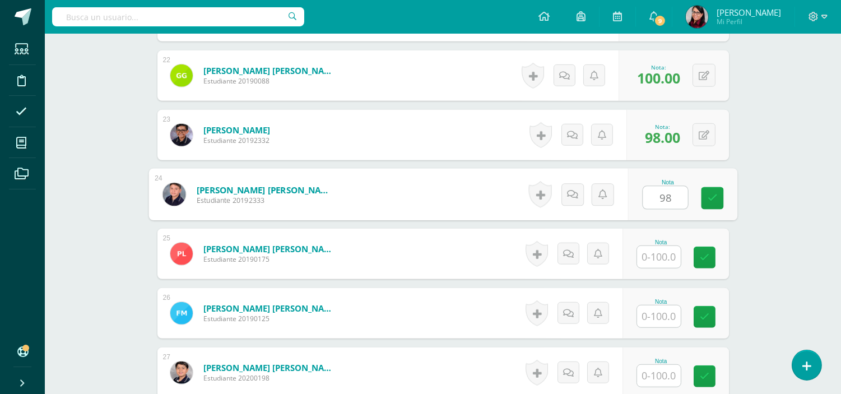
type input "98"
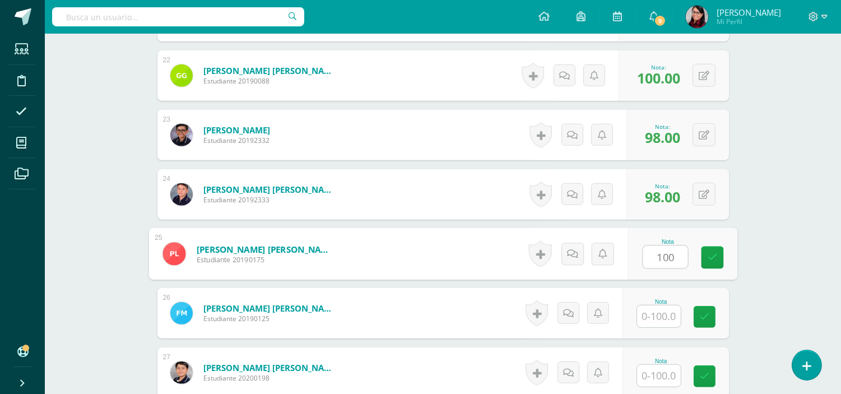
type input "100"
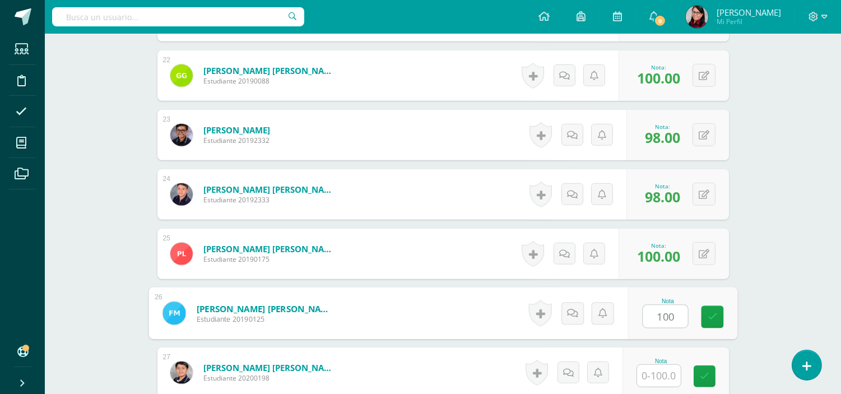
type input "100"
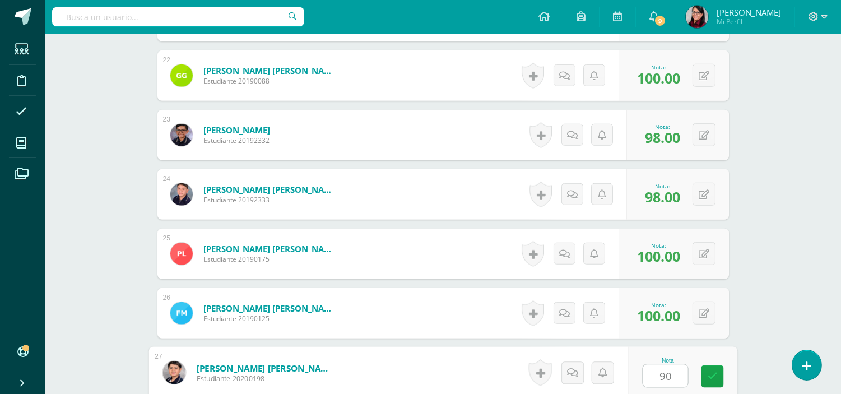
type input "90"
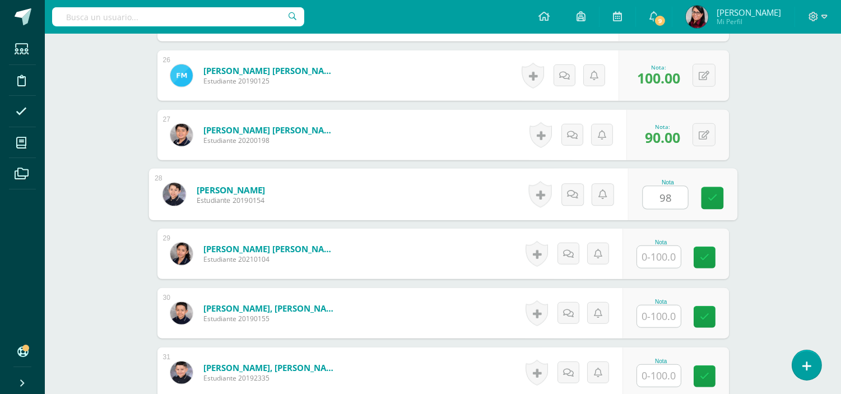
type input "98"
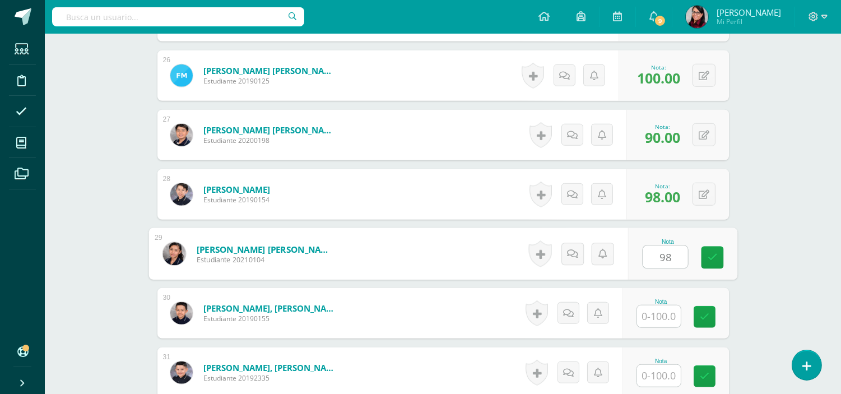
type input "98"
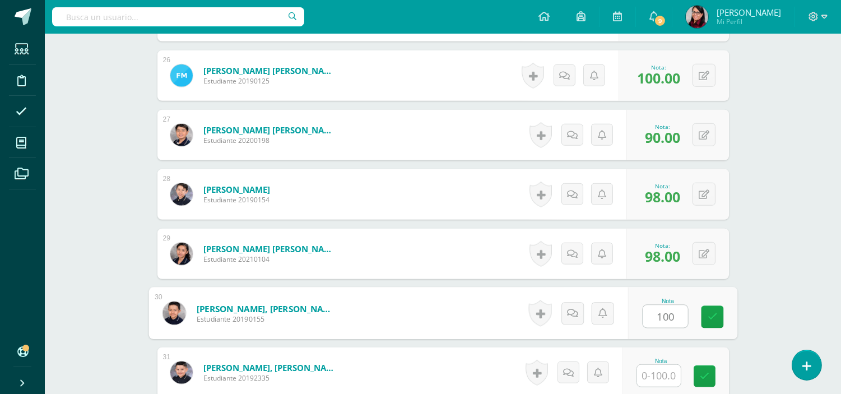
type input "100"
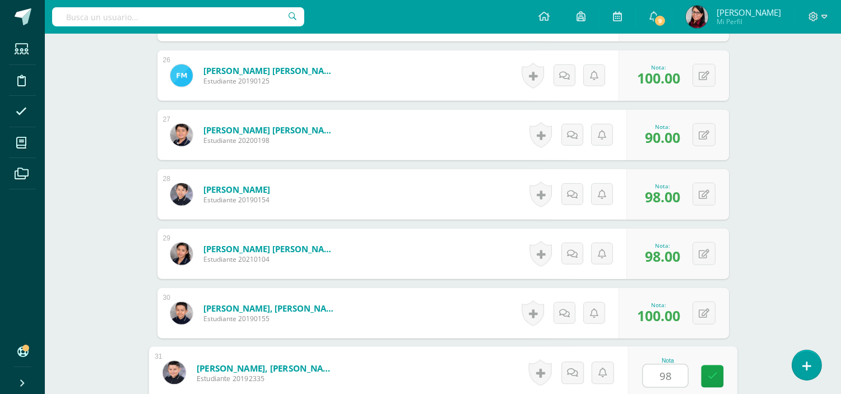
type input "98"
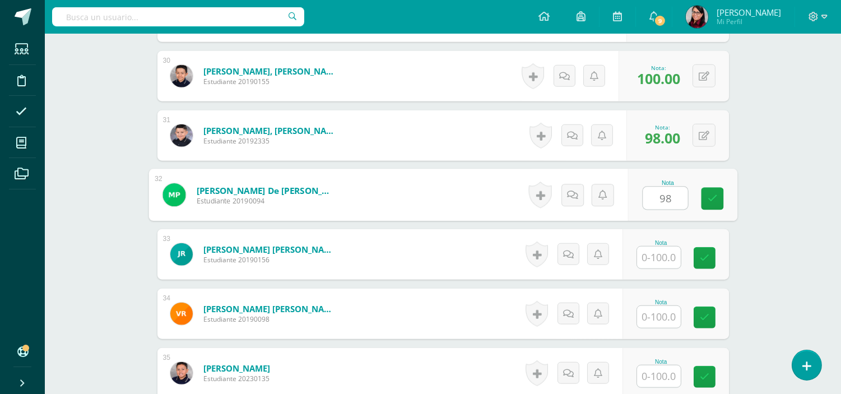
type input "98"
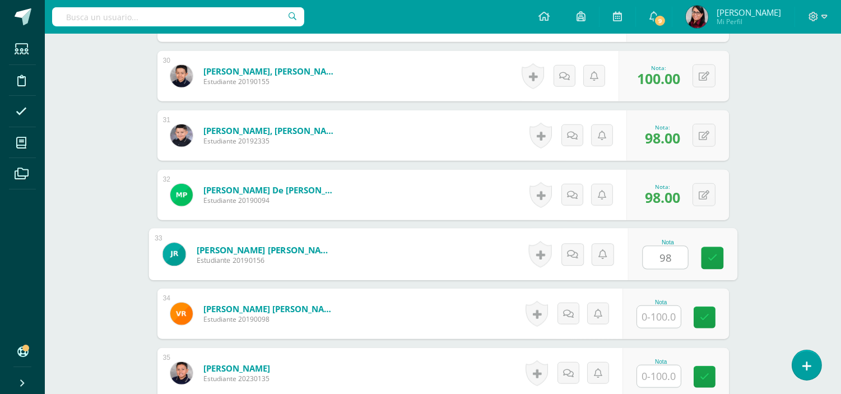
type input "98"
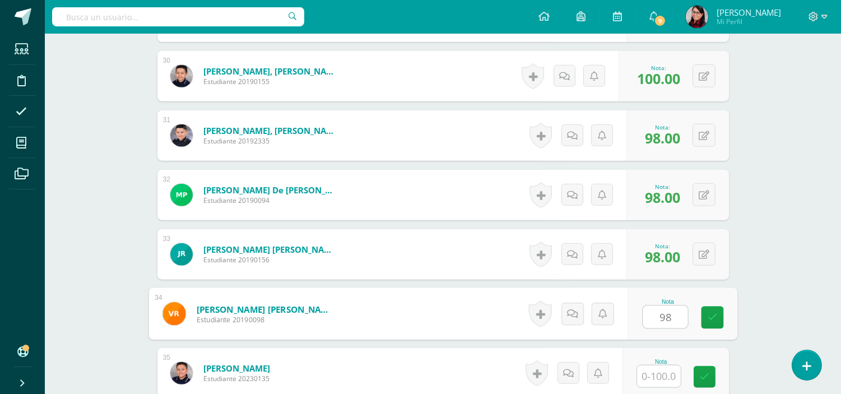
type input "98"
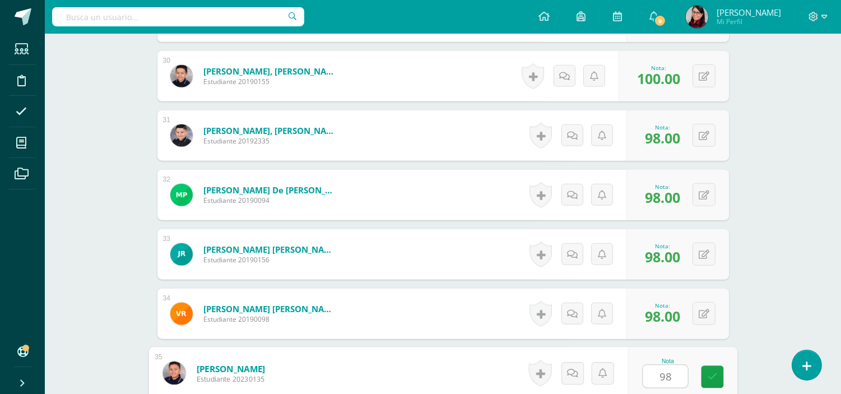
type input "98"
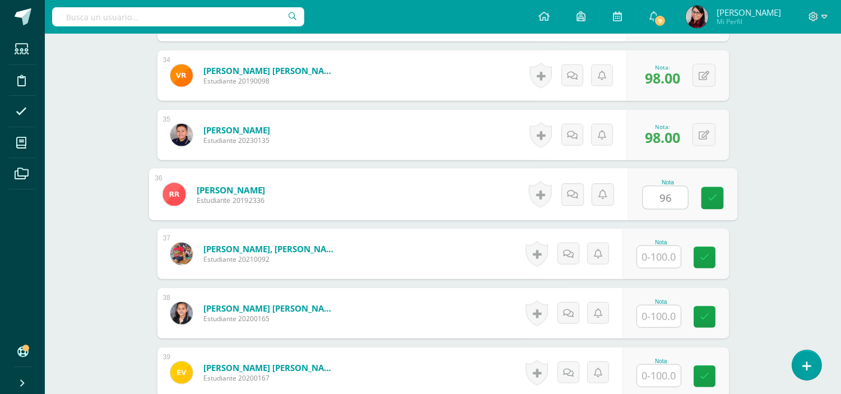
type input "96"
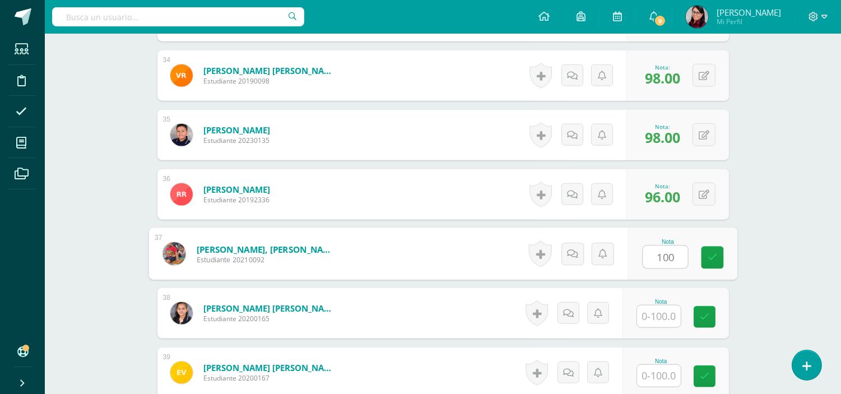
type input "100"
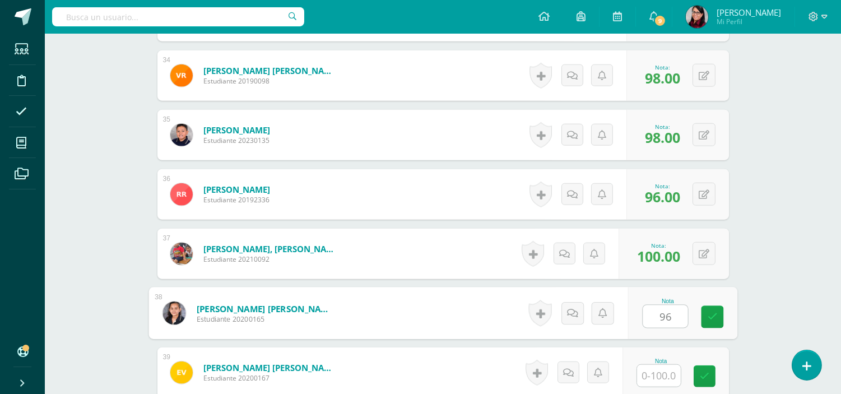
type input "96"
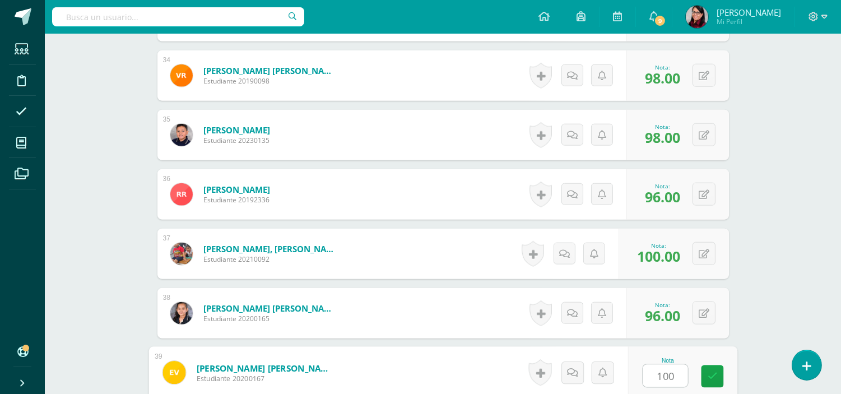
type input "100"
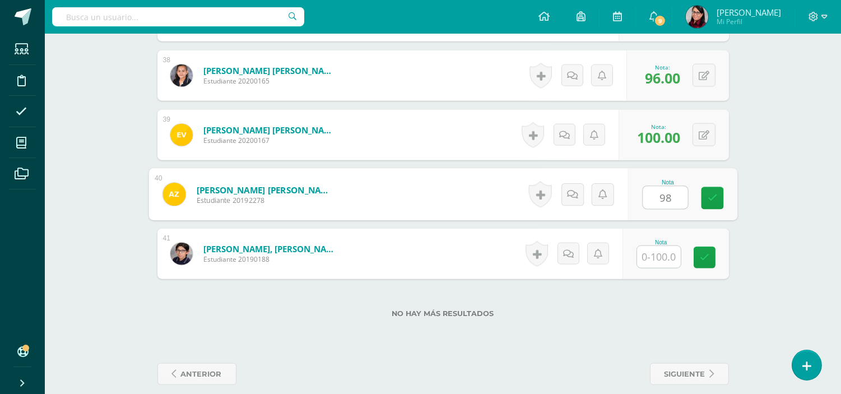
type input "98"
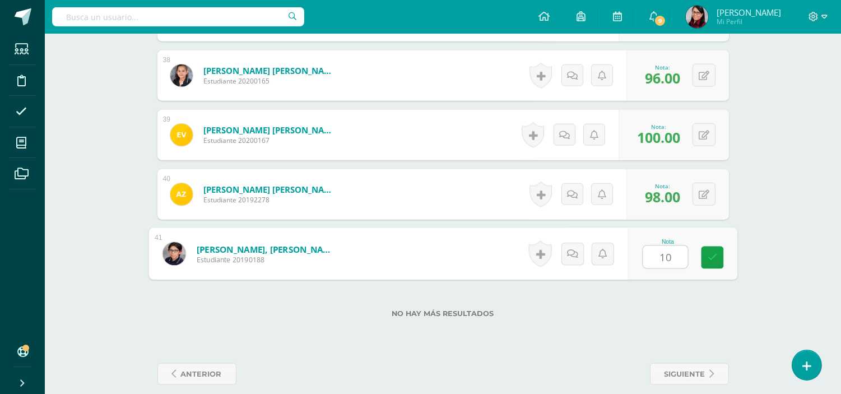
type input "100"
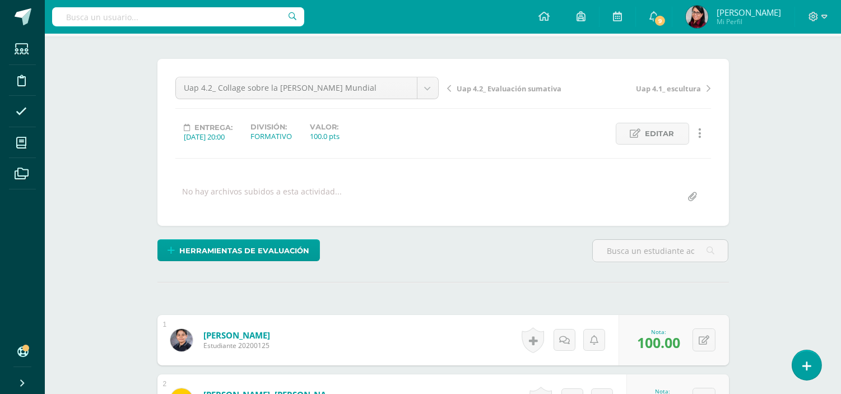
scroll to position [0, 0]
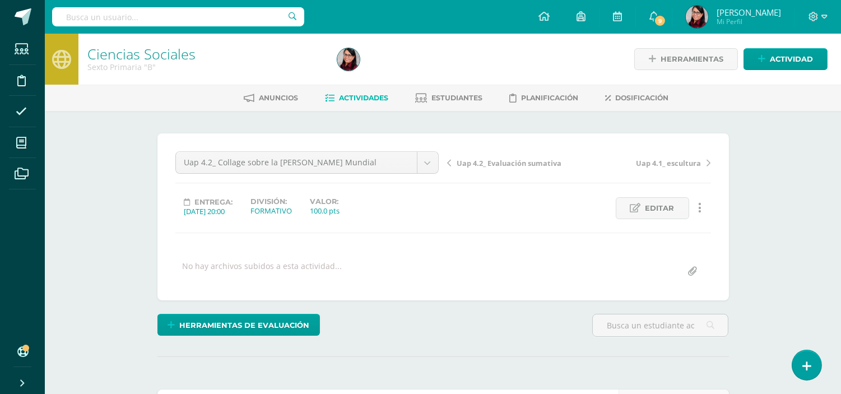
click at [369, 98] on span "Actividades" at bounding box center [364, 98] width 49 height 8
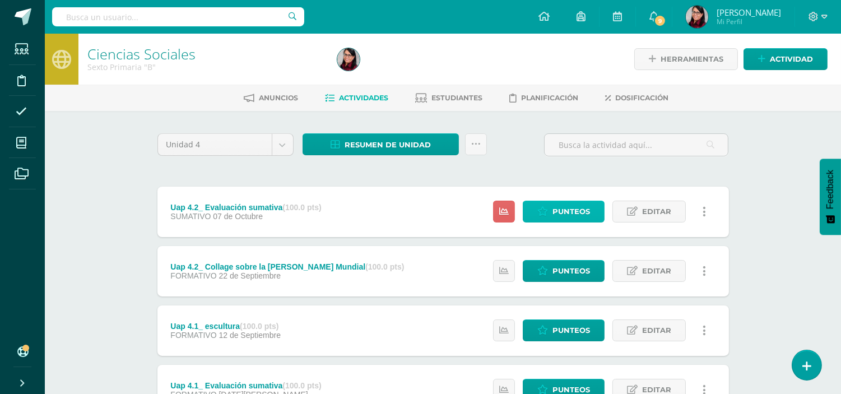
click at [565, 208] on span "Punteos" at bounding box center [572, 211] width 38 height 21
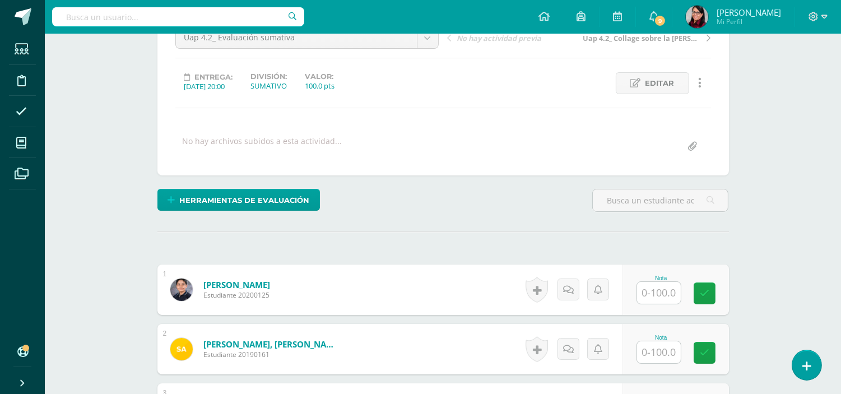
scroll to position [187, 0]
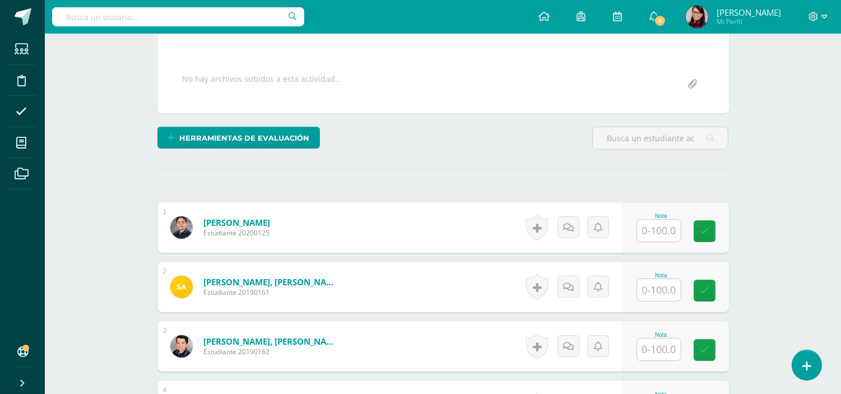
click at [648, 230] on input "text" at bounding box center [659, 231] width 44 height 22
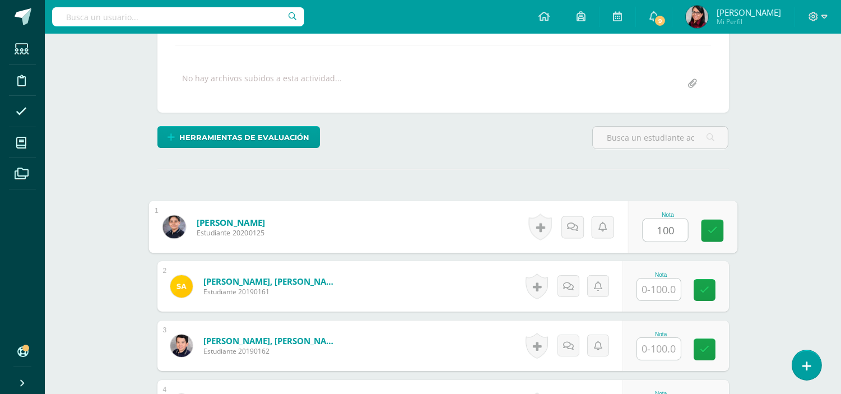
type input "100"
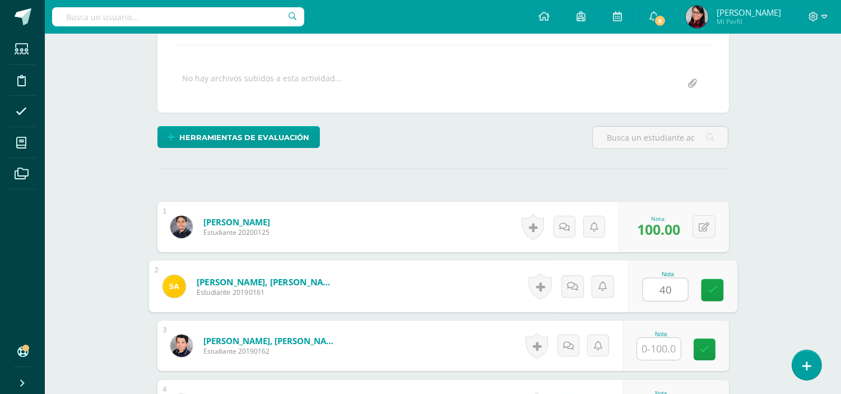
scroll to position [188, 0]
type input "40"
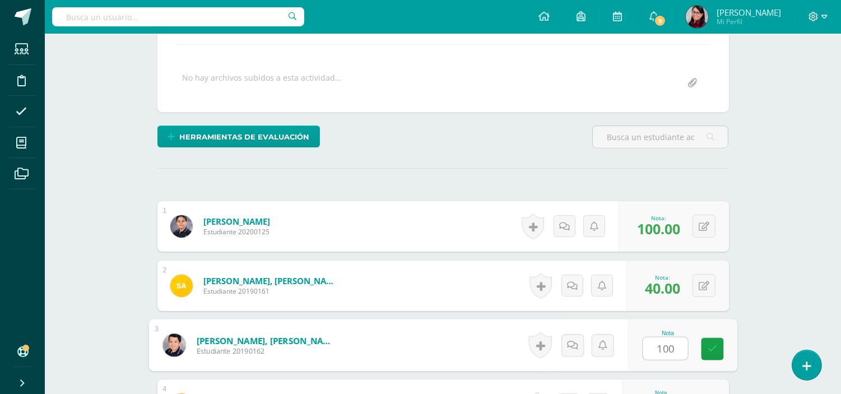
type input "100"
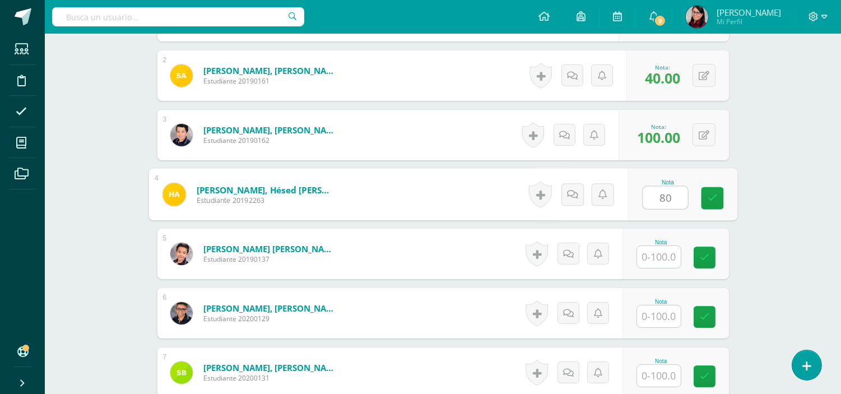
scroll to position [399, 0]
type input "80"
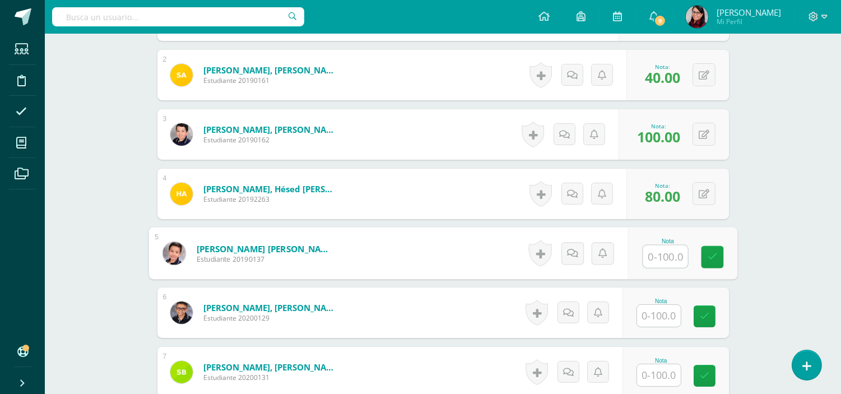
scroll to position [400, 0]
type input "80"
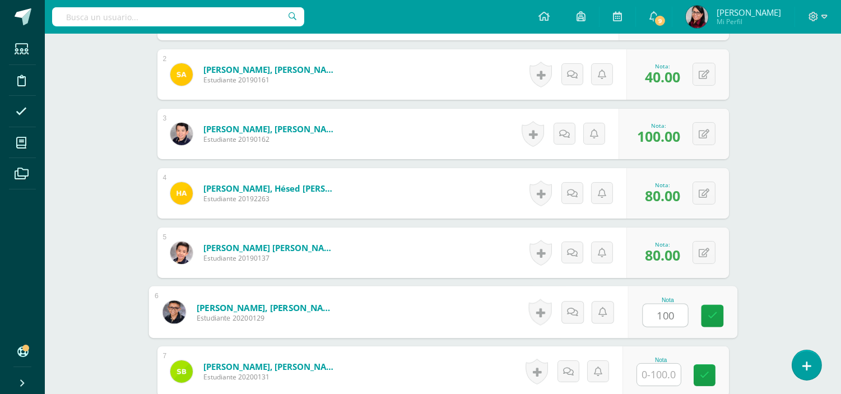
type input "100"
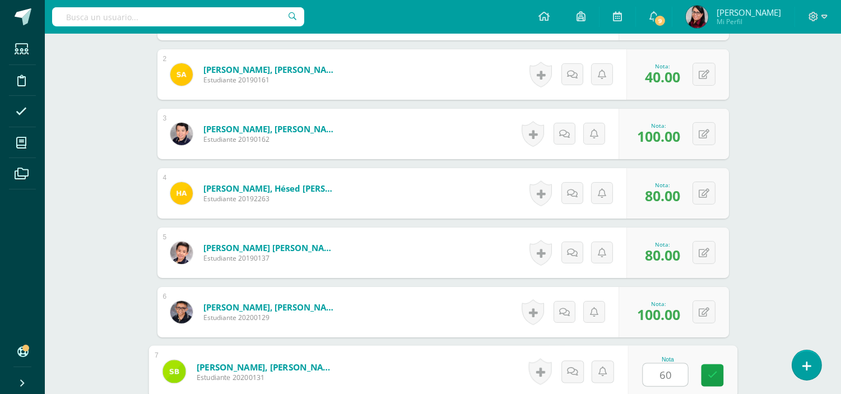
type input "60"
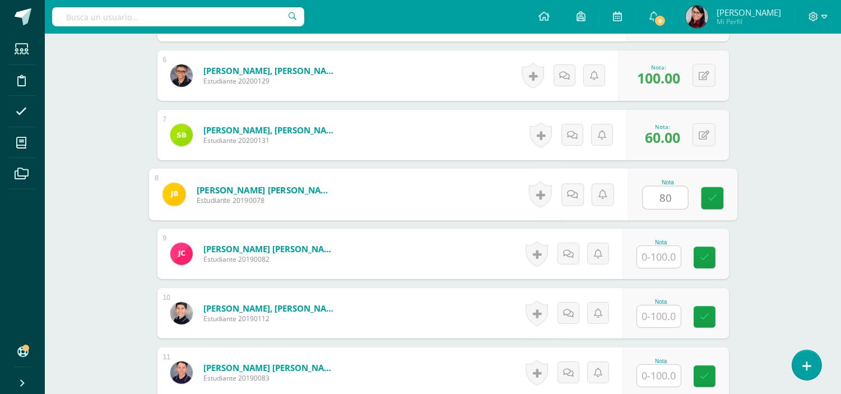
type input "80"
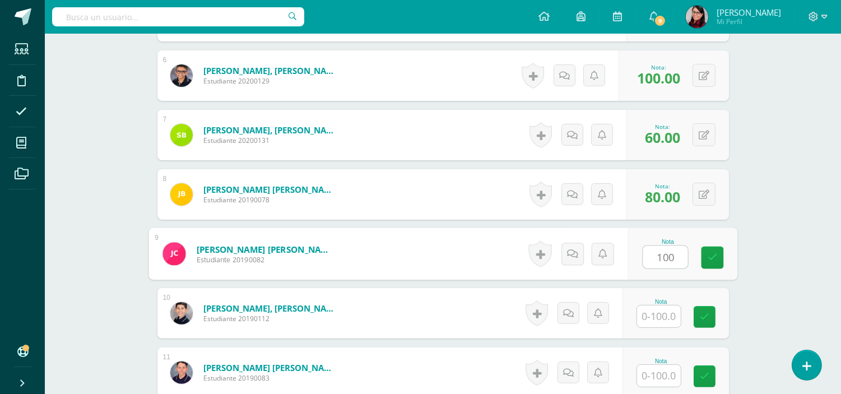
type input "100"
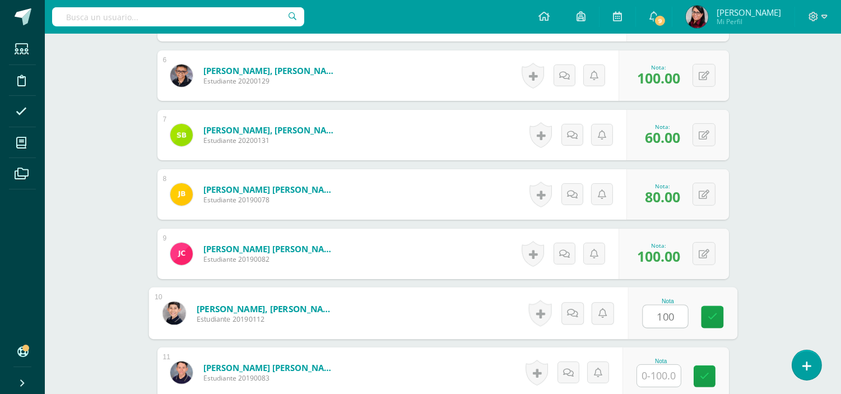
type input "100"
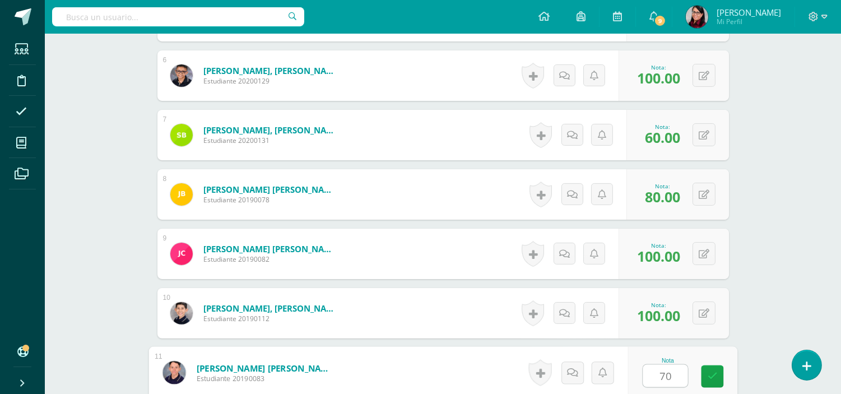
type input "70"
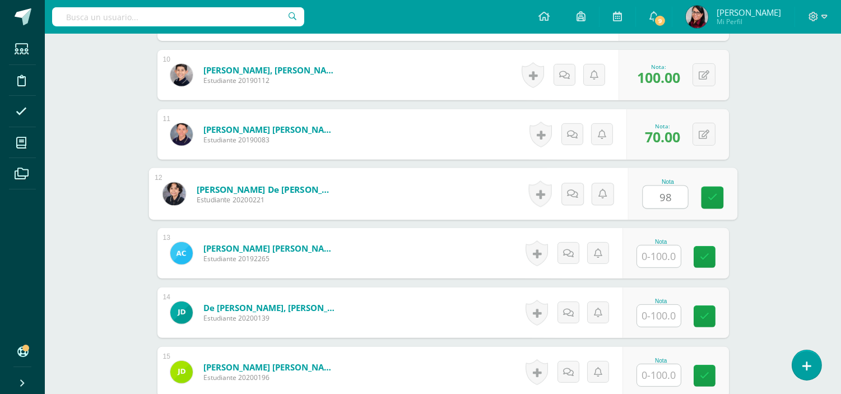
type input "98"
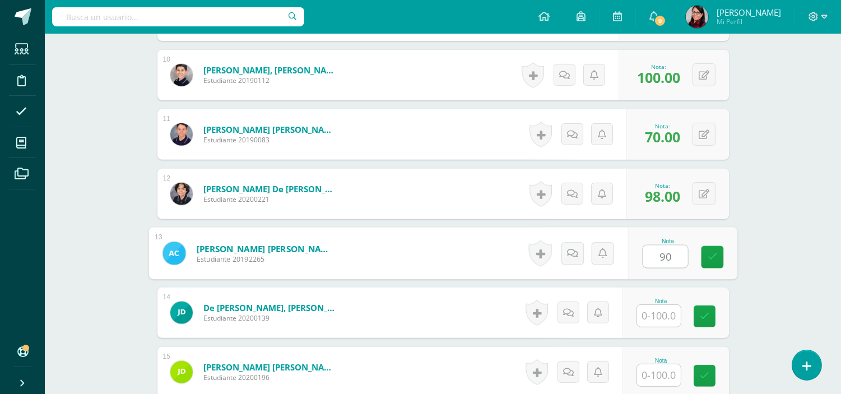
type input "90"
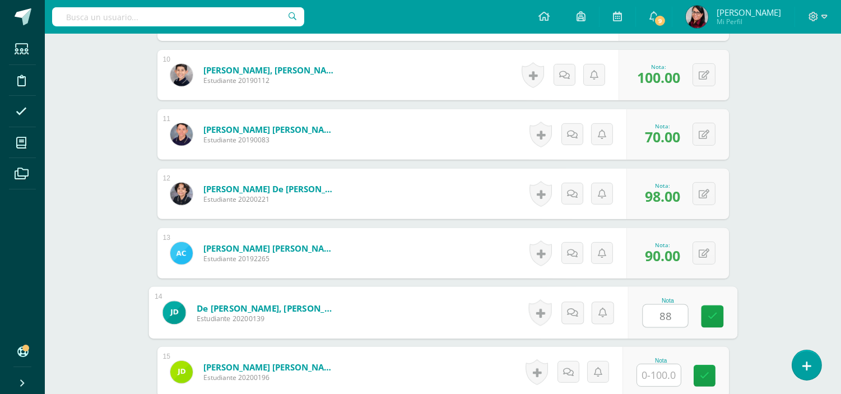
type input "88"
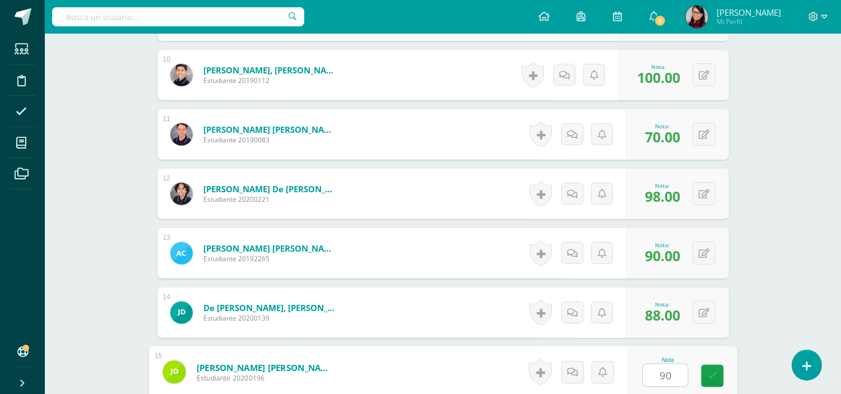
type input "90"
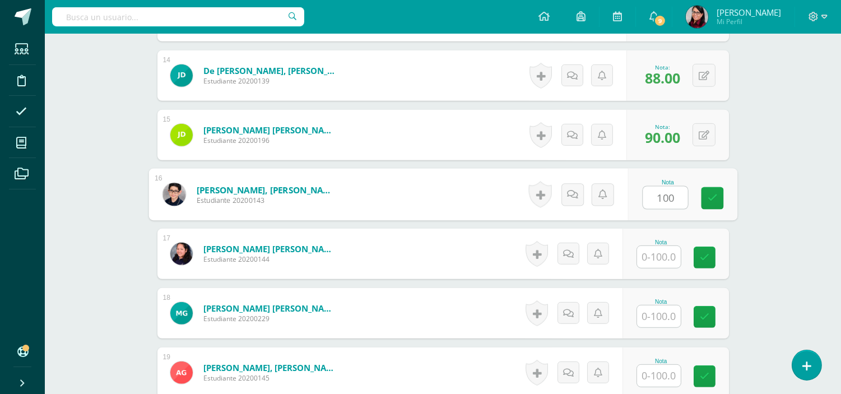
type input "100"
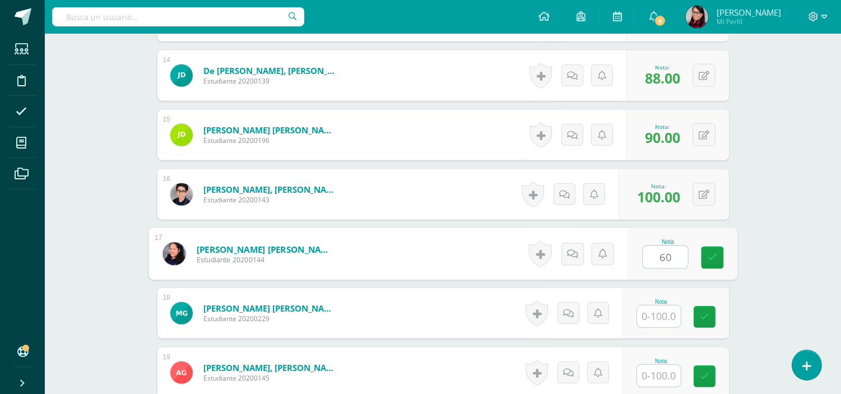
type input "60"
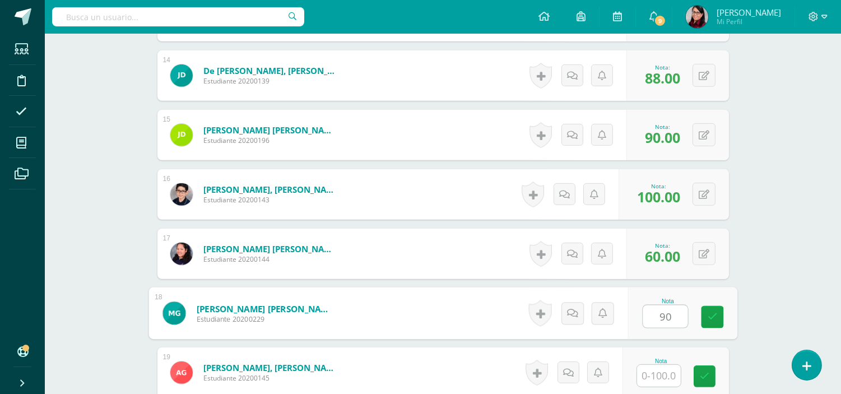
type input "90"
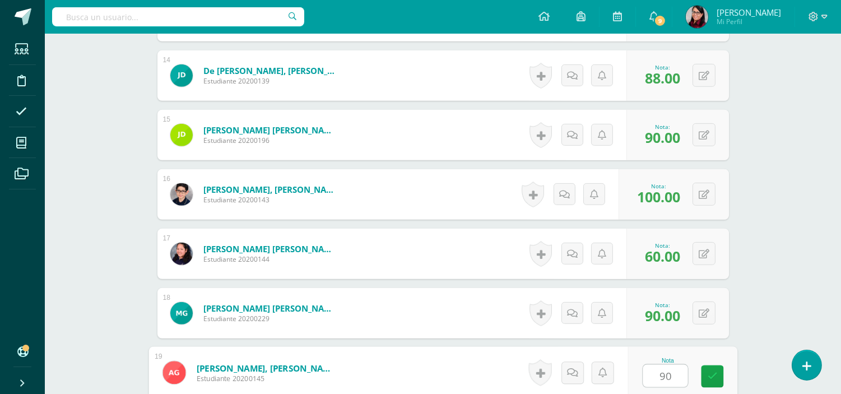
type input "90"
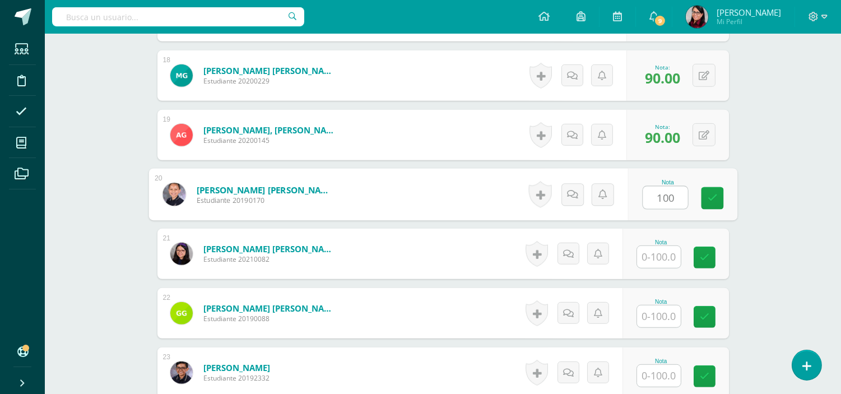
type input "100"
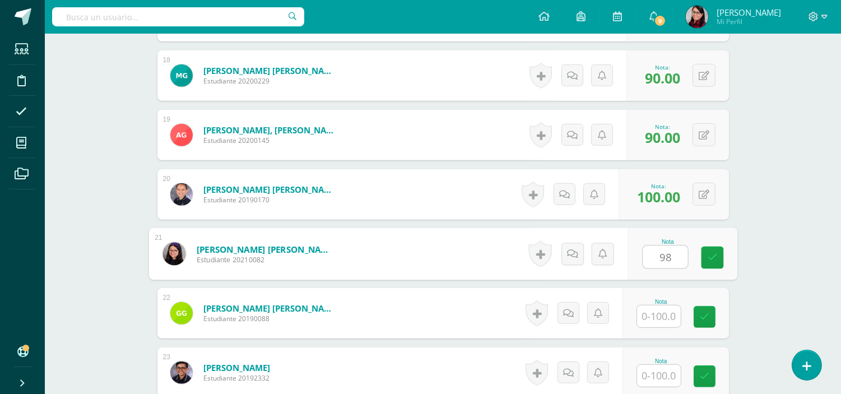
type input "98"
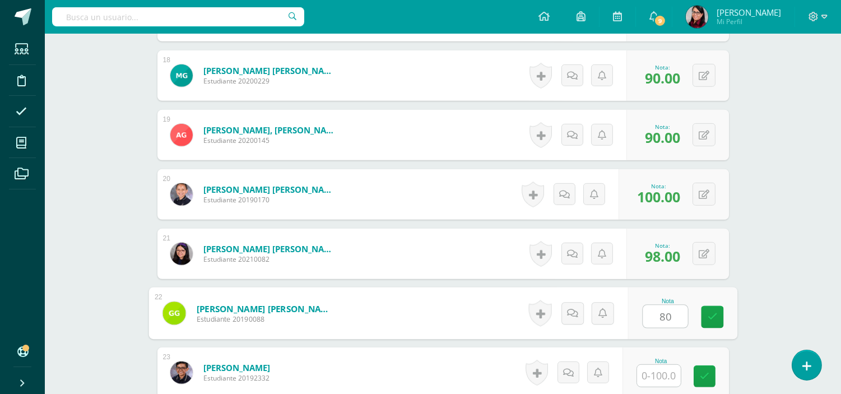
type input "80"
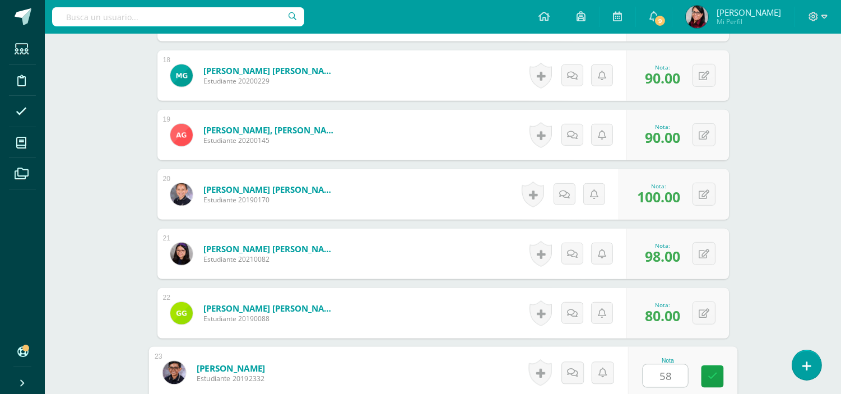
type input "58"
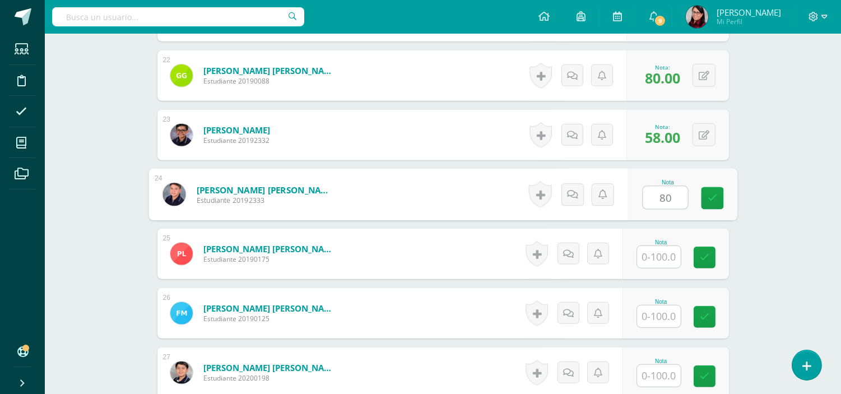
type input "80"
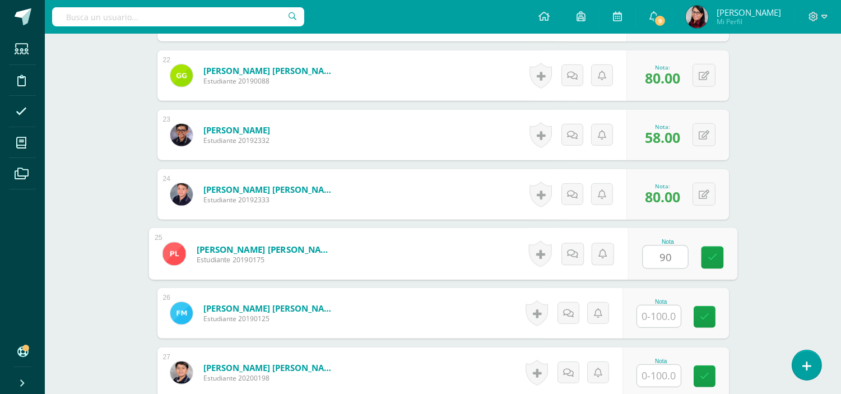
type input "90"
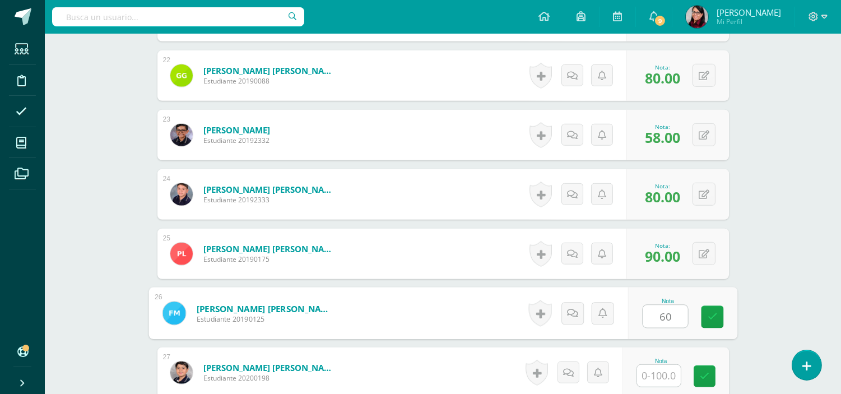
type input "60"
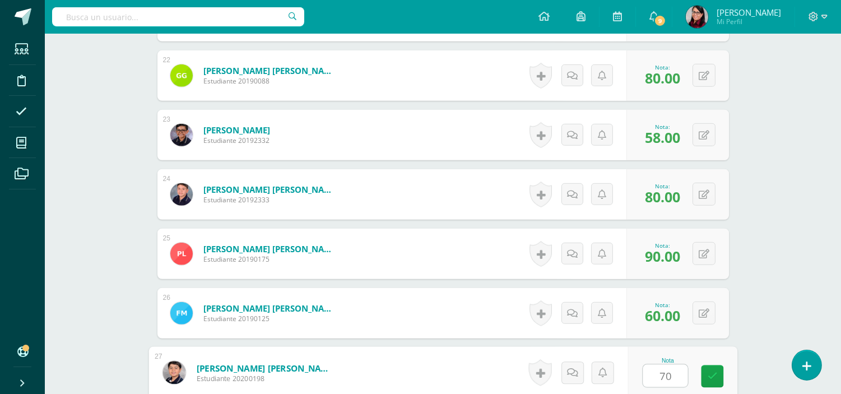
type input "70"
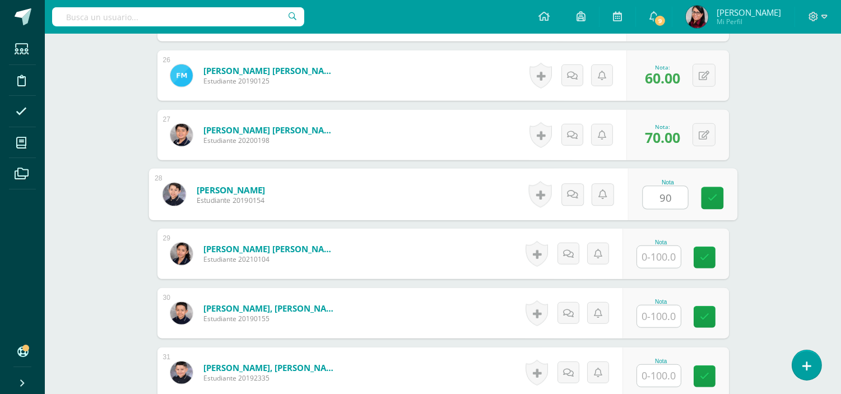
type input "90"
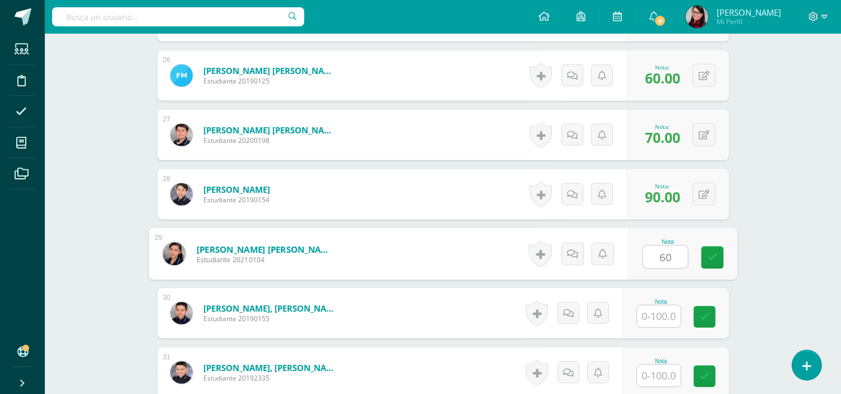
type input "60"
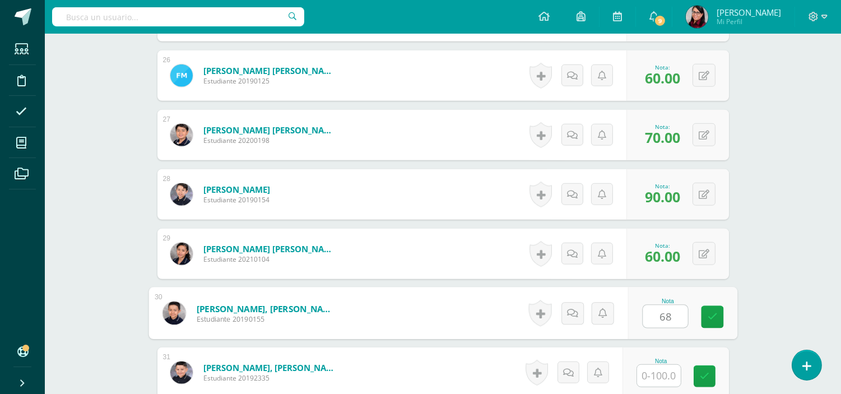
type input "68"
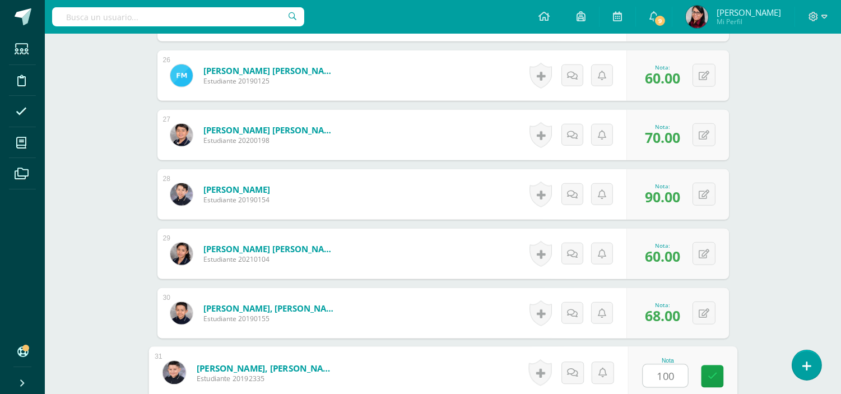
type input "100"
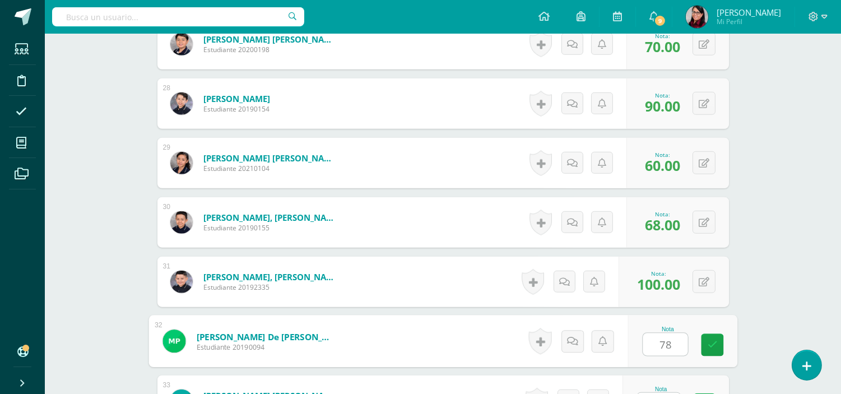
scroll to position [1937, 0]
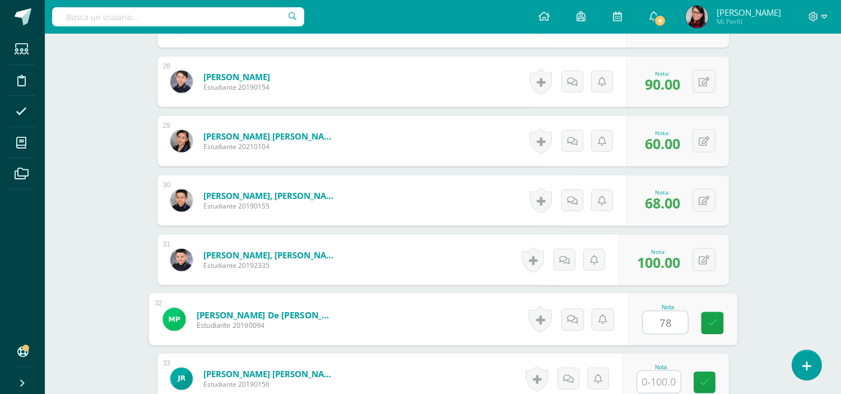
type input "7"
type input "100"
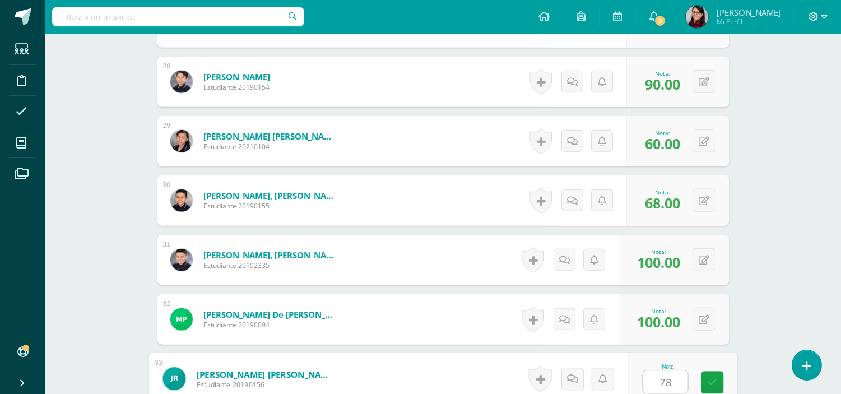
type input "78"
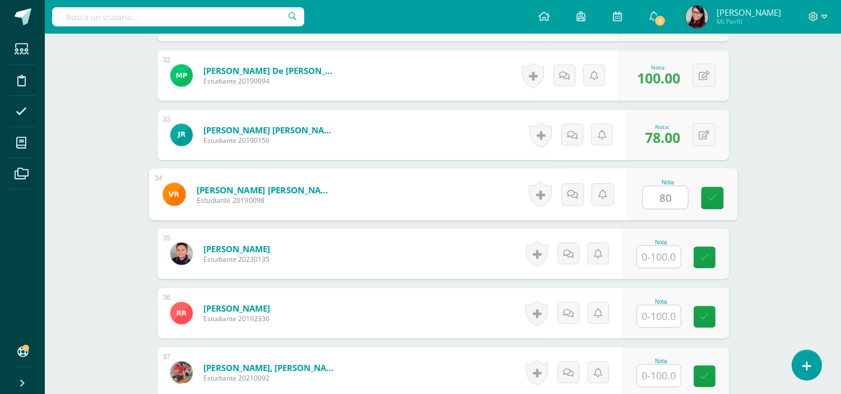
type input "80"
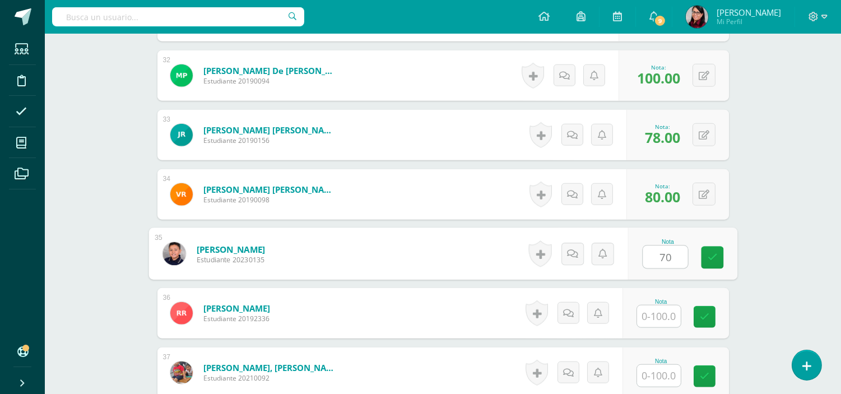
type input "70"
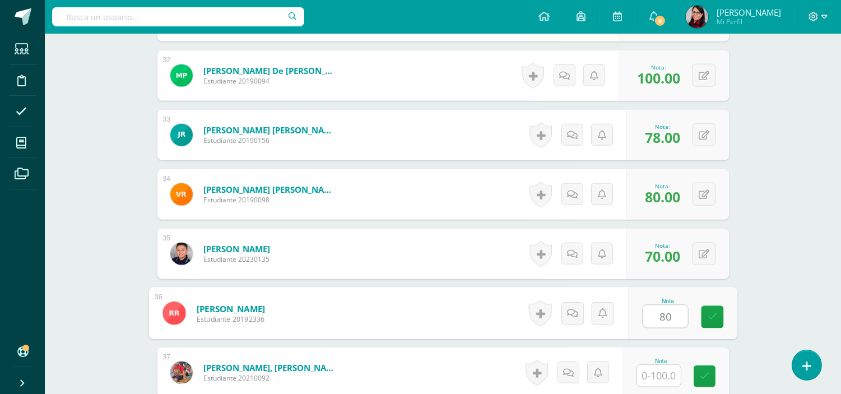
type input "80"
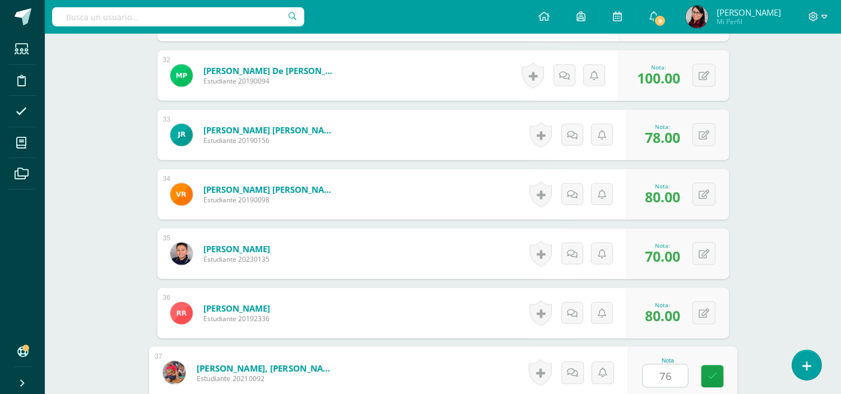
type input "76"
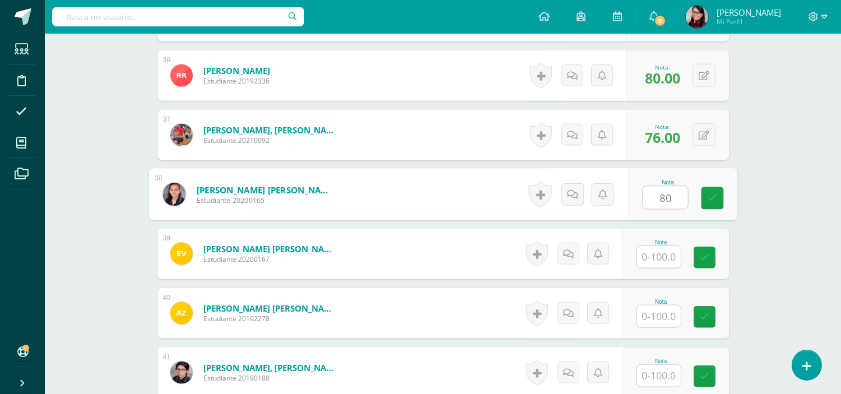
type input "80"
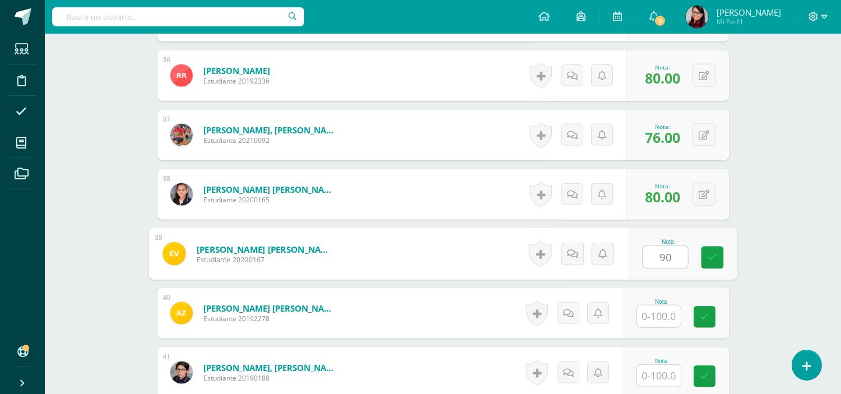
type input "90"
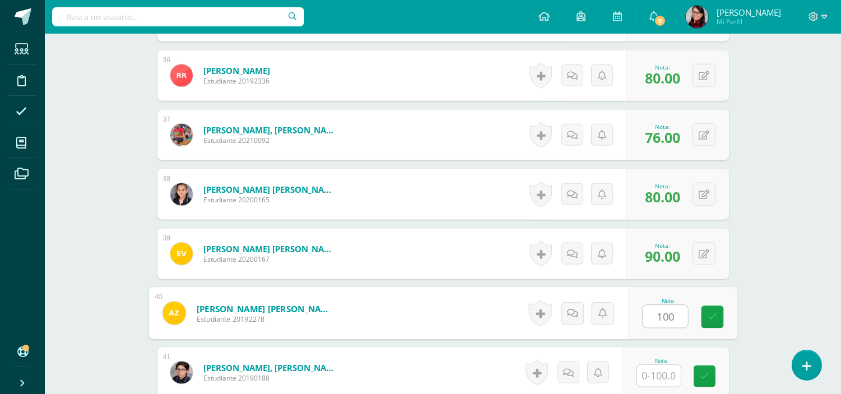
type input "100"
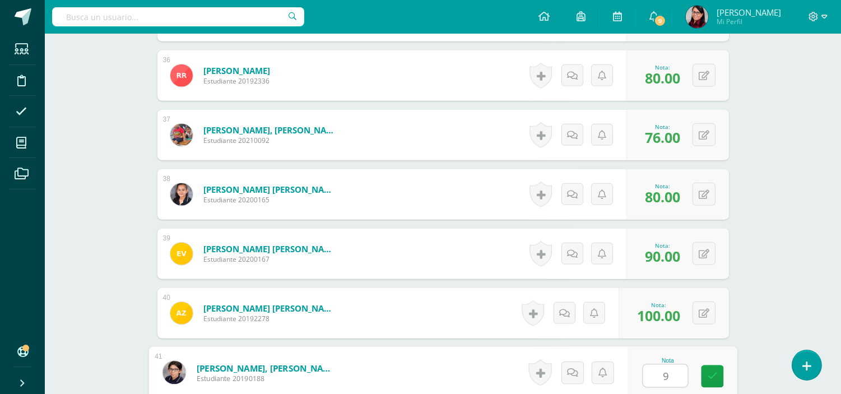
type input "91"
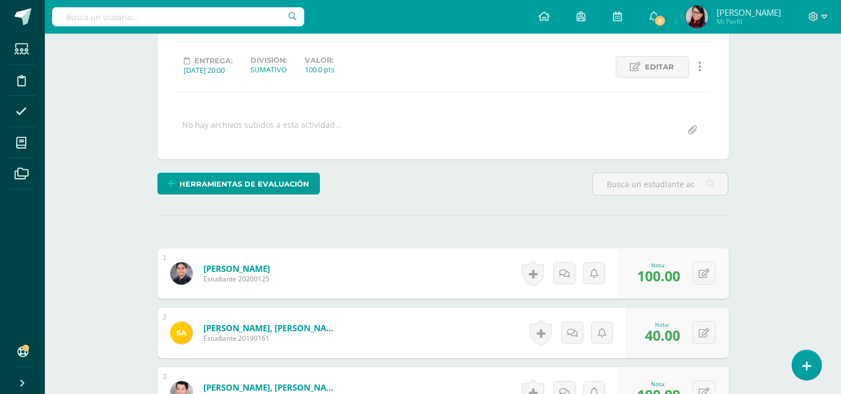
scroll to position [0, 0]
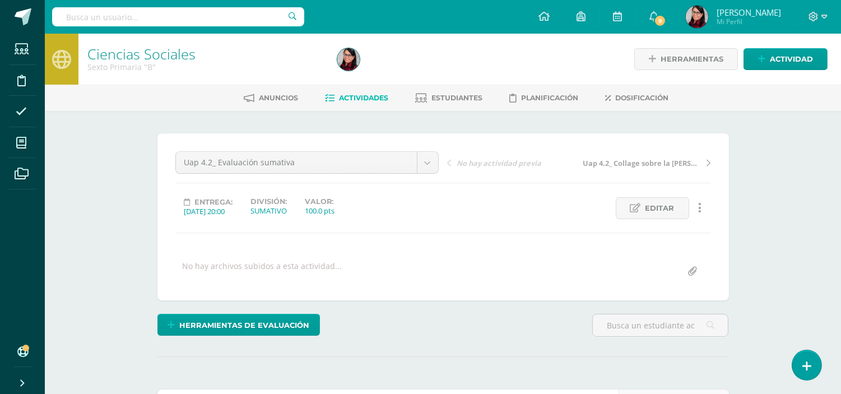
click at [366, 96] on span "Actividades" at bounding box center [364, 98] width 49 height 8
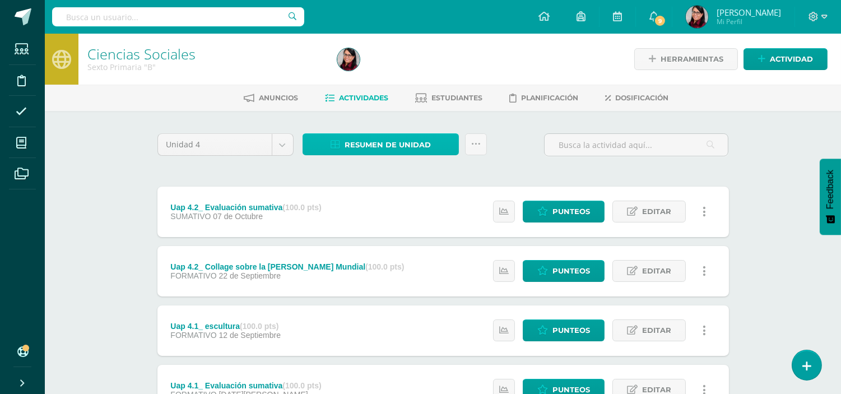
click at [378, 142] on span "Resumen de unidad" at bounding box center [388, 144] width 86 height 21
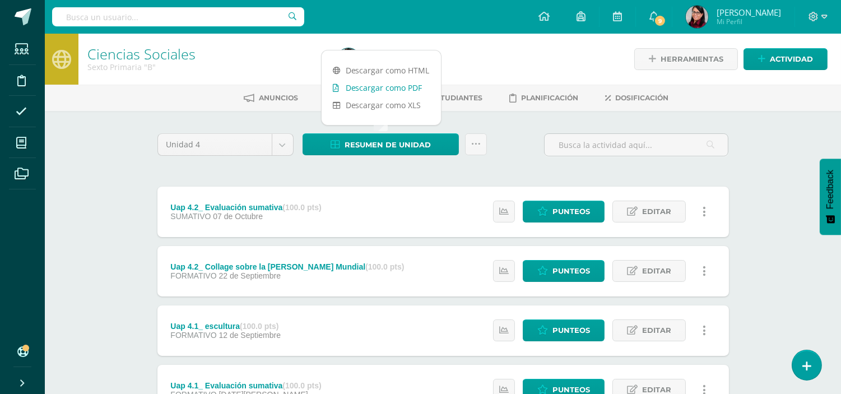
click at [376, 86] on link "Descargar como PDF" at bounding box center [381, 87] width 119 height 17
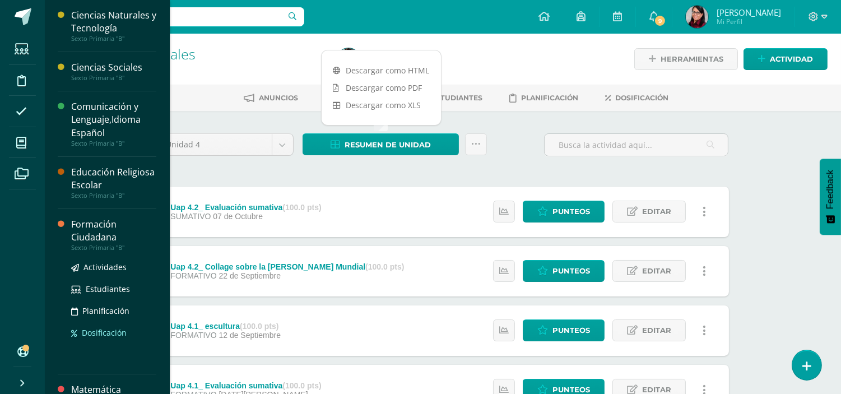
scroll to position [59, 0]
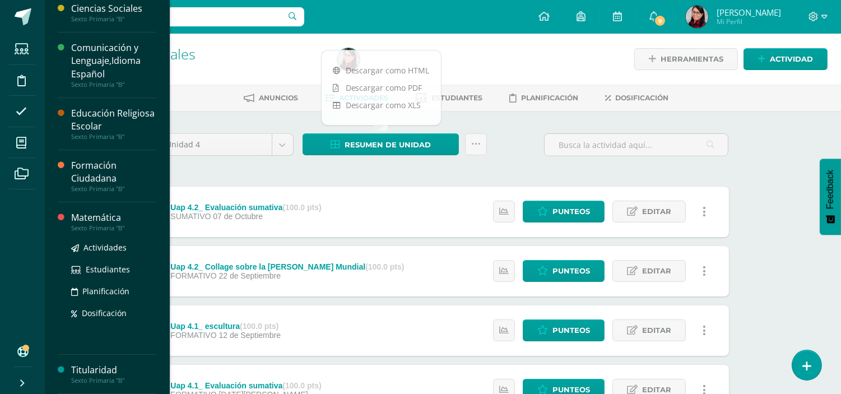
drag, startPoint x: 90, startPoint y: 326, endPoint x: 87, endPoint y: 321, distance: 5.8
click at [89, 326] on div "Actividades Estudiantes Planificación Dosificación" at bounding box center [113, 288] width 85 height 113
click at [94, 219] on div "Matemática" at bounding box center [113, 217] width 85 height 13
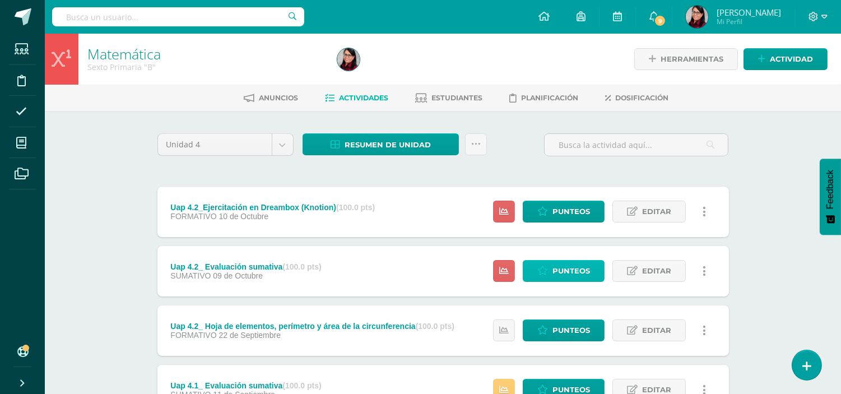
click at [569, 269] on span "Punteos" at bounding box center [572, 271] width 38 height 21
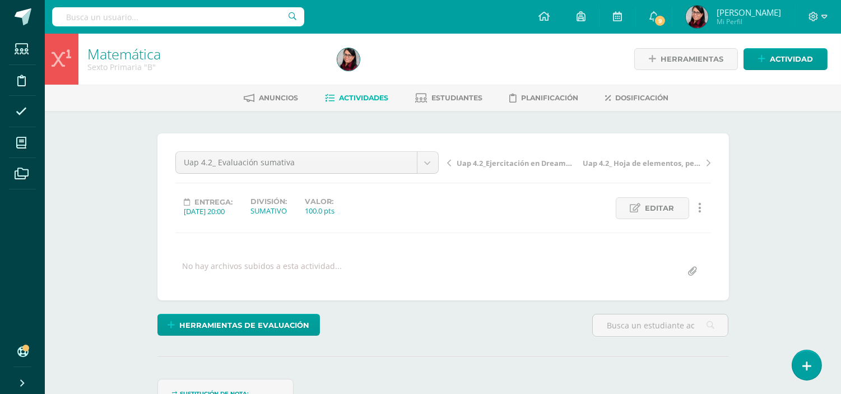
scroll to position [1, 0]
click at [371, 96] on span "Actividades" at bounding box center [364, 97] width 49 height 8
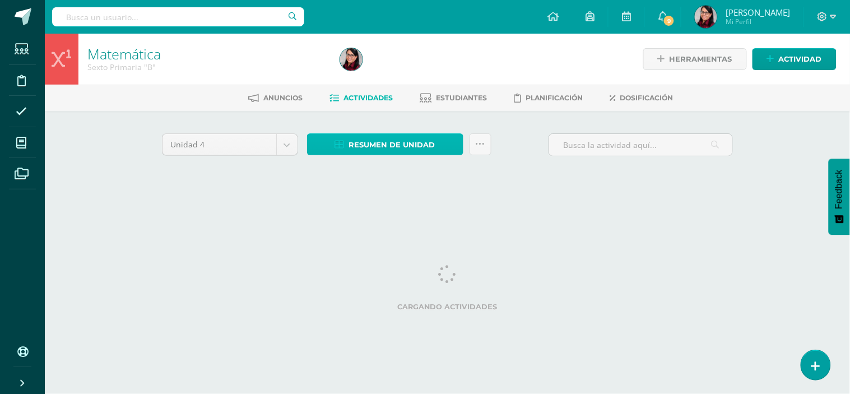
click at [394, 143] on span "Resumen de unidad" at bounding box center [392, 144] width 86 height 21
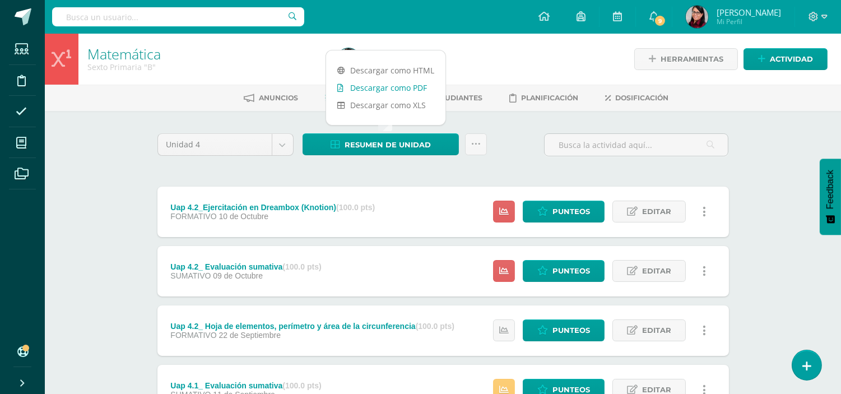
click at [389, 87] on link "Descargar como PDF" at bounding box center [385, 87] width 119 height 17
